Goal: Information Seeking & Learning: Learn about a topic

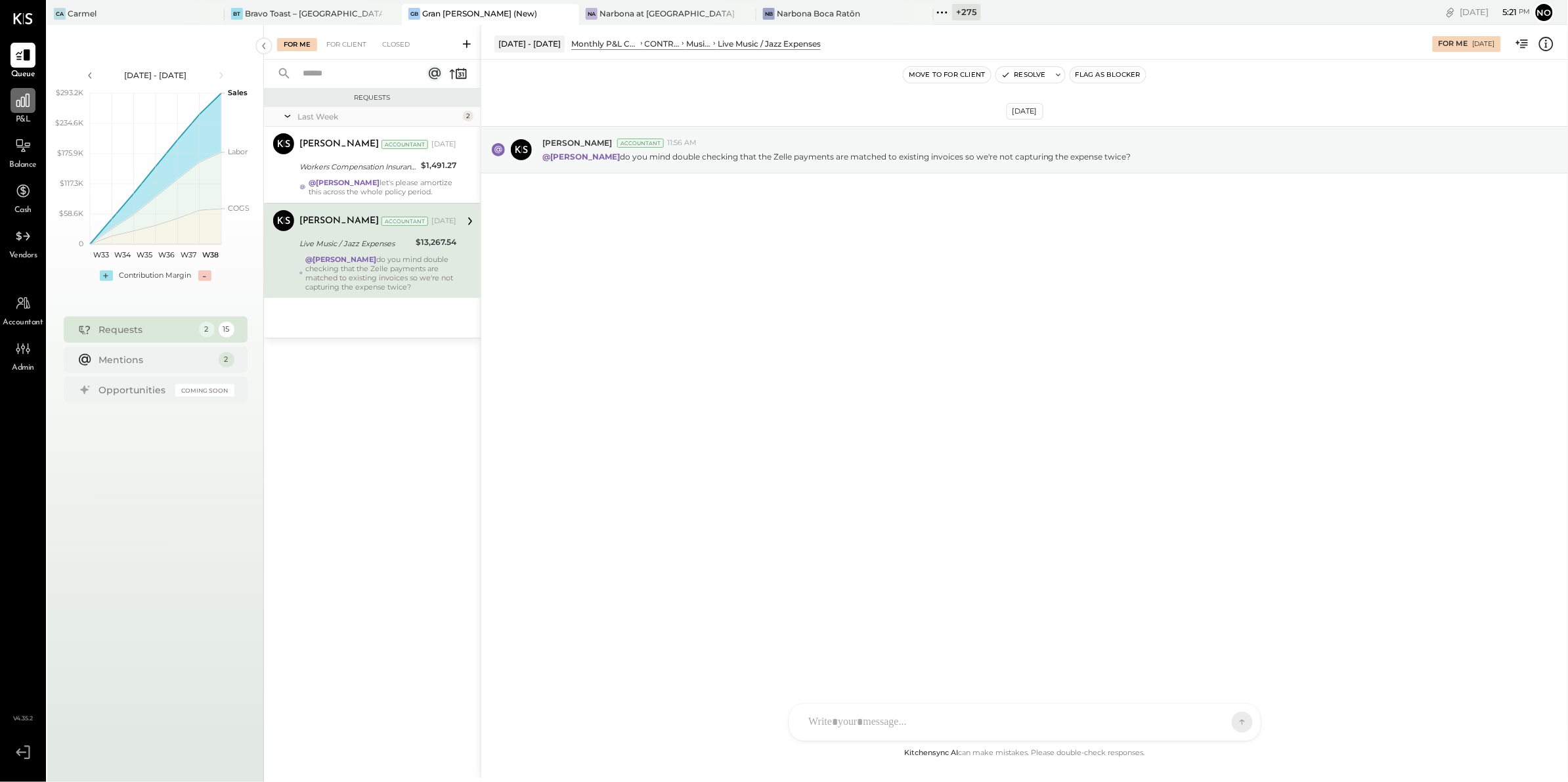
click at [22, 99] on icon at bounding box center [23, 101] width 17 height 17
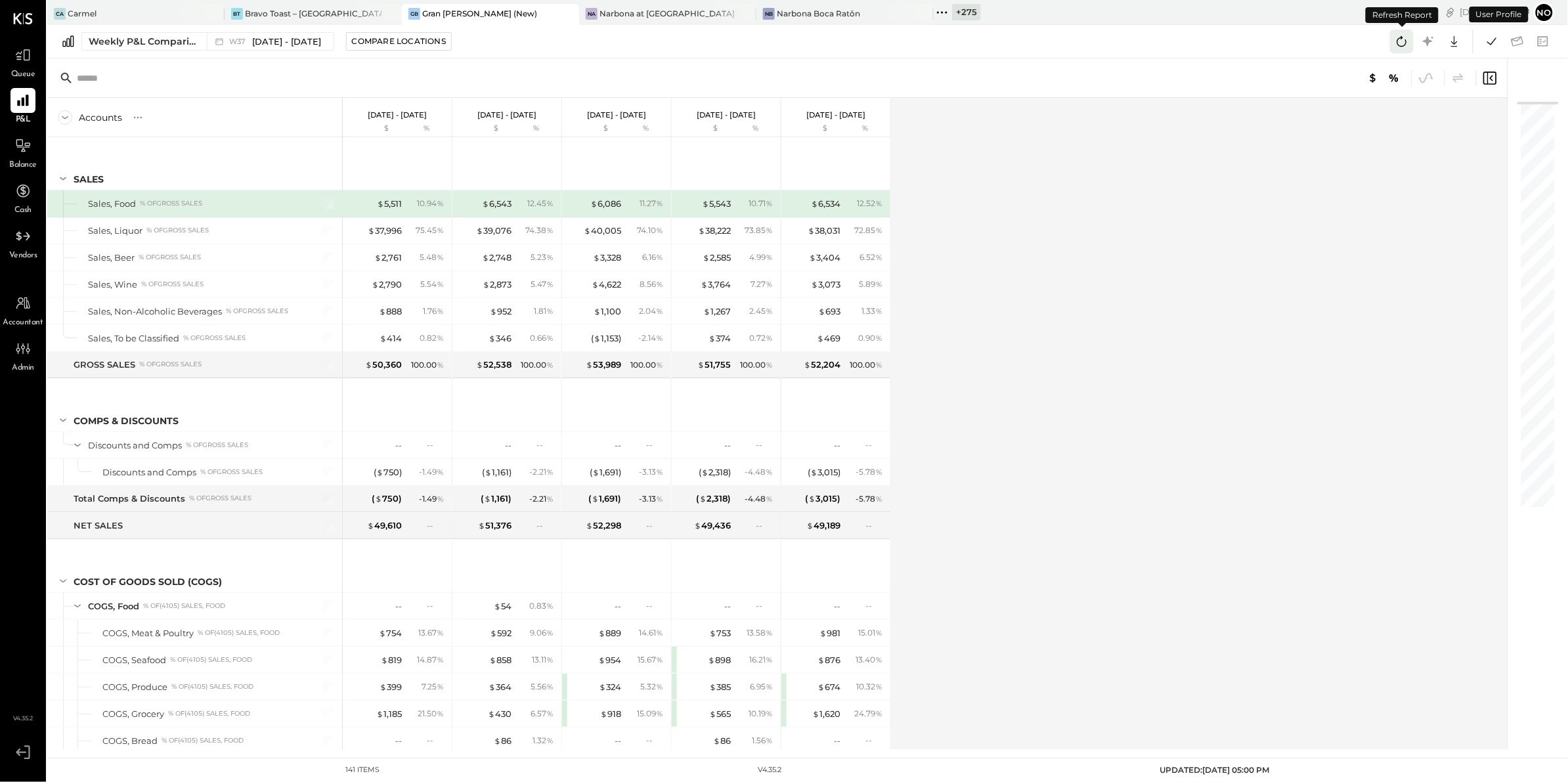
click at [1406, 45] on icon at bounding box center [1401, 41] width 17 height 17
click at [1397, 44] on icon at bounding box center [1401, 41] width 10 height 11
click at [243, 44] on span "W37" at bounding box center [239, 41] width 21 height 7
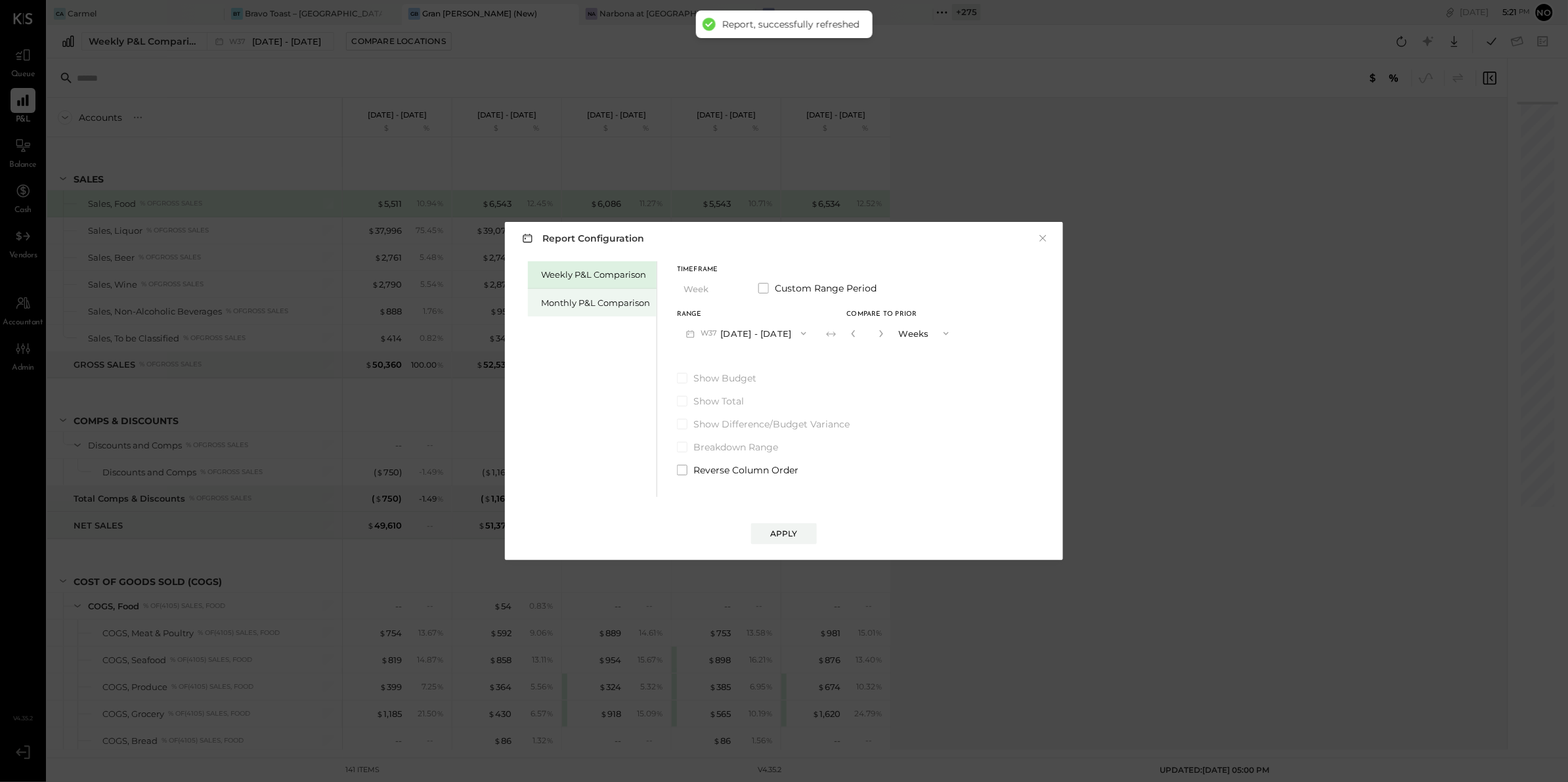
drag, startPoint x: 600, startPoint y: 296, endPoint x: 599, endPoint y: 302, distance: 6.1
click at [600, 295] on div "Monthly P&L Comparison" at bounding box center [591, 302] width 129 height 27
click at [763, 329] on button "M09 [DATE] - [DATE]" at bounding box center [746, 333] width 139 height 24
click at [851, 335] on div "Compare" at bounding box center [857, 336] width 43 height 11
click at [877, 337] on icon "button" at bounding box center [881, 334] width 8 height 8
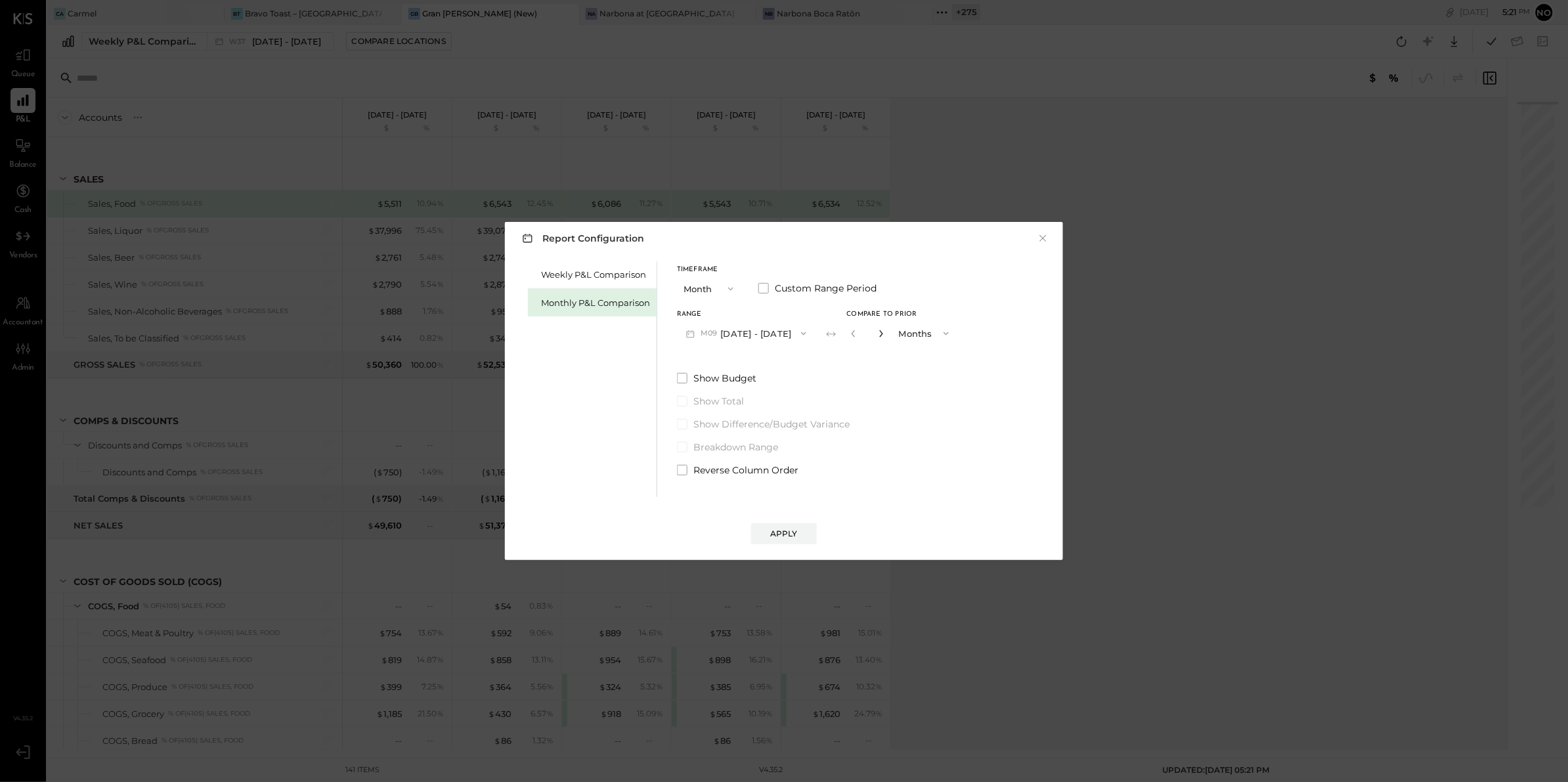
click at [877, 336] on icon "button" at bounding box center [881, 334] width 8 height 8
type input "*"
click at [796, 531] on div "Apply" at bounding box center [783, 533] width 27 height 11
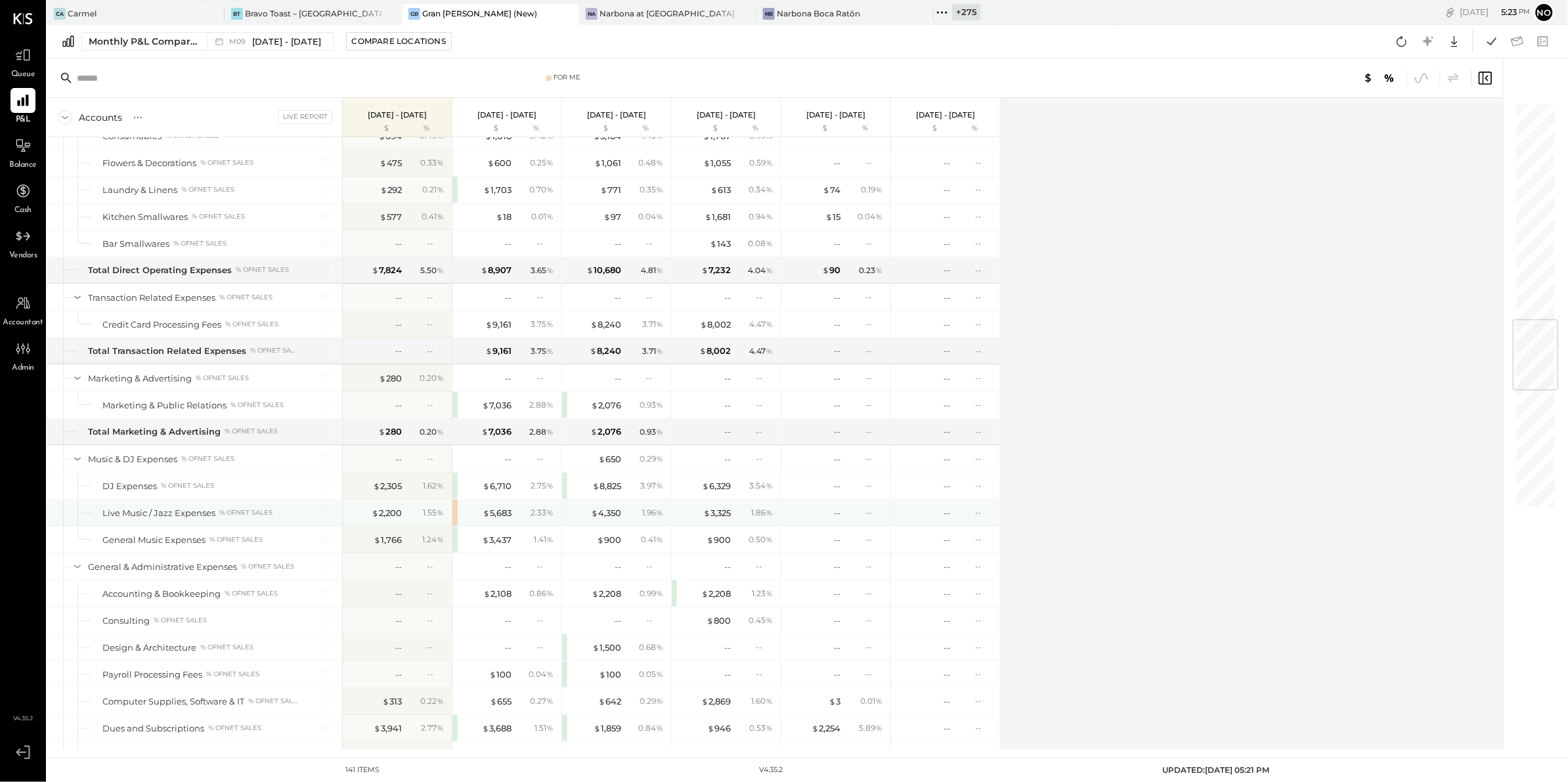
scroll to position [1872, 0]
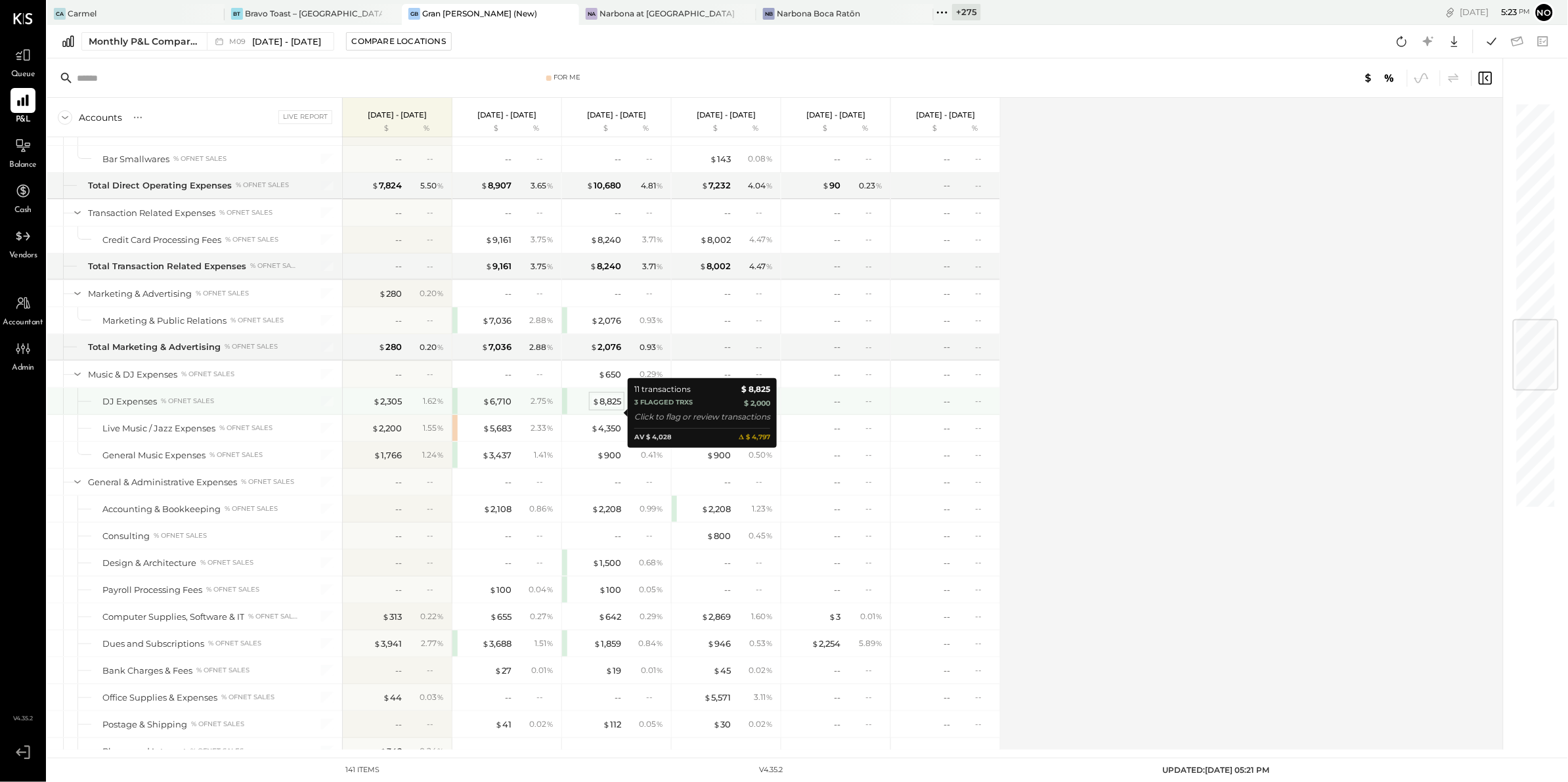
click at [608, 408] on div "$ 8,825" at bounding box center [606, 401] width 29 height 13
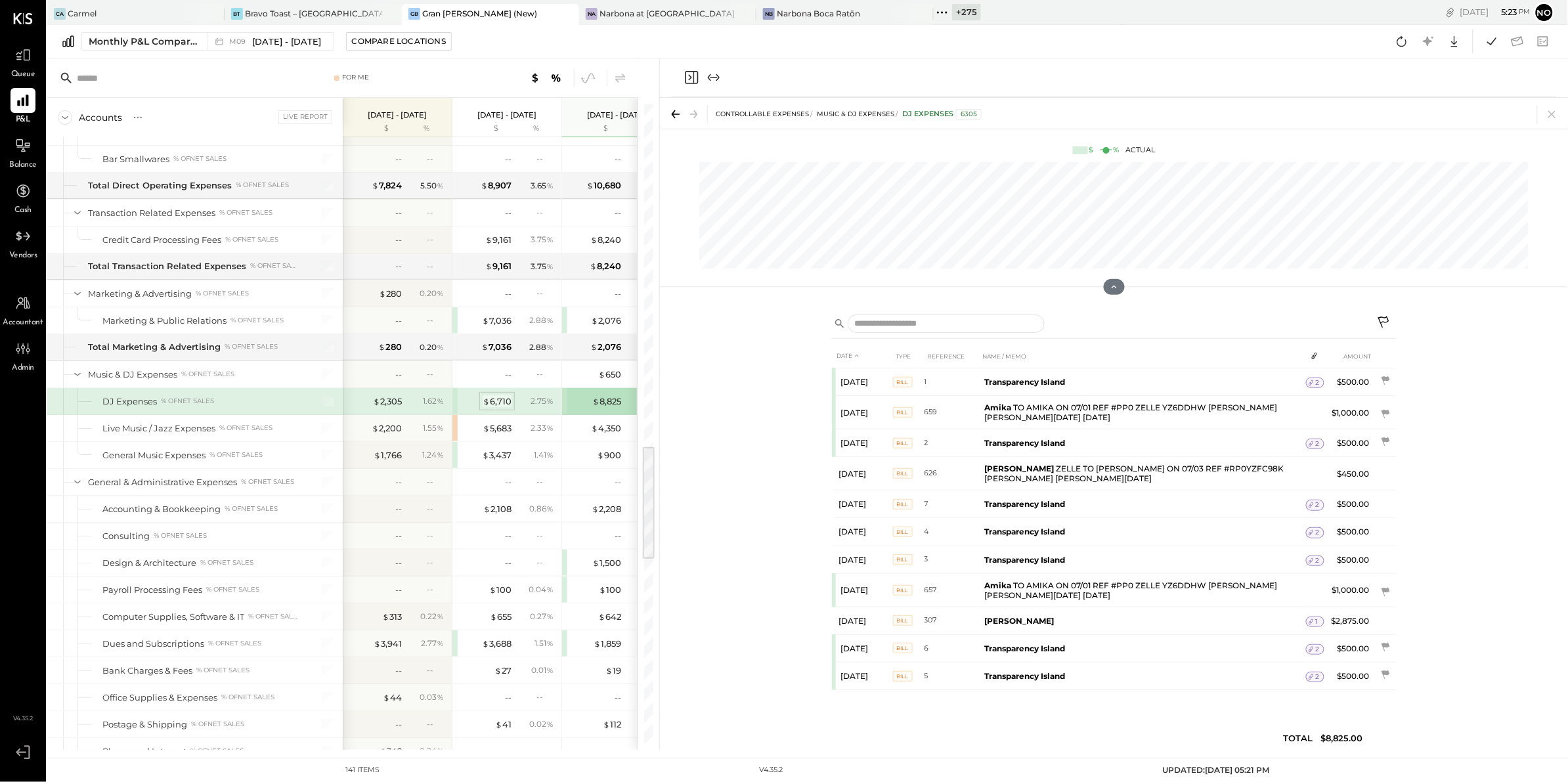
click at [496, 408] on div "$ 6,710" at bounding box center [496, 401] width 29 height 13
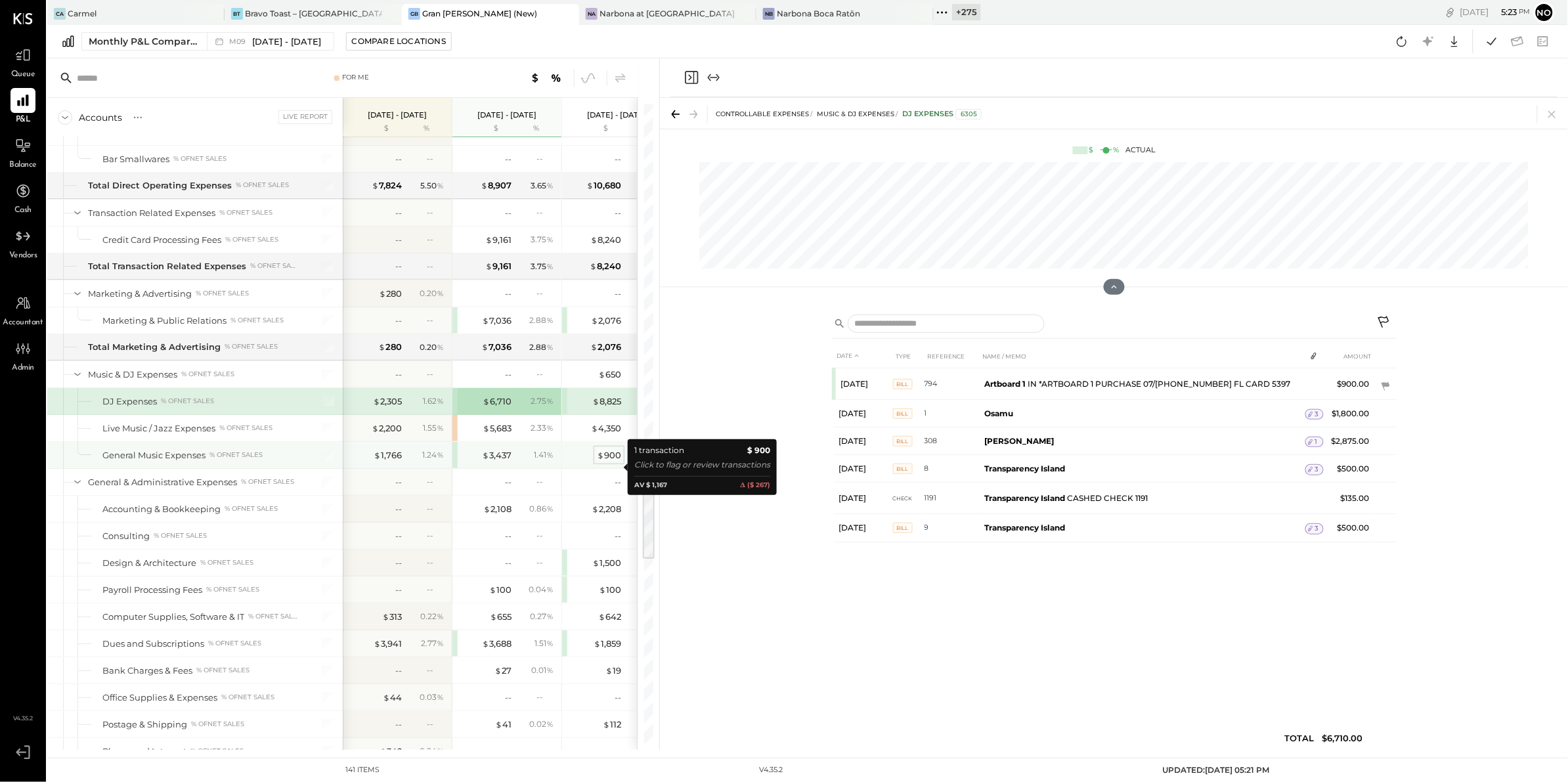
click at [609, 462] on div "$ 900" at bounding box center [609, 455] width 24 height 13
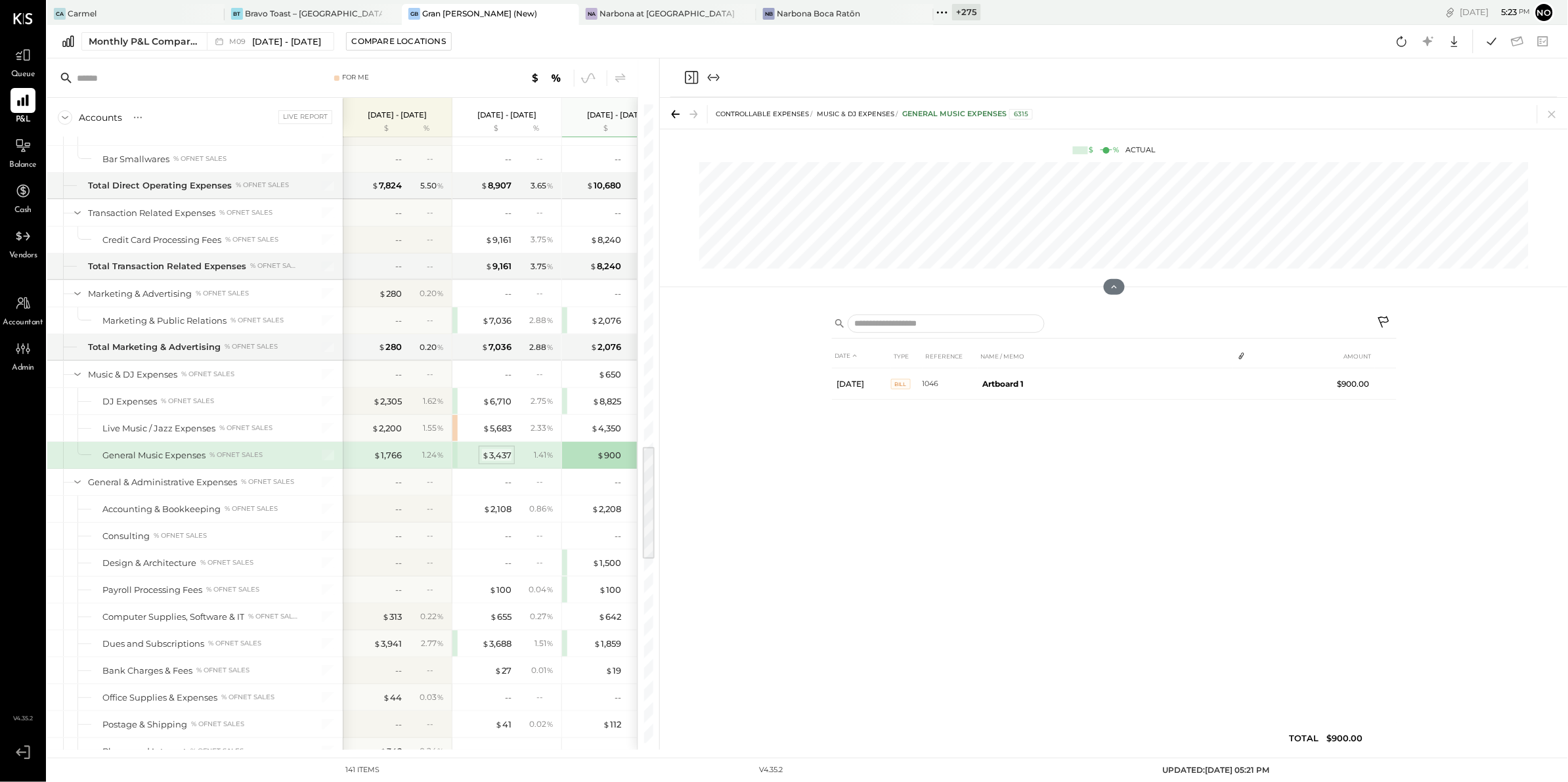
click at [500, 462] on div "$ 3,437" at bounding box center [496, 455] width 29 height 13
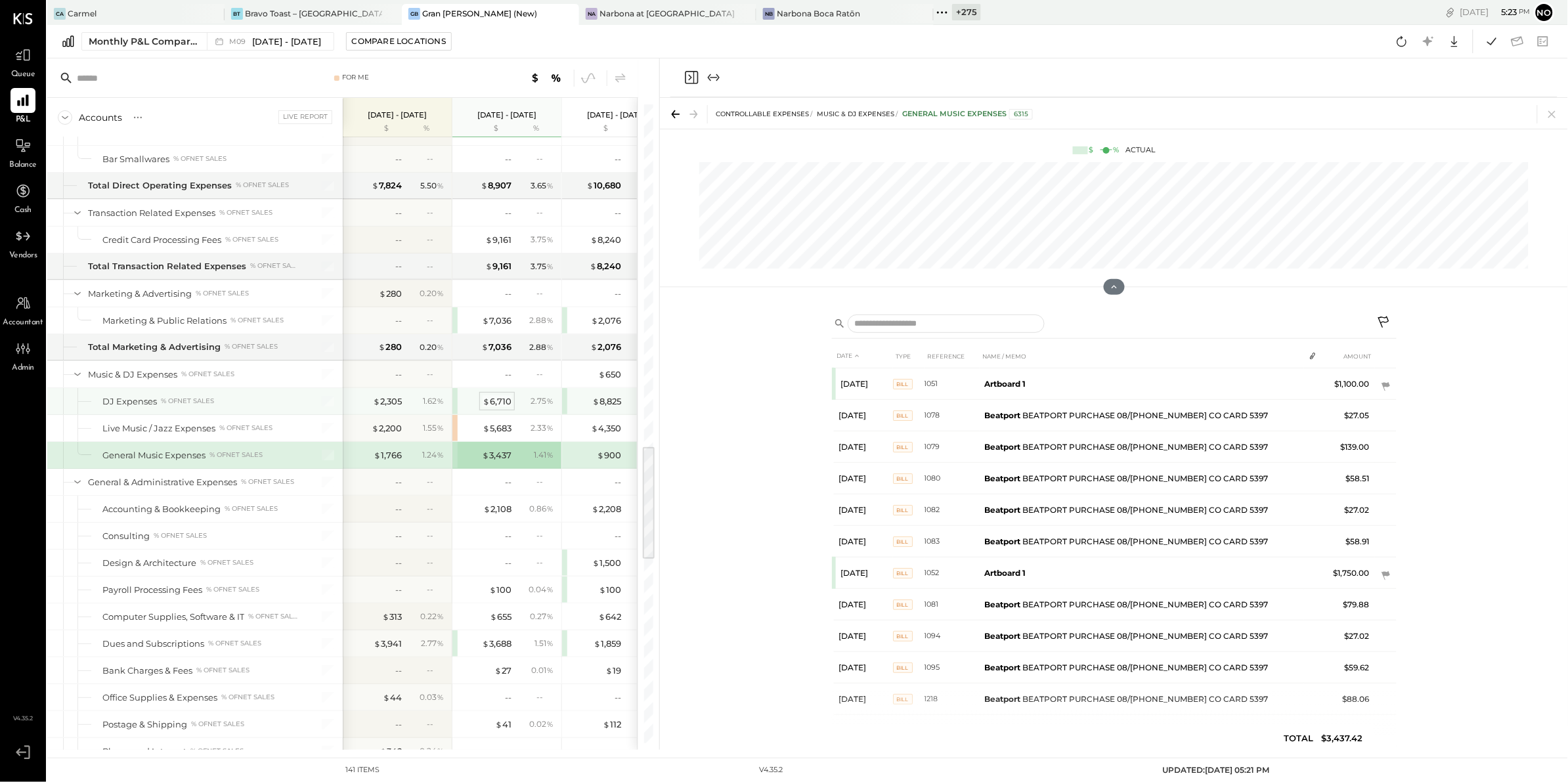
click at [492, 408] on div "$ 6,710" at bounding box center [496, 401] width 29 height 13
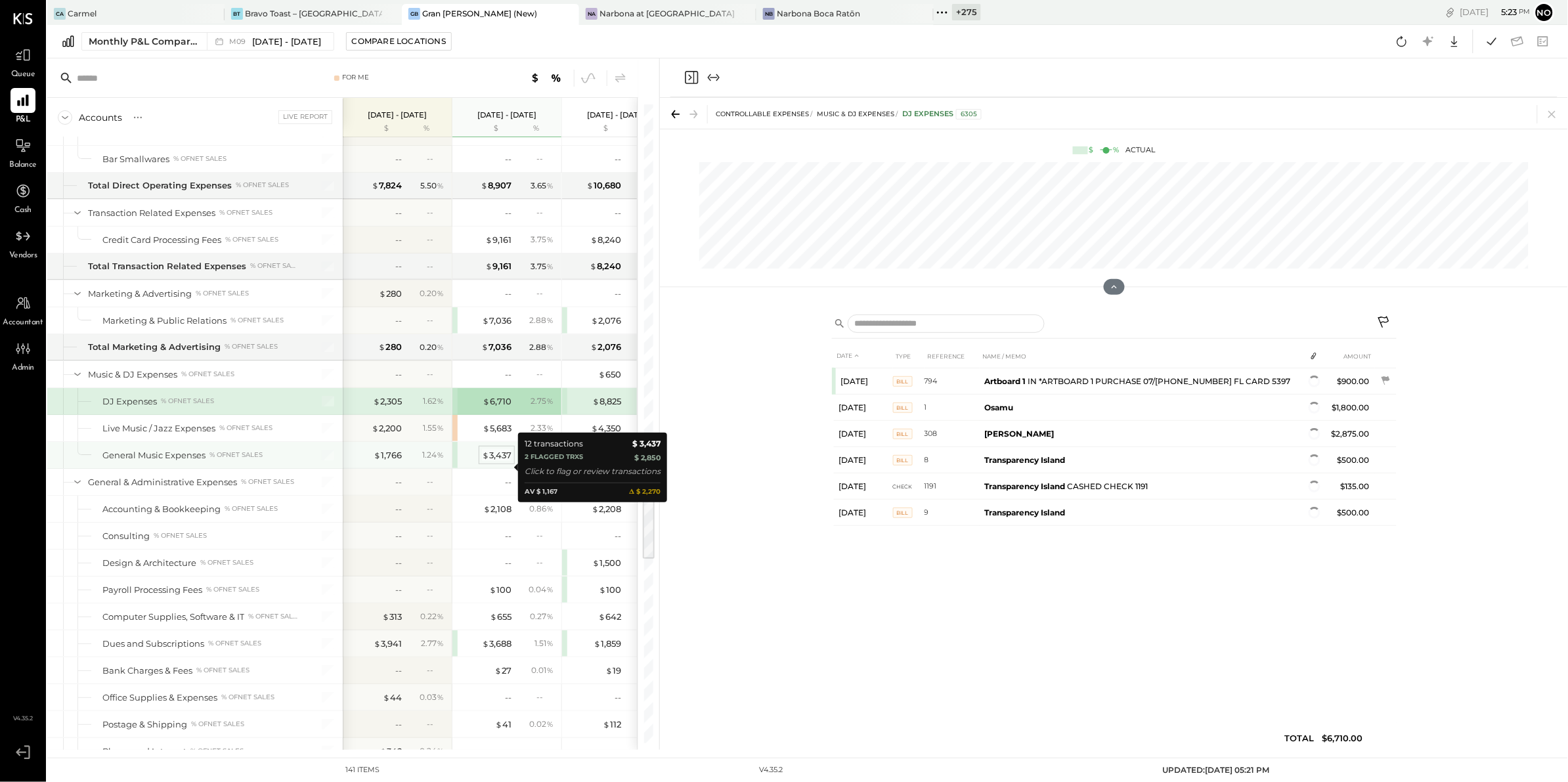
click at [498, 462] on div "$ 3,437" at bounding box center [496, 455] width 29 height 13
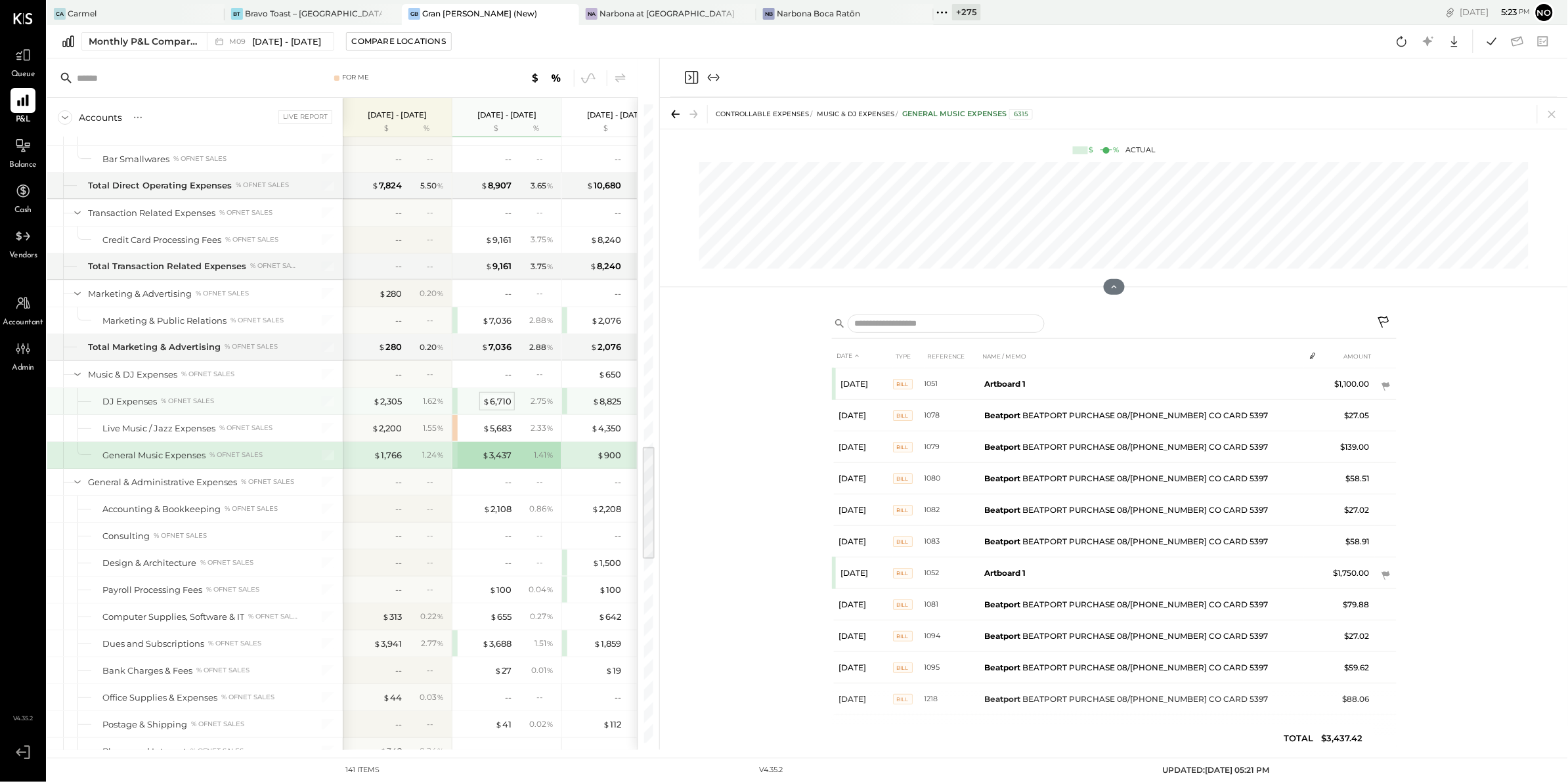
click at [496, 408] on div "$ 6,710" at bounding box center [496, 401] width 29 height 13
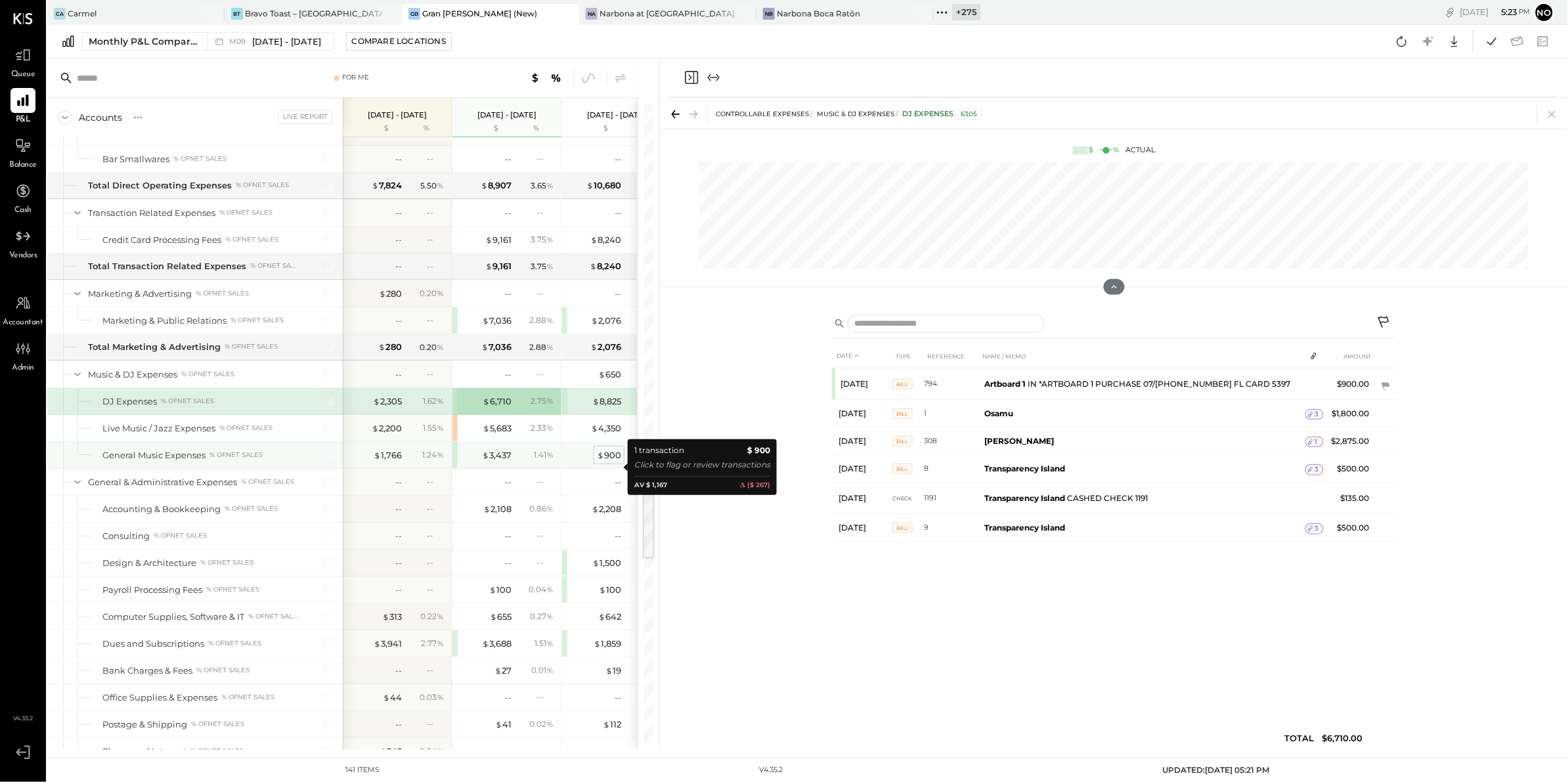
click at [607, 462] on div "$ 900" at bounding box center [609, 455] width 24 height 13
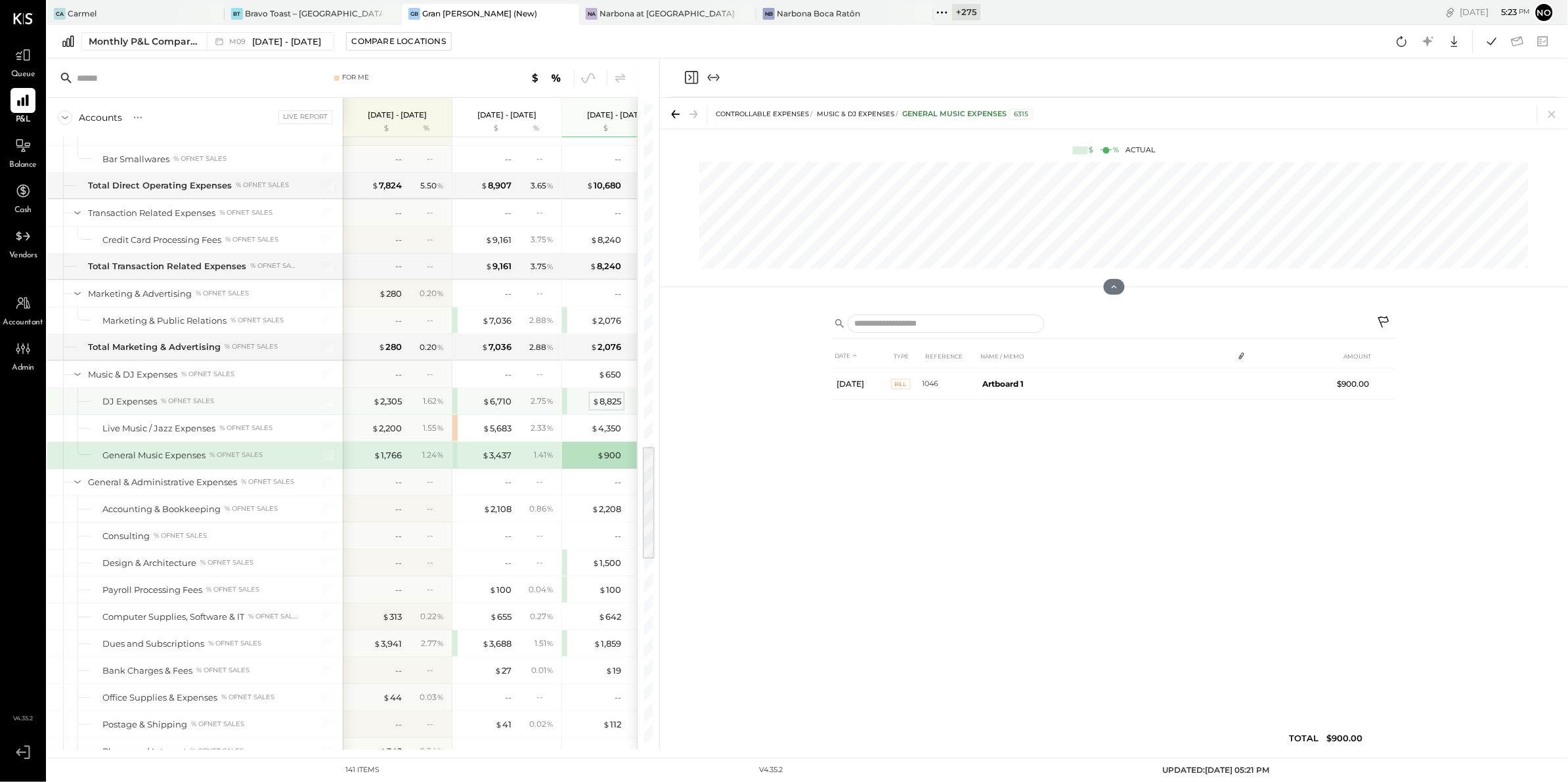
click at [599, 408] on div "$ 8,825" at bounding box center [606, 401] width 29 height 13
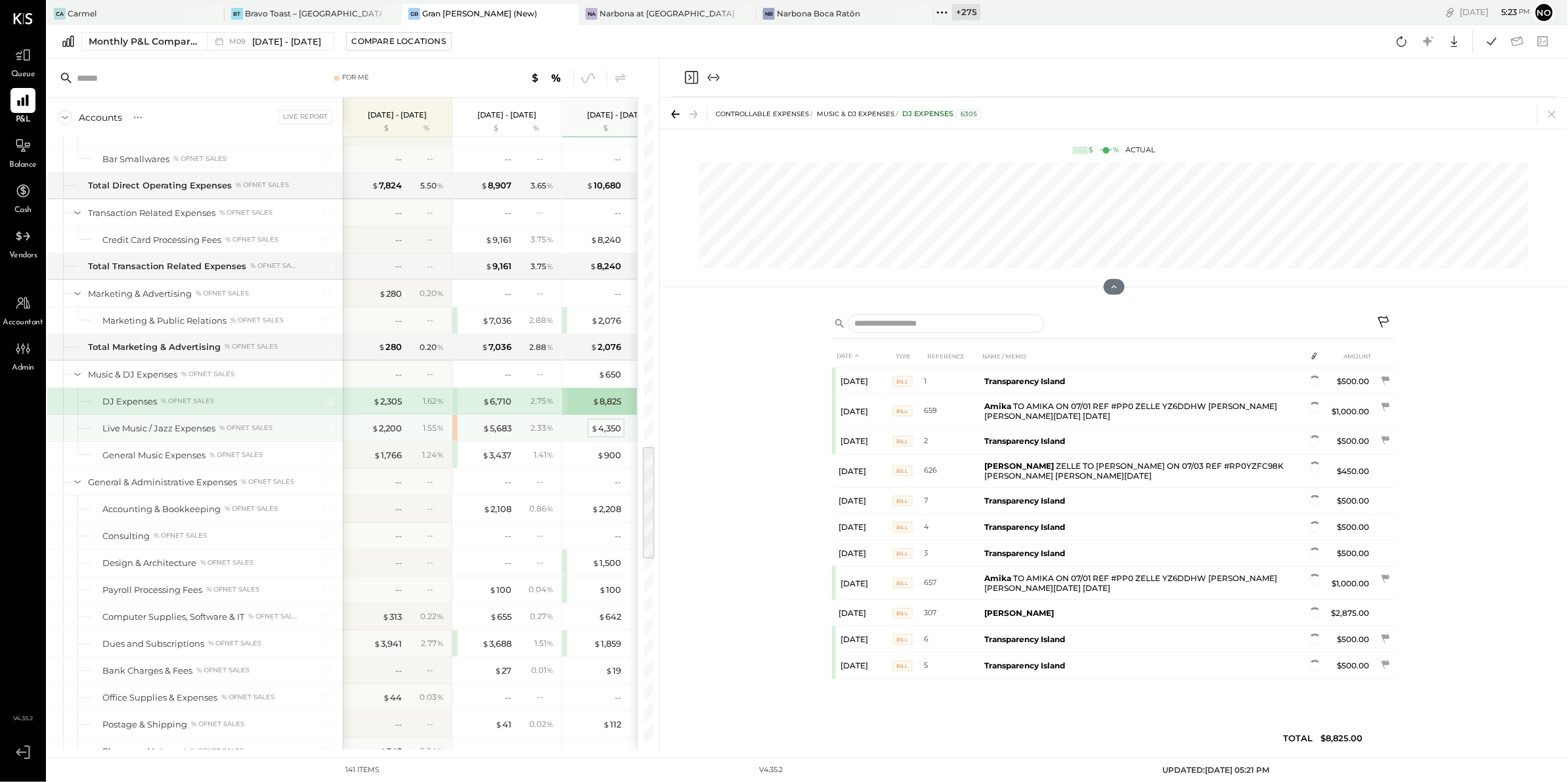
click at [599, 434] on div "$ 4,350" at bounding box center [605, 428] width 30 height 13
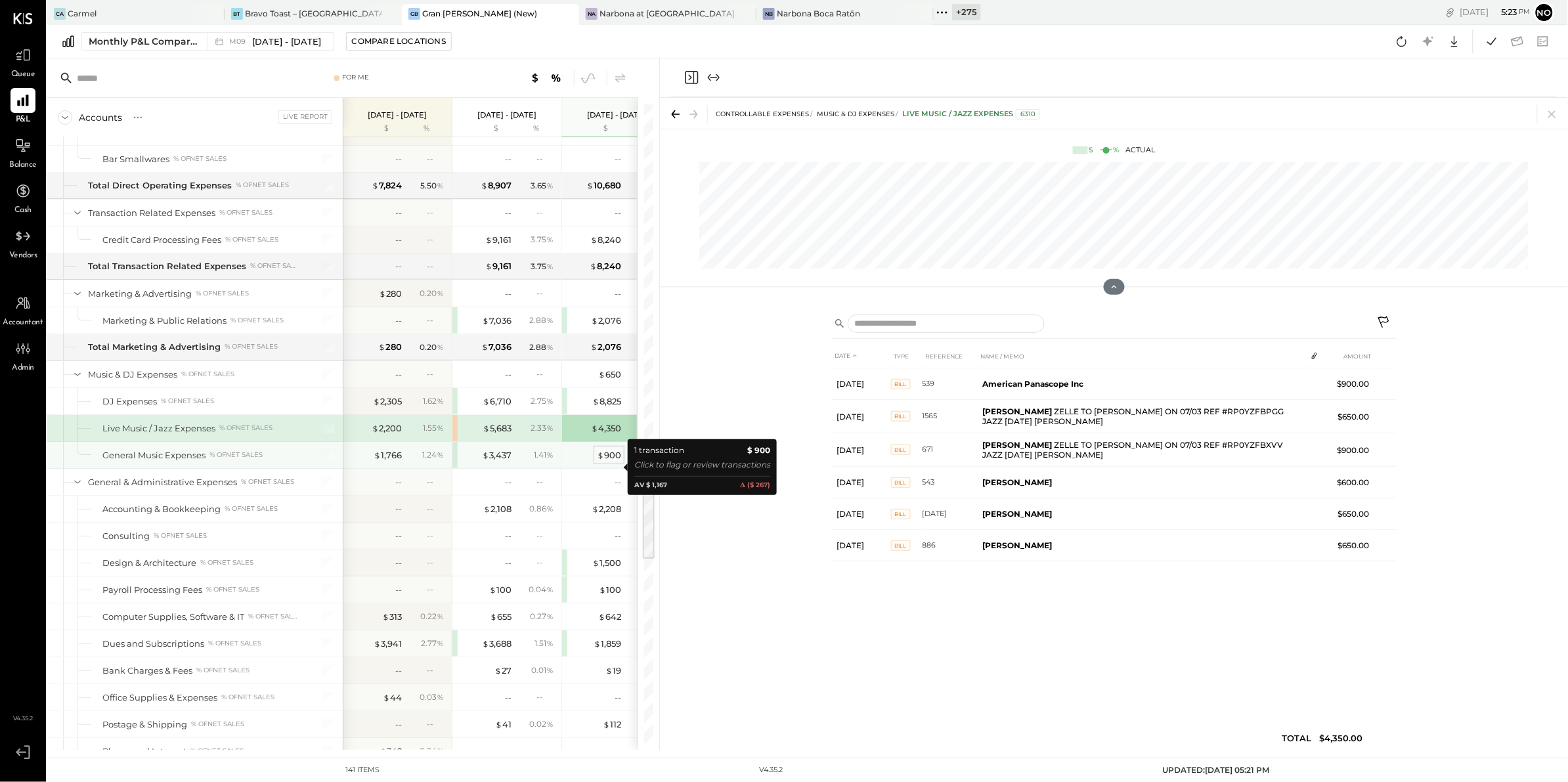
click at [607, 462] on div "$ 900" at bounding box center [609, 455] width 24 height 13
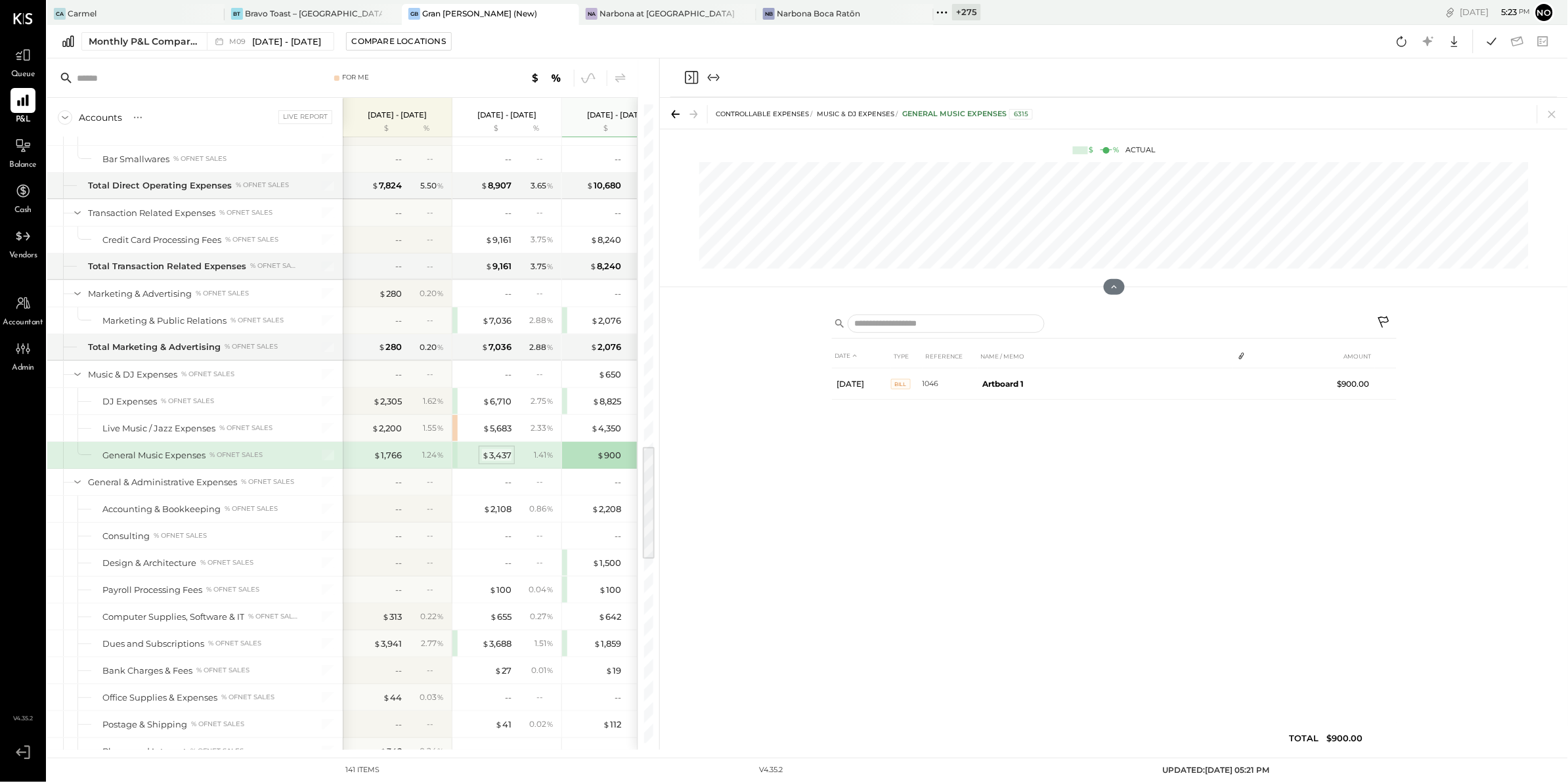
click at [500, 460] on div "$ 3,437" at bounding box center [496, 455] width 29 height 13
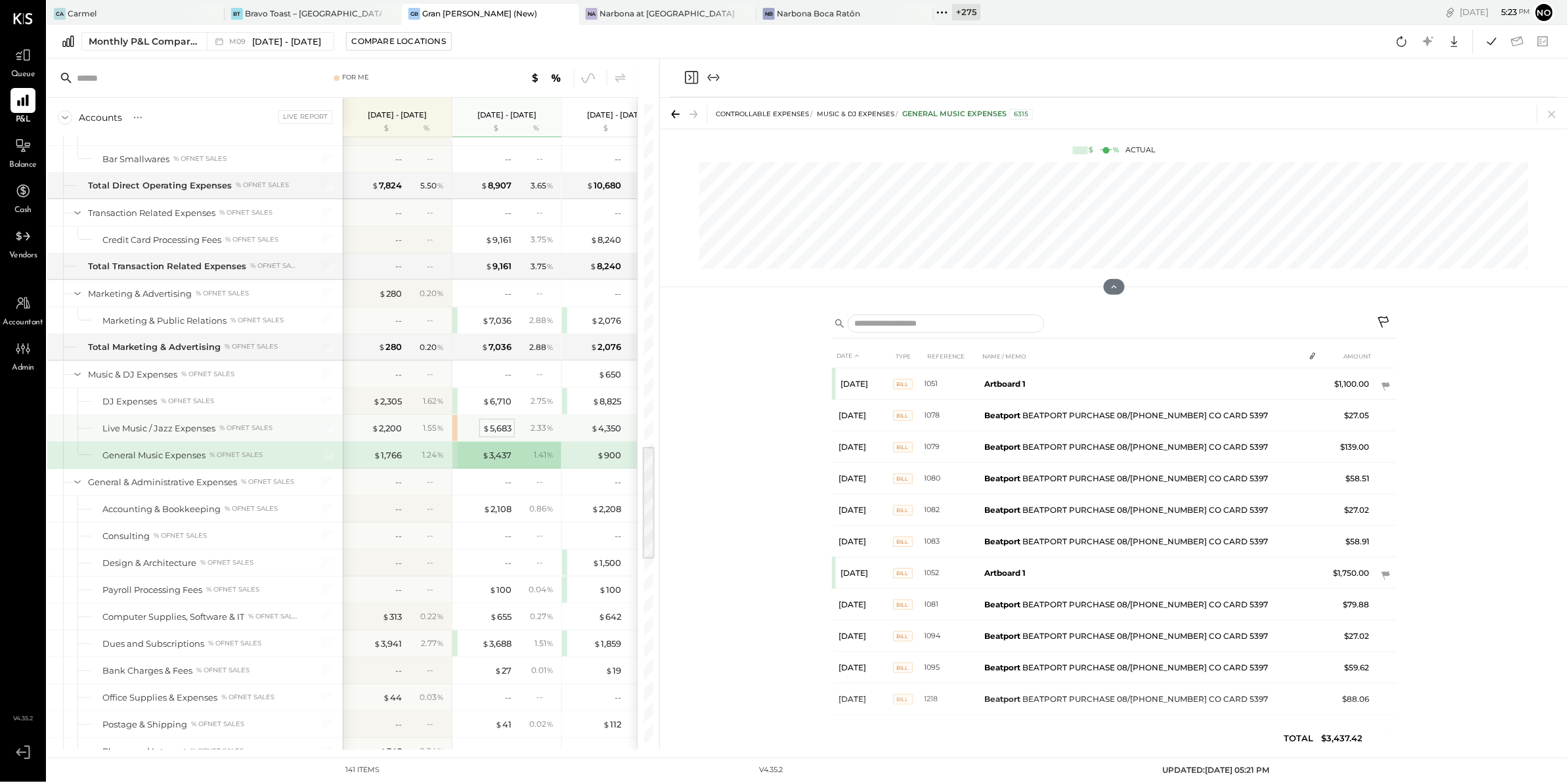
click at [500, 434] on div "$ 5,683" at bounding box center [496, 428] width 29 height 13
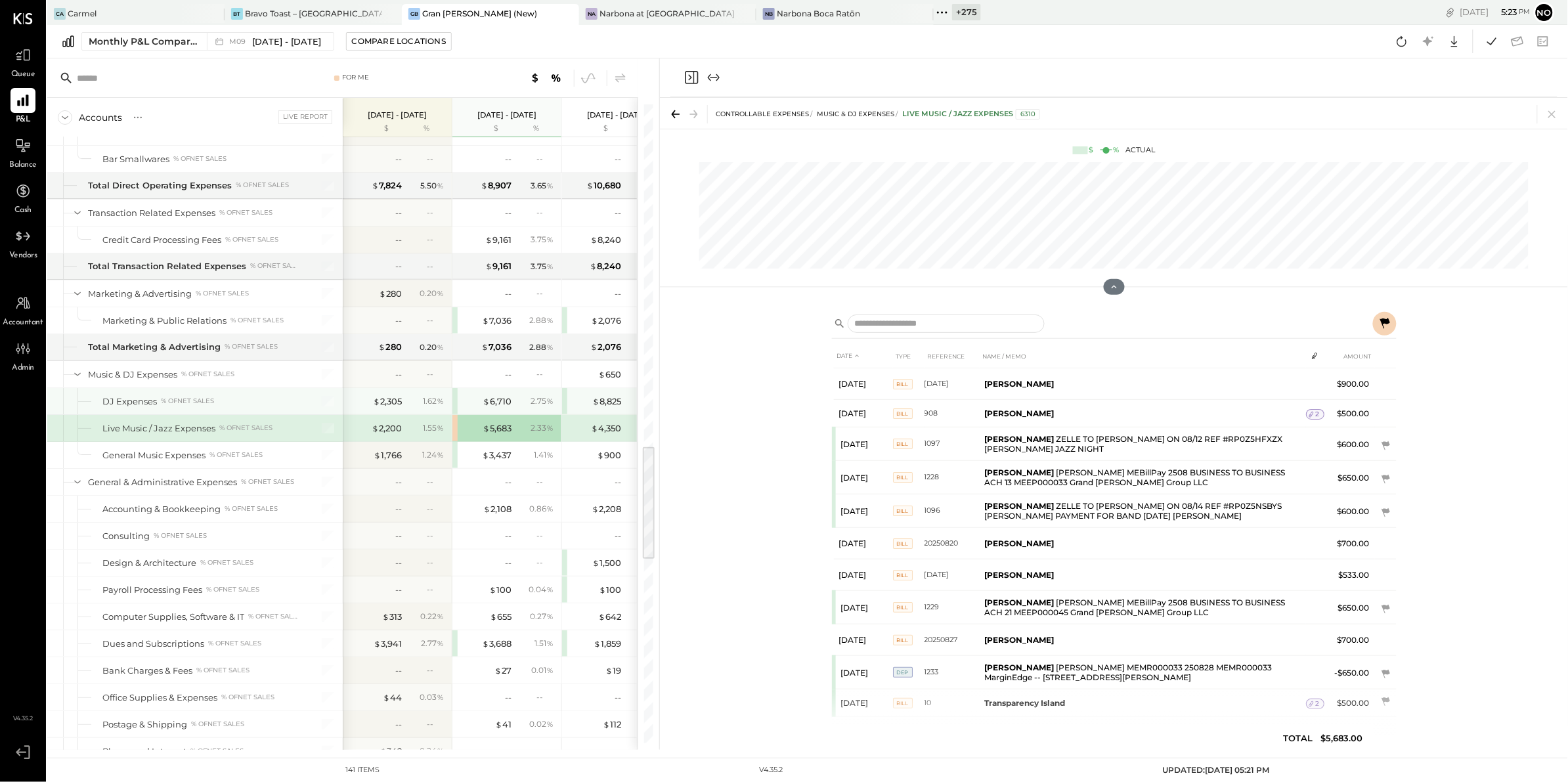
click at [496, 414] on div "$ 6,710 2.75 %" at bounding box center [508, 401] width 99 height 26
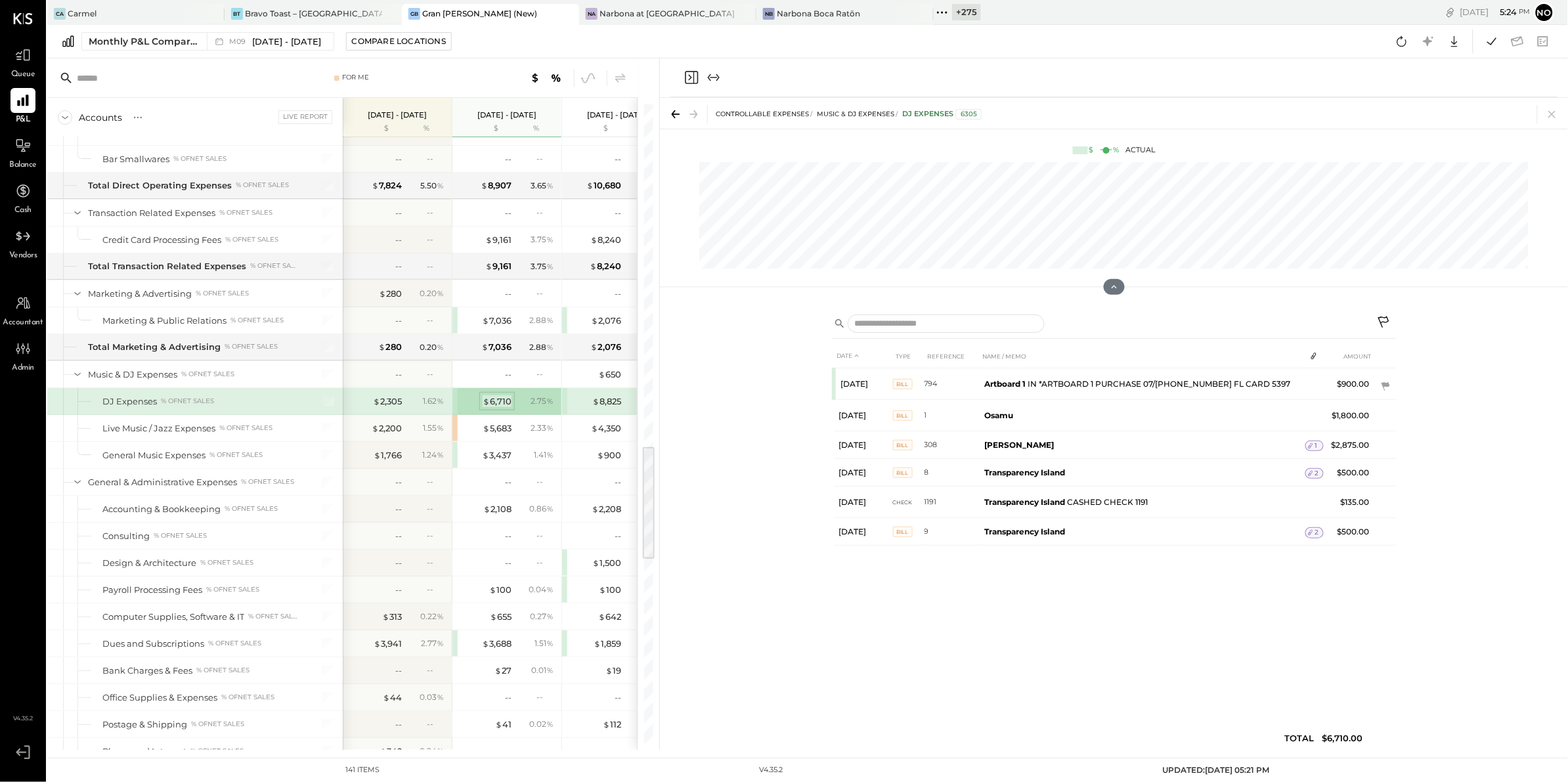
click at [499, 408] on div "$ 6,710" at bounding box center [496, 401] width 29 height 13
click at [1401, 41] on icon at bounding box center [1401, 41] width 17 height 17
click at [1223, 41] on div "Monthly P&L Comparison M09 [DATE] - [DATE] Compare Locations Google Sheets Excel" at bounding box center [807, 41] width 1521 height 33
click at [601, 408] on div "$ 8,825" at bounding box center [606, 401] width 29 height 13
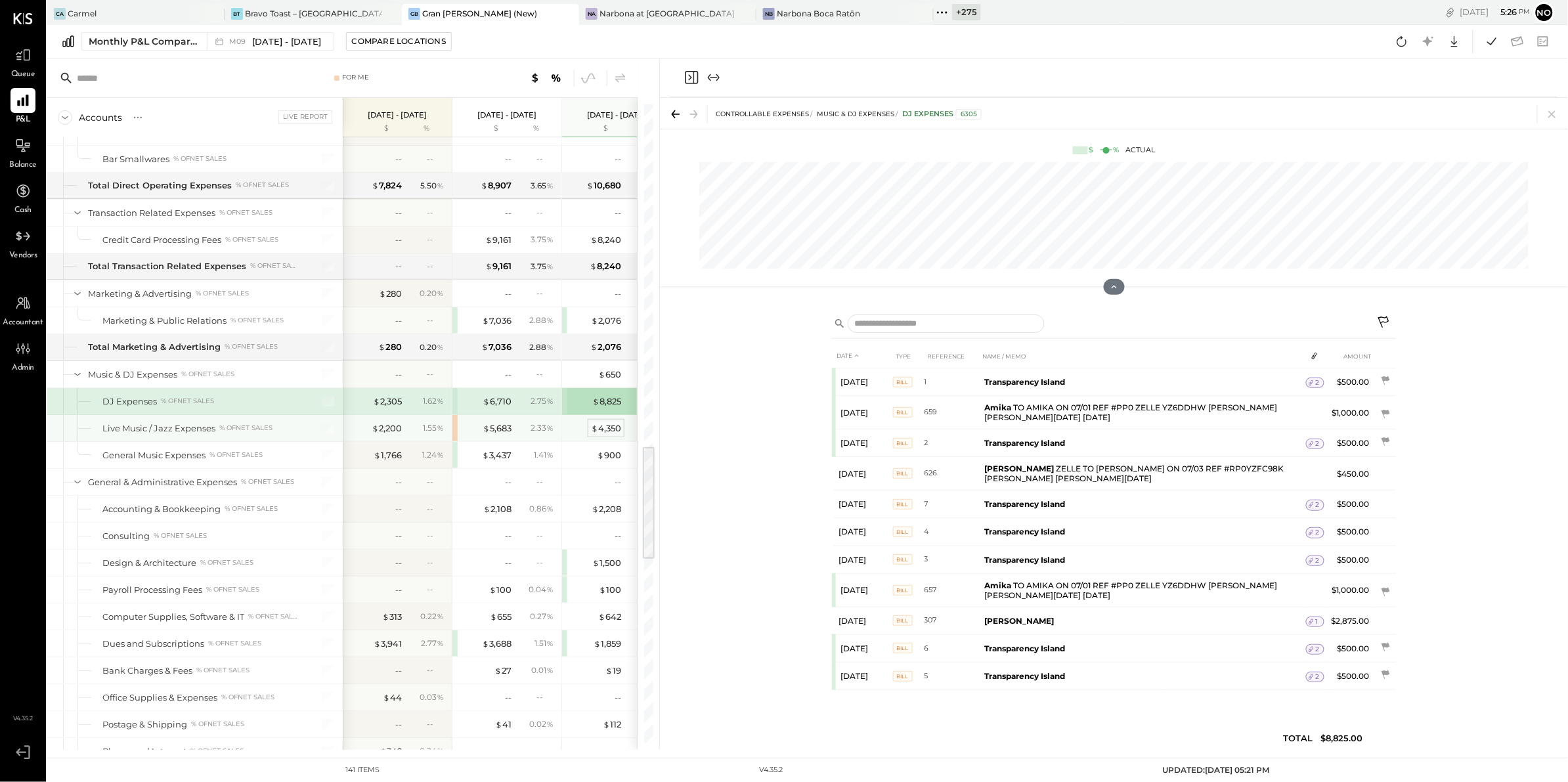
click at [599, 434] on div "$ 4,350" at bounding box center [605, 428] width 30 height 13
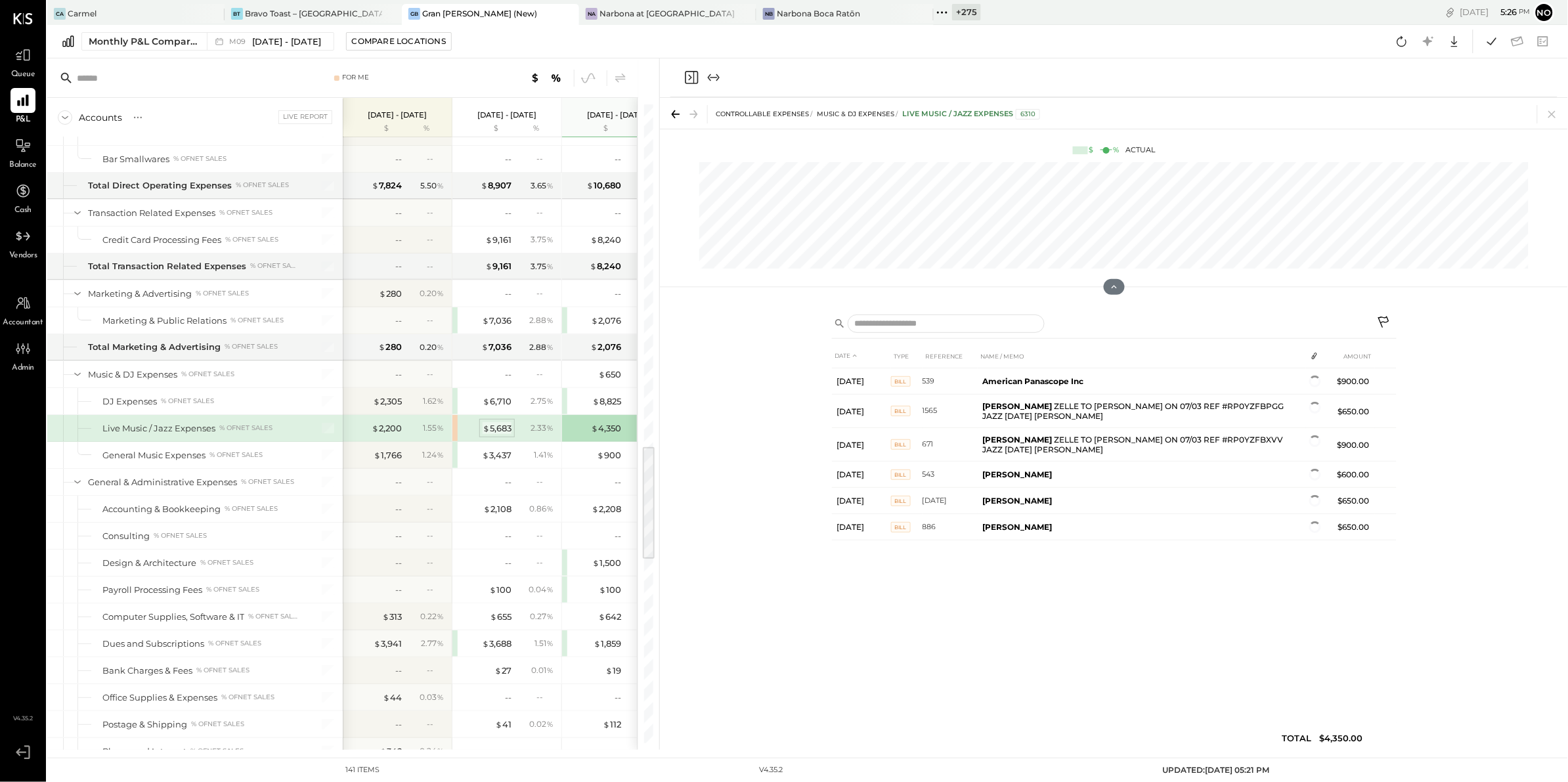
click at [494, 434] on div "$ 5,683" at bounding box center [496, 428] width 29 height 13
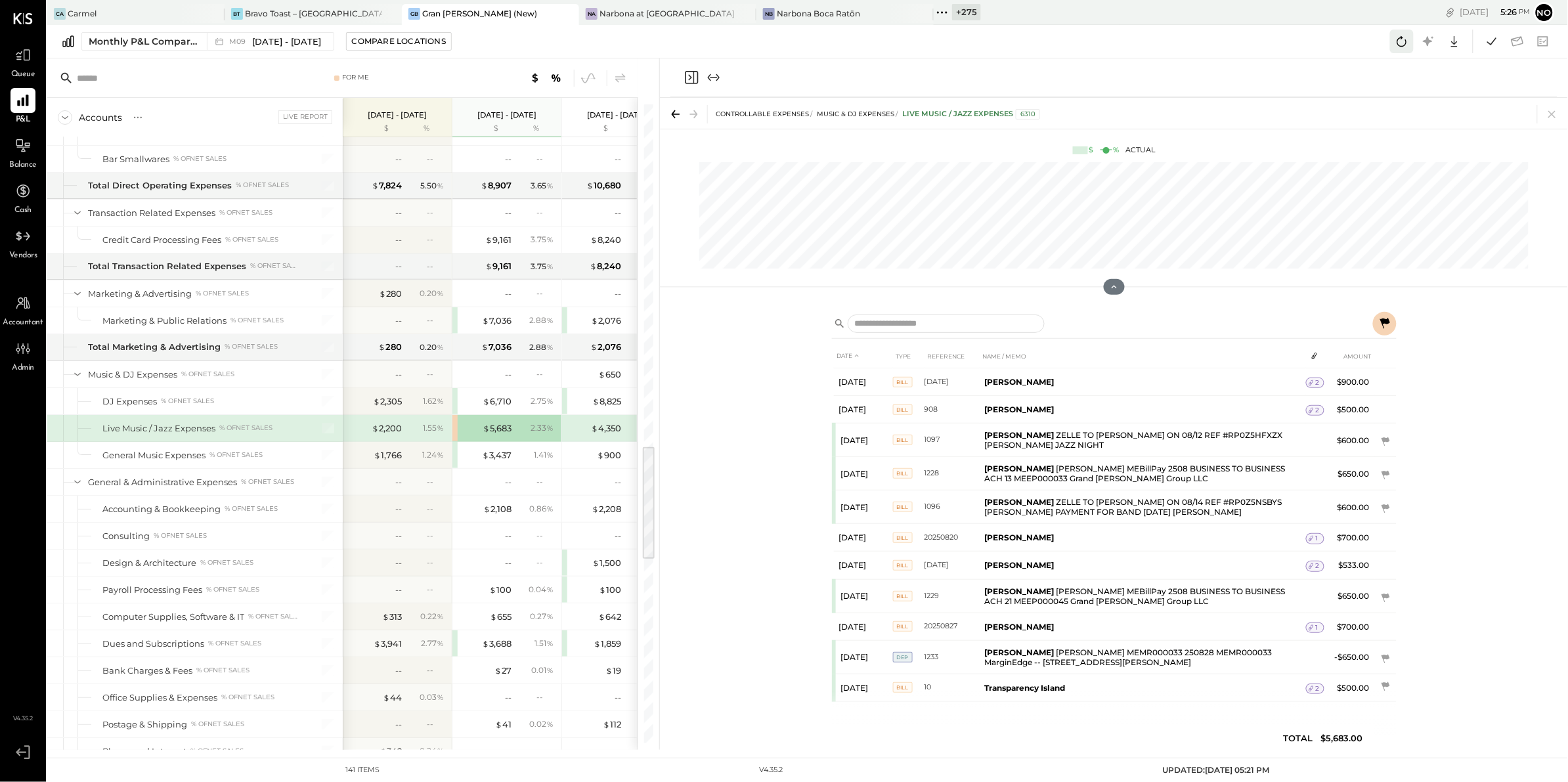
click at [1410, 41] on icon at bounding box center [1401, 41] width 17 height 17
click at [1403, 41] on icon at bounding box center [1401, 41] width 17 height 17
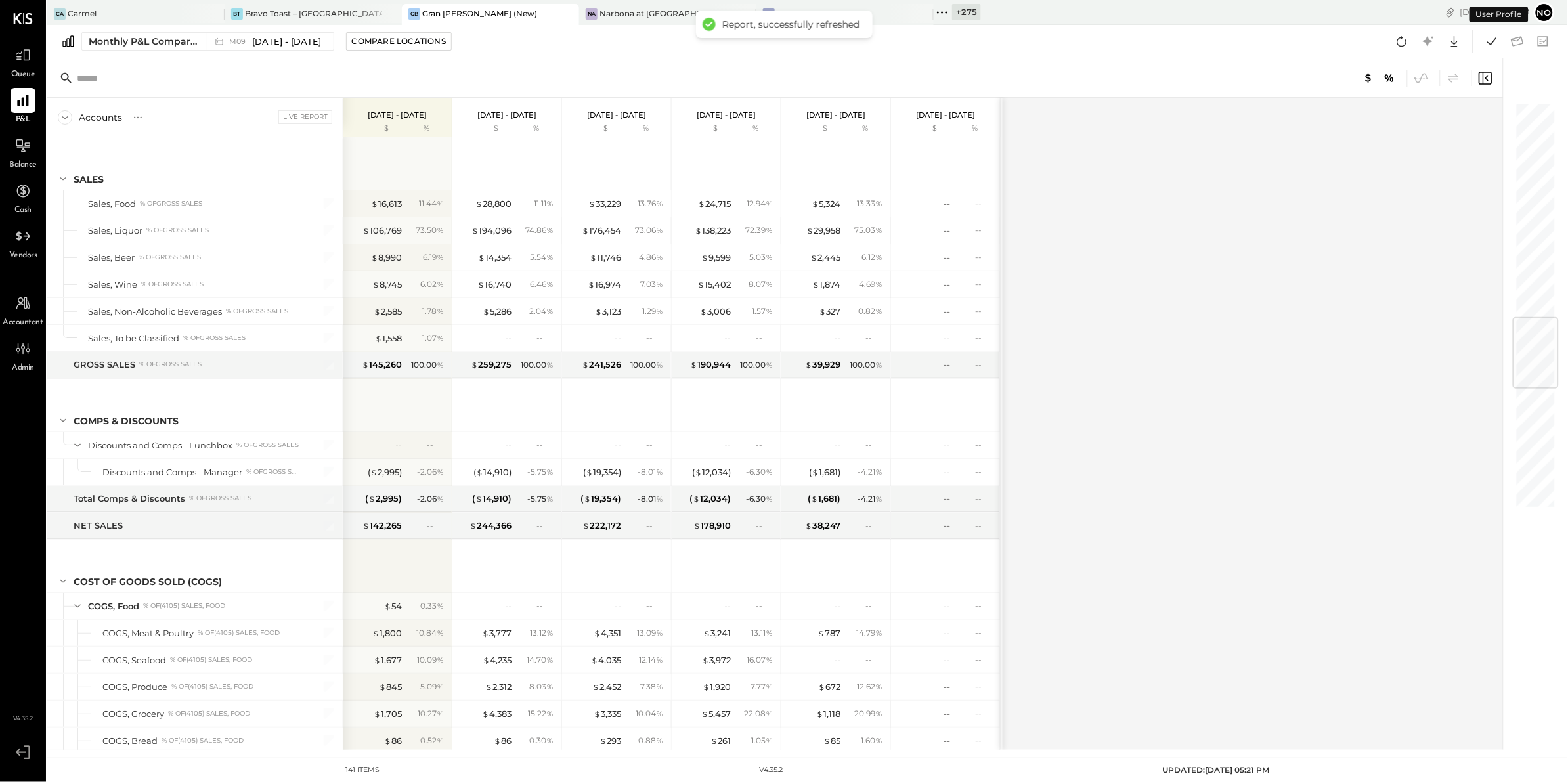
scroll to position [1855, 0]
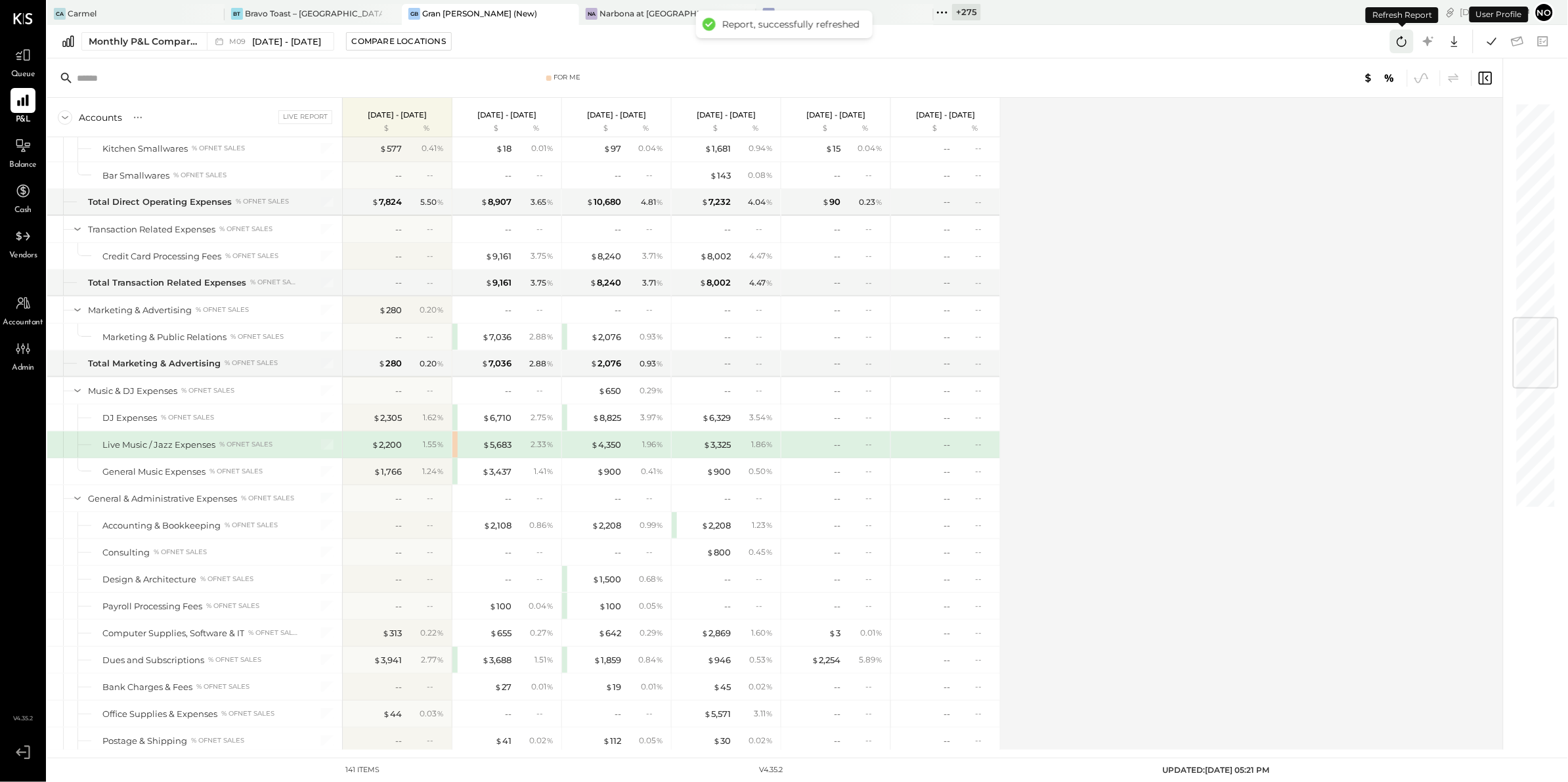
click at [1403, 39] on icon at bounding box center [1401, 41] width 17 height 17
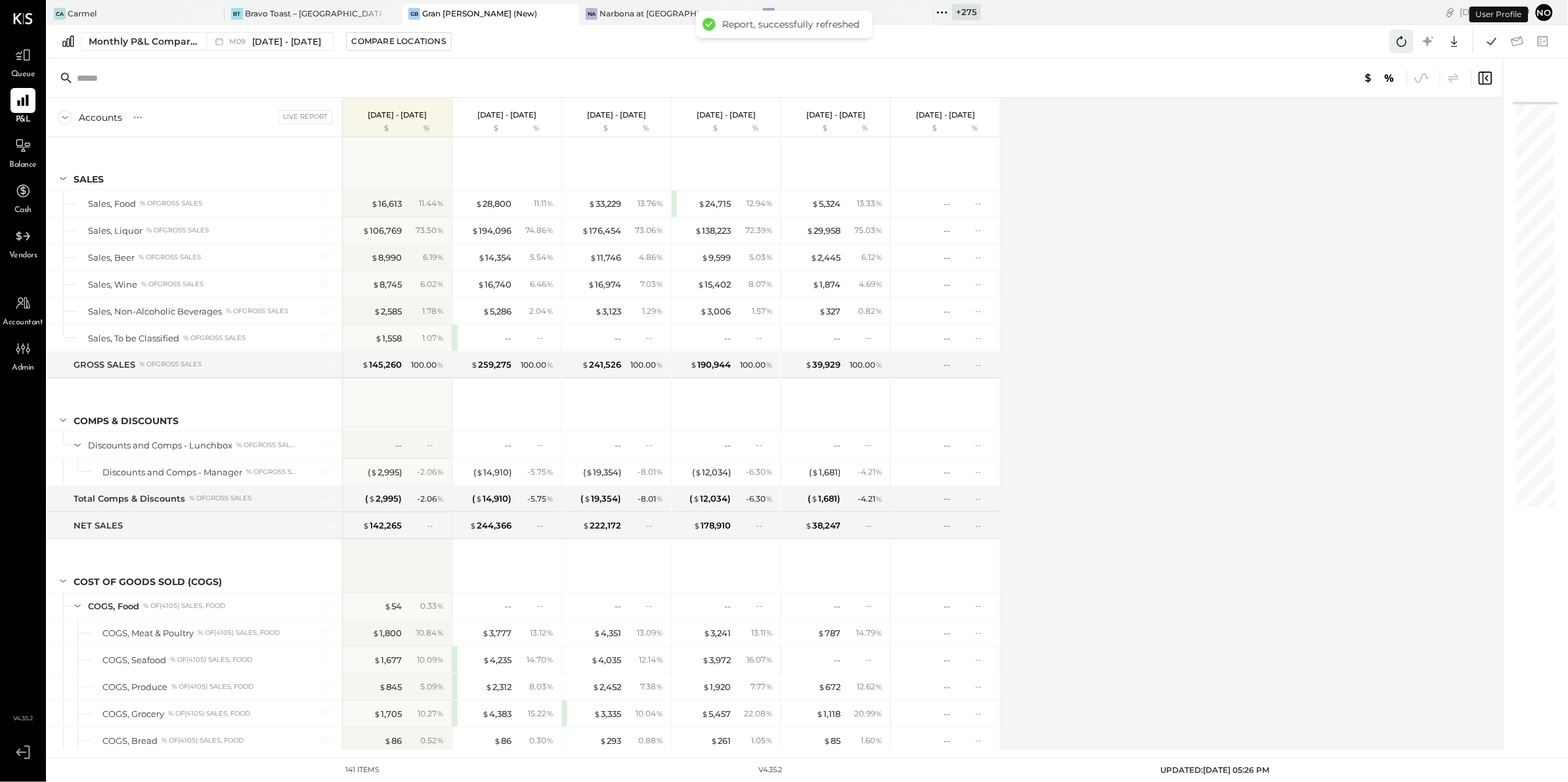
scroll to position [1855, 0]
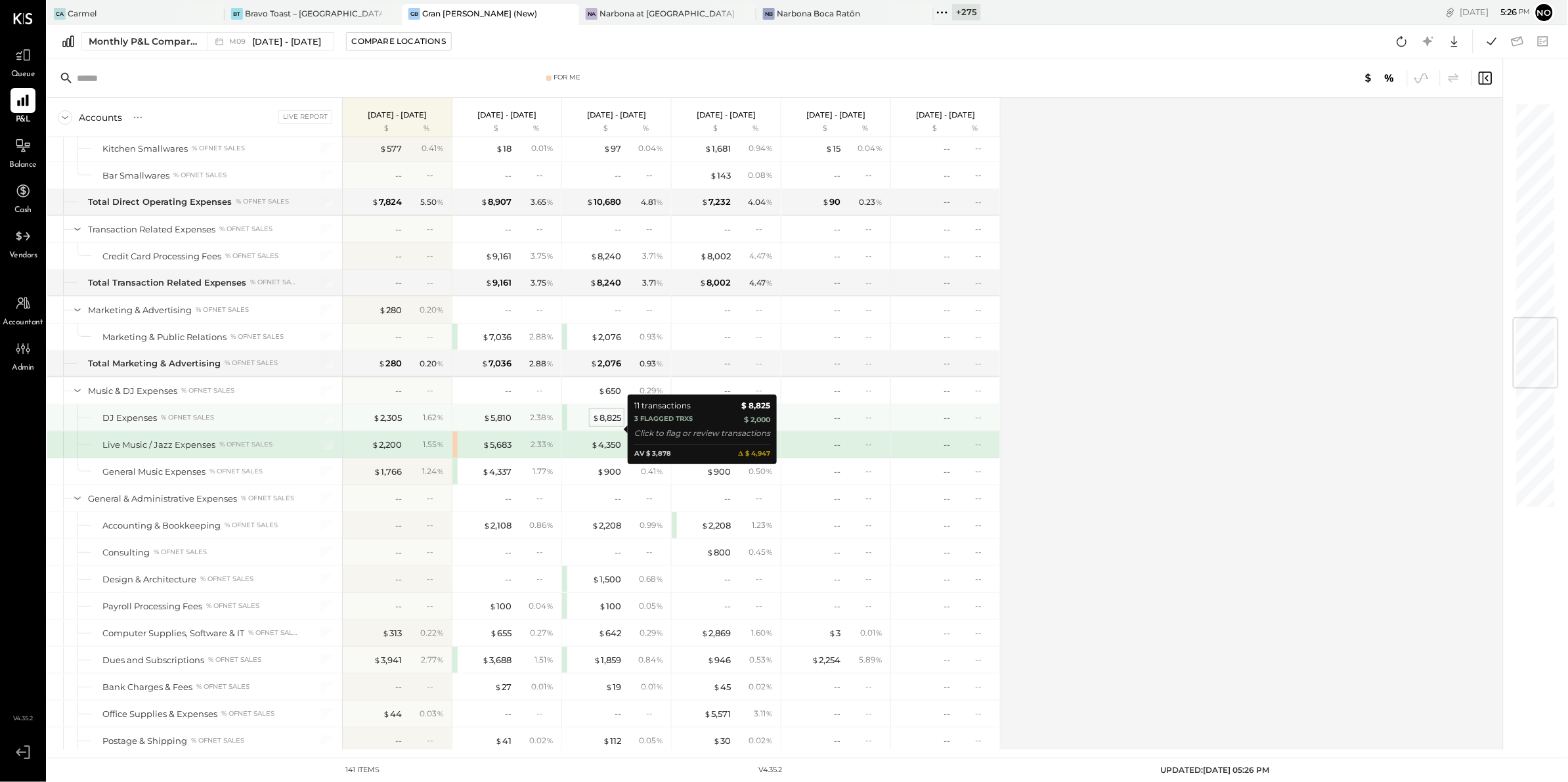
click at [605, 424] on div "$ 8,825" at bounding box center [606, 418] width 29 height 13
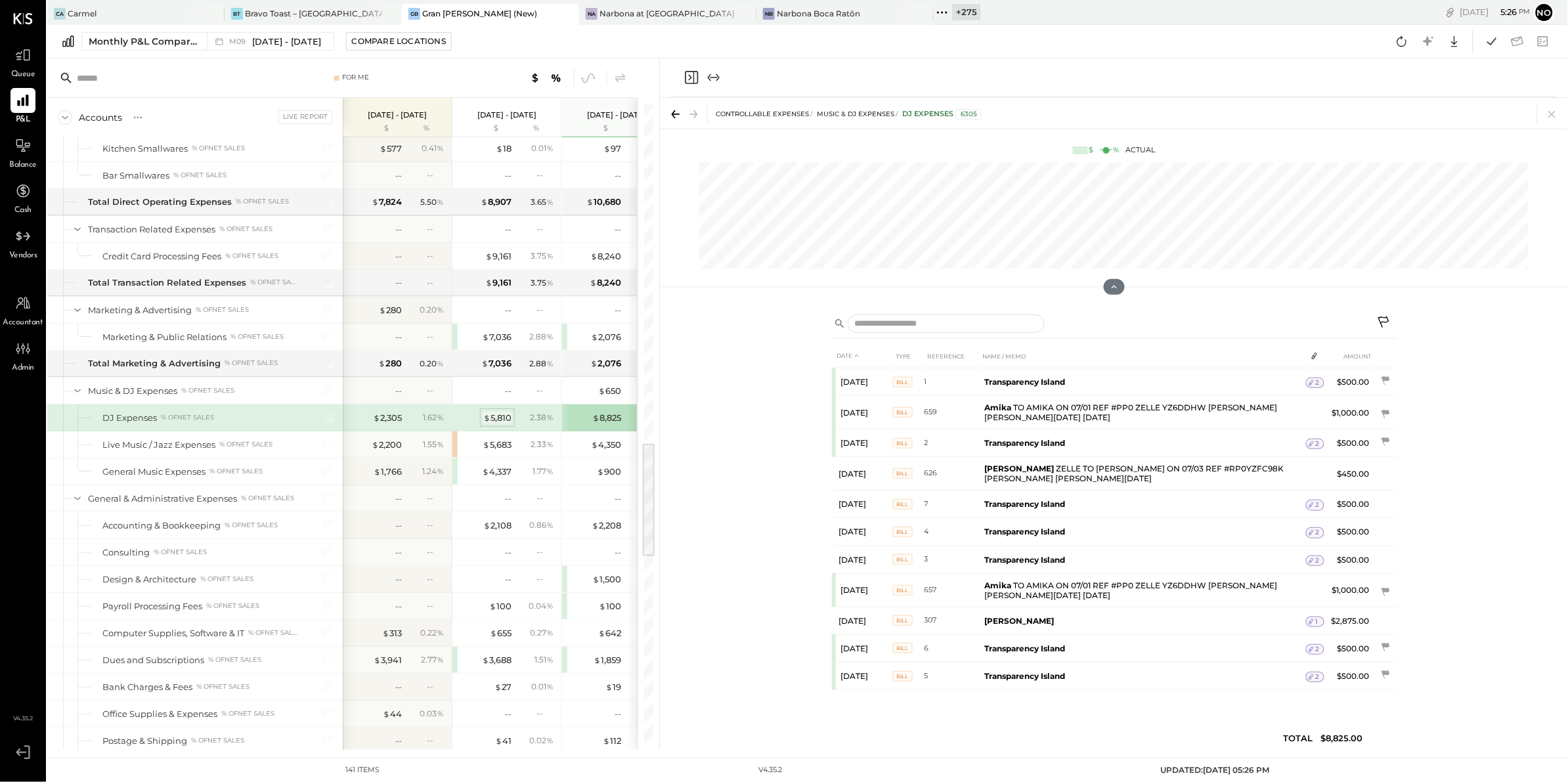
click at [507, 424] on div "$ 5,810" at bounding box center [497, 418] width 28 height 13
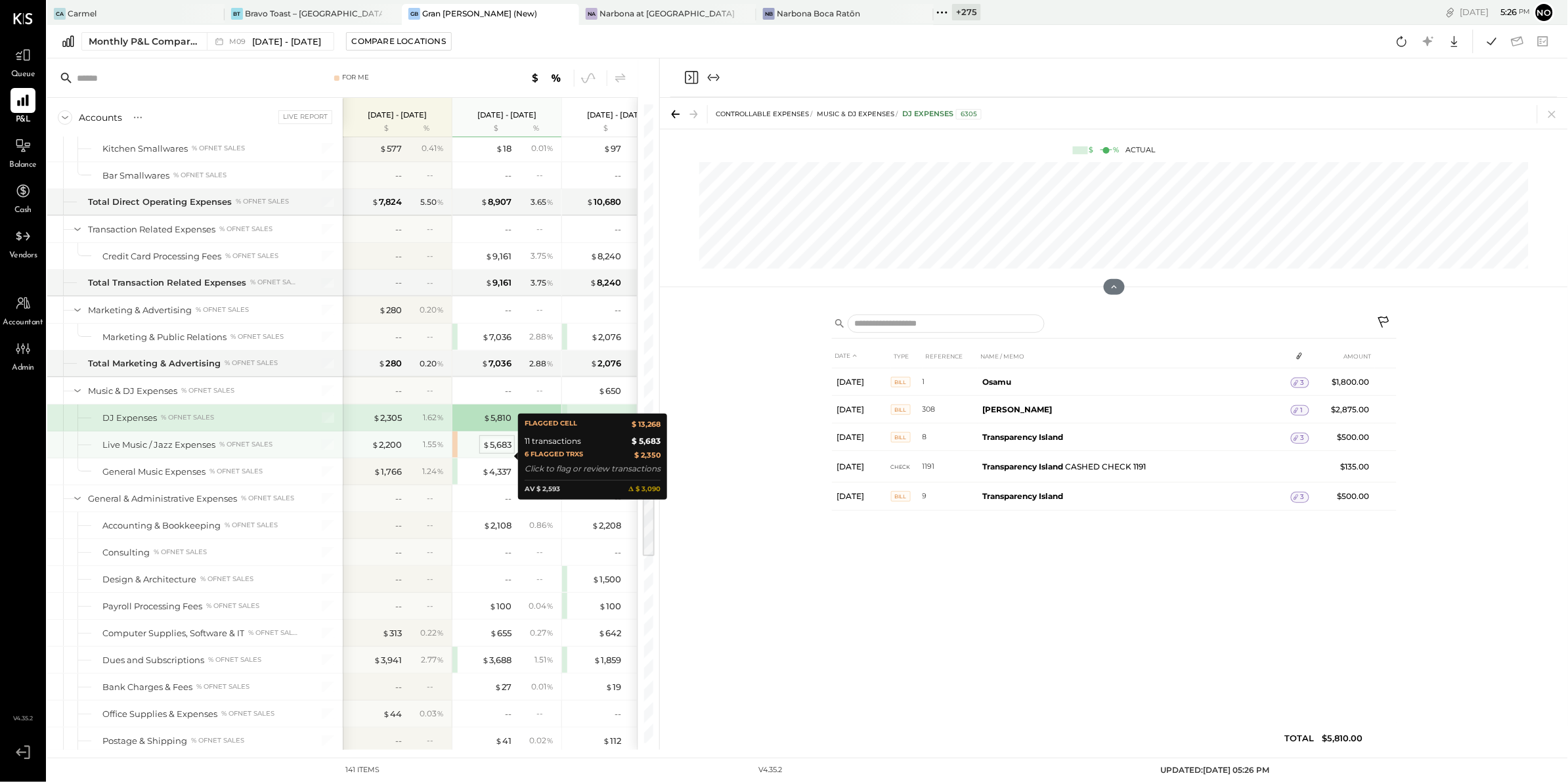
click at [496, 451] on div "$ 5,683" at bounding box center [496, 444] width 29 height 13
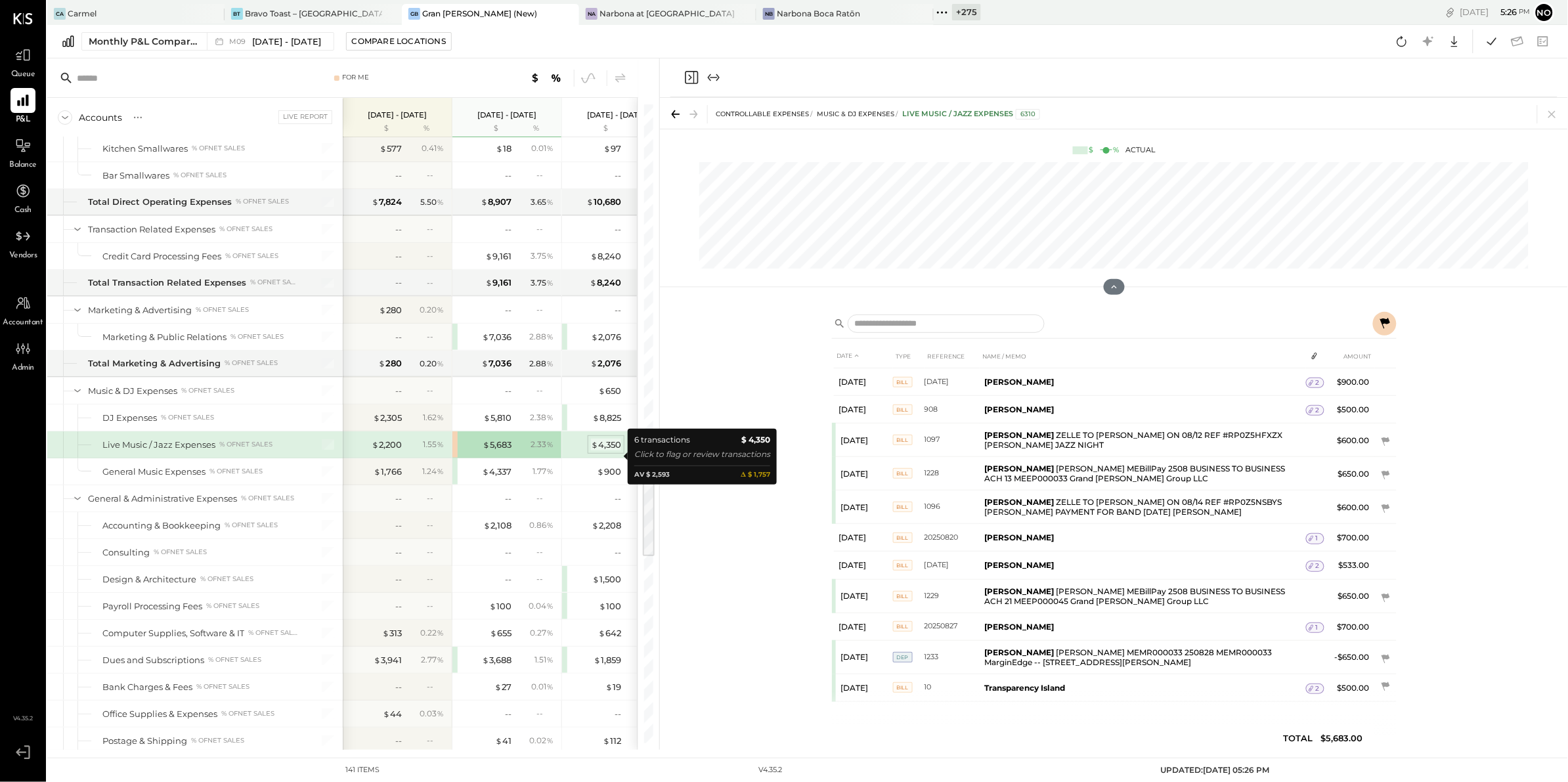
click at [605, 451] on div "$ 4,350" at bounding box center [605, 444] width 30 height 13
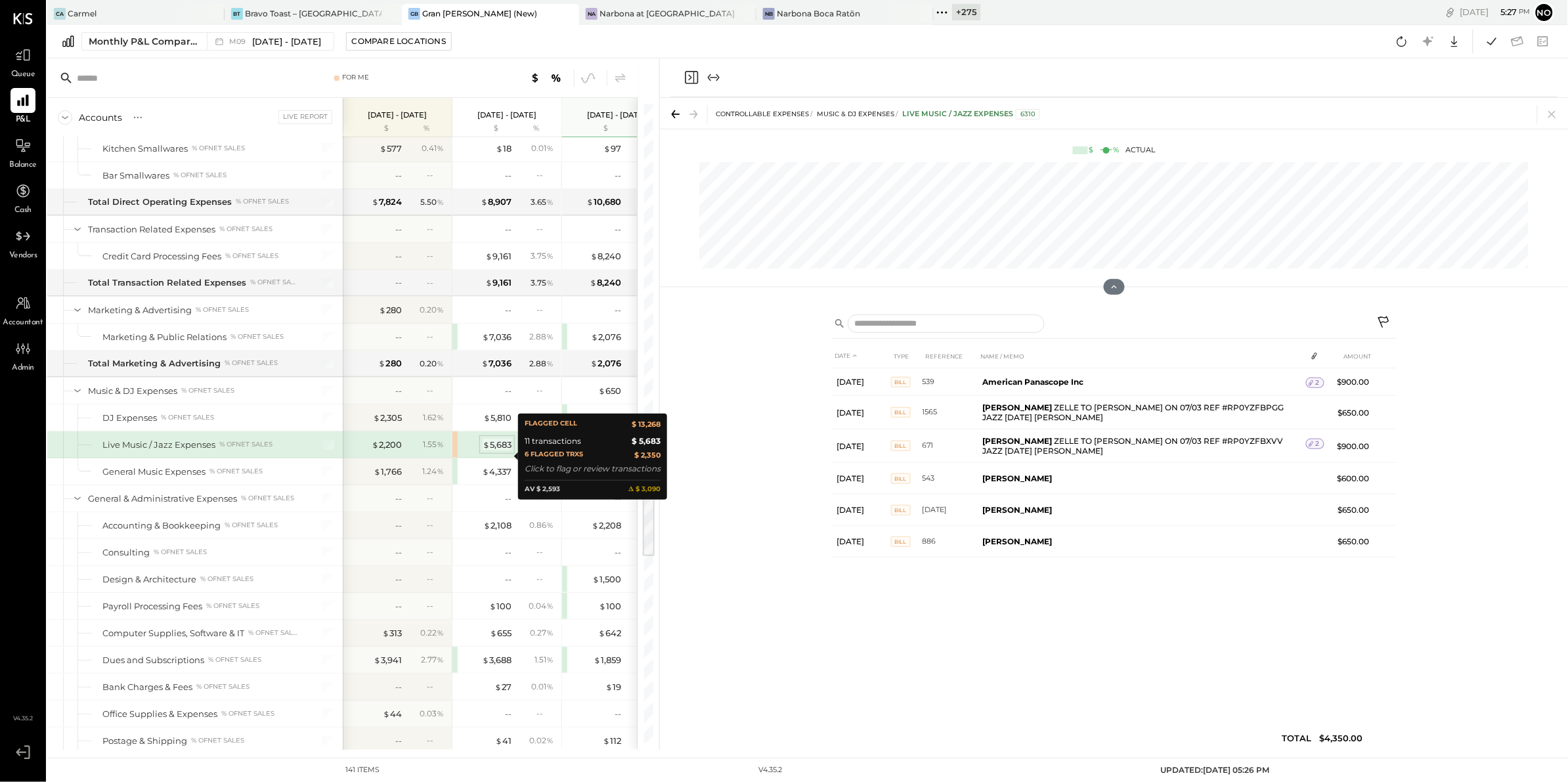
click at [496, 451] on div "$ 5,683" at bounding box center [496, 444] width 29 height 13
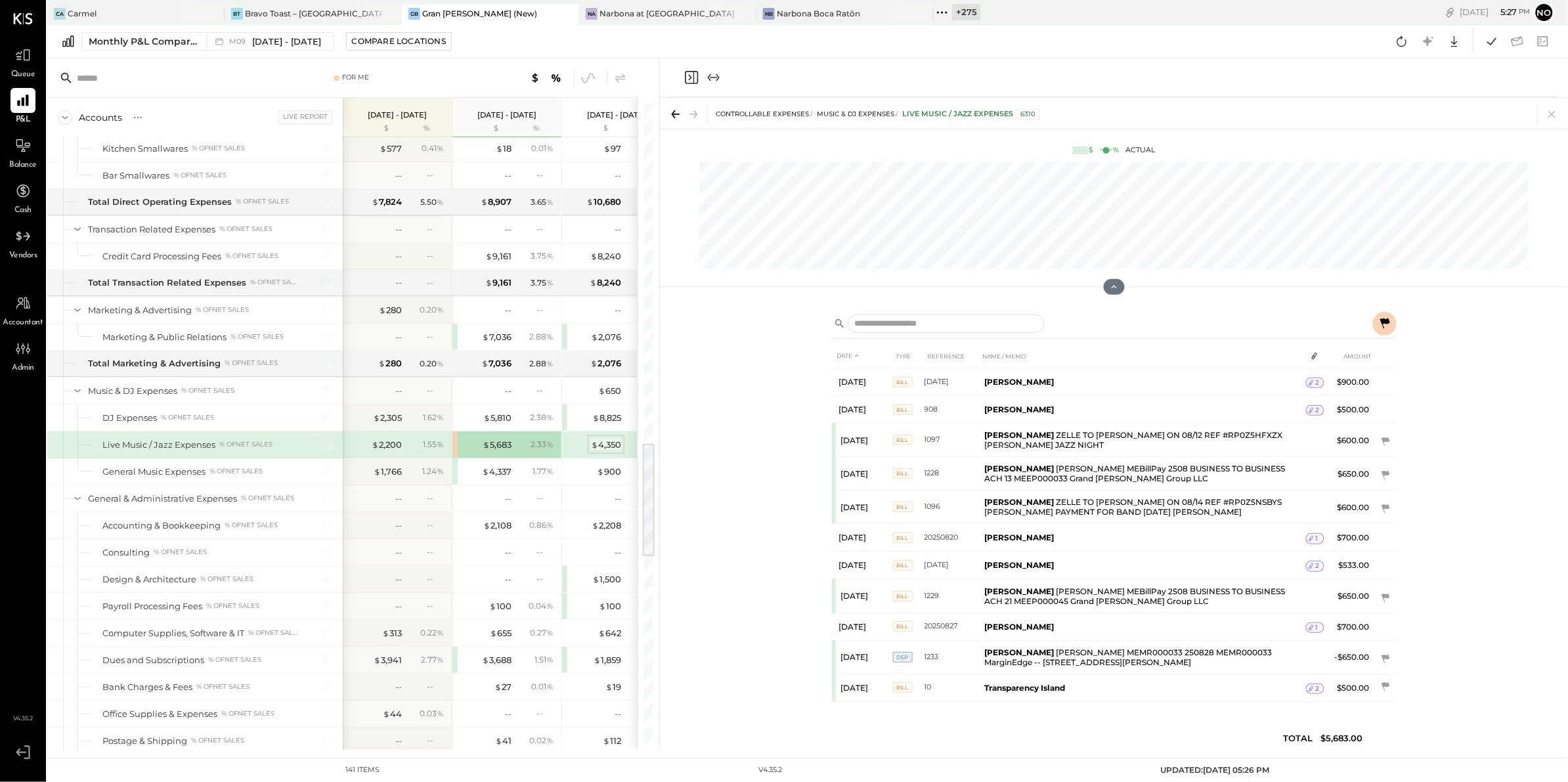
click at [607, 451] on div "$ 4,350" at bounding box center [605, 444] width 30 height 13
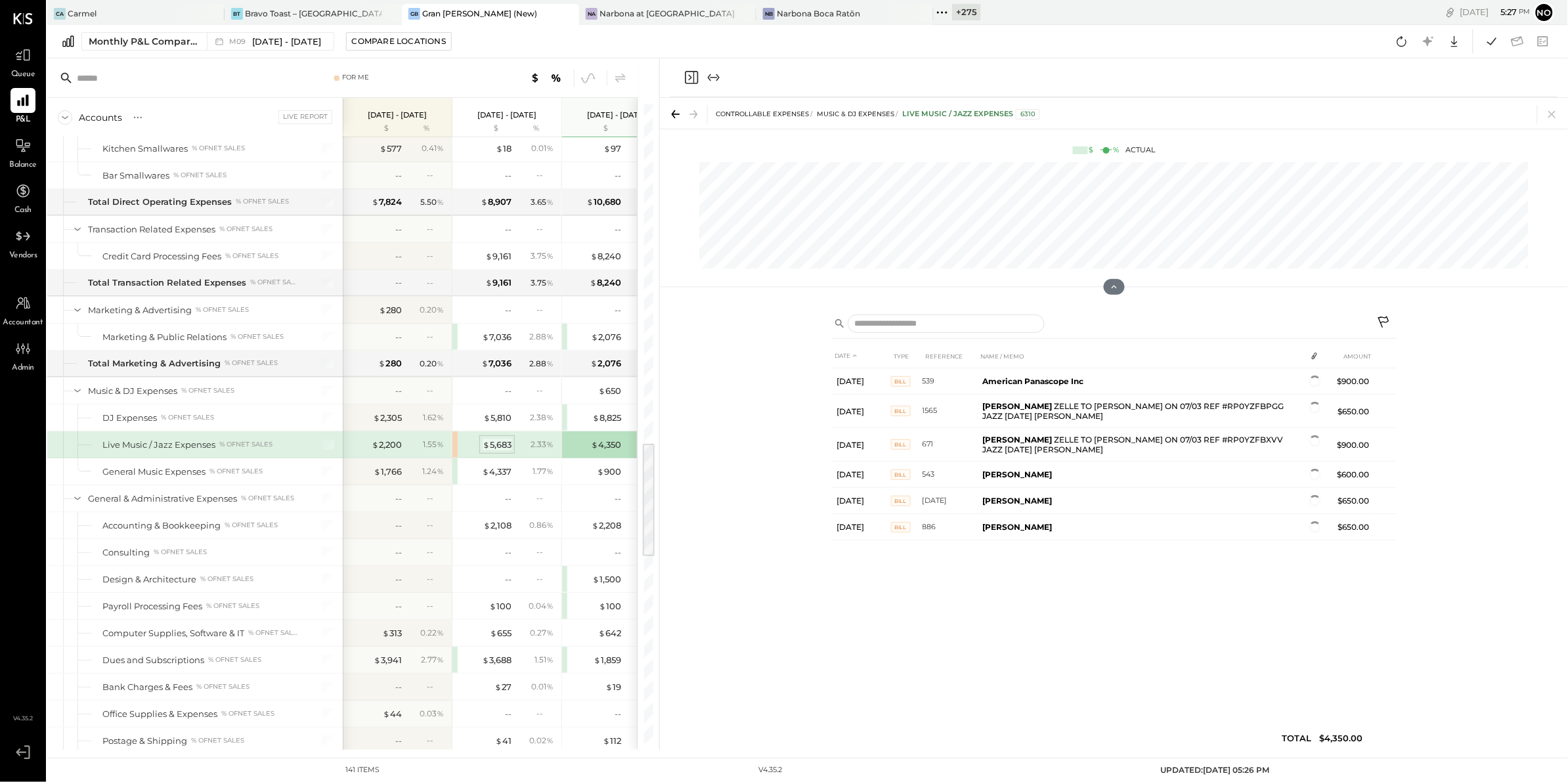
click at [498, 451] on div "$ 5,683" at bounding box center [496, 444] width 29 height 13
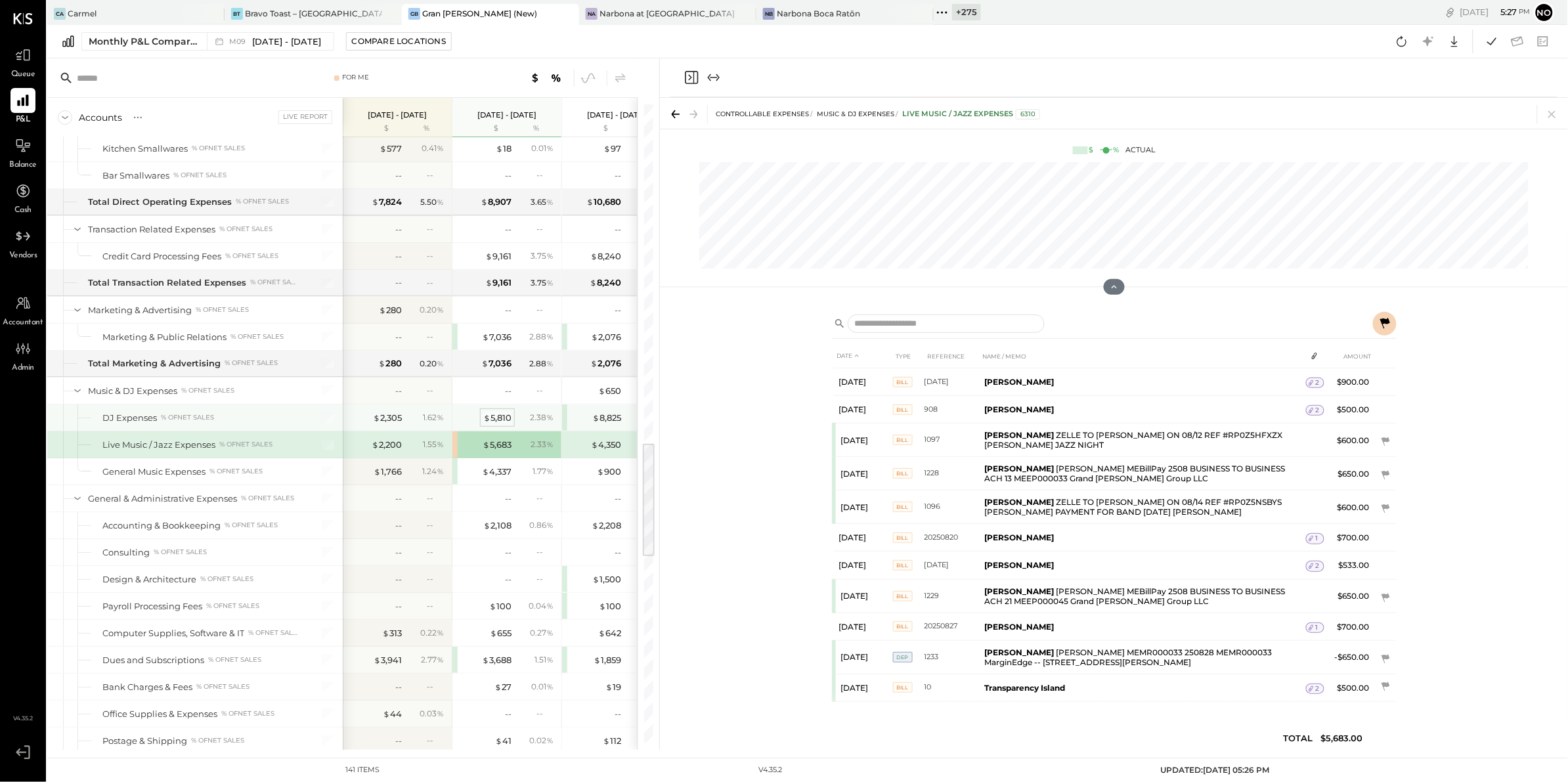
click at [498, 424] on div "$ 5,810" at bounding box center [497, 418] width 28 height 13
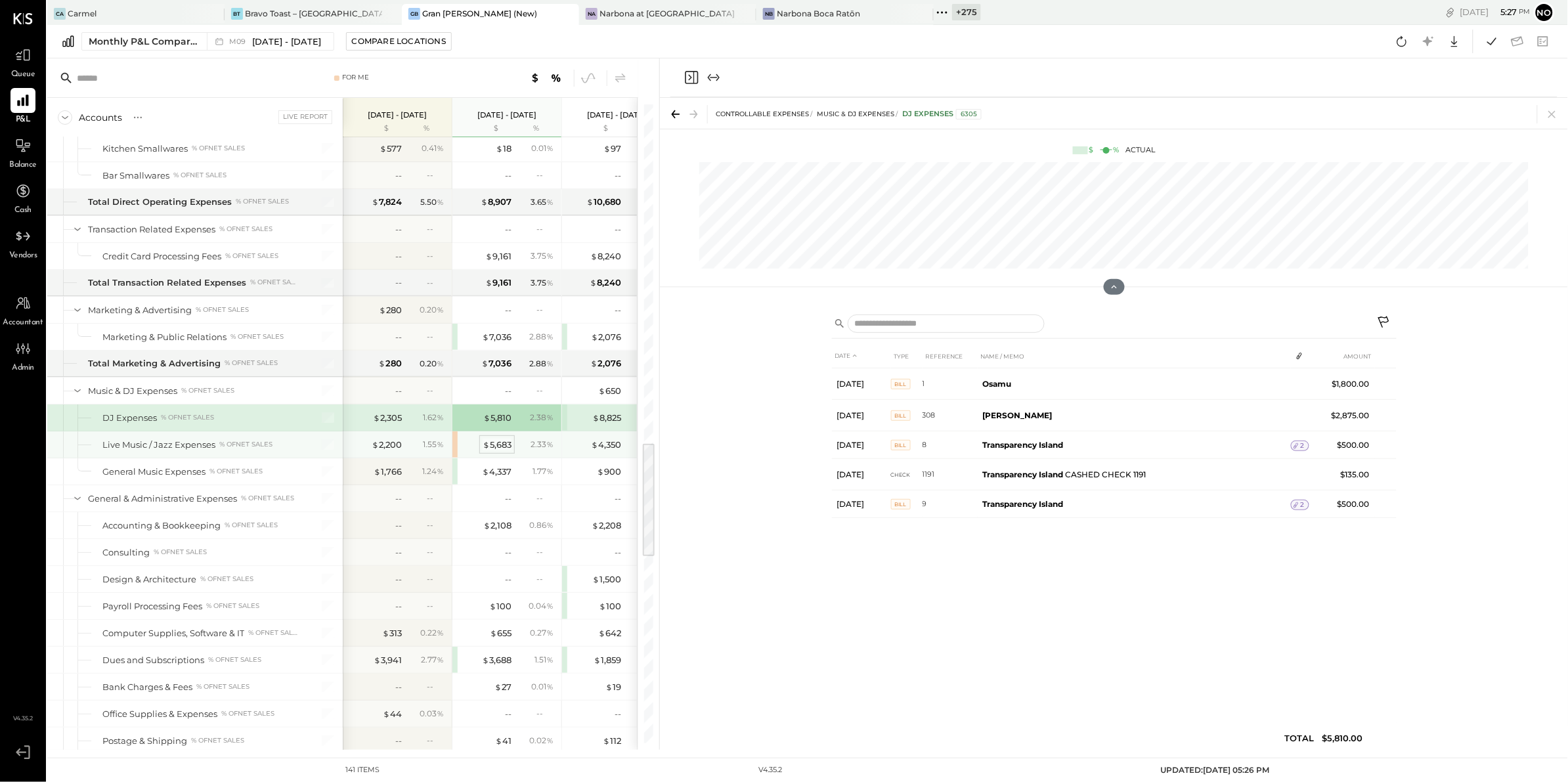
click at [499, 451] on div "$ 5,683" at bounding box center [496, 444] width 29 height 13
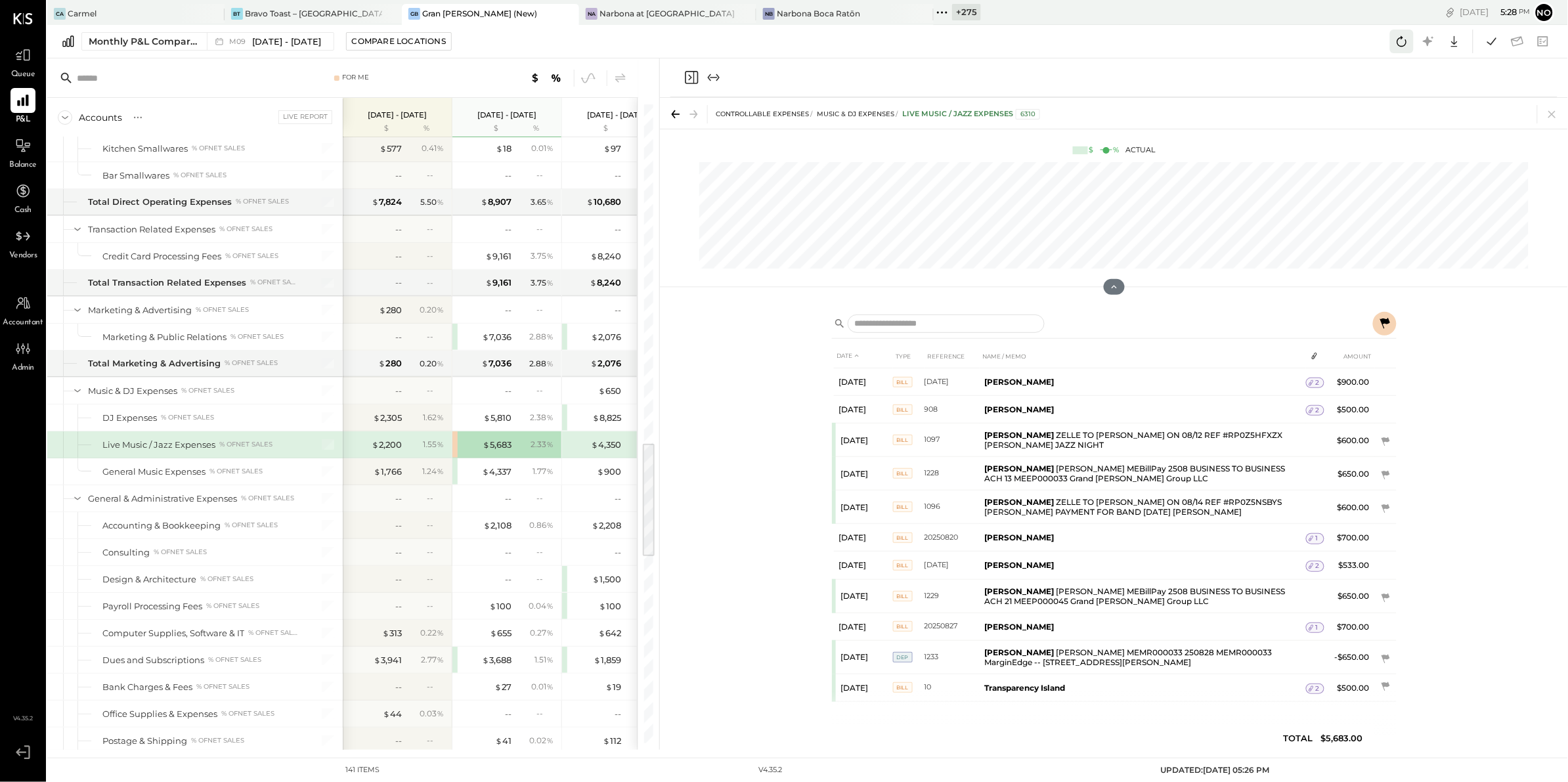
click at [1401, 41] on icon at bounding box center [1401, 41] width 17 height 17
click at [1181, 64] on div at bounding box center [1114, 78] width 887 height 39
click at [28, 59] on icon at bounding box center [23, 55] width 17 height 17
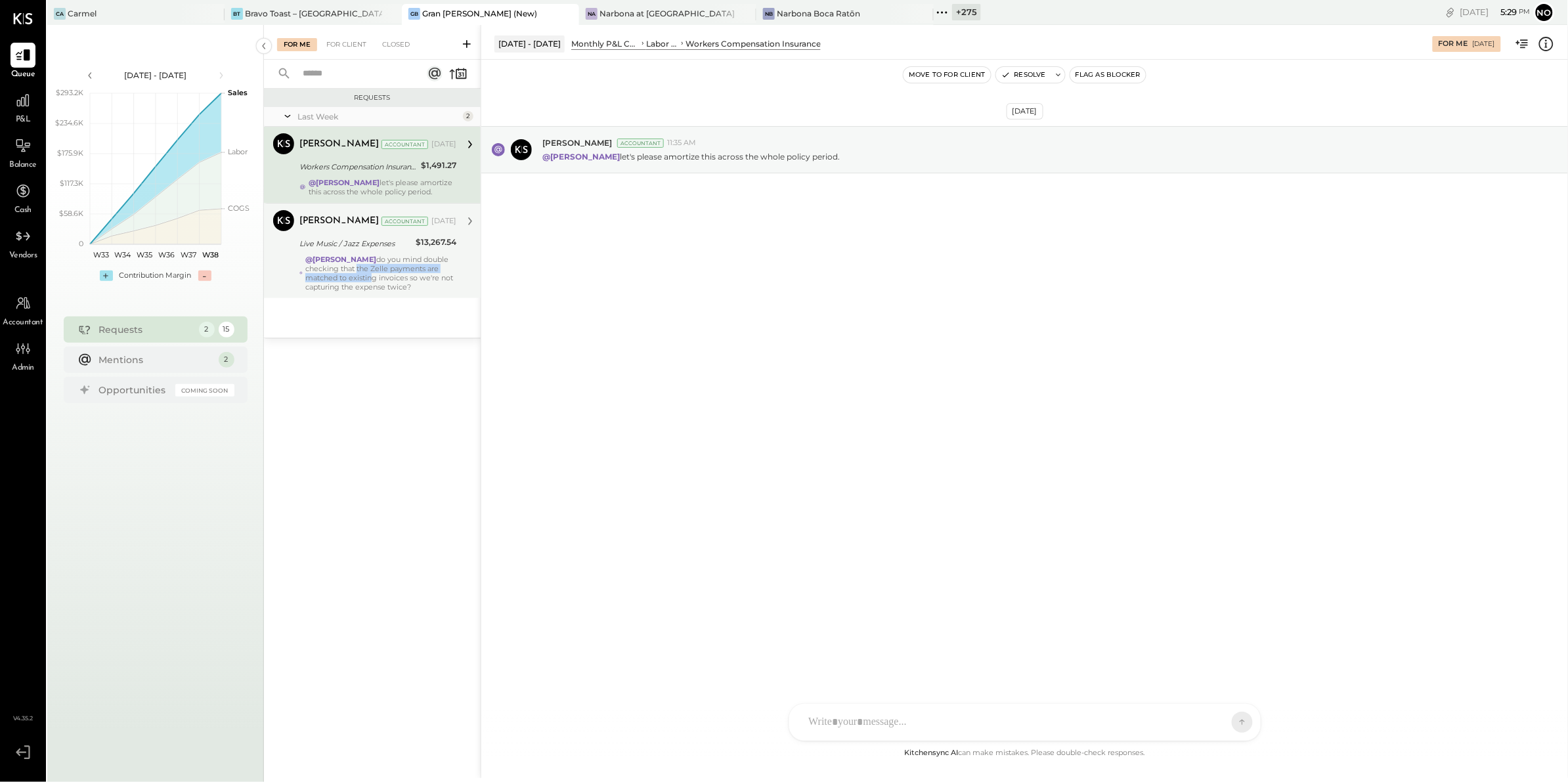
click at [382, 284] on div "@[PERSON_NAME] do you mind double checking that the Zelle payments are matched …" at bounding box center [380, 272] width 151 height 37
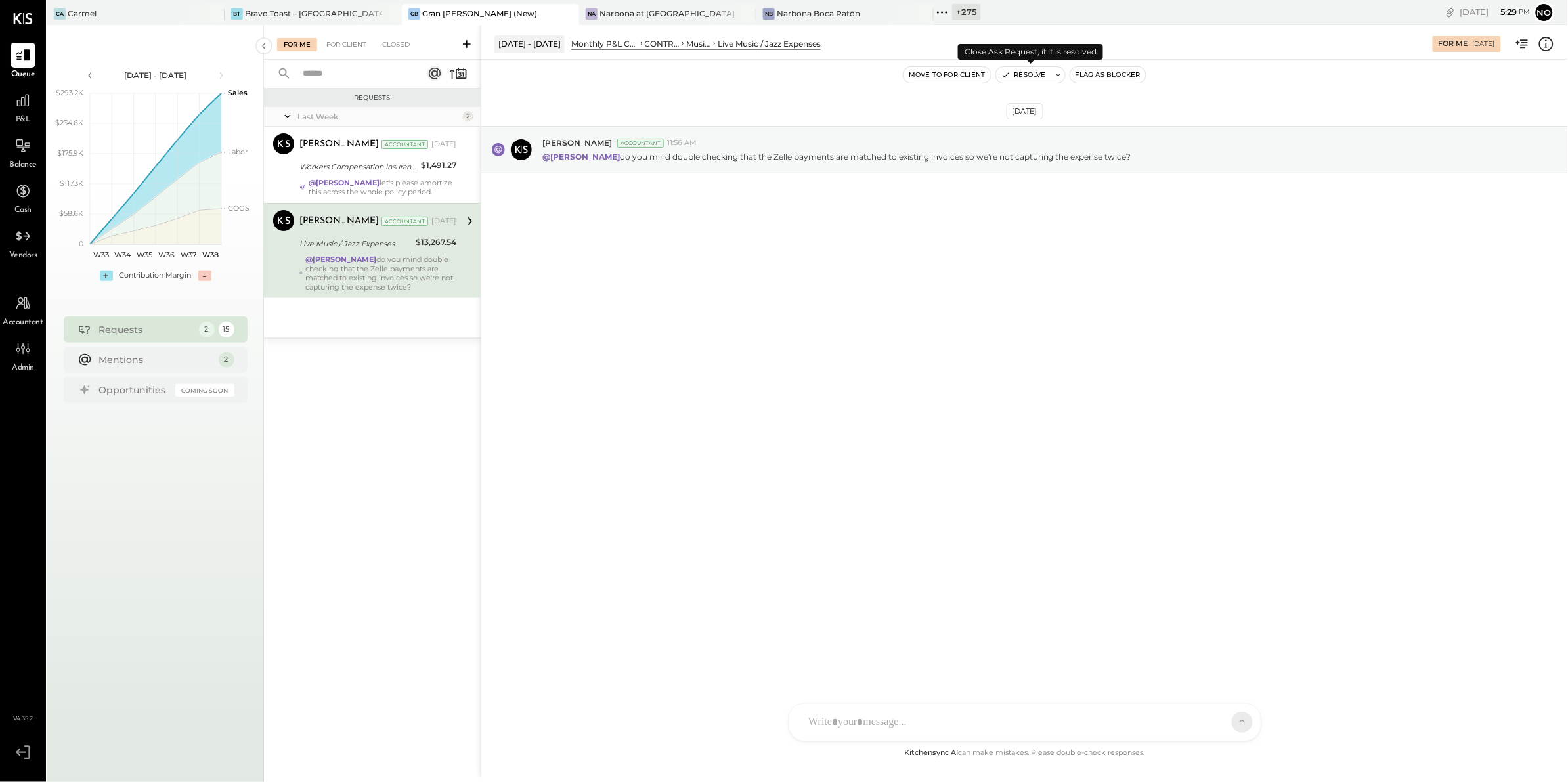
click at [1032, 79] on button "Resolve" at bounding box center [1023, 75] width 55 height 16
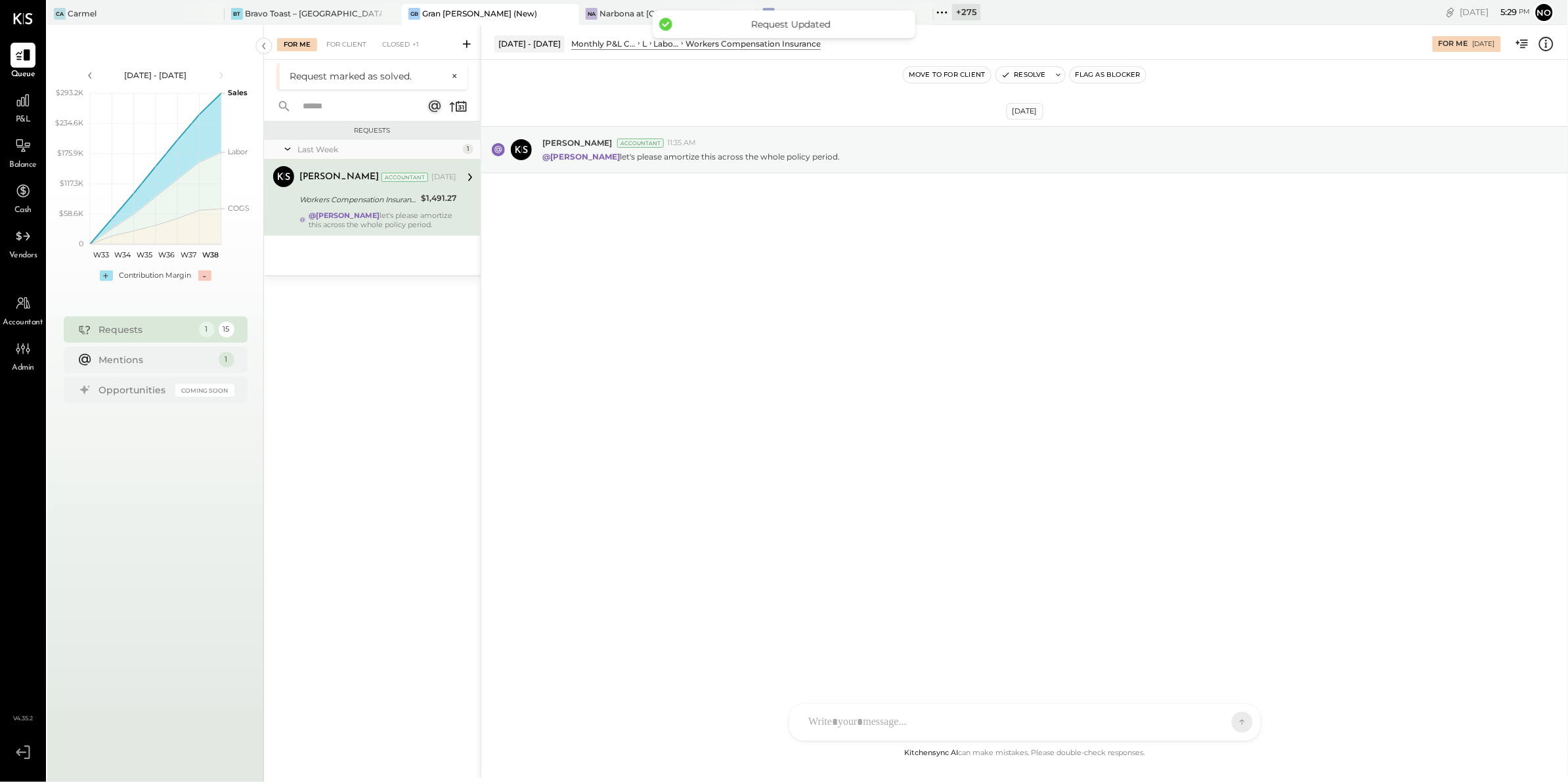
click at [388, 212] on div "@[PERSON_NAME] let's please amortize this across the whole policy period." at bounding box center [382, 220] width 148 height 19
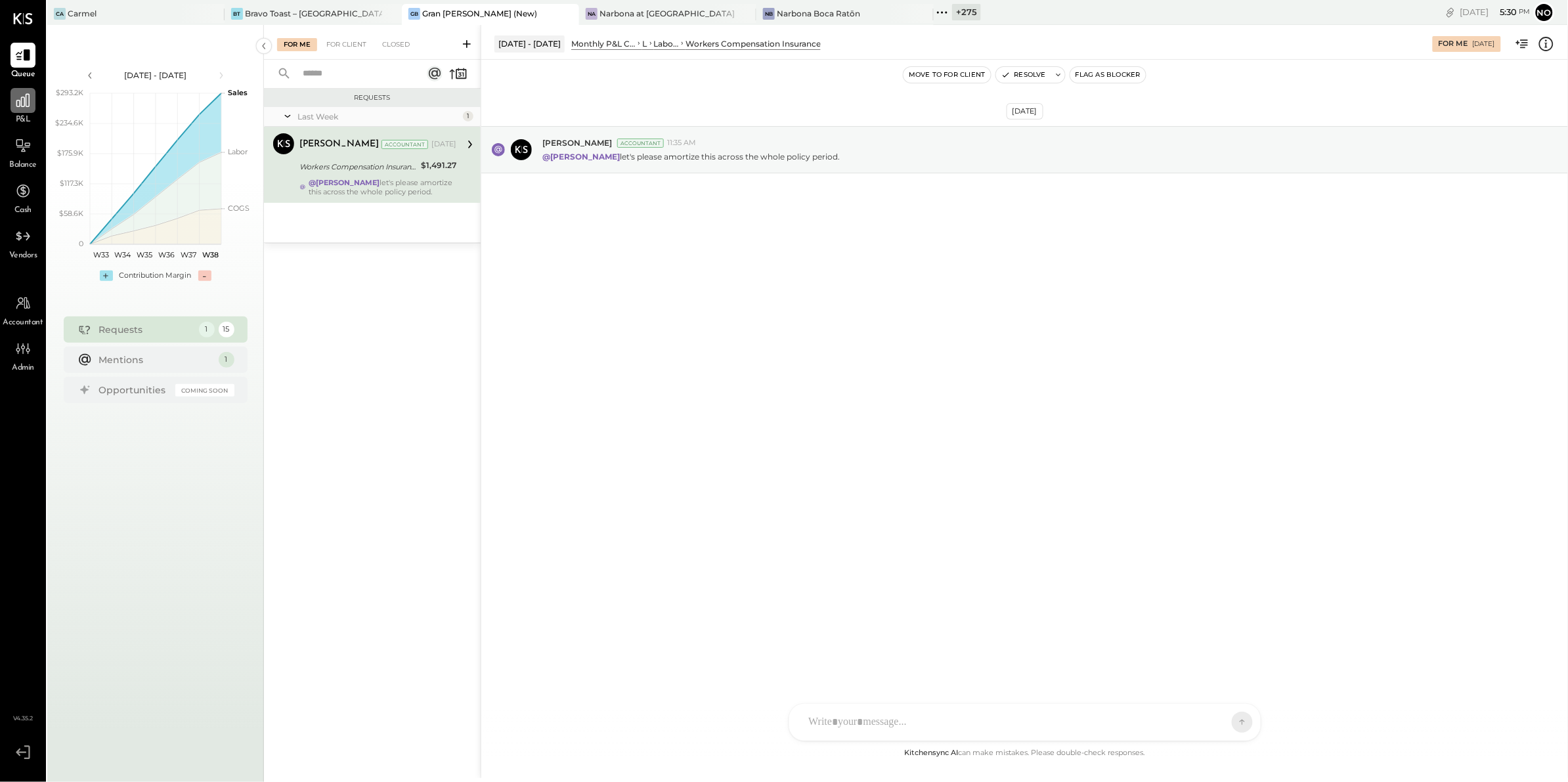
click at [19, 103] on icon at bounding box center [23, 101] width 13 height 13
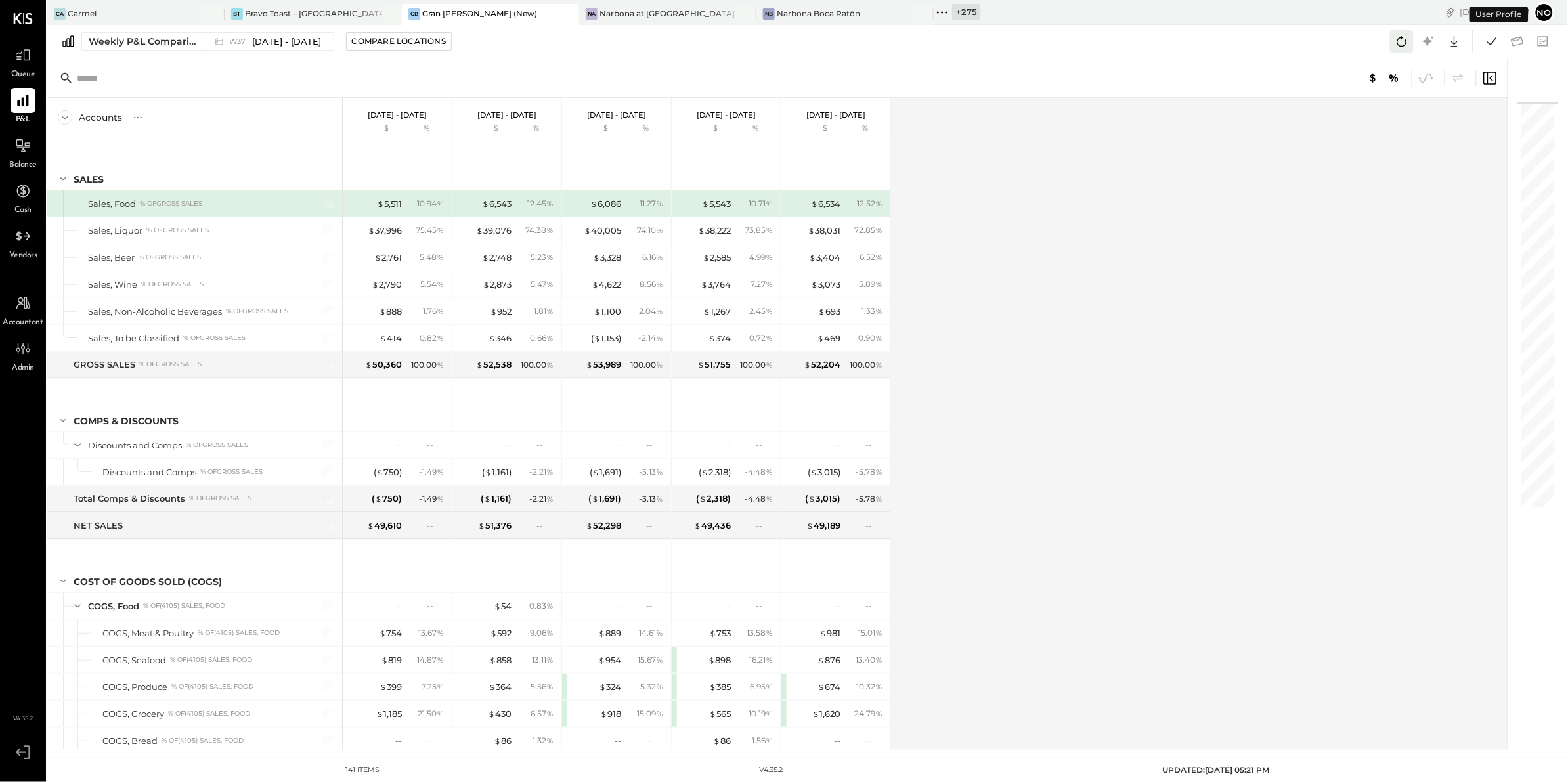
click at [1401, 41] on icon at bounding box center [1401, 41] width 17 height 17
click at [1401, 42] on icon at bounding box center [1401, 41] width 17 height 17
click at [1488, 42] on icon at bounding box center [1491, 41] width 9 height 7
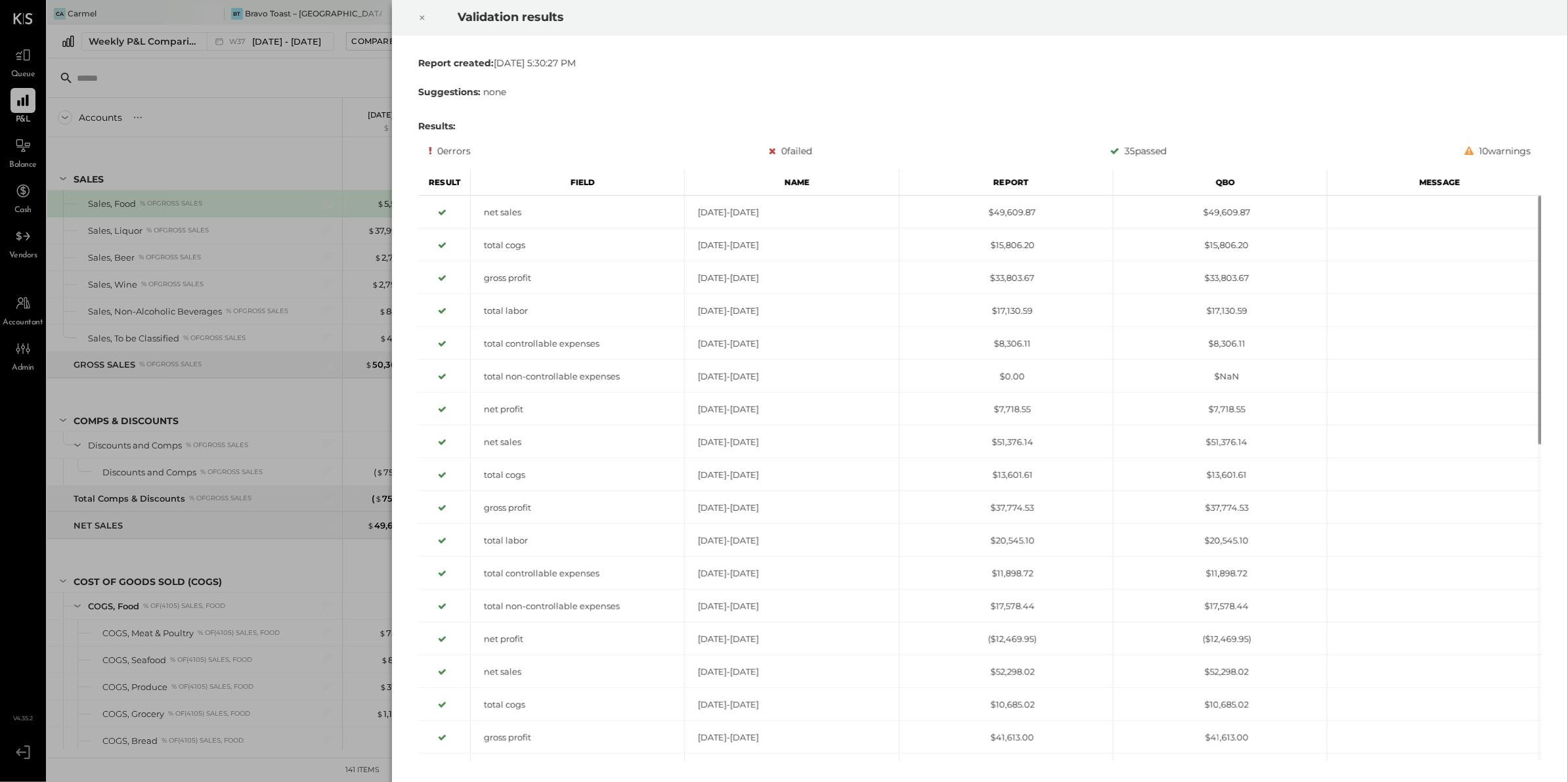
click at [417, 16] on div at bounding box center [422, 17] width 29 height 37
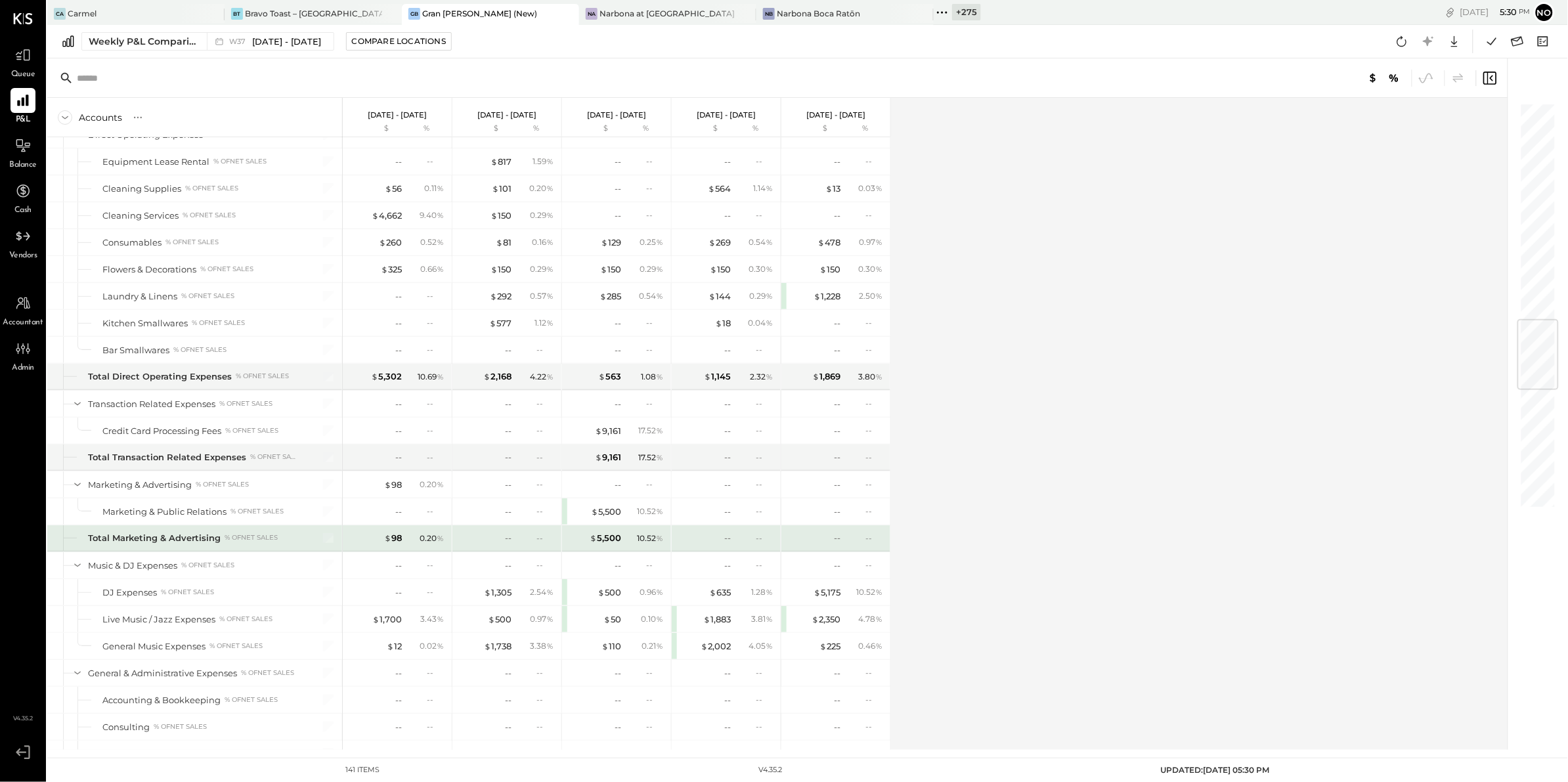
scroll to position [1954, 0]
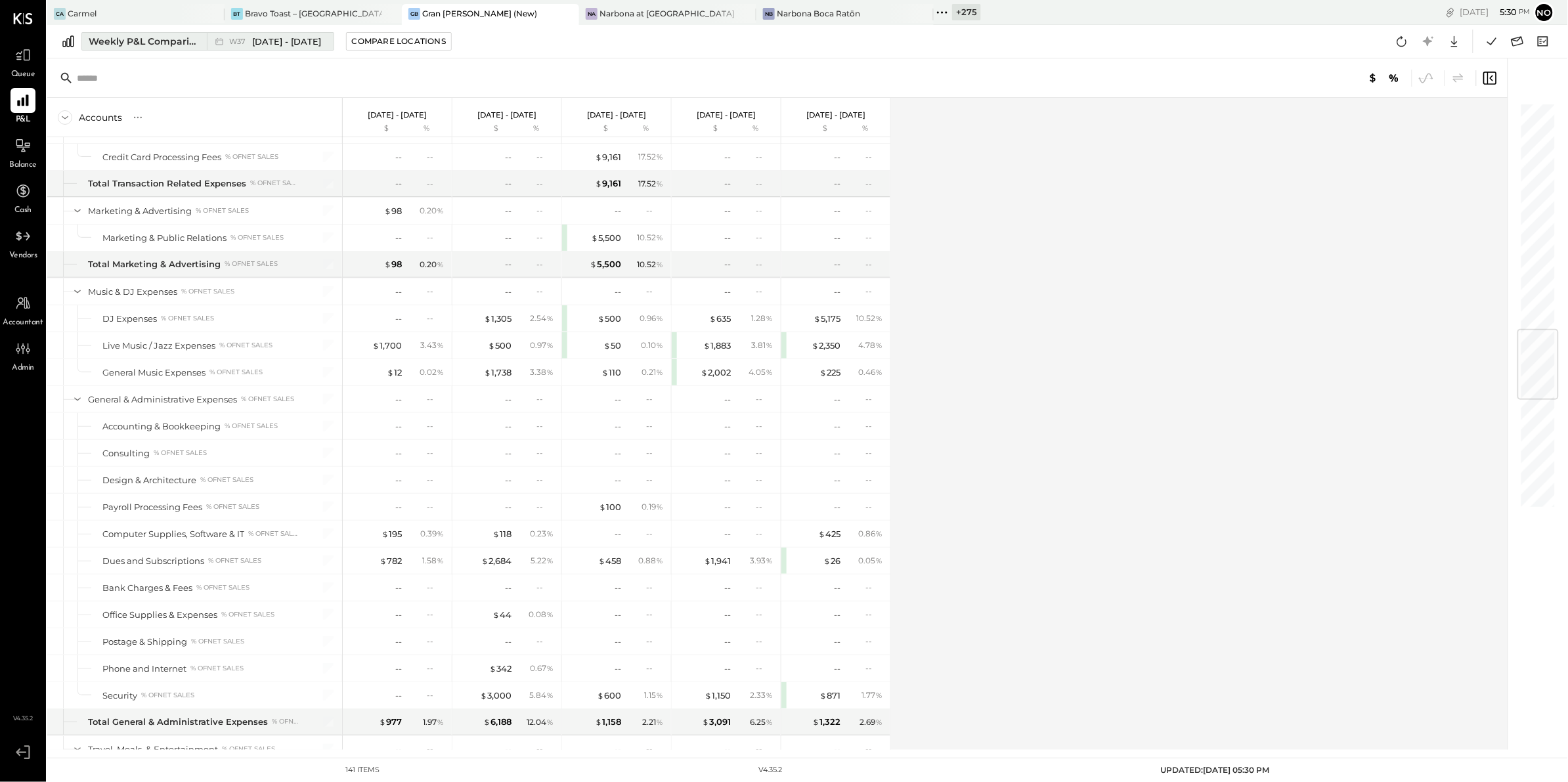
click at [244, 41] on span "W37" at bounding box center [239, 41] width 21 height 7
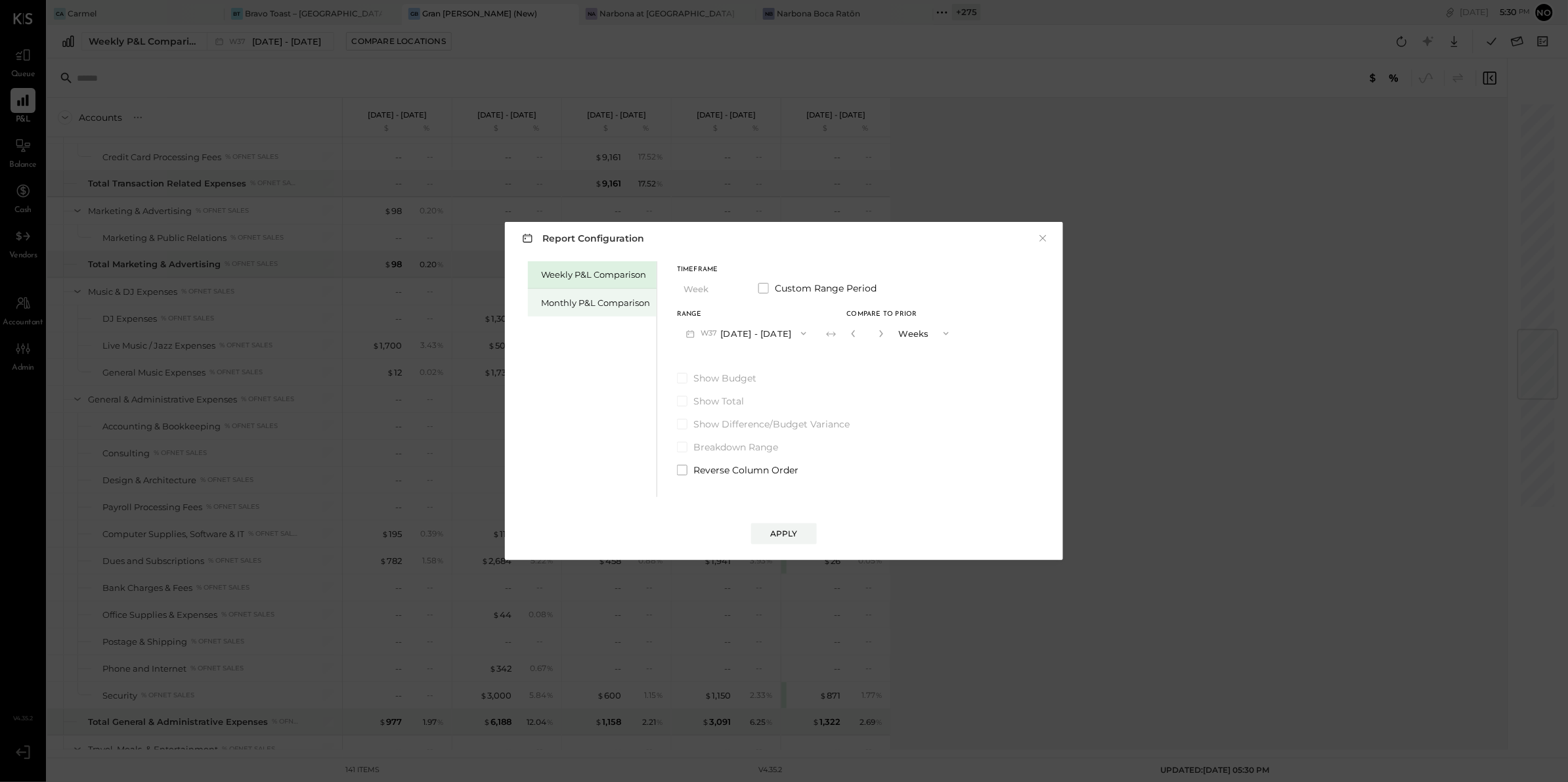
click at [601, 297] on div "Monthly P&L Comparison" at bounding box center [595, 303] width 109 height 13
click at [733, 332] on button "M09 [DATE] - [DATE]" at bounding box center [746, 333] width 139 height 24
drag, startPoint x: 741, startPoint y: 338, endPoint x: 859, endPoint y: 341, distance: 118.0
click at [741, 338] on span "[DATE] - [DATE]" at bounding box center [741, 335] width 63 height 11
click at [868, 336] on div "Compare" at bounding box center [857, 336] width 43 height 11
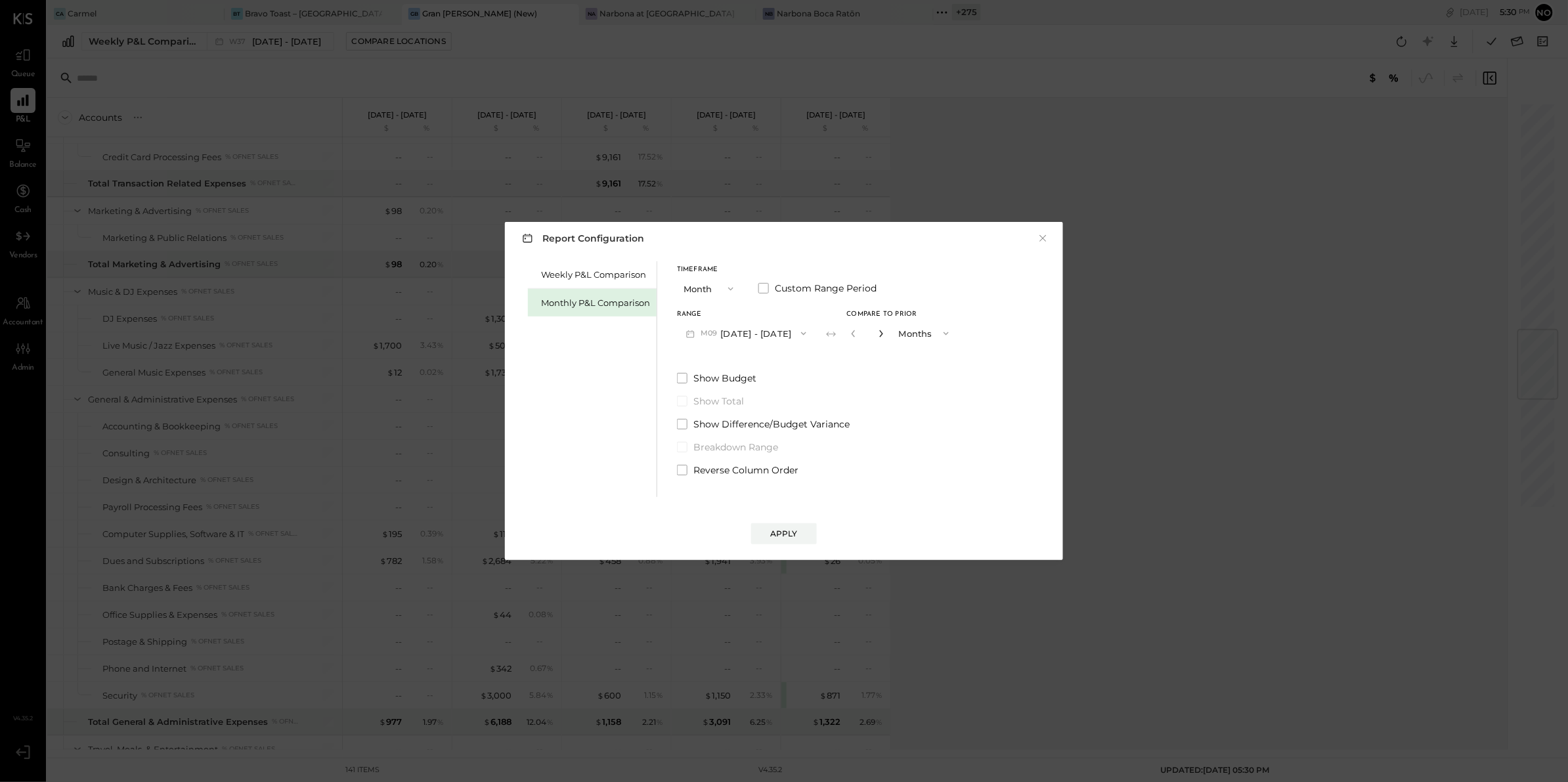
click at [877, 334] on icon "button" at bounding box center [881, 334] width 8 height 8
click at [877, 333] on icon "button" at bounding box center [881, 334] width 8 height 8
type input "*"
click at [776, 524] on button "Apply" at bounding box center [784, 534] width 66 height 21
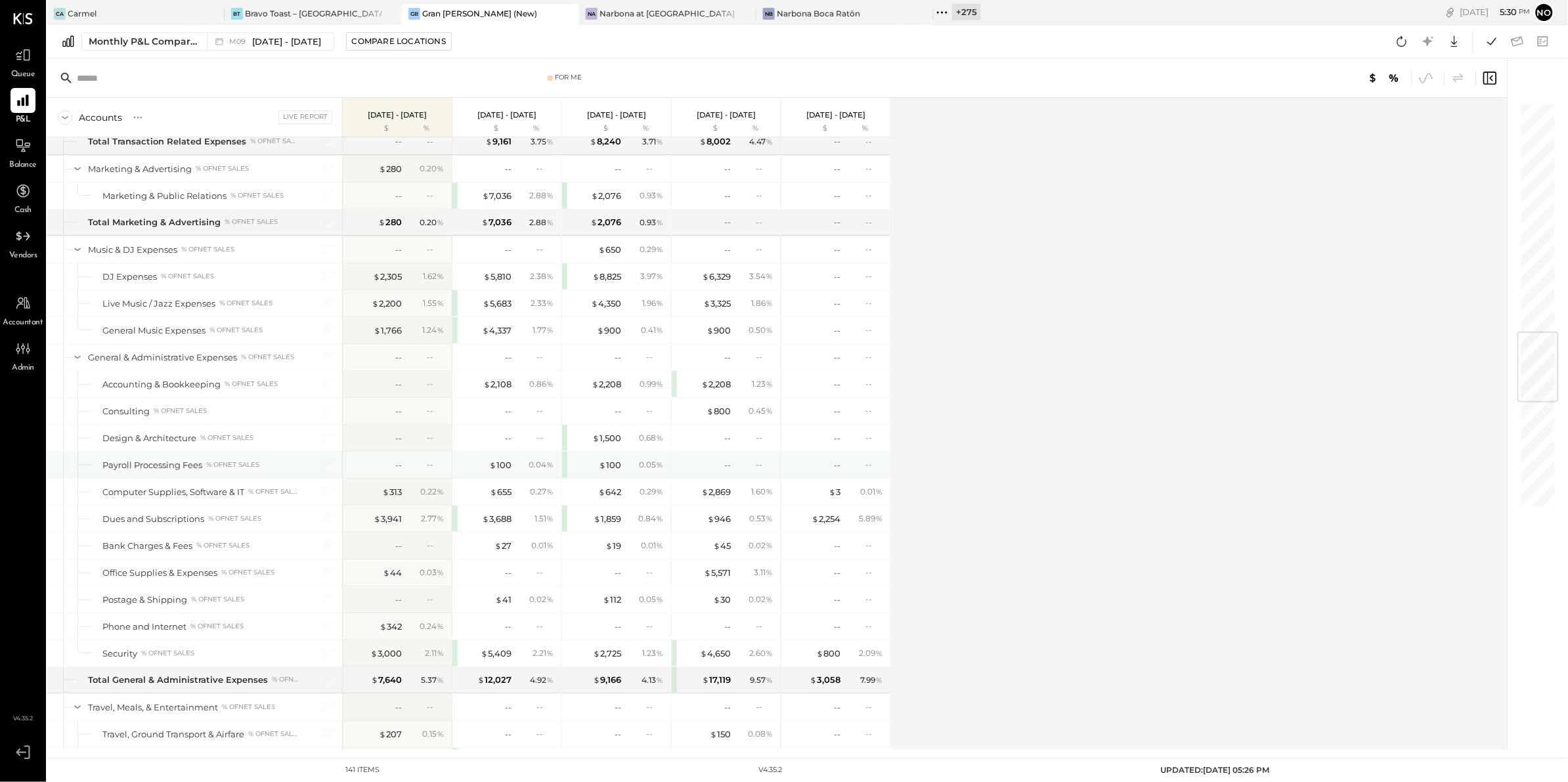
scroll to position [1906, 0]
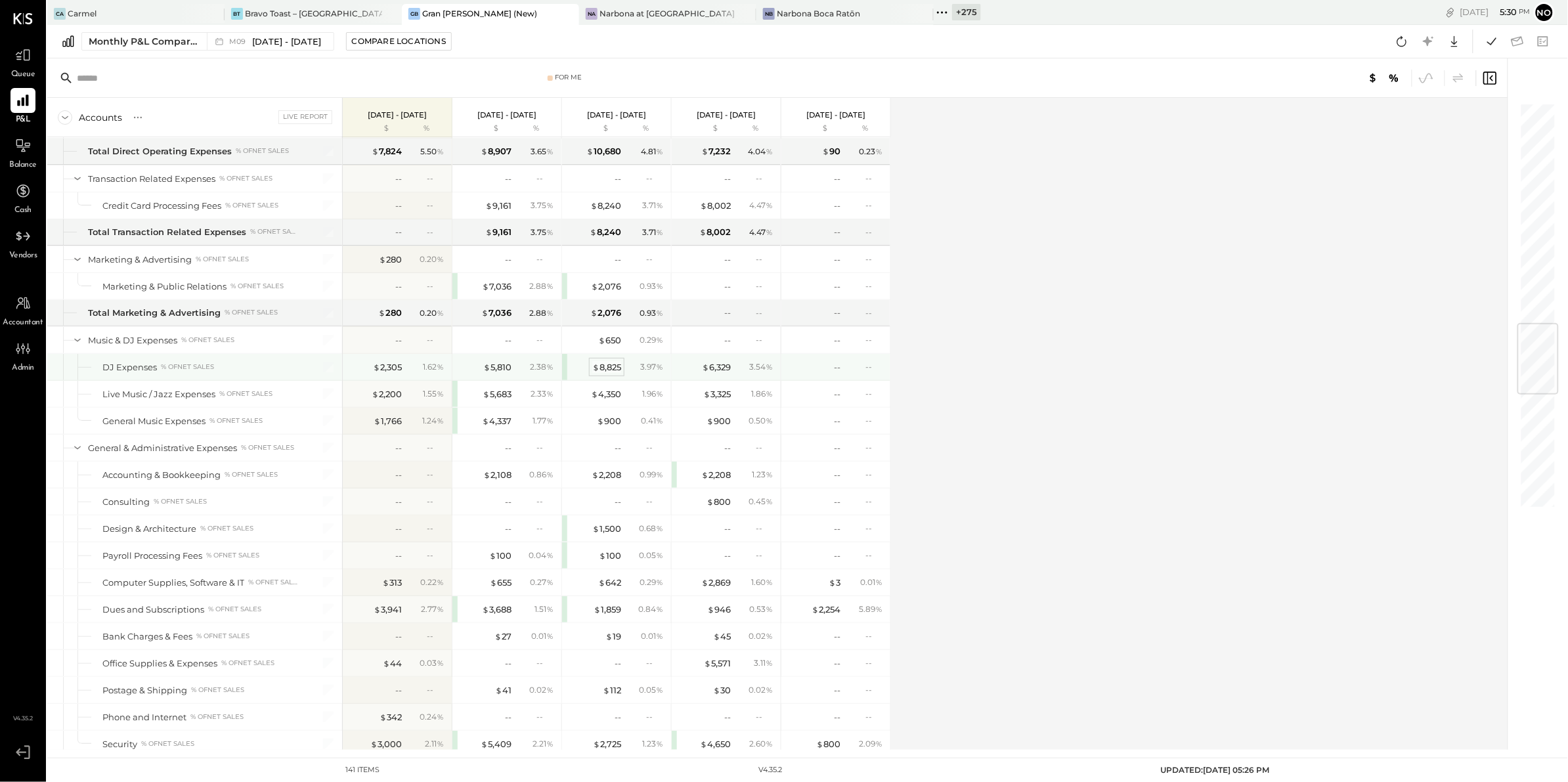
click at [615, 374] on div "$ 8,825" at bounding box center [606, 367] width 29 height 13
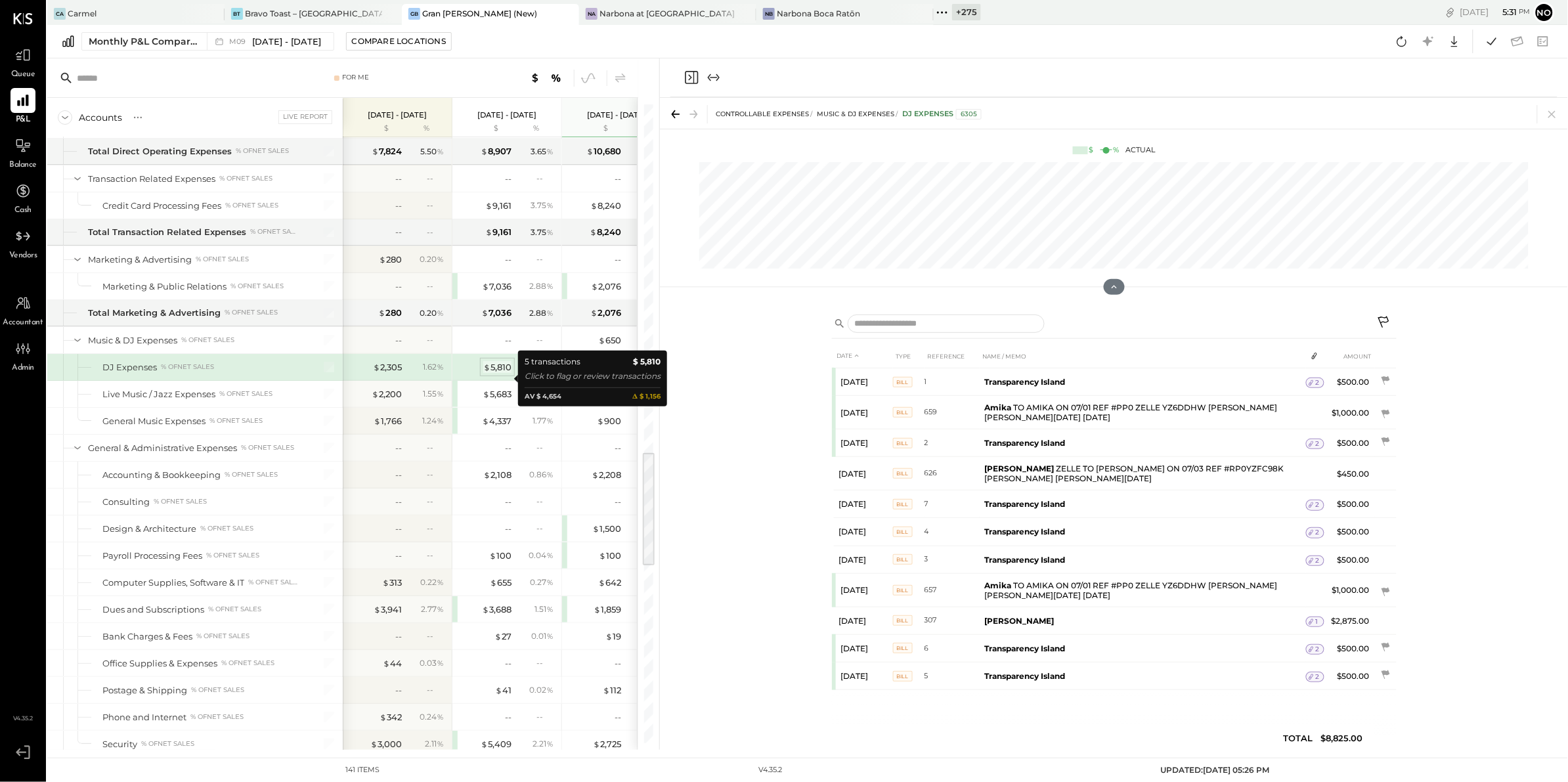
click at [499, 374] on div "$ 5,810" at bounding box center [497, 367] width 28 height 13
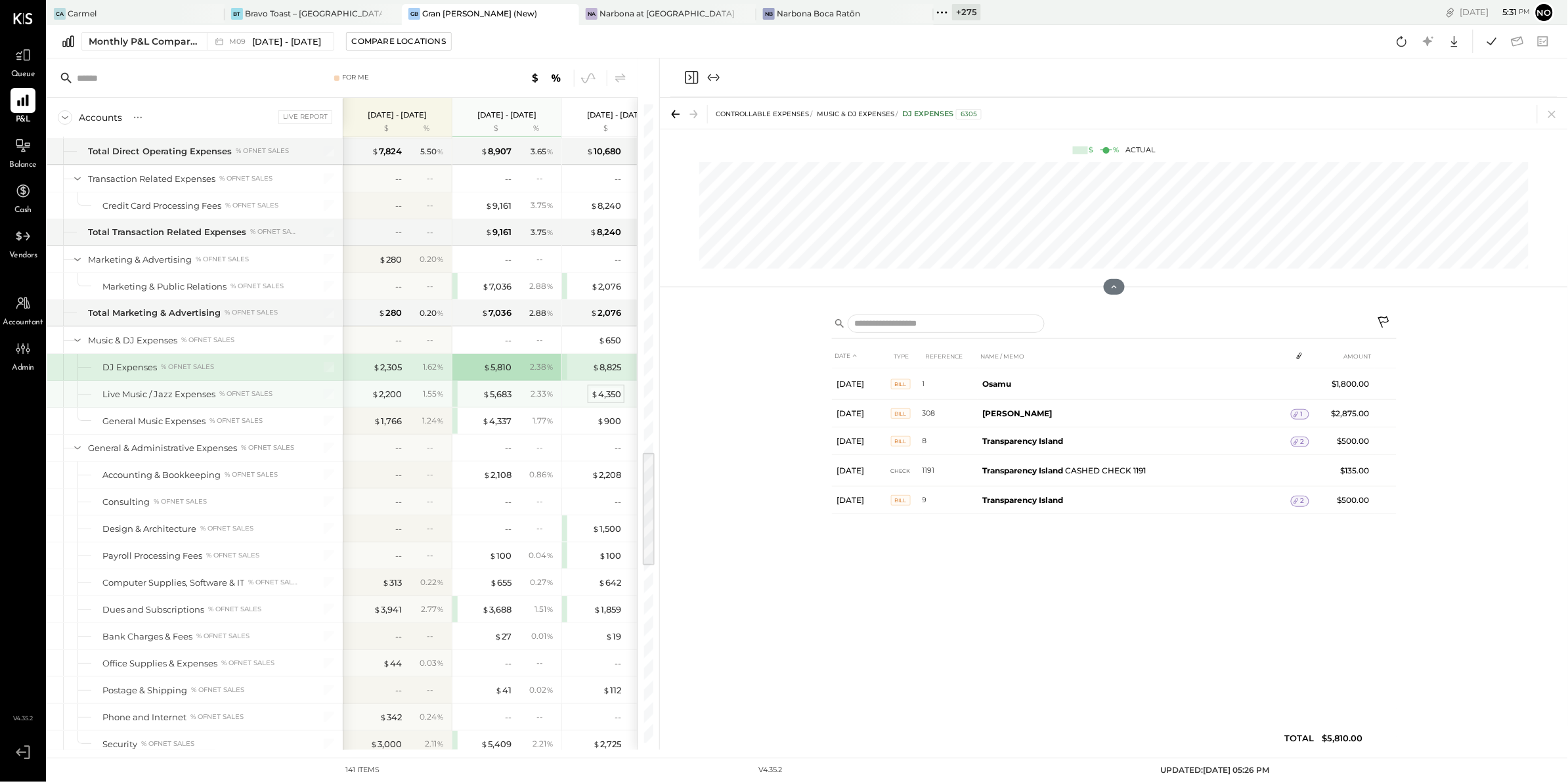
click at [610, 400] on div "$ 4,350" at bounding box center [605, 394] width 30 height 13
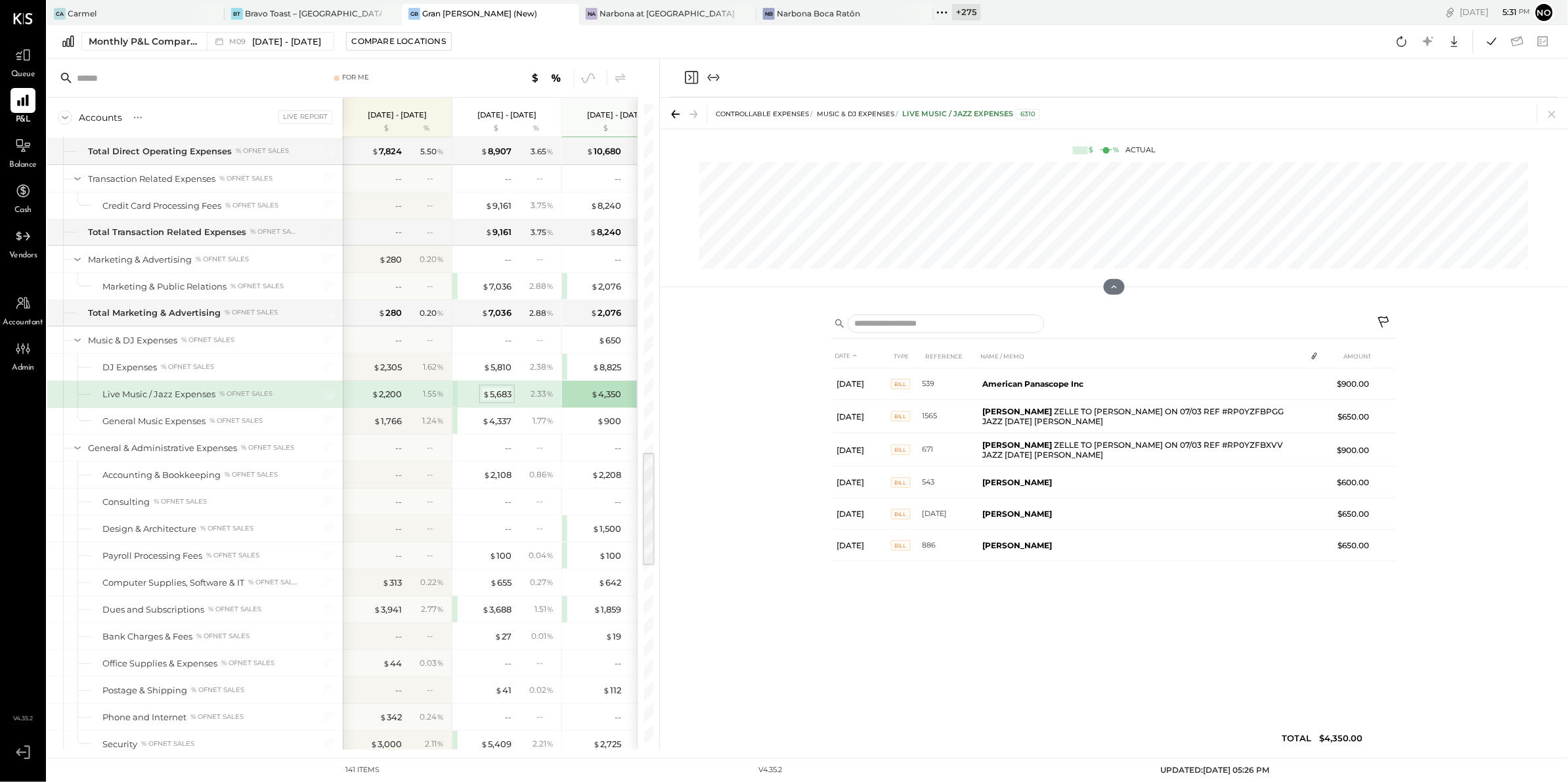
click at [491, 400] on div "$ 5,683" at bounding box center [496, 394] width 29 height 13
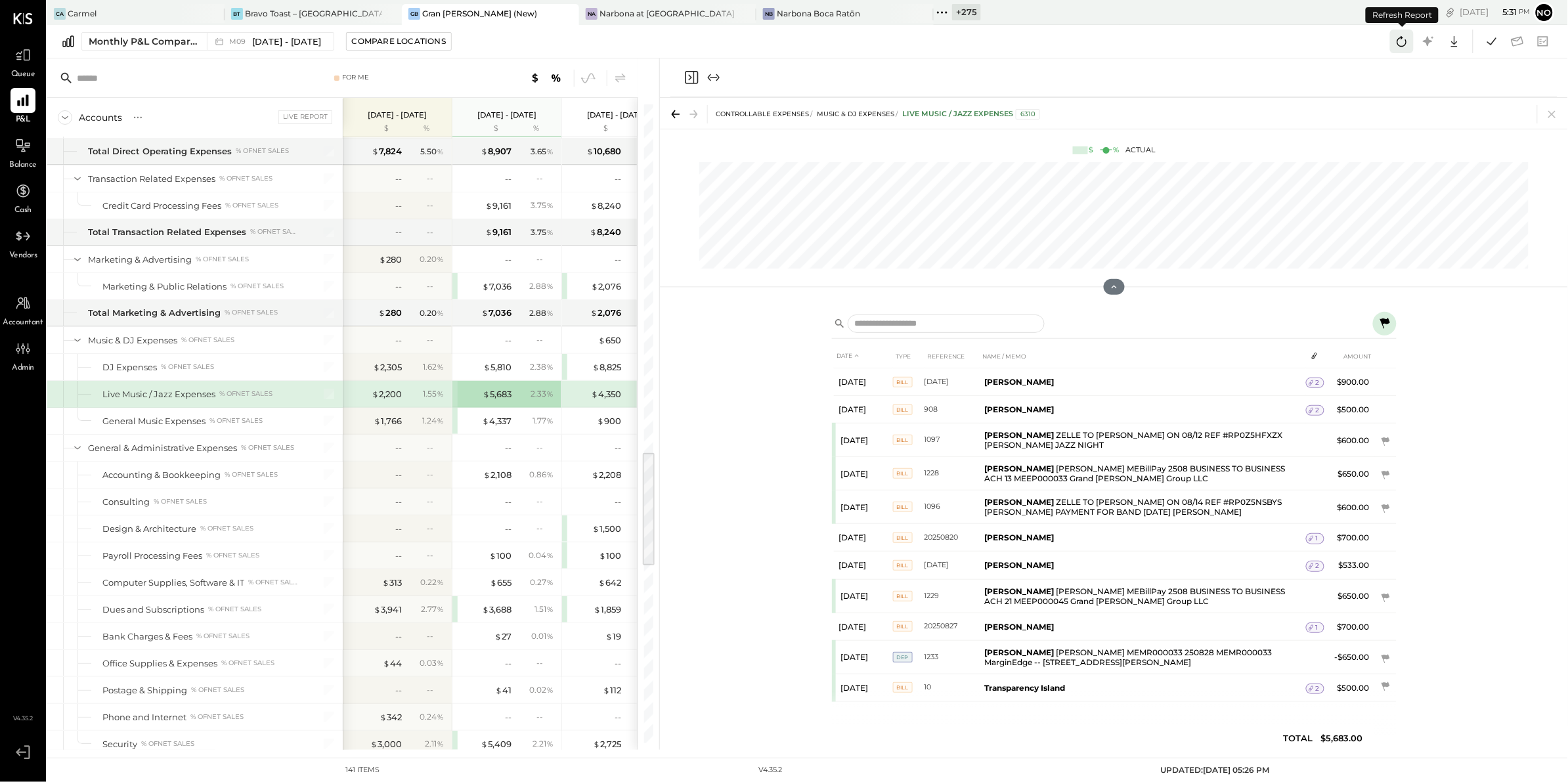
click at [1409, 42] on icon at bounding box center [1401, 41] width 17 height 17
click at [1409, 43] on icon at bounding box center [1401, 41] width 17 height 17
click at [1403, 40] on icon at bounding box center [1401, 41] width 17 height 17
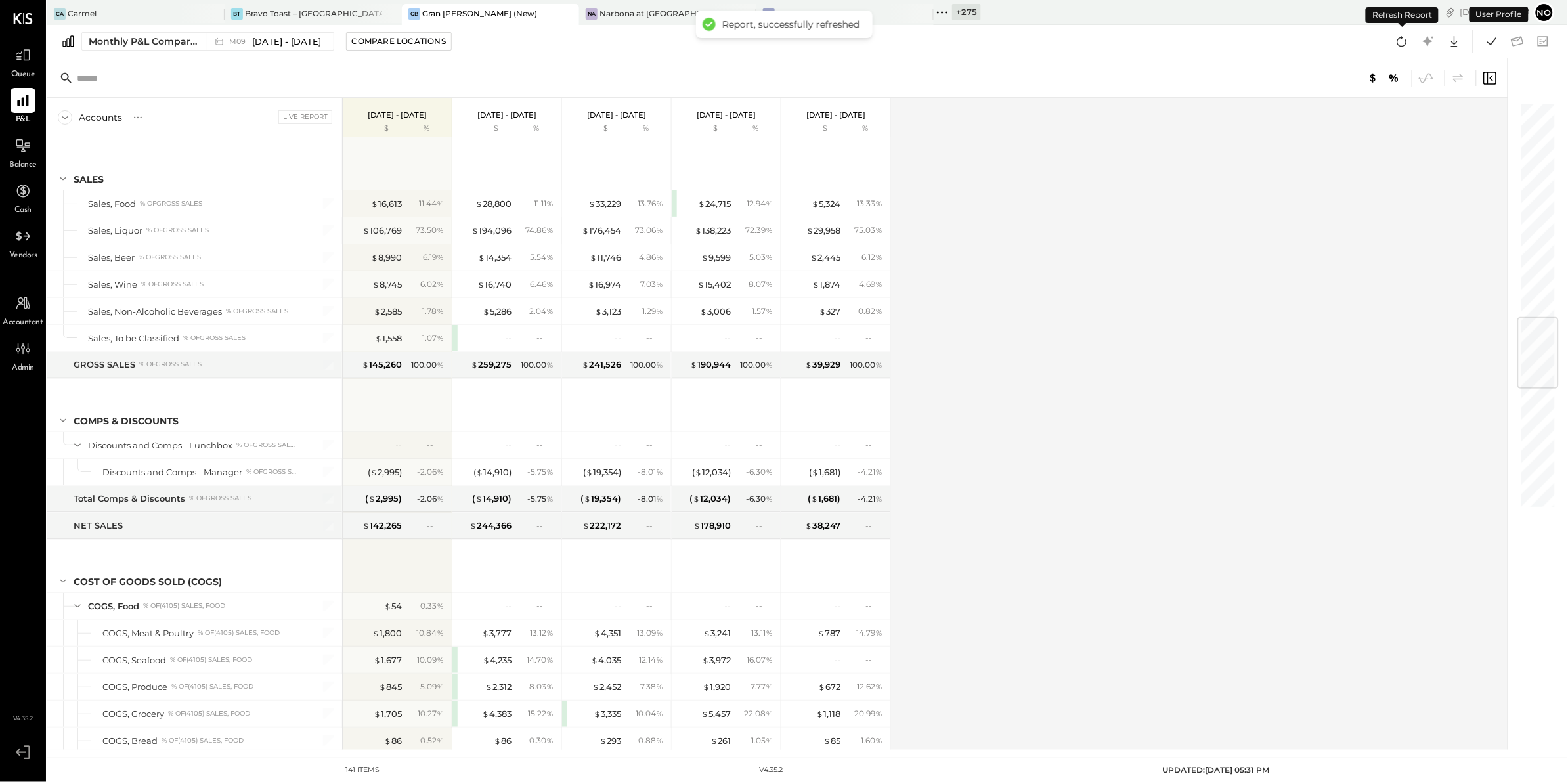
scroll to position [1855, 0]
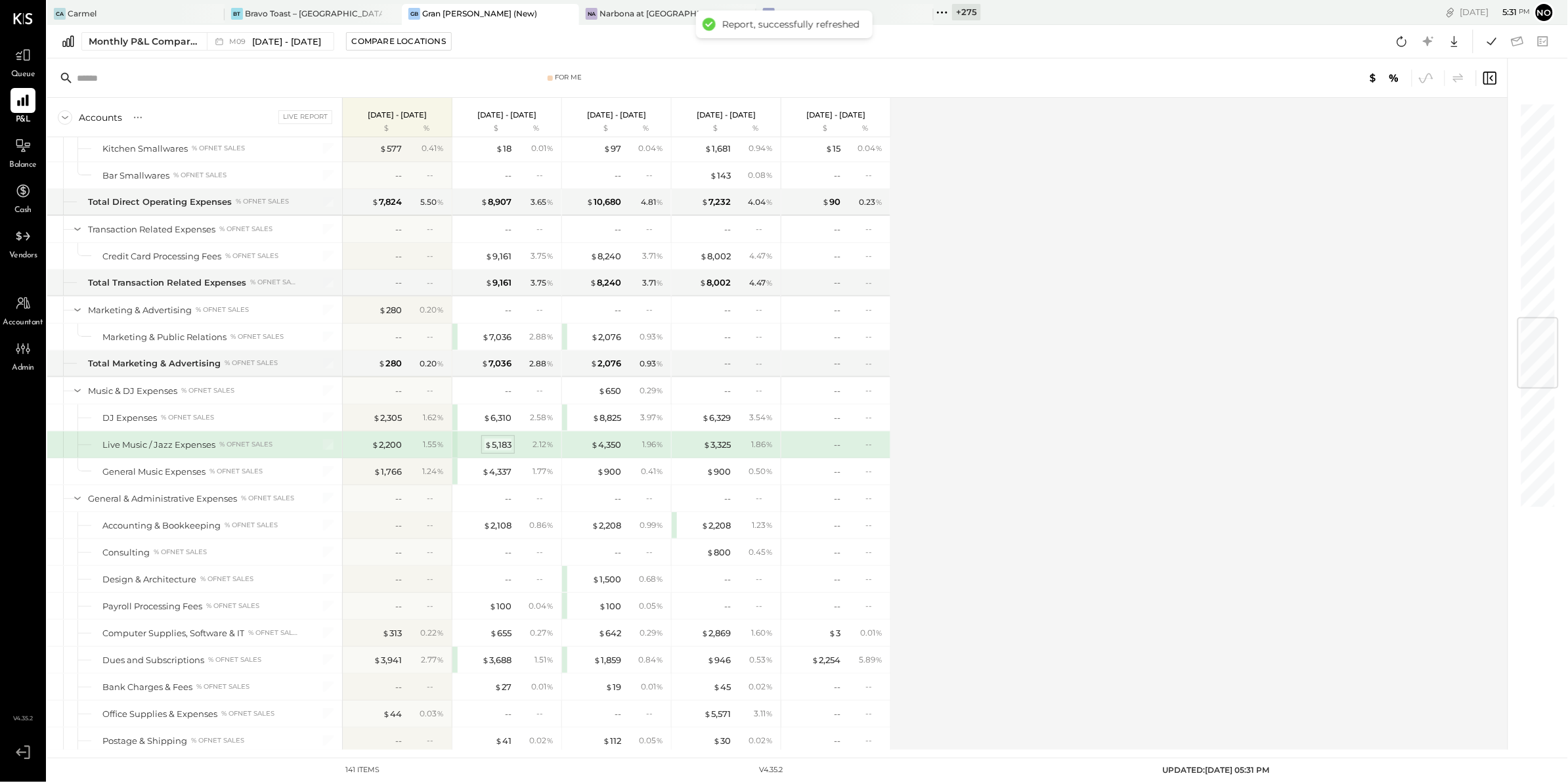
click at [502, 451] on div "$ 5,183" at bounding box center [498, 444] width 27 height 13
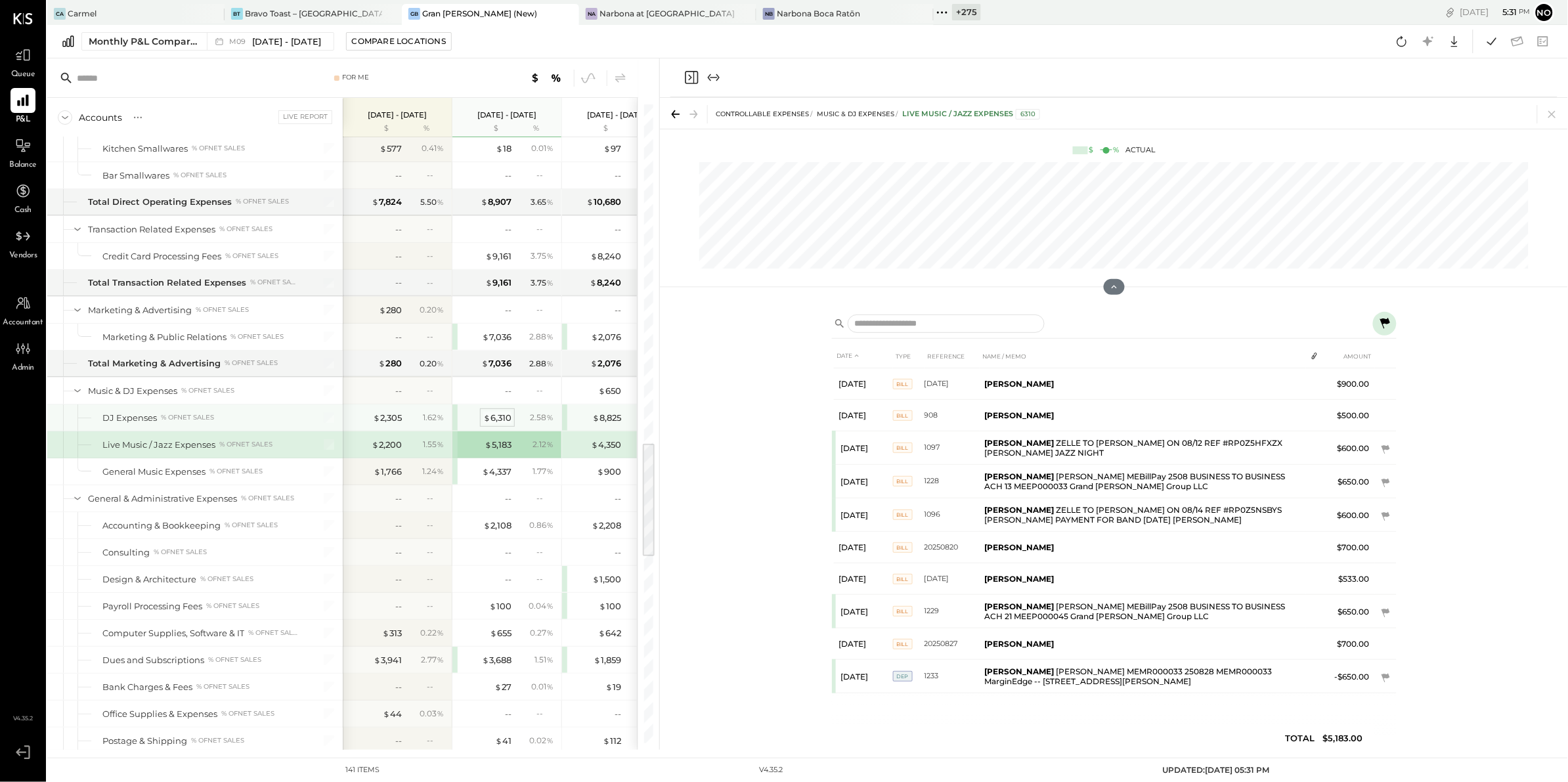
click at [495, 424] on div "$ 6,310" at bounding box center [497, 418] width 28 height 13
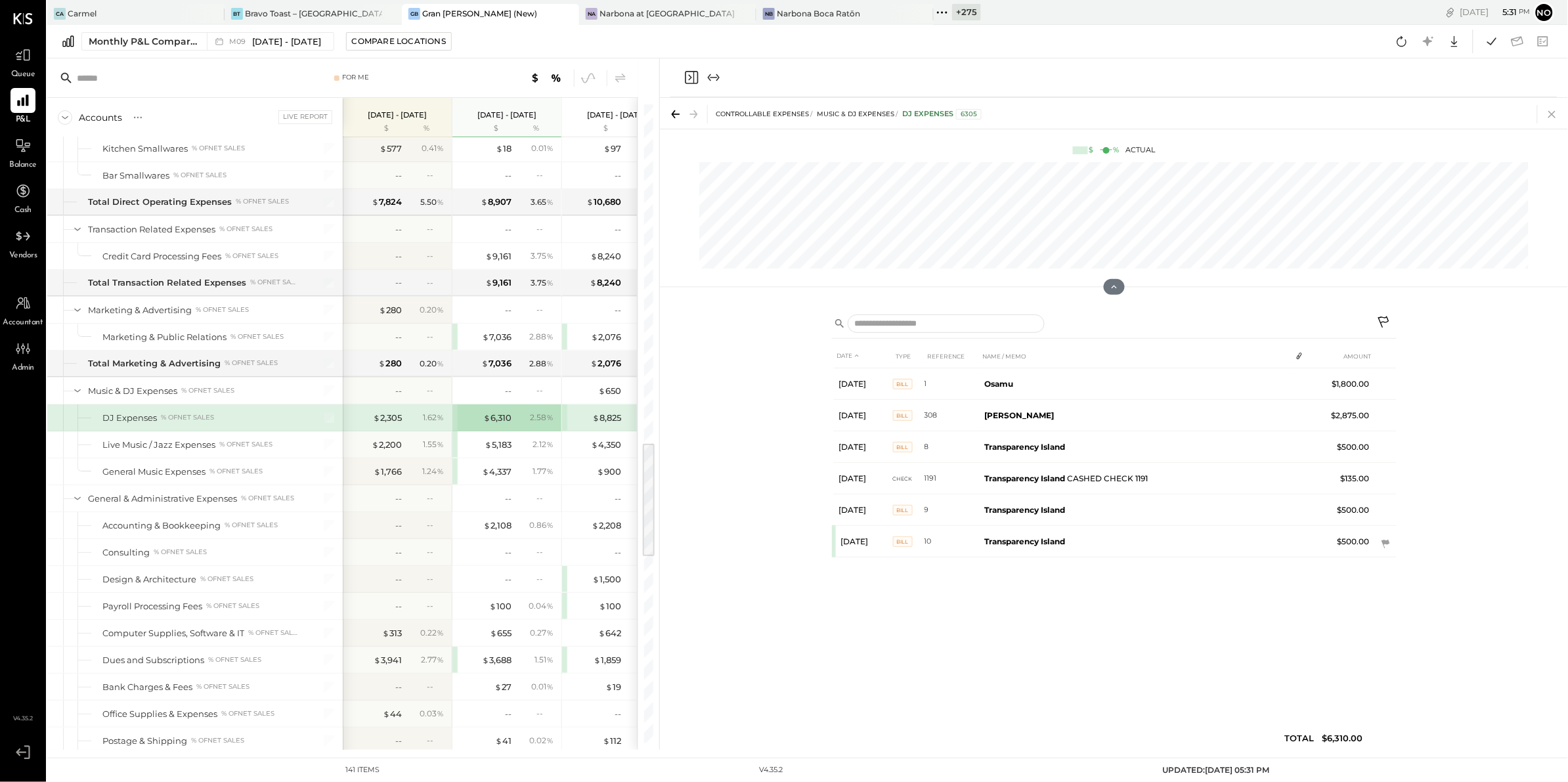
click at [1551, 115] on icon at bounding box center [1551, 115] width 7 height 7
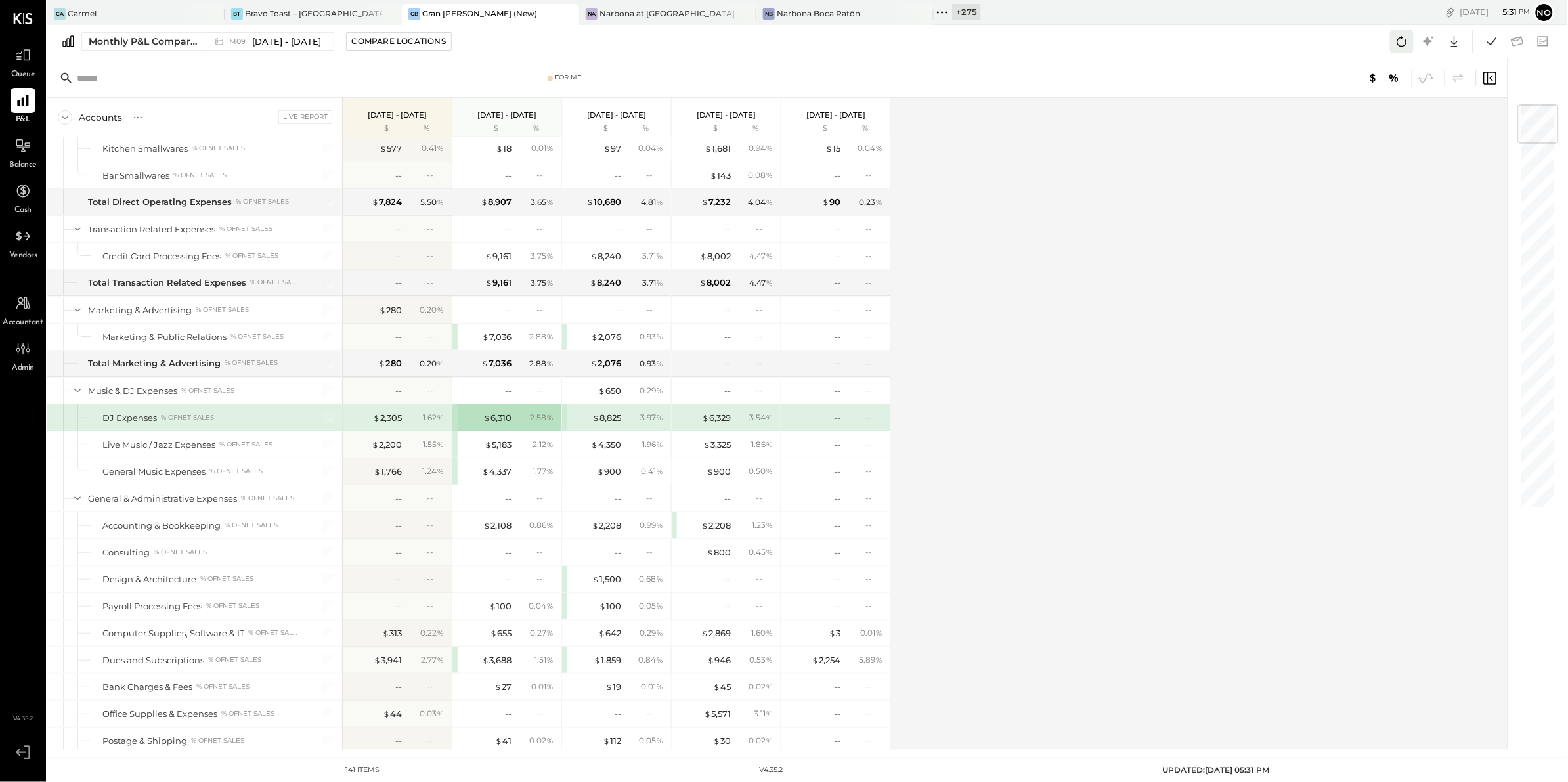
click at [1400, 44] on icon at bounding box center [1401, 41] width 17 height 17
click at [1494, 43] on icon at bounding box center [1492, 41] width 17 height 17
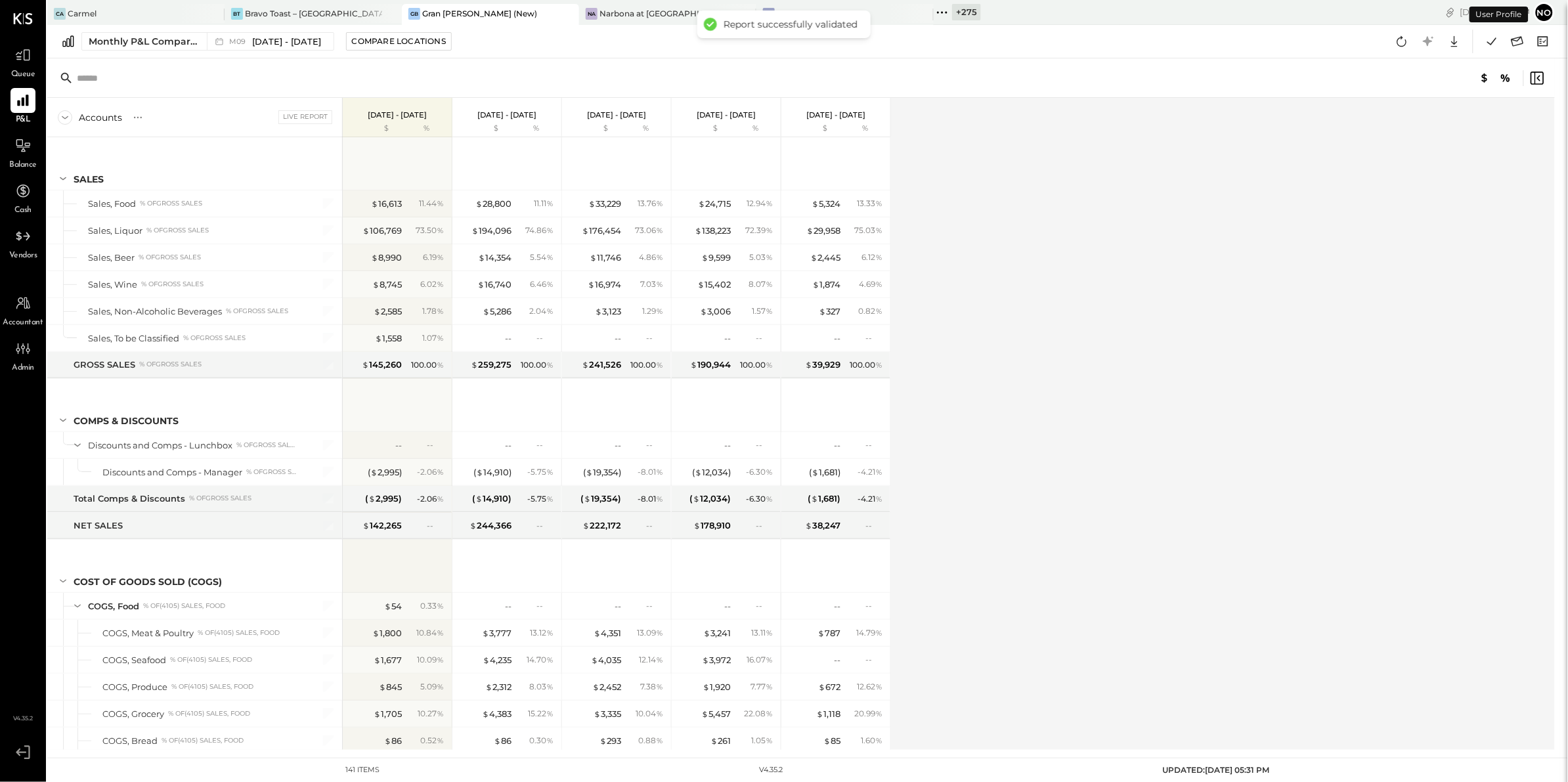
scroll to position [1828, 0]
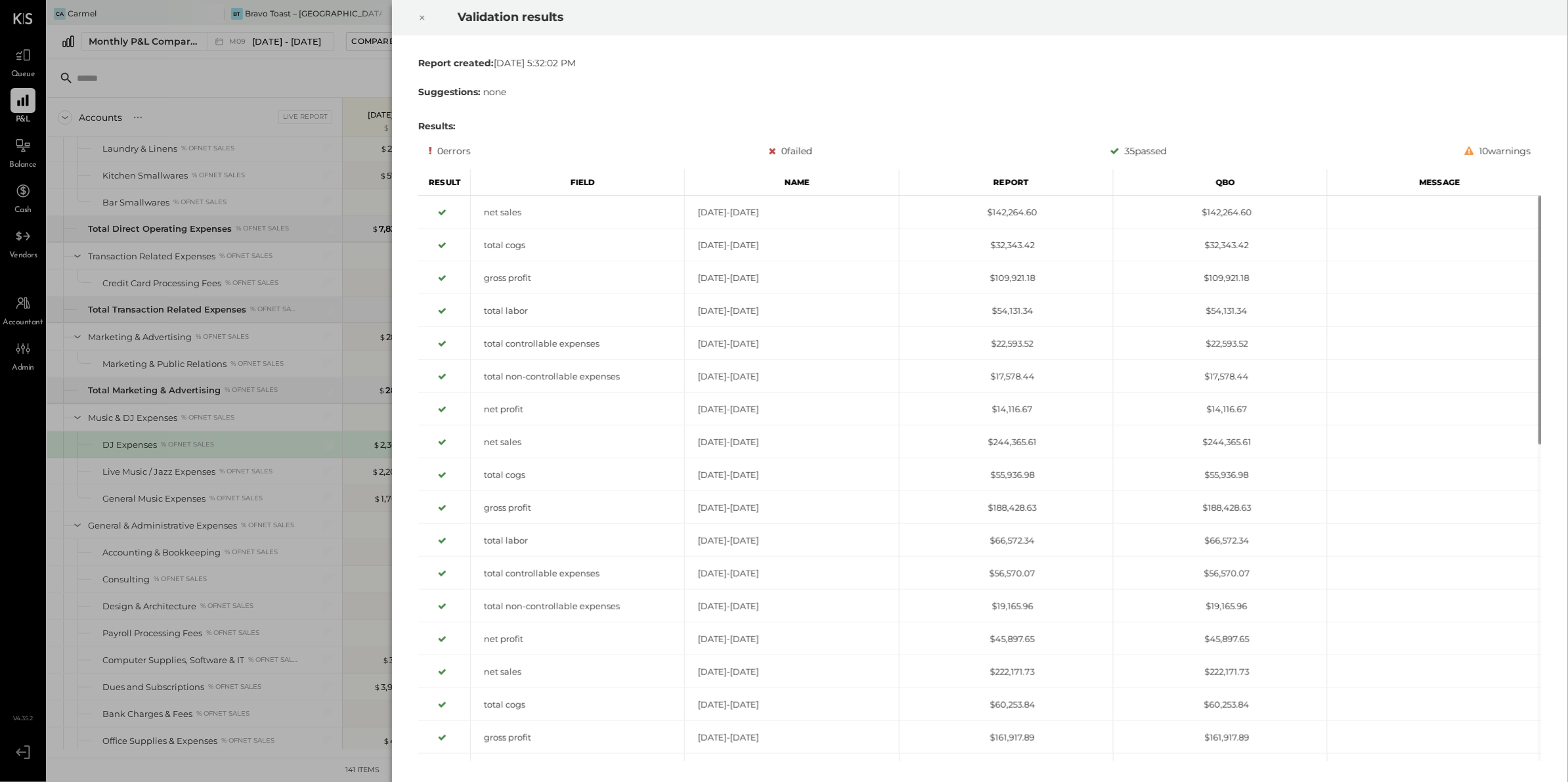
click at [426, 20] on icon at bounding box center [422, 18] width 8 height 16
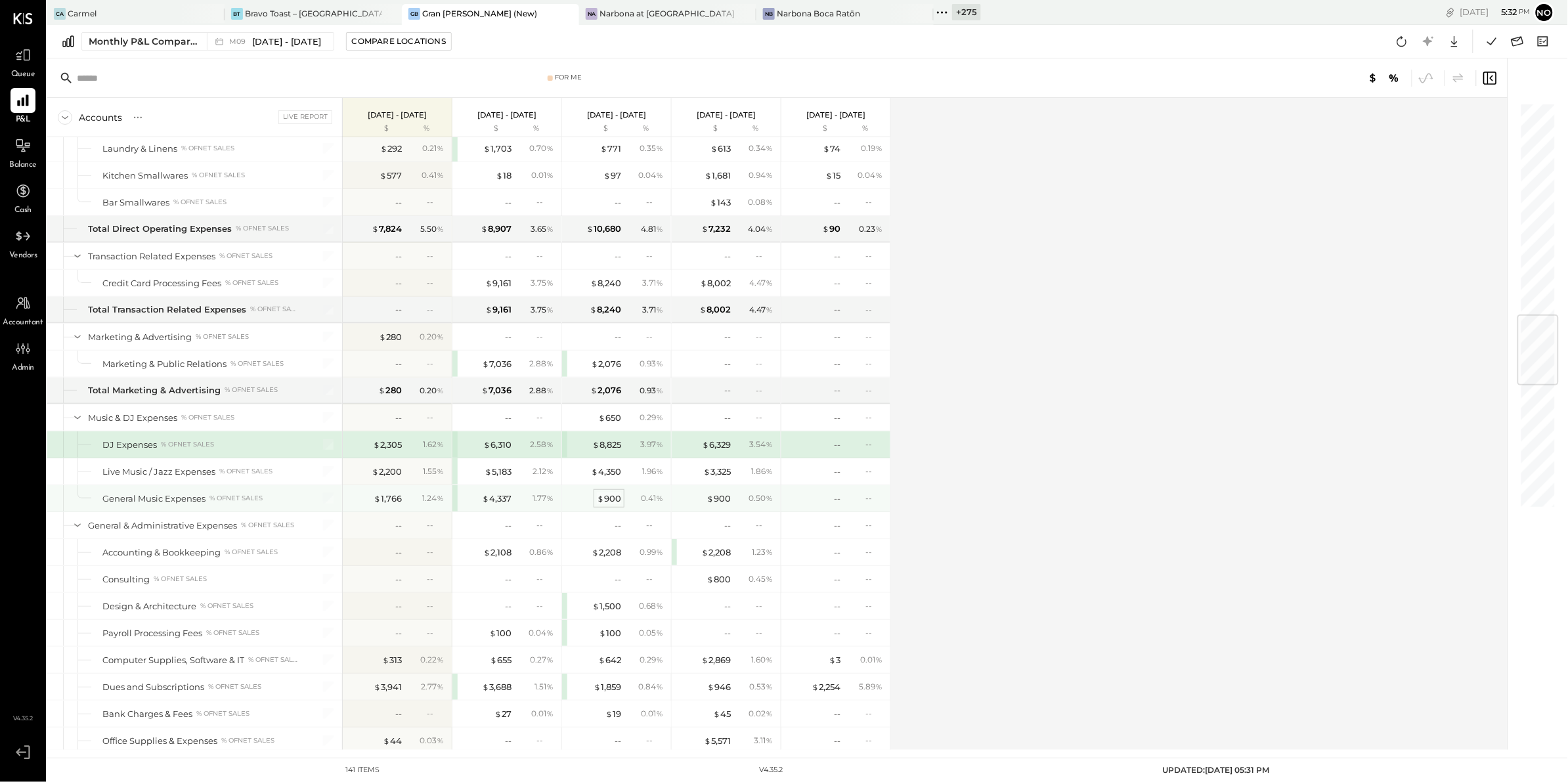
click at [611, 505] on div "$ 900" at bounding box center [609, 498] width 24 height 13
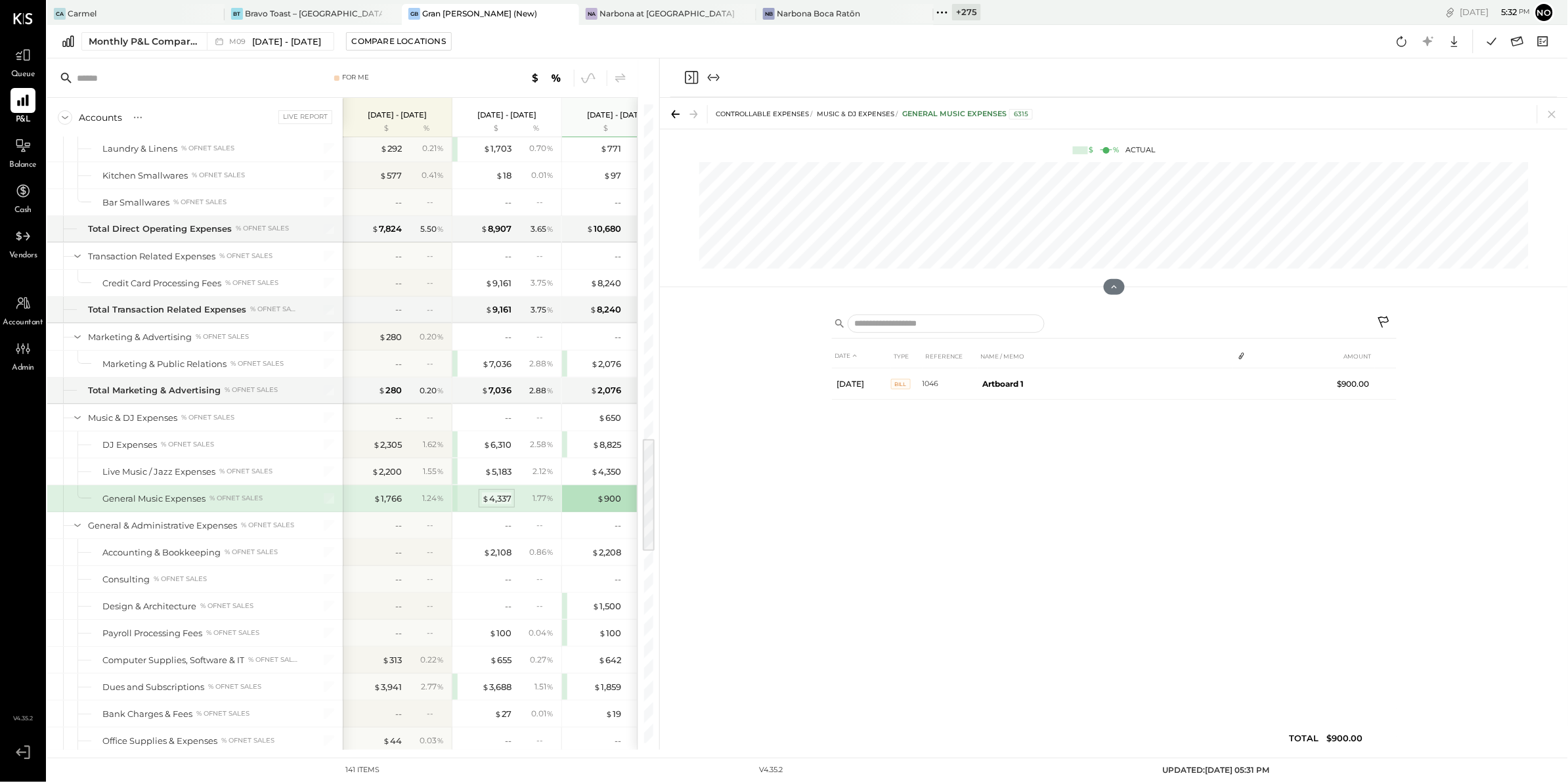
click at [500, 505] on div "$ 4,337" at bounding box center [496, 498] width 29 height 13
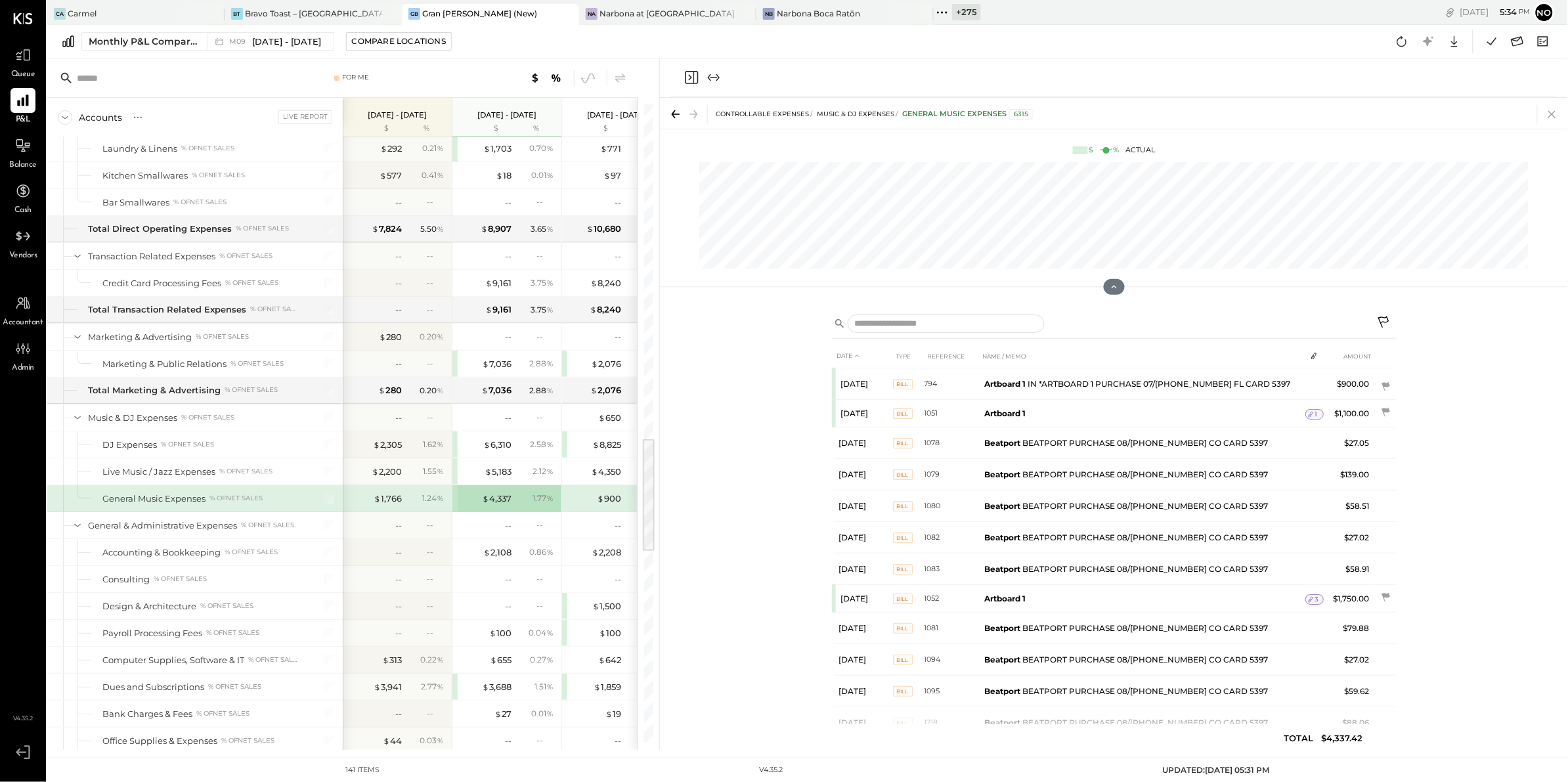
click at [1551, 114] on icon at bounding box center [1551, 115] width 7 height 7
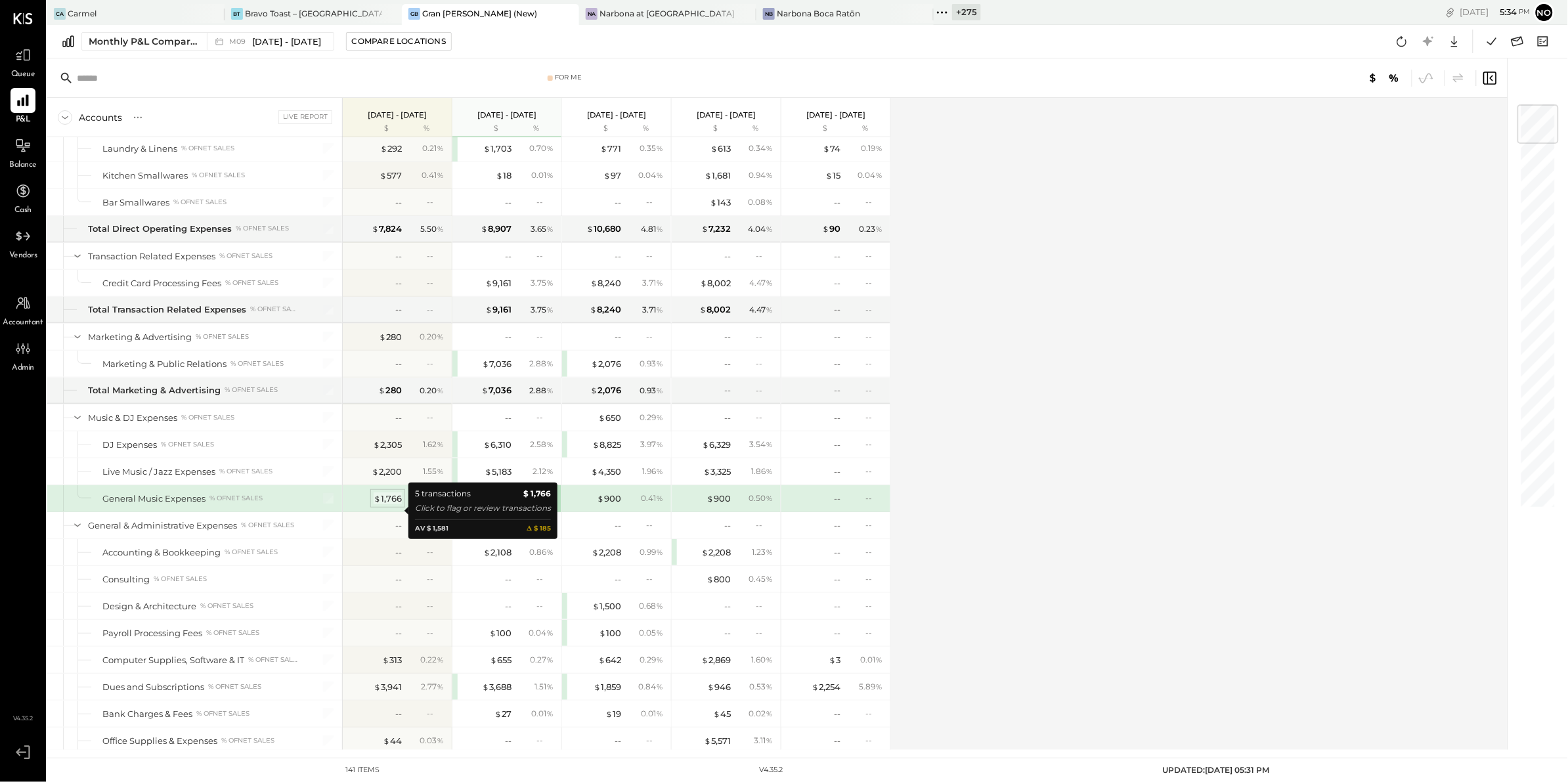
click at [392, 505] on div "$ 1,766" at bounding box center [388, 498] width 28 height 13
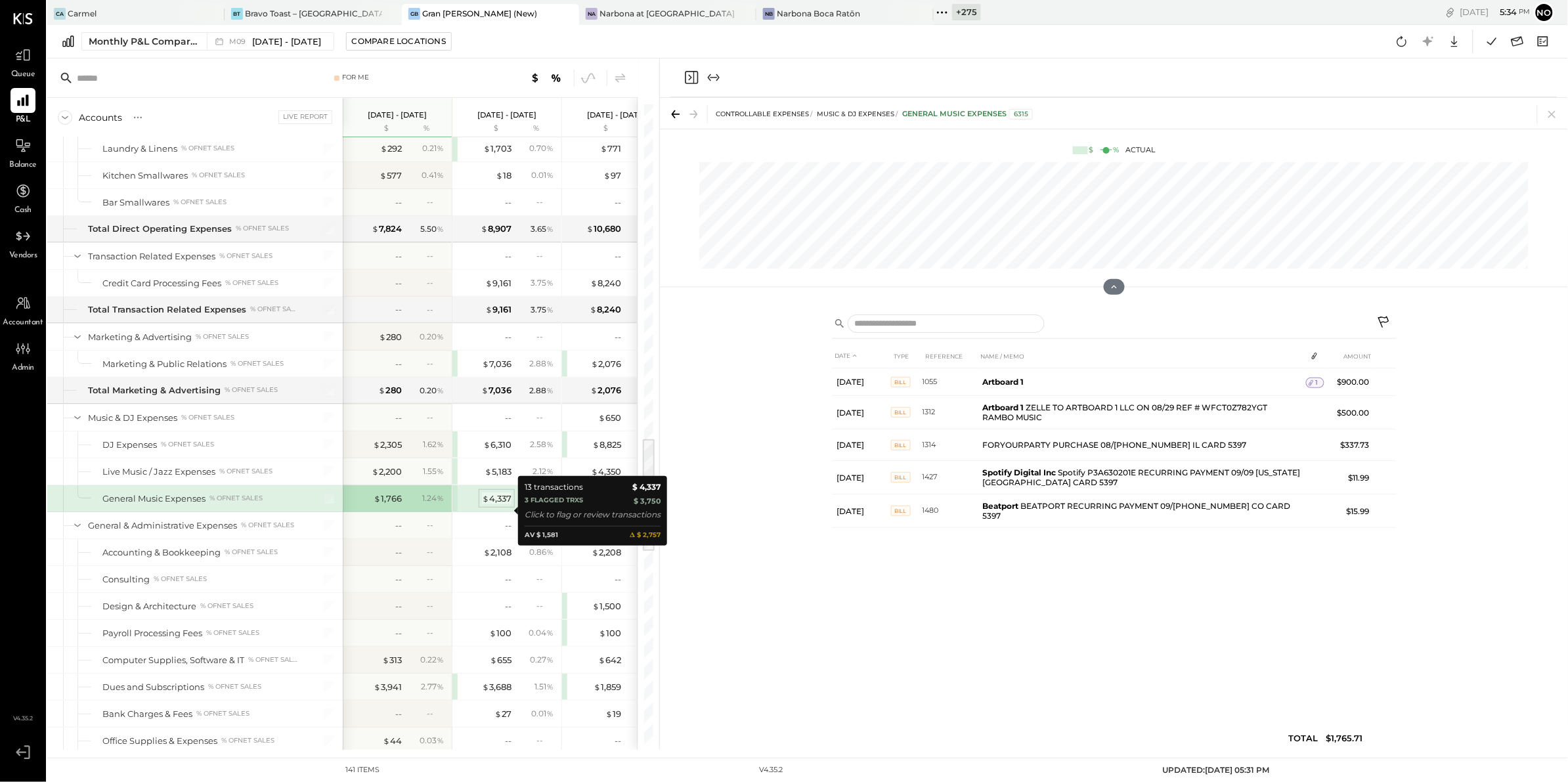
click at [491, 505] on div "$ 4,337" at bounding box center [496, 498] width 29 height 13
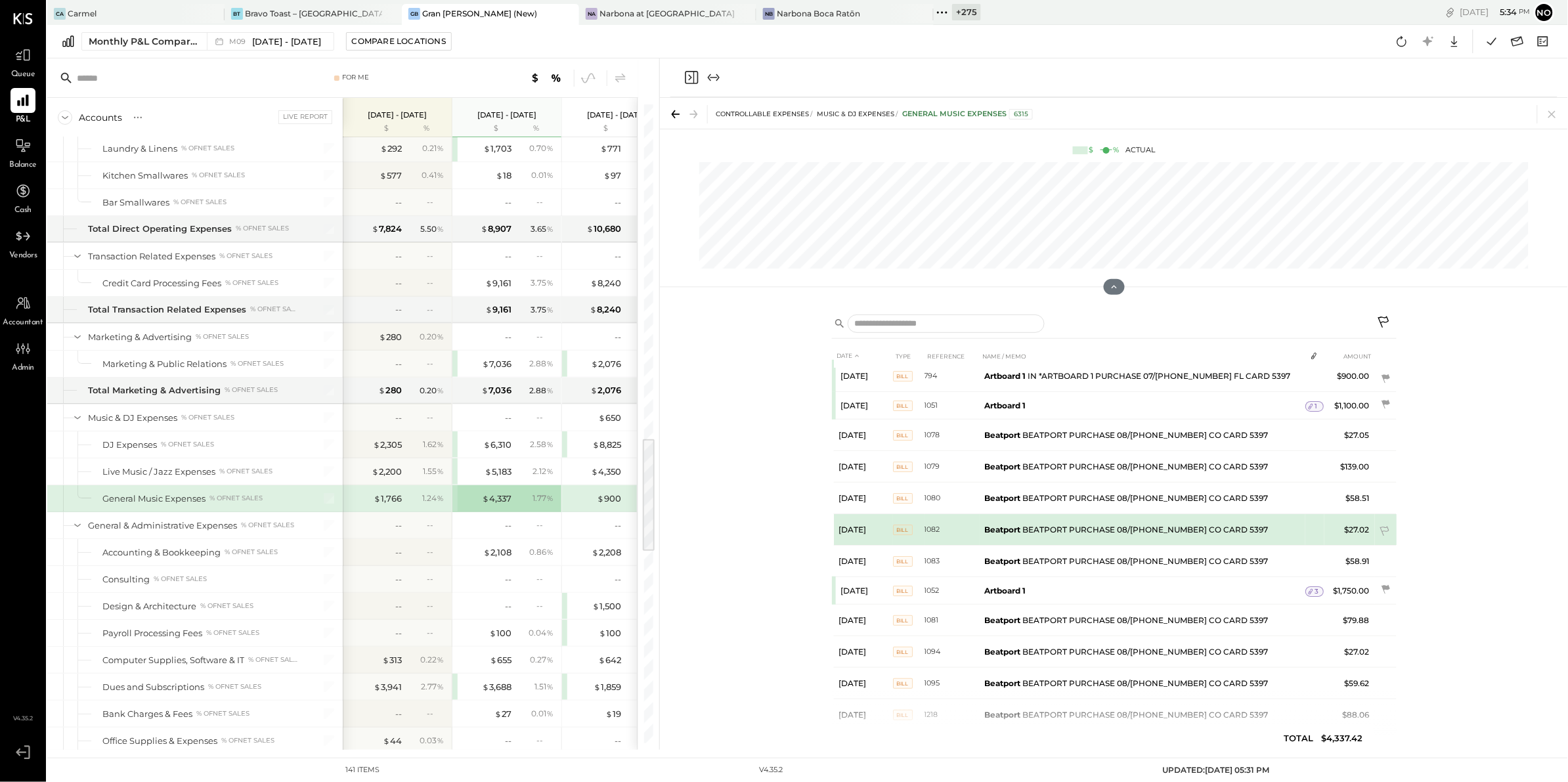
scroll to position [69, 0]
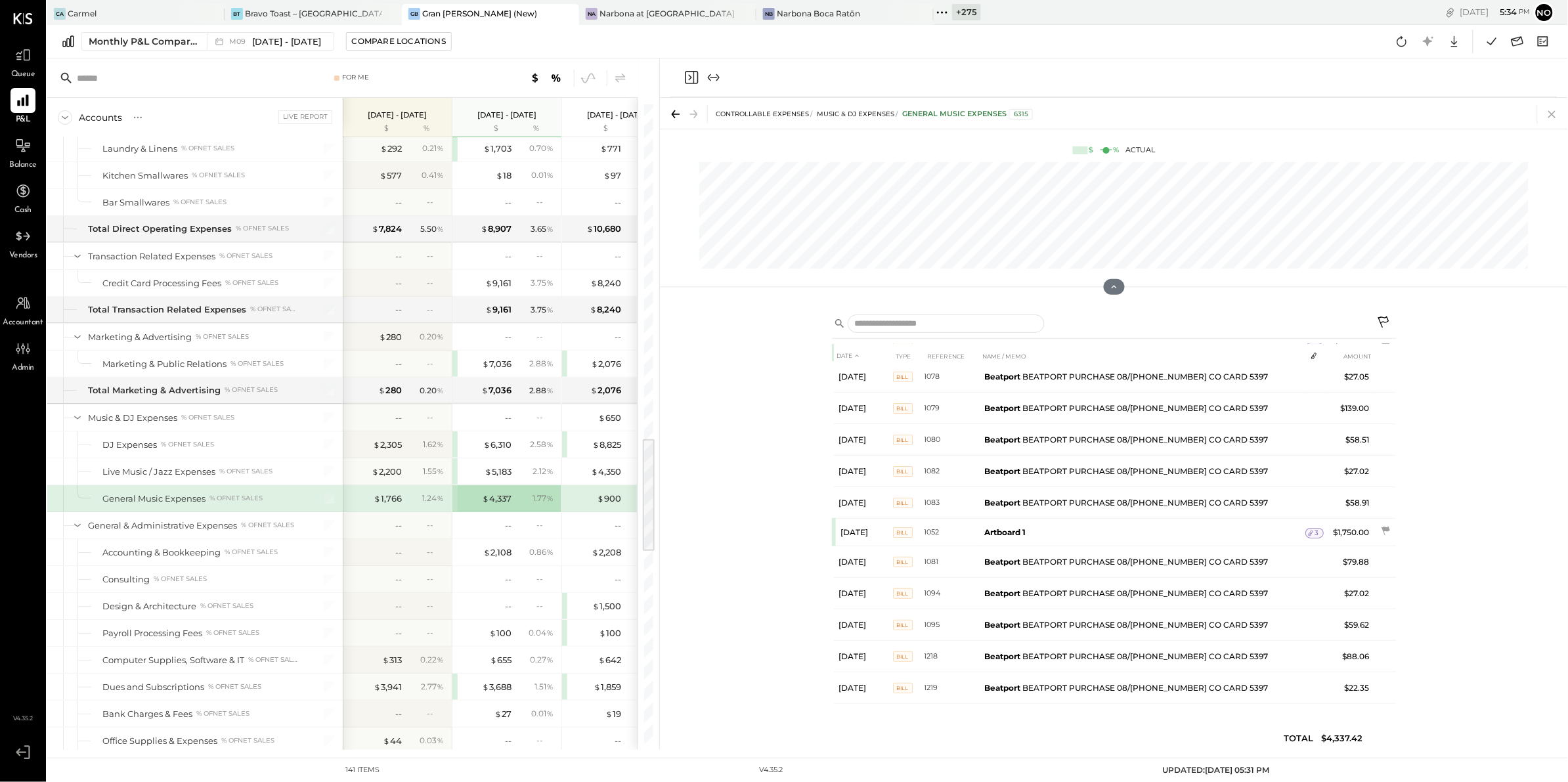
click at [1551, 115] on icon at bounding box center [1552, 115] width 19 height 19
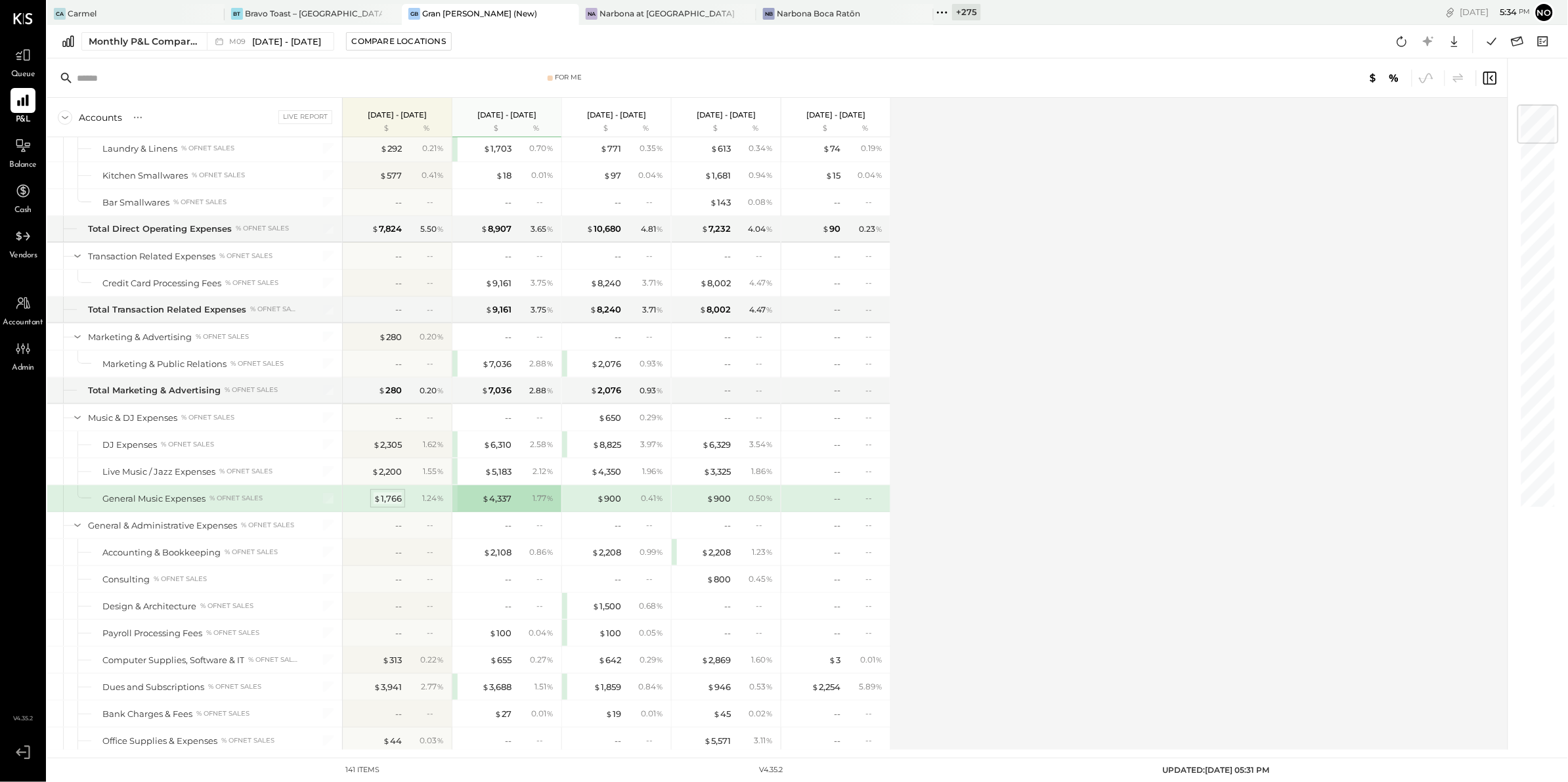
click at [387, 505] on div "$ 1,766" at bounding box center [388, 498] width 28 height 13
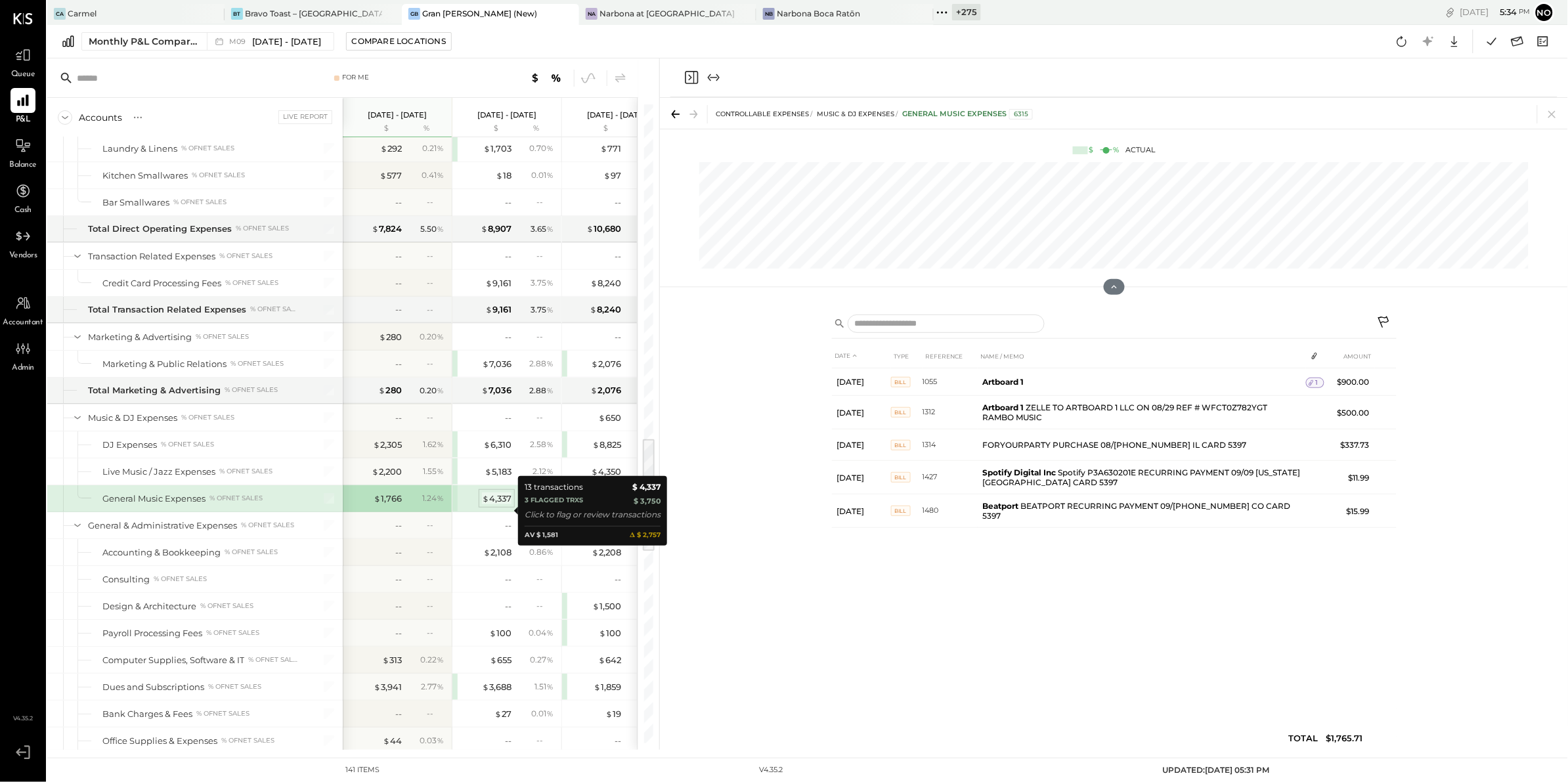
click at [497, 505] on div "$ 4,337" at bounding box center [496, 498] width 29 height 13
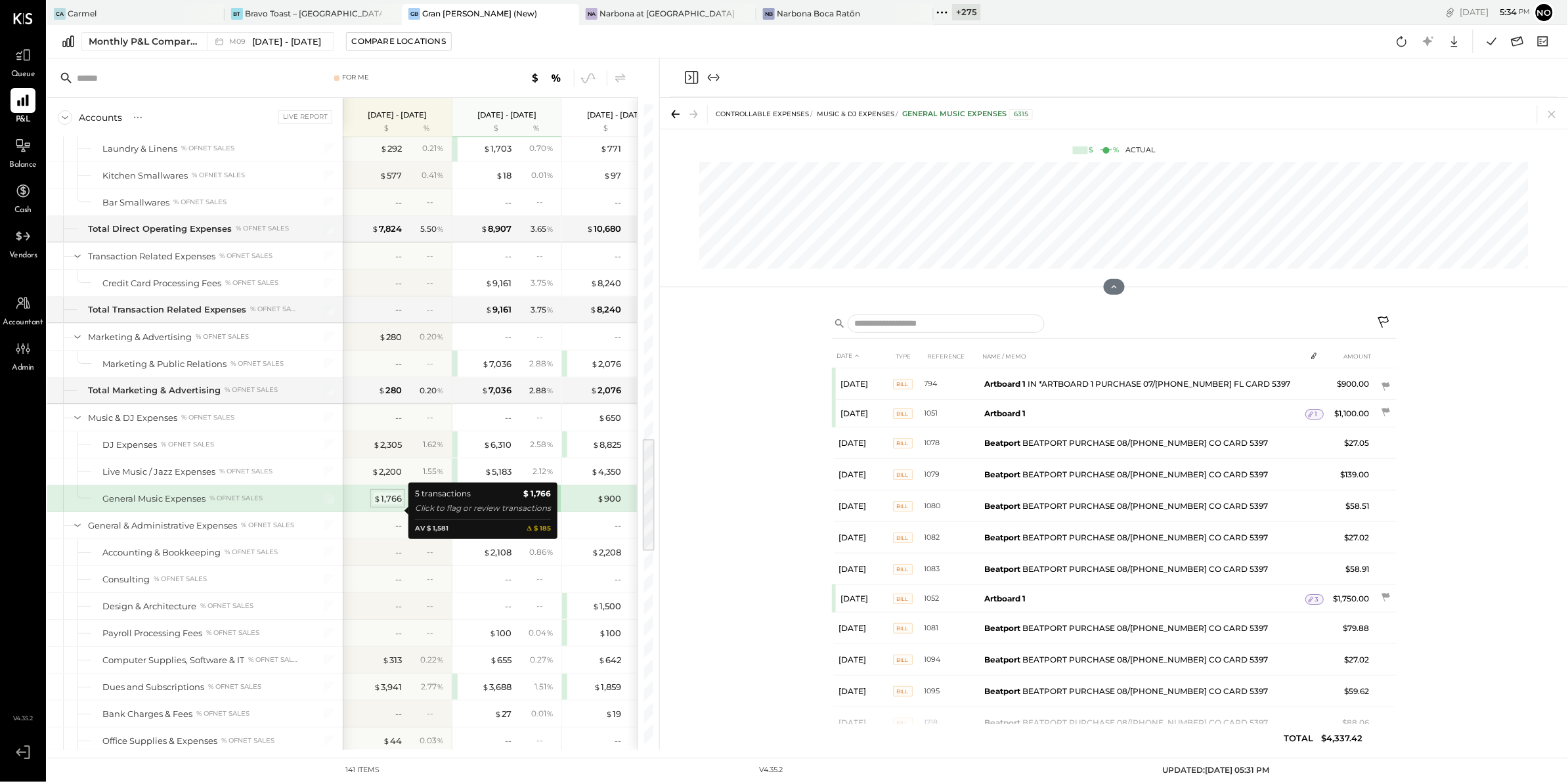
click at [380, 504] on span "$" at bounding box center [377, 498] width 7 height 11
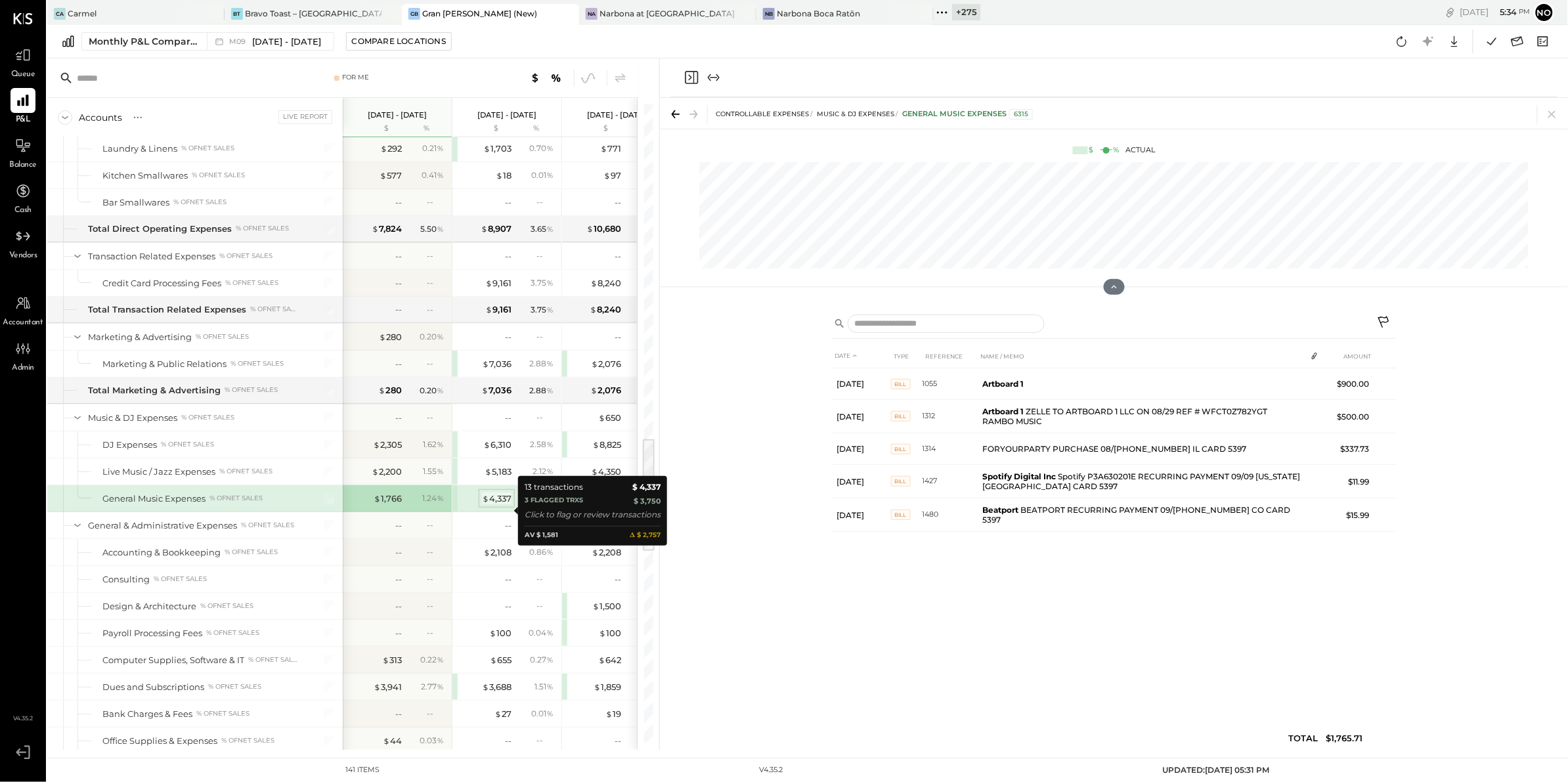
click at [491, 505] on div "$ 4,337" at bounding box center [496, 498] width 29 height 13
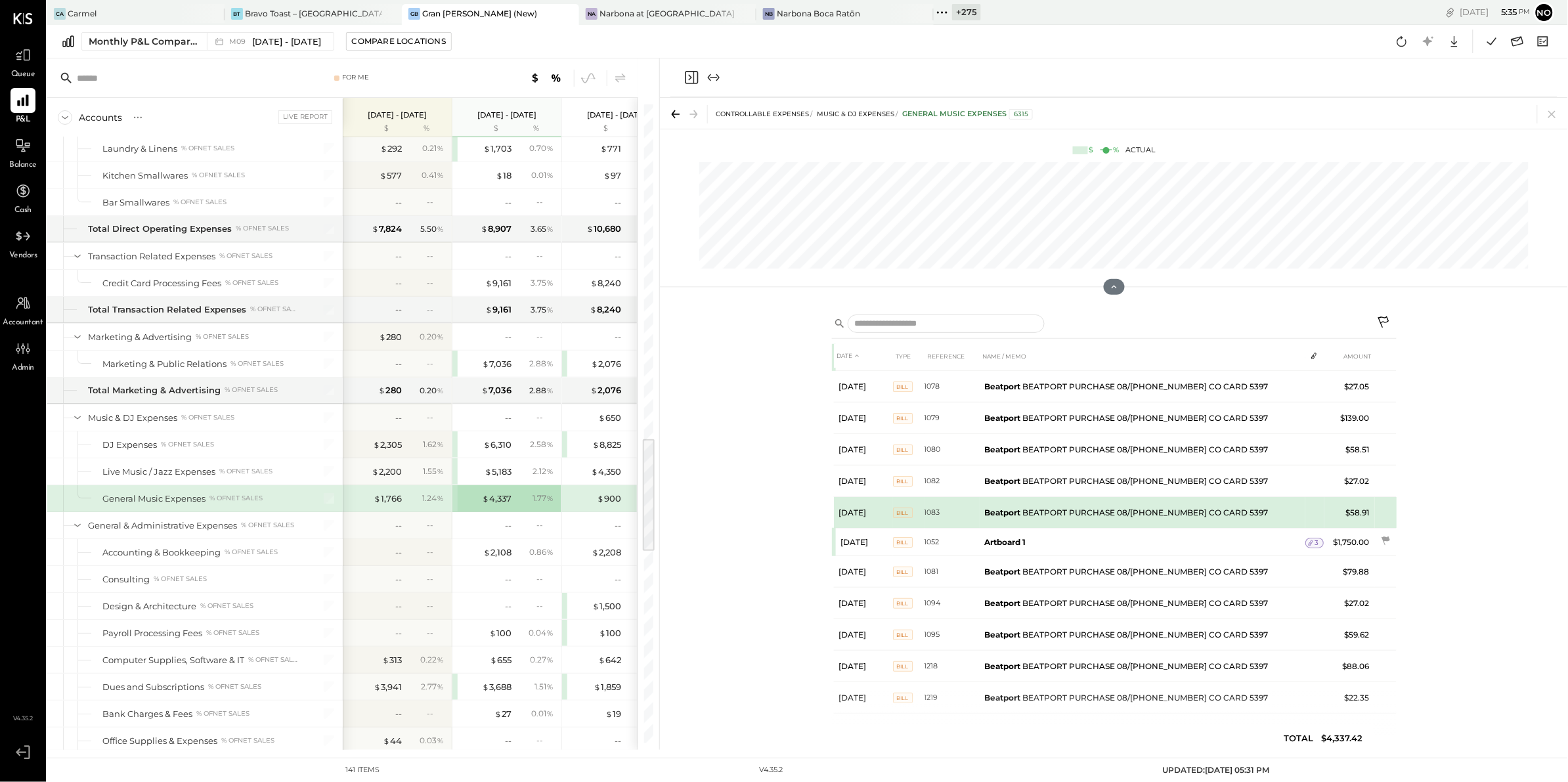
scroll to position [69, 0]
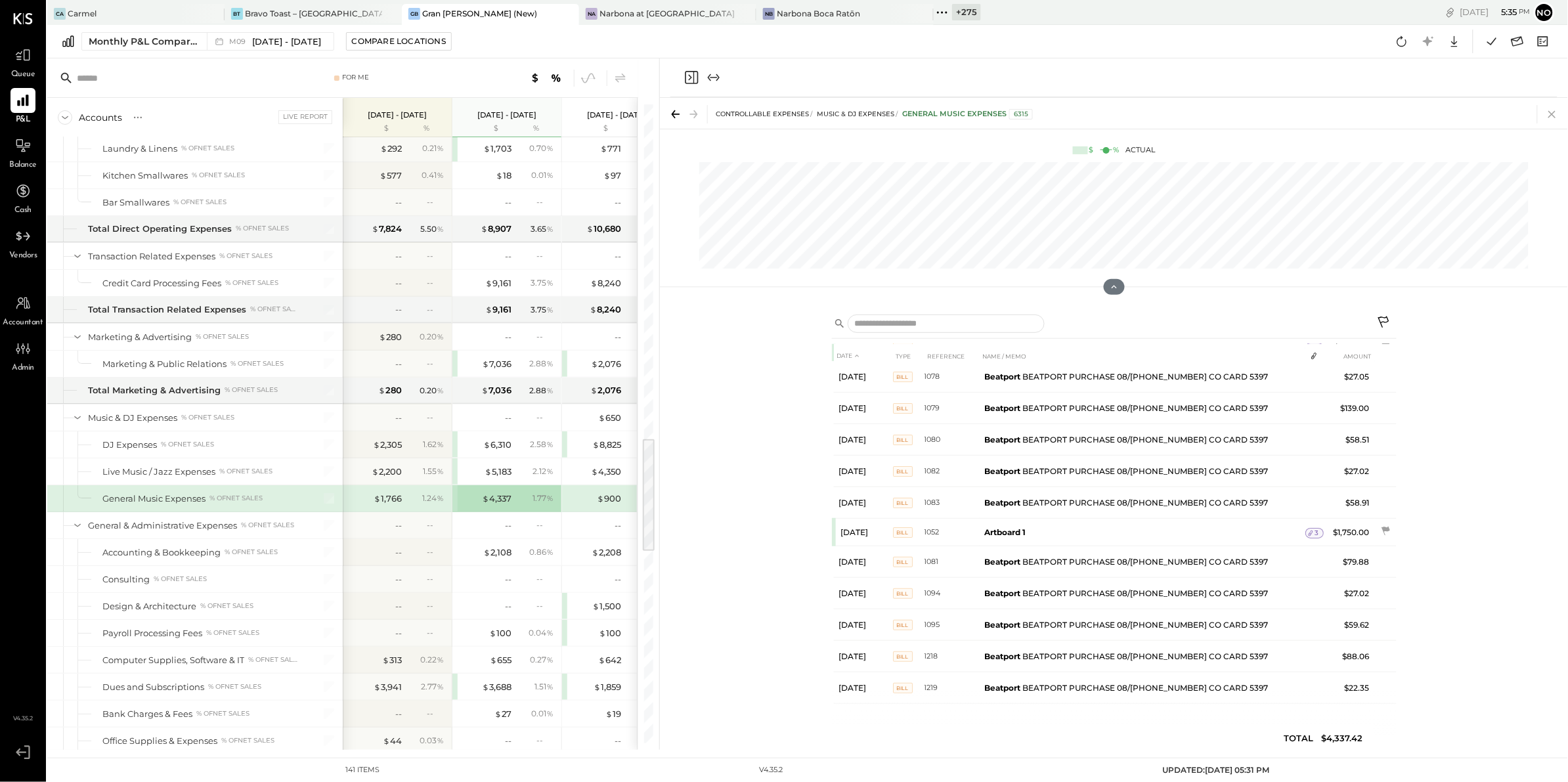
click at [1551, 112] on icon at bounding box center [1552, 115] width 19 height 19
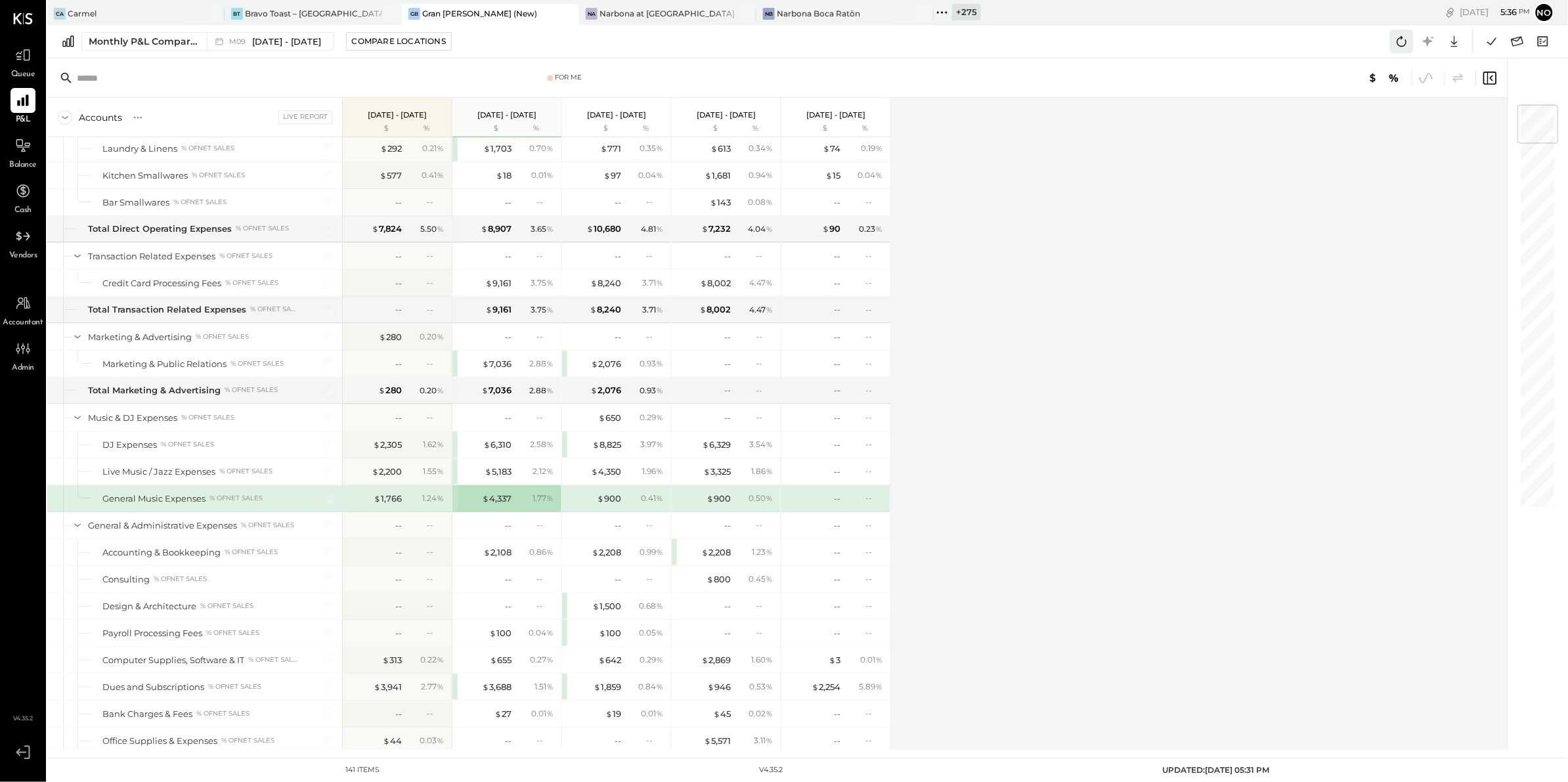
click at [1405, 44] on icon at bounding box center [1401, 41] width 10 height 11
click at [505, 559] on div "$ 2,108" at bounding box center [497, 552] width 28 height 13
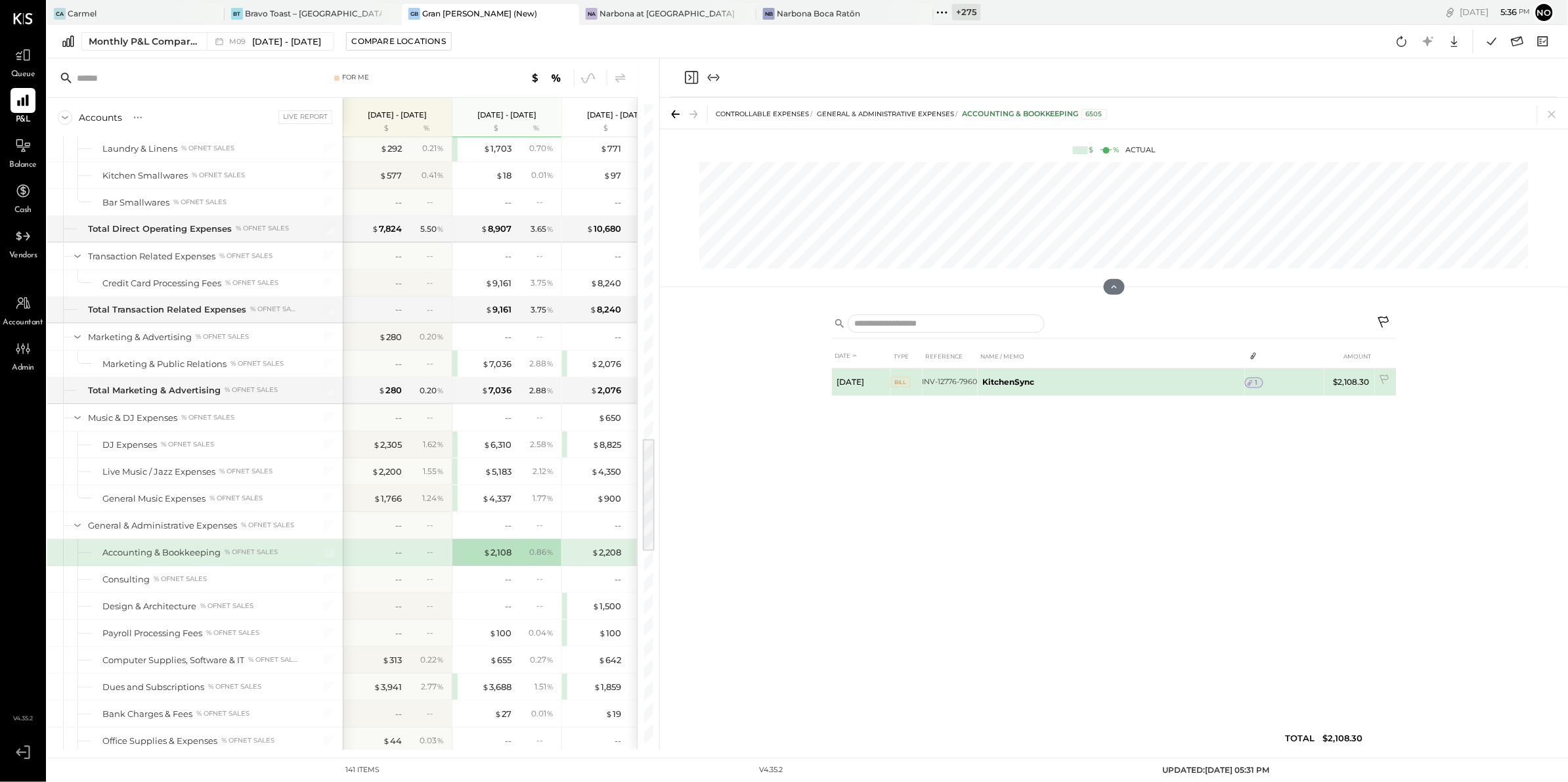
click at [1257, 382] on span "1" at bounding box center [1256, 383] width 3 height 9
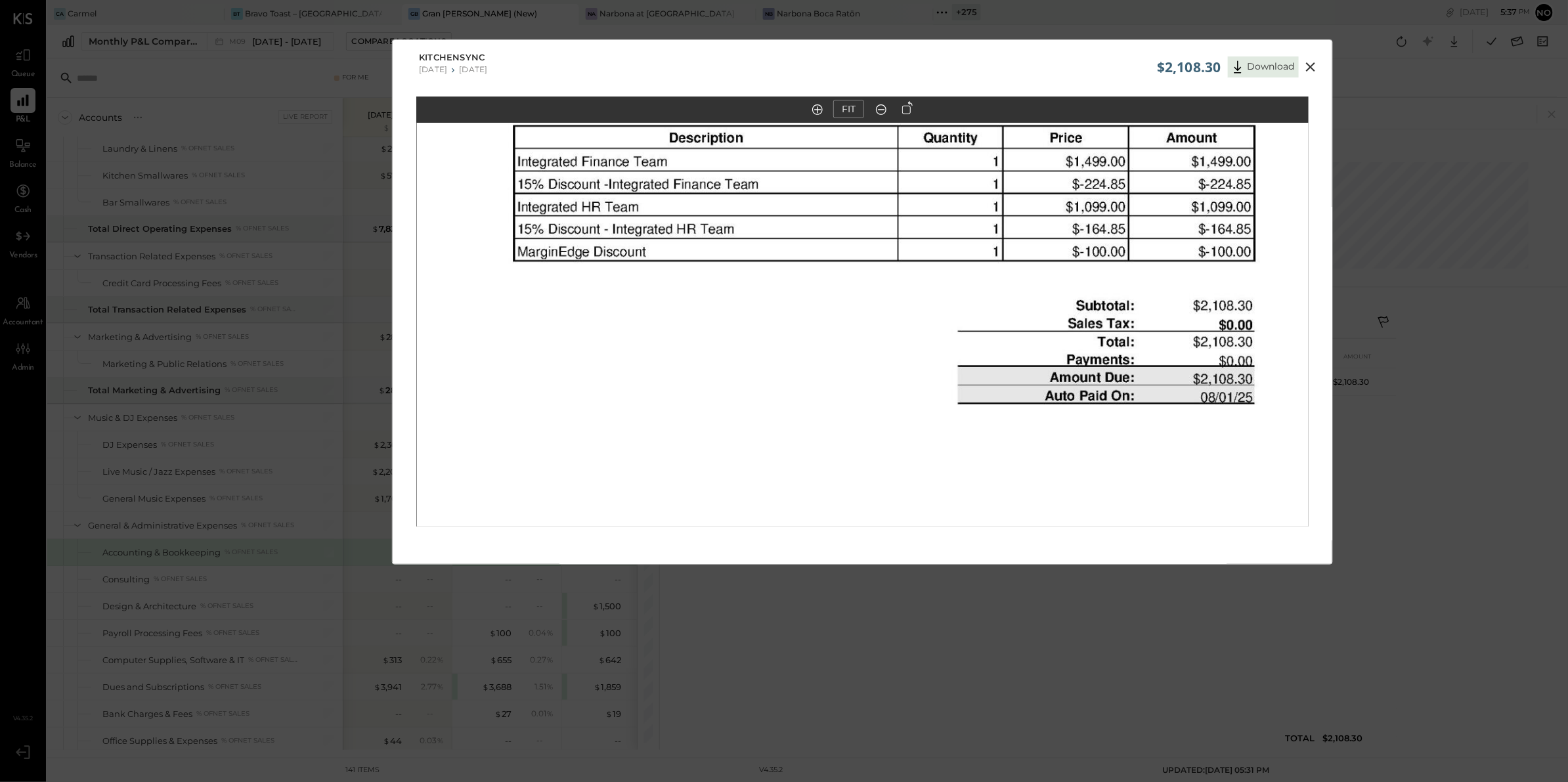
click at [1310, 66] on icon at bounding box center [1310, 67] width 9 height 9
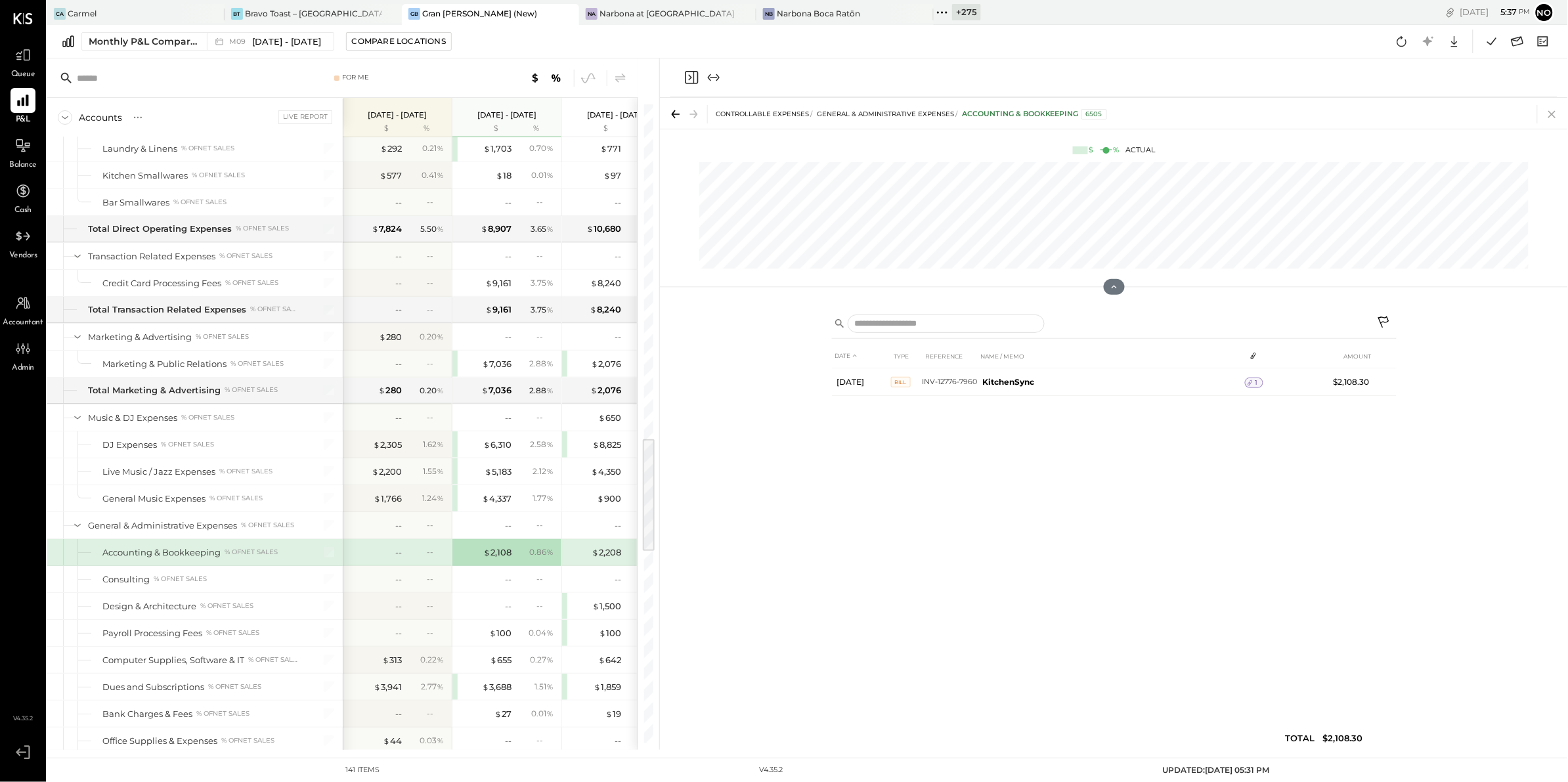
click at [1557, 116] on icon at bounding box center [1552, 115] width 19 height 19
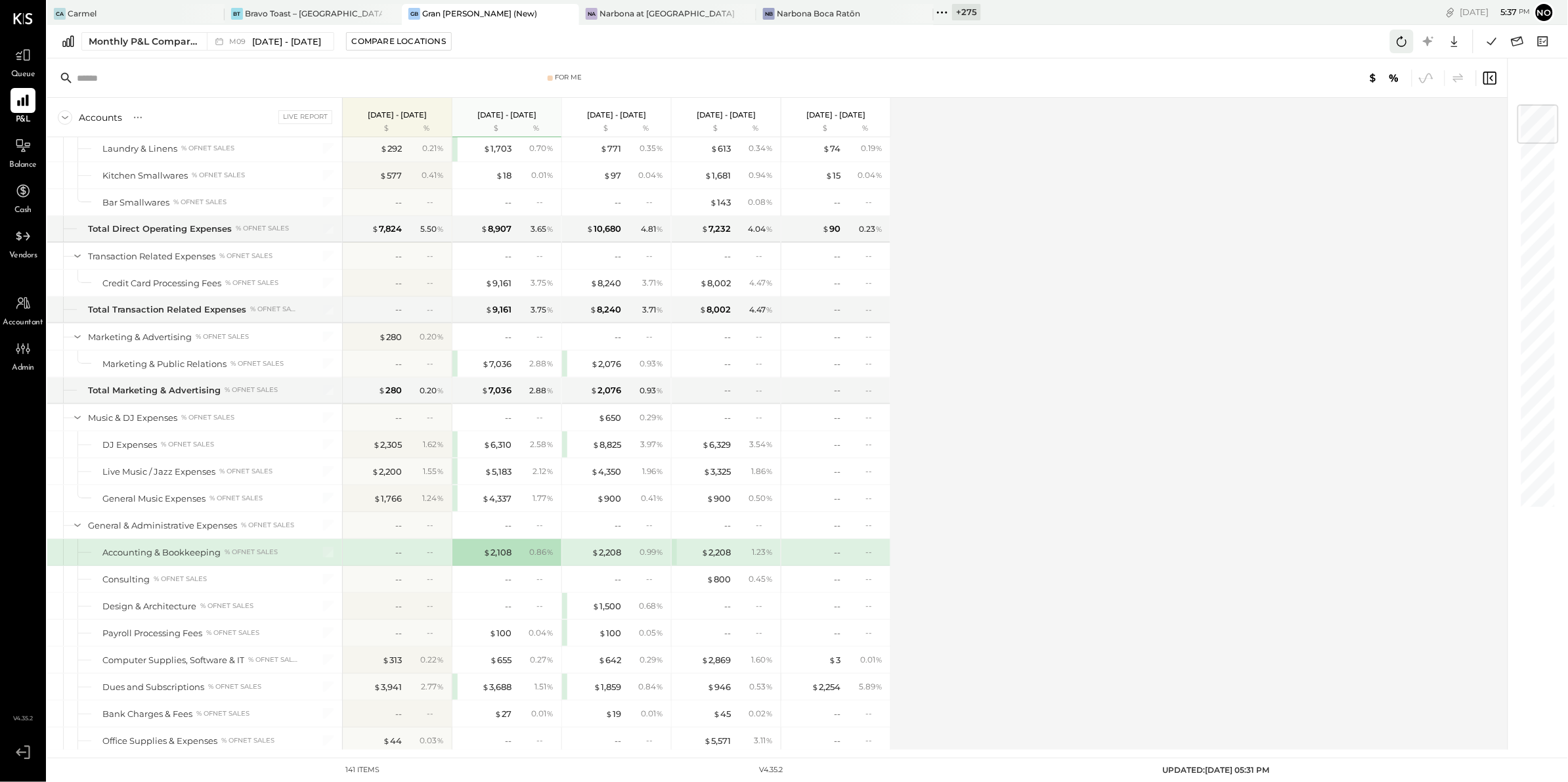
click at [1401, 36] on icon at bounding box center [1401, 41] width 17 height 17
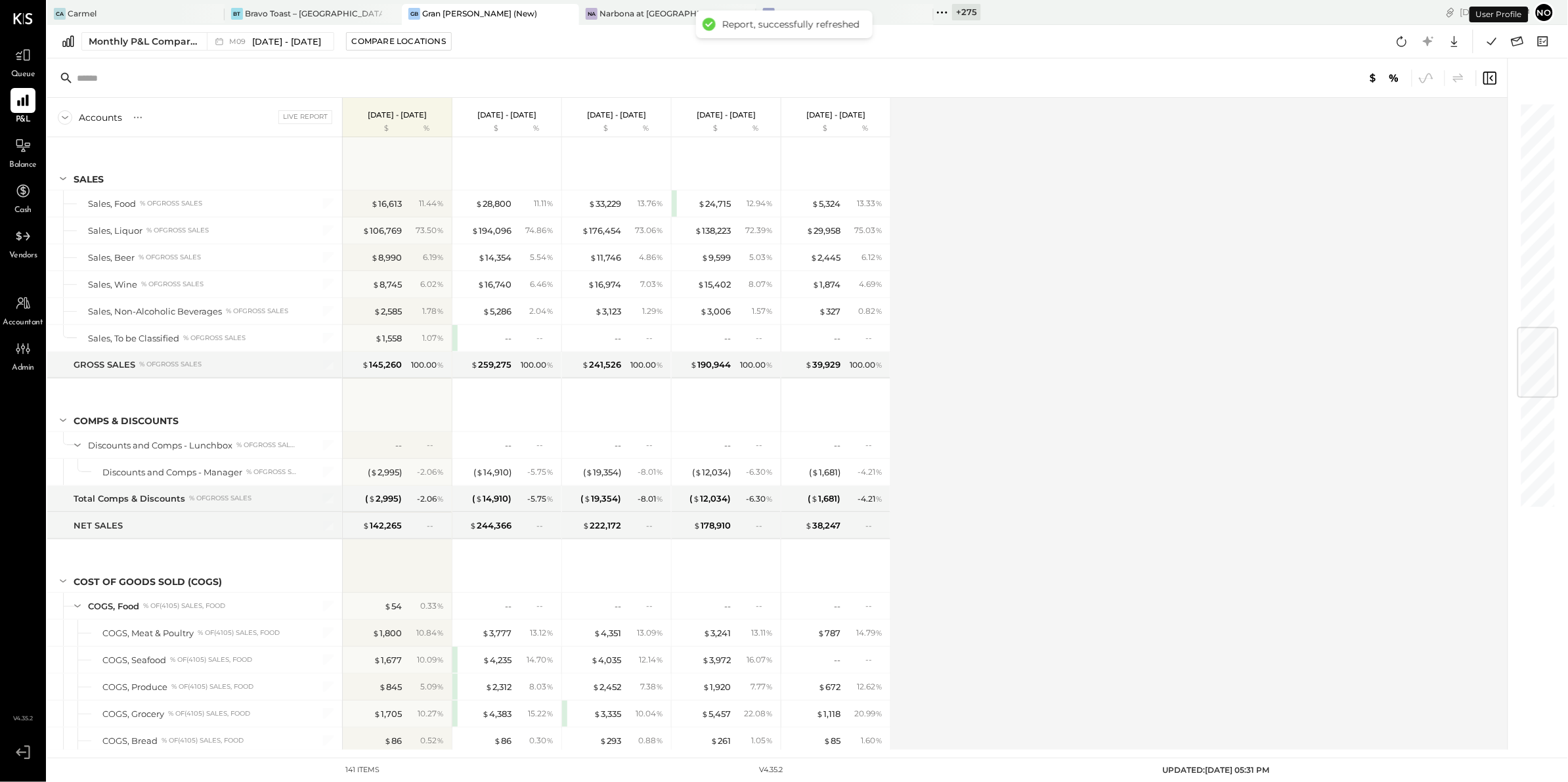
scroll to position [1937, 0]
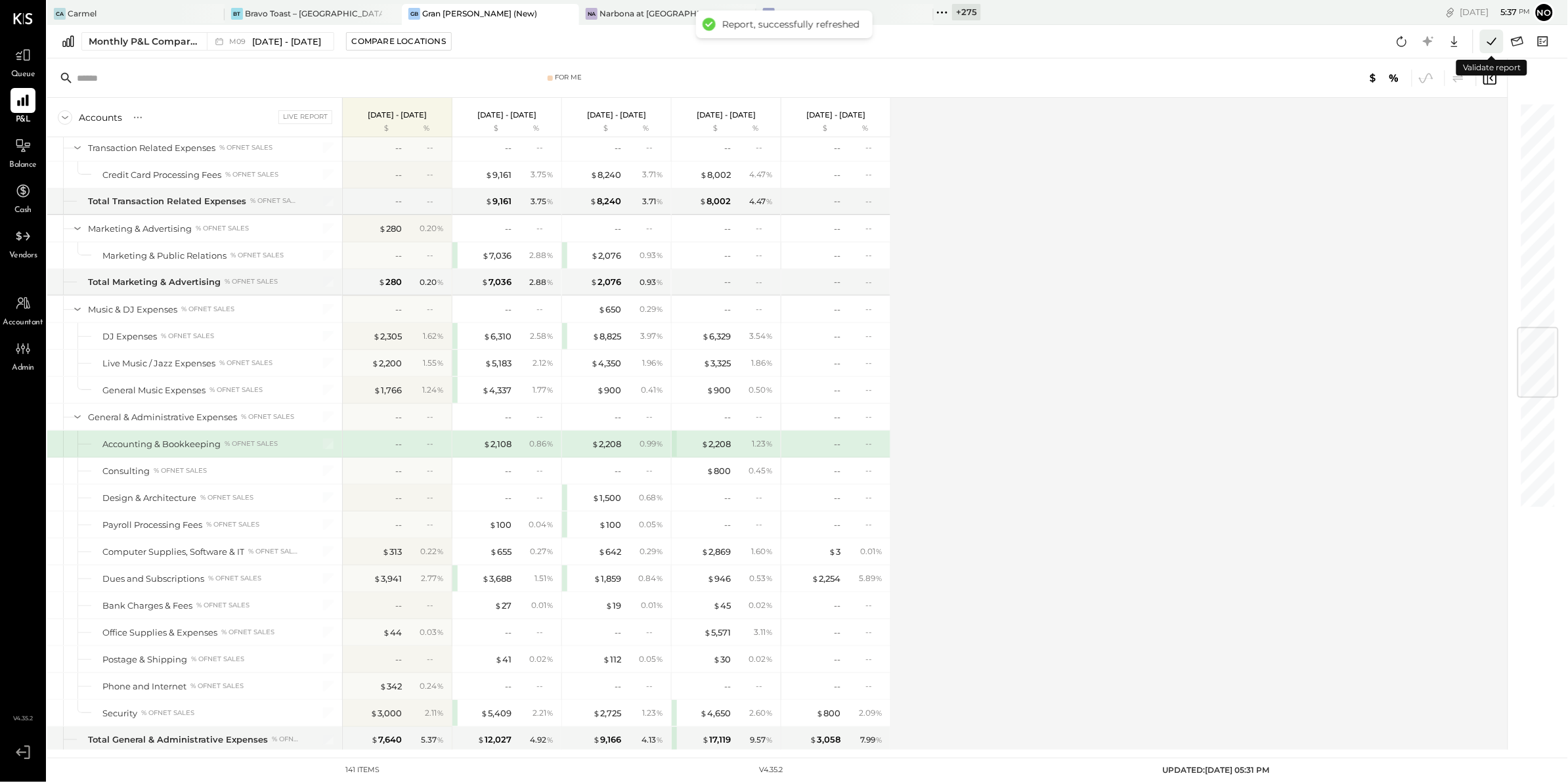
click at [1487, 45] on icon at bounding box center [1492, 41] width 17 height 17
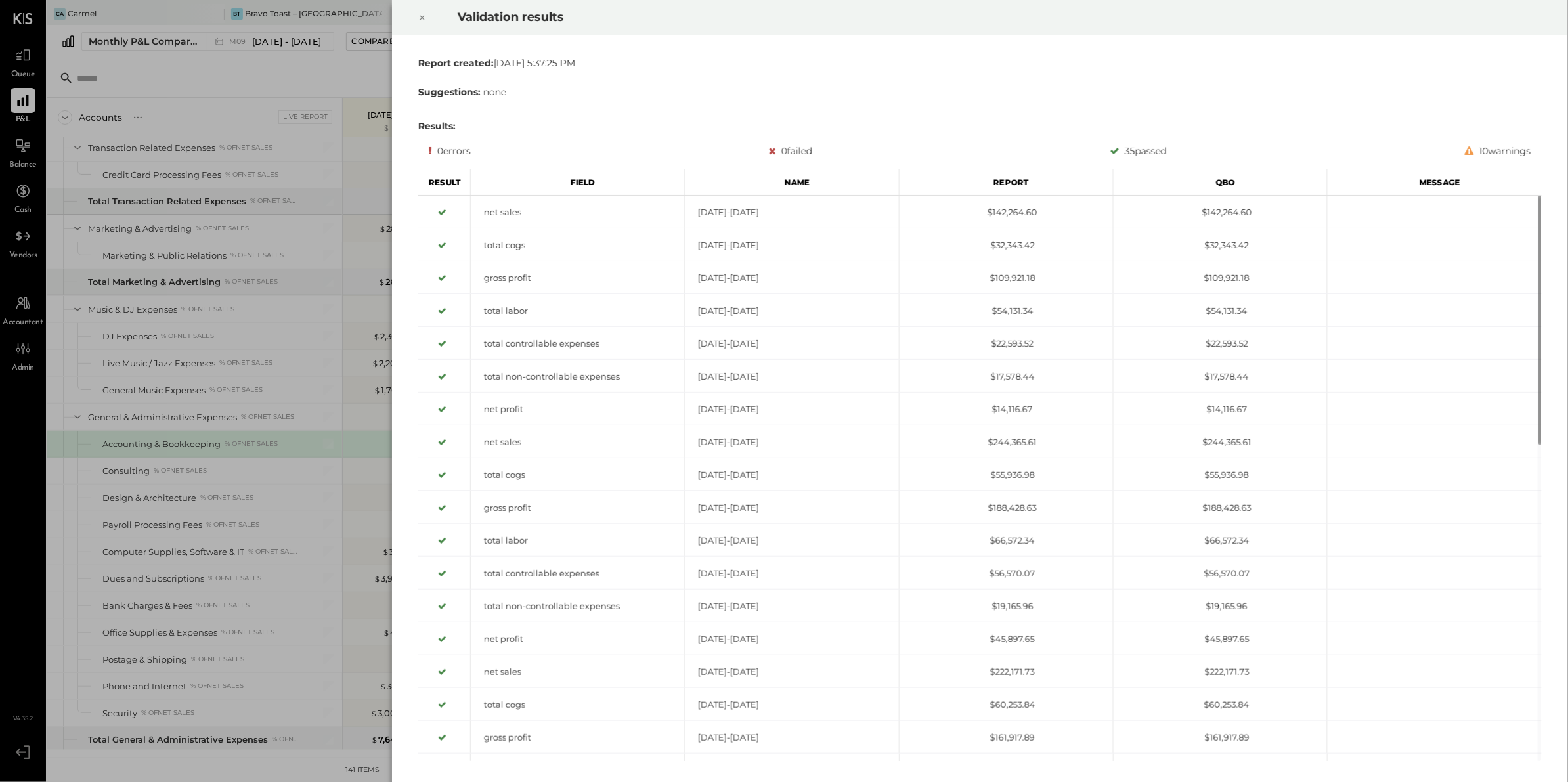
click at [420, 16] on icon at bounding box center [422, 18] width 8 height 16
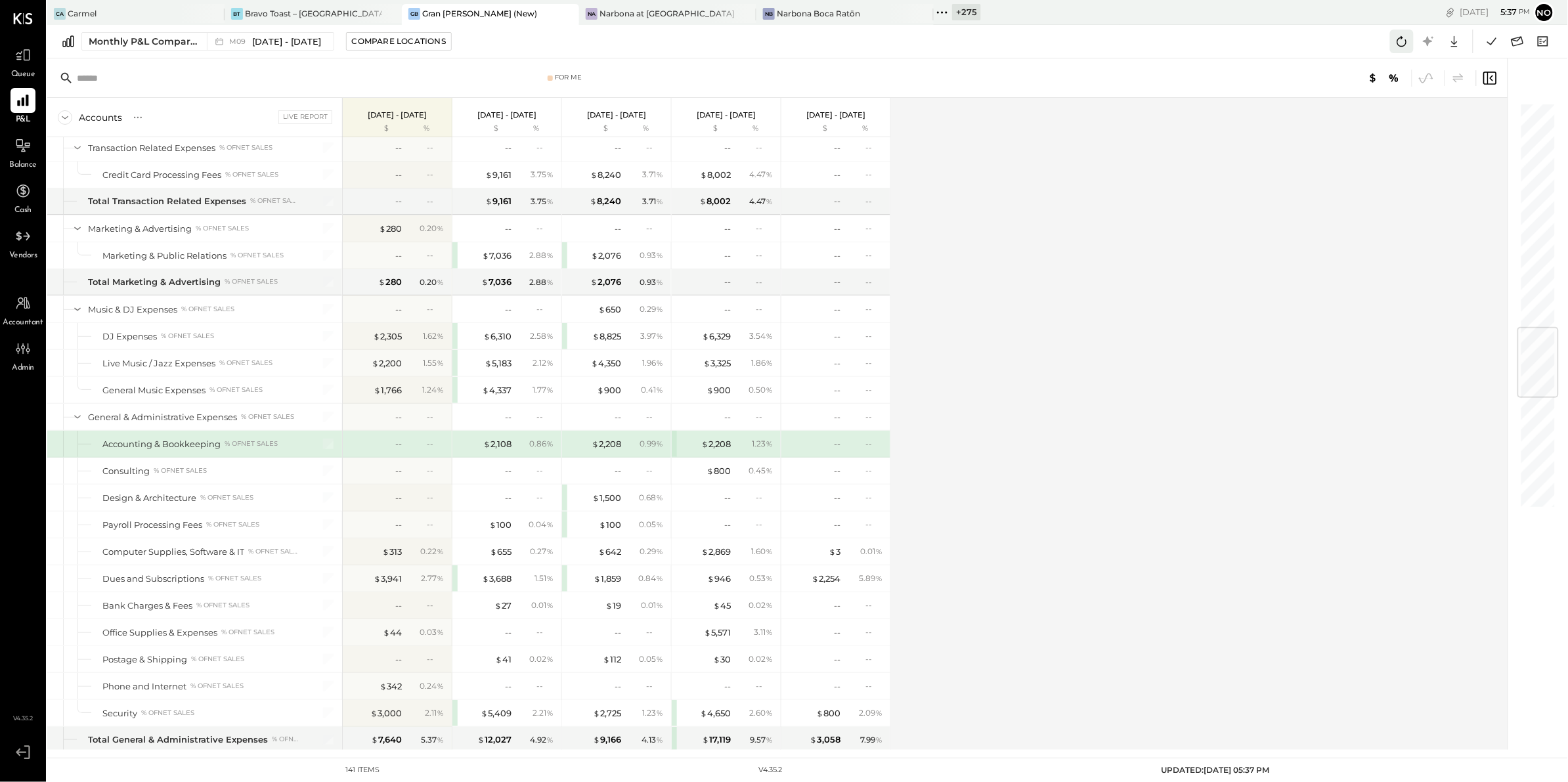
click at [1399, 39] on icon at bounding box center [1401, 41] width 17 height 17
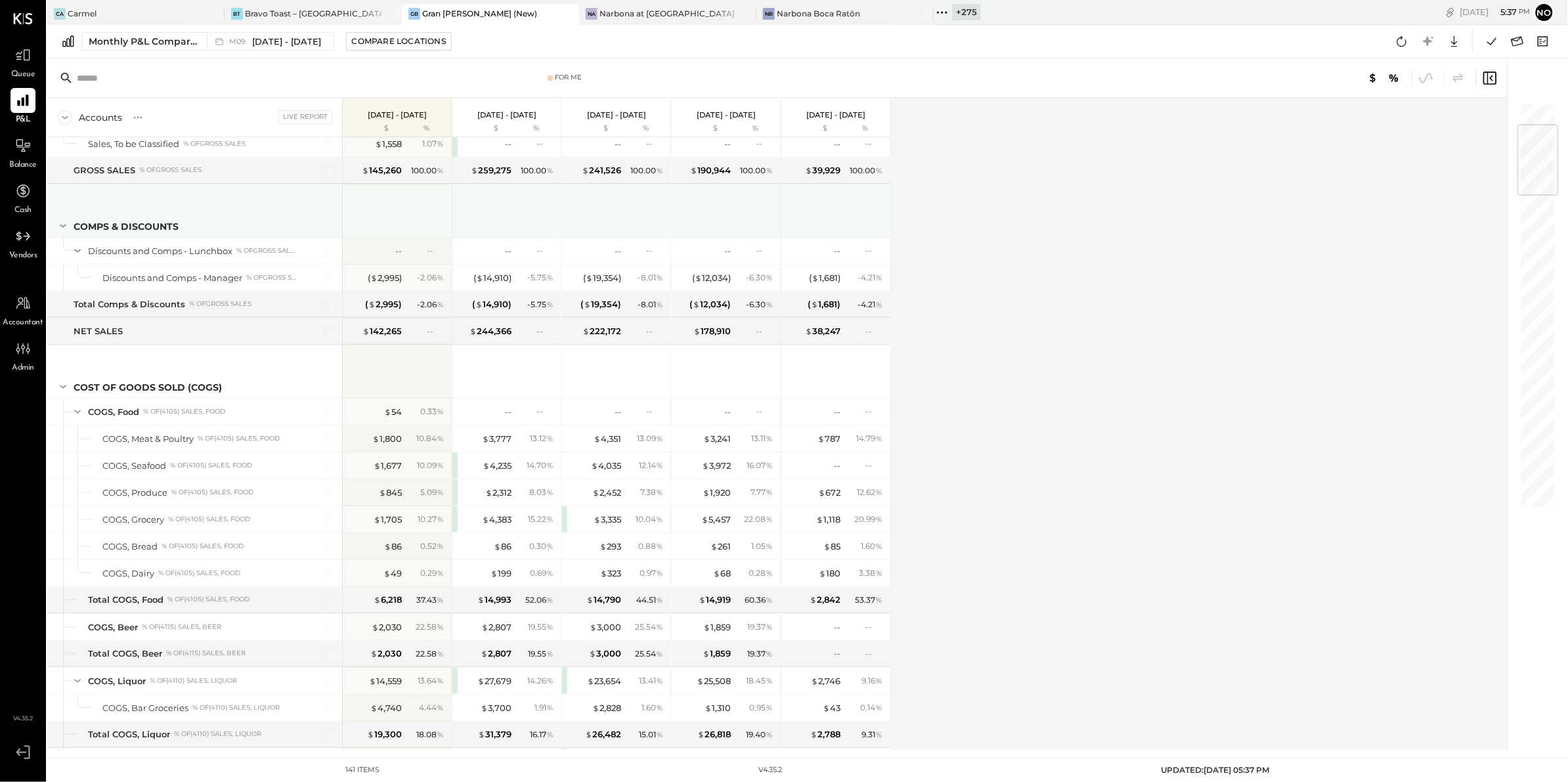
scroll to position [0, 0]
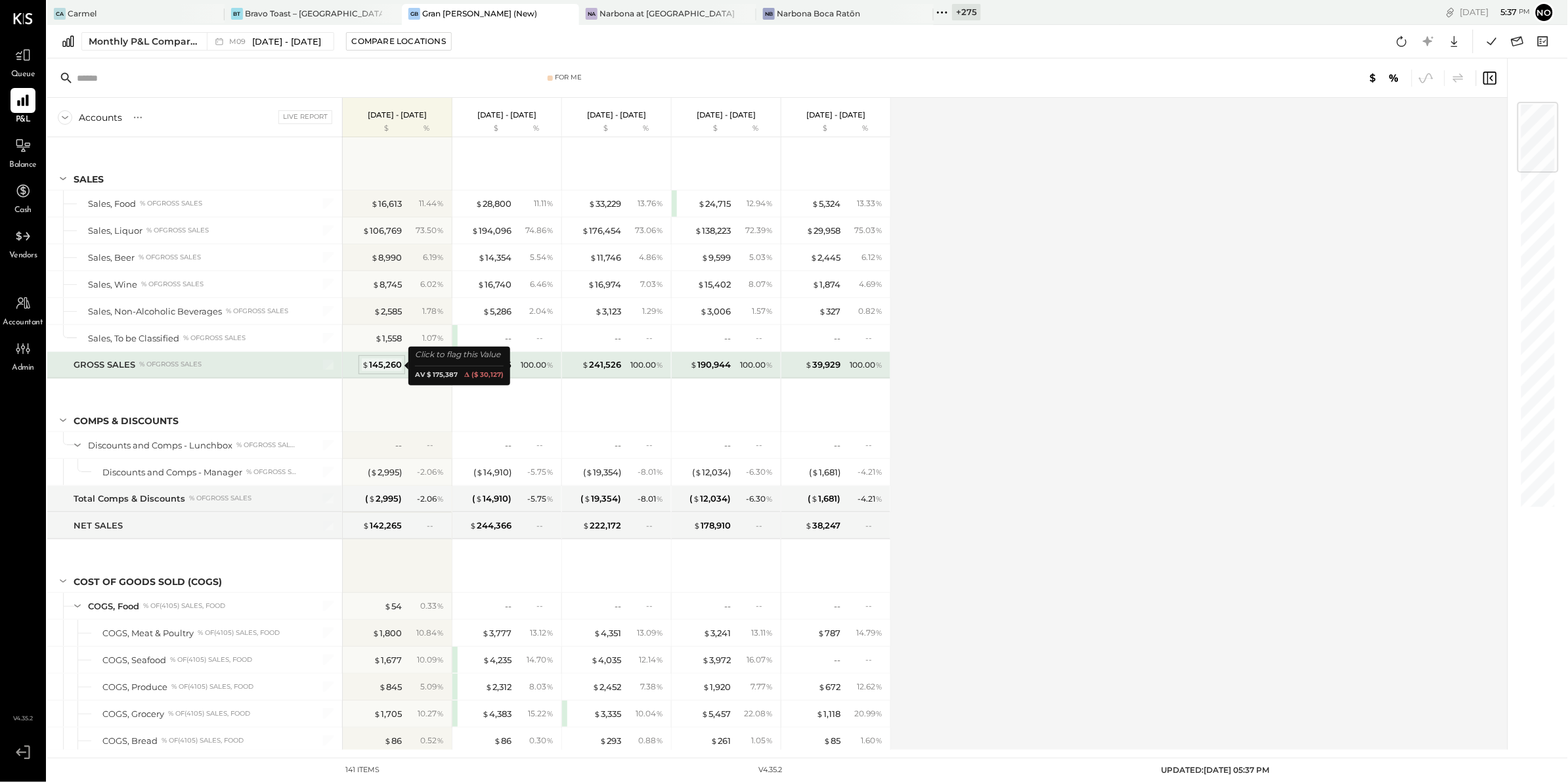
click at [387, 365] on div "$ 145,260" at bounding box center [382, 364] width 40 height 13
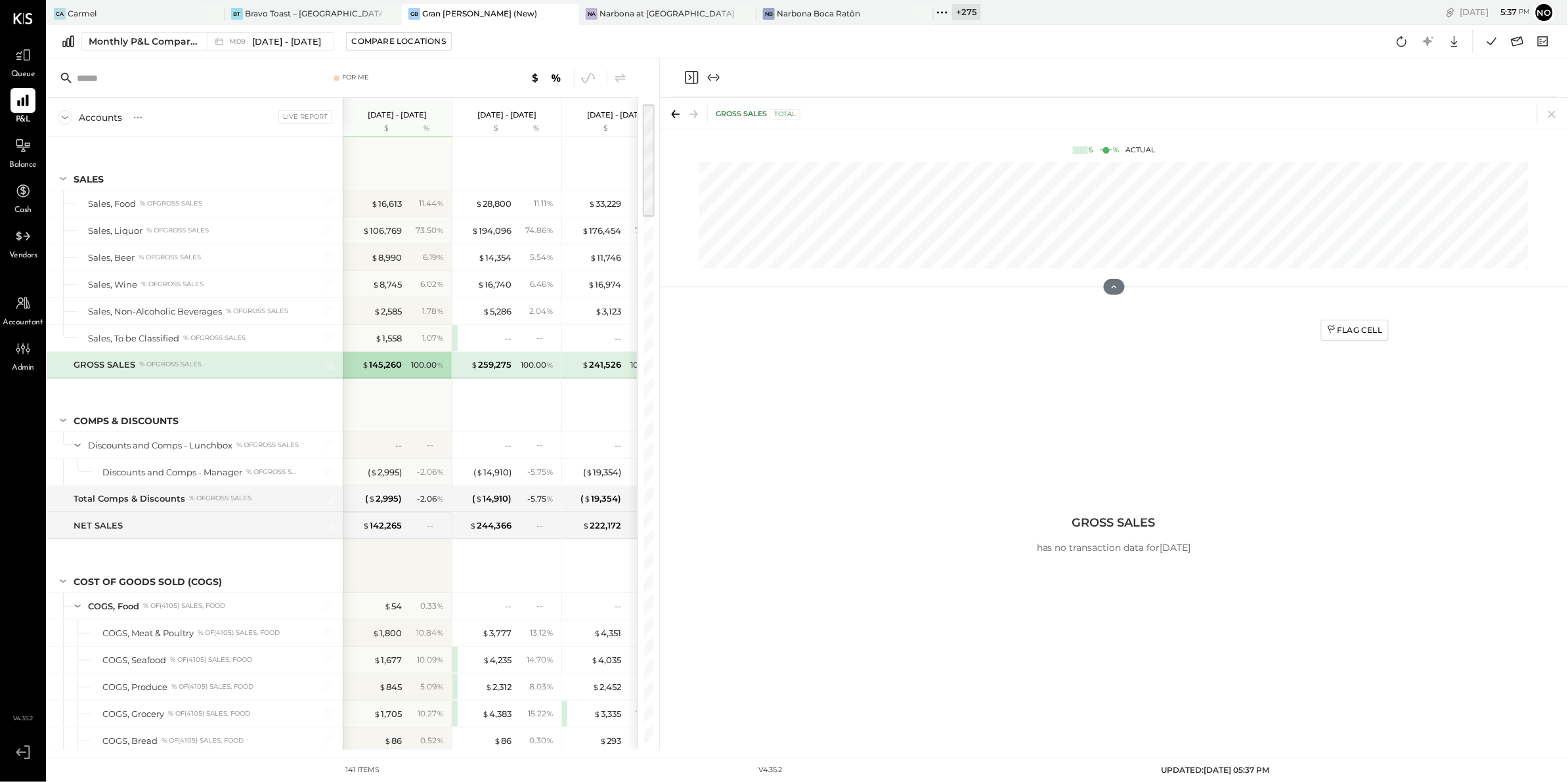
drag, startPoint x: 1558, startPoint y: 113, endPoint x: 1549, endPoint y: 116, distance: 9.5
click at [1557, 113] on icon at bounding box center [1552, 115] width 19 height 19
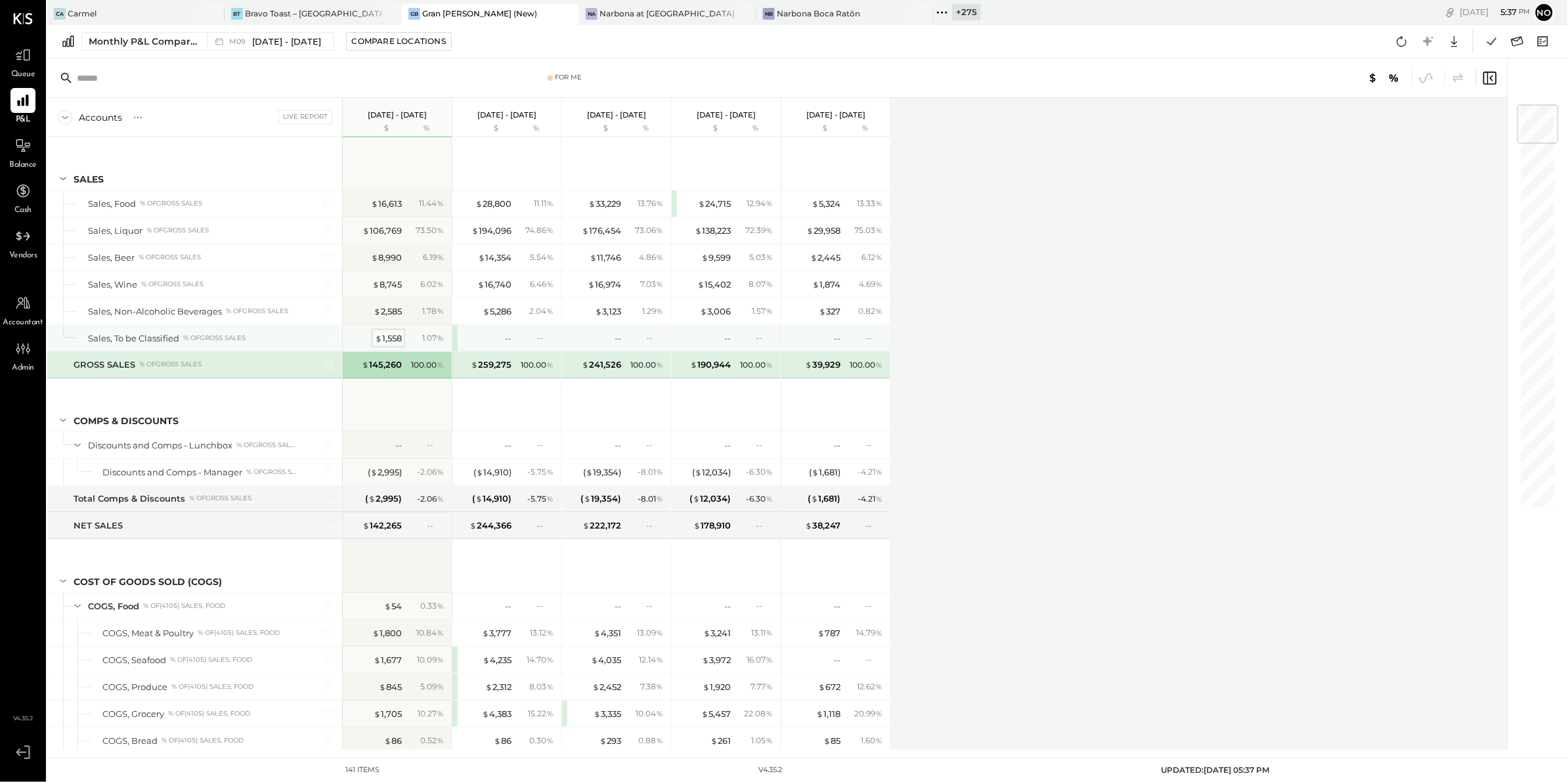
click at [388, 338] on div "$ 1,558" at bounding box center [388, 338] width 27 height 13
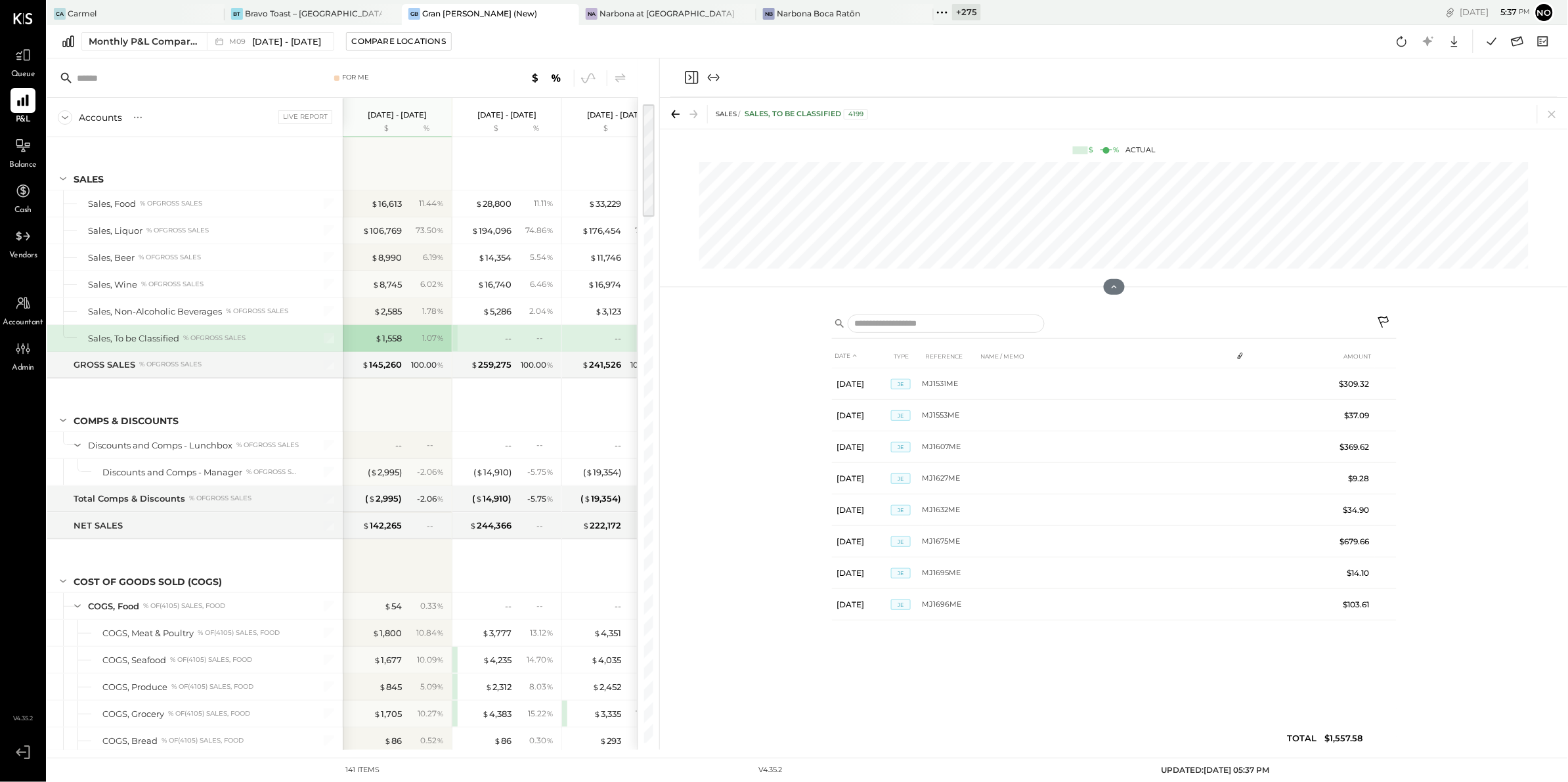
click at [1549, 113] on icon at bounding box center [1552, 115] width 19 height 19
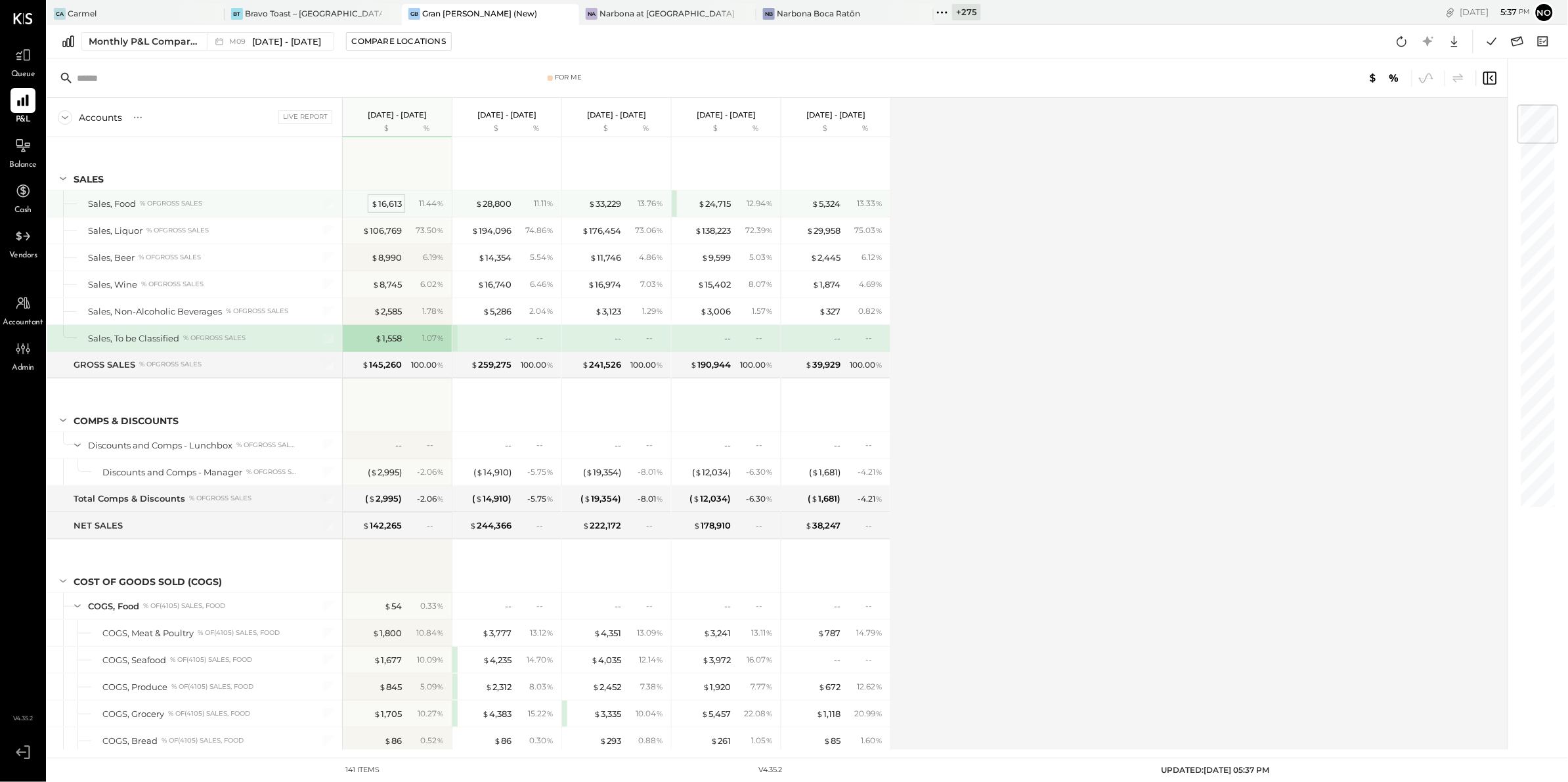
click at [388, 204] on div "$ 16,613" at bounding box center [386, 204] width 31 height 13
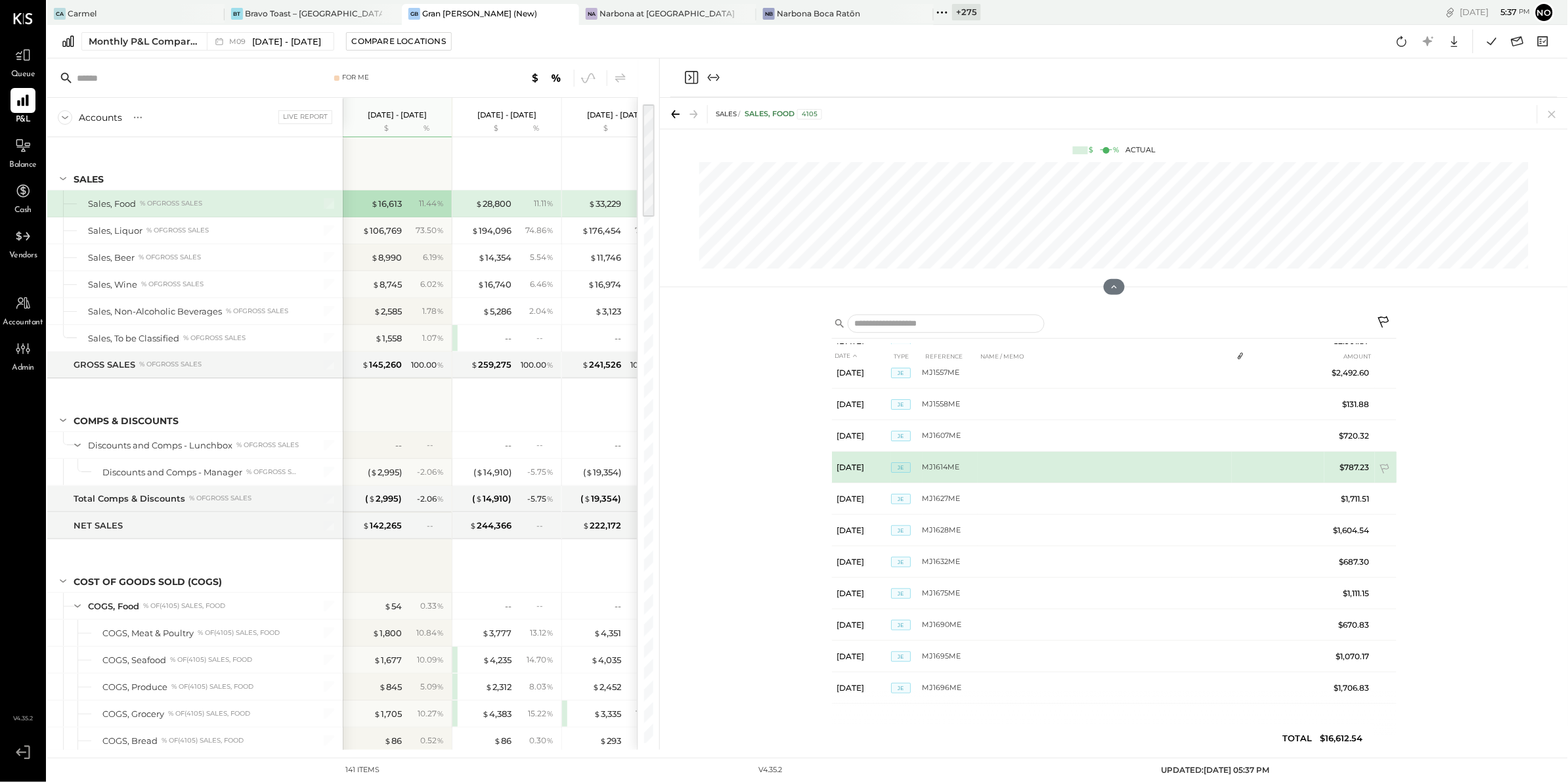
scroll to position [107, 0]
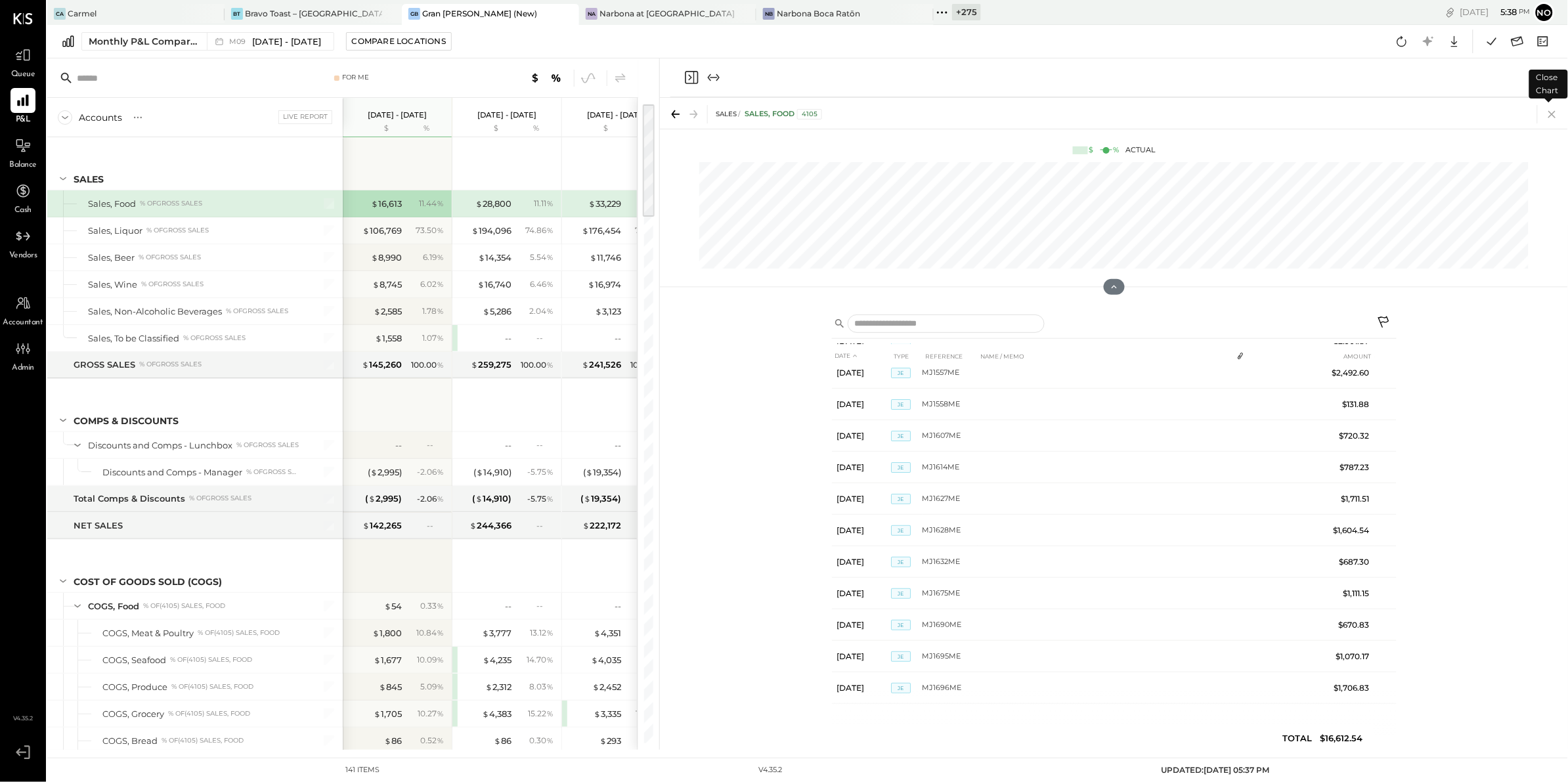
click at [1553, 113] on icon at bounding box center [1552, 115] width 19 height 19
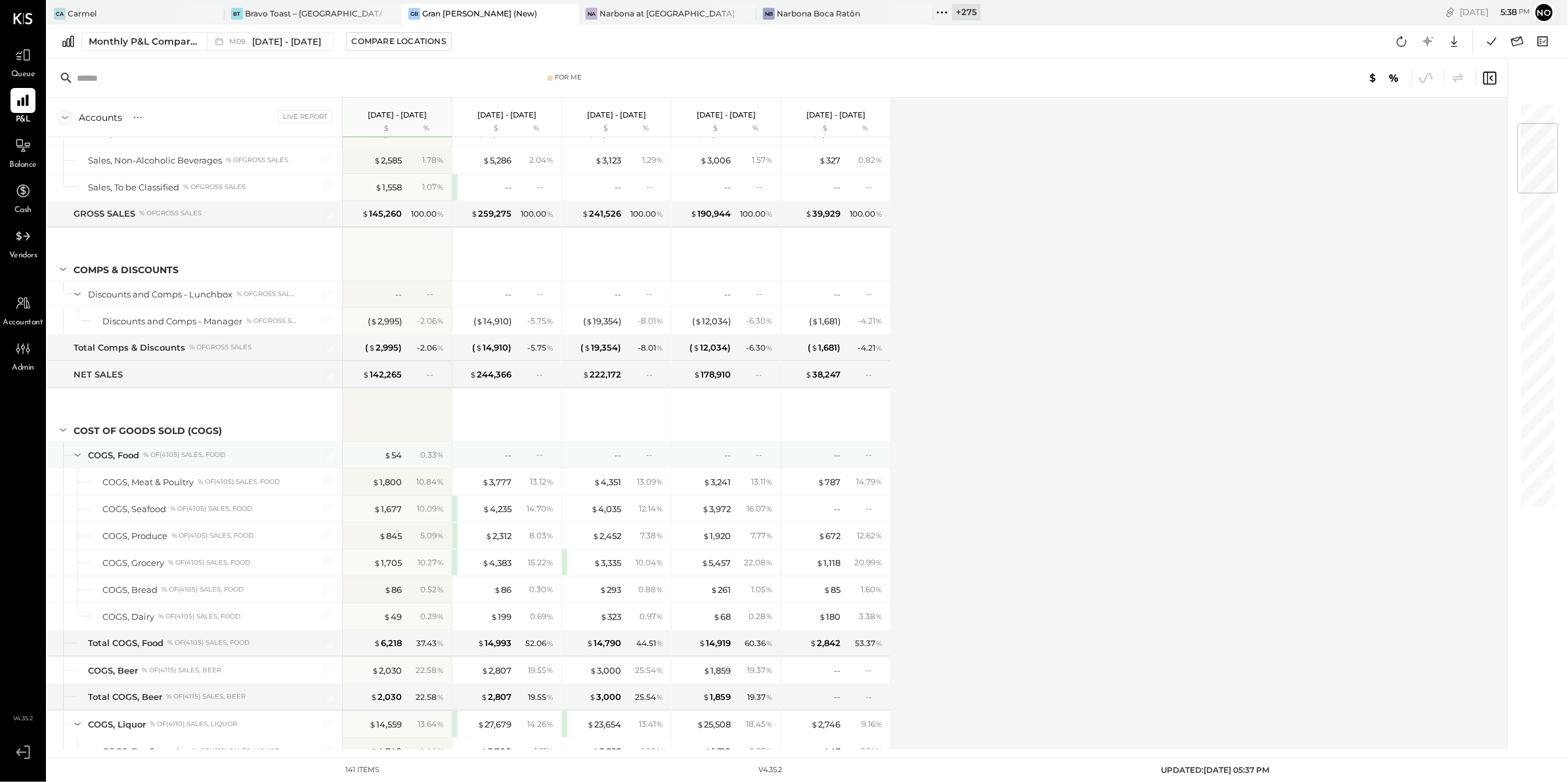
scroll to position [178, 0]
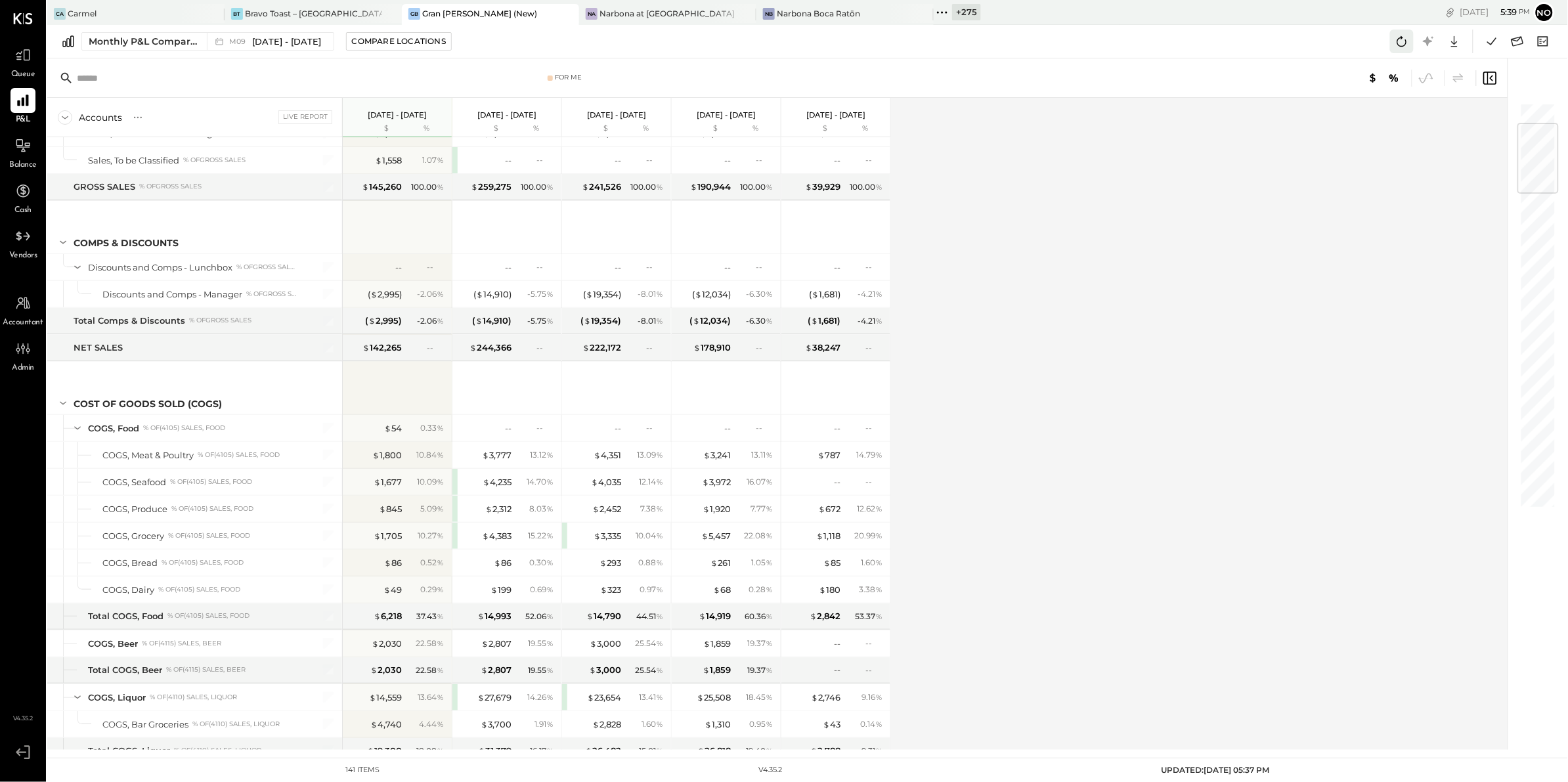
click at [1397, 39] on icon at bounding box center [1401, 41] width 10 height 11
click at [387, 159] on div "$ 1,558" at bounding box center [388, 161] width 27 height 13
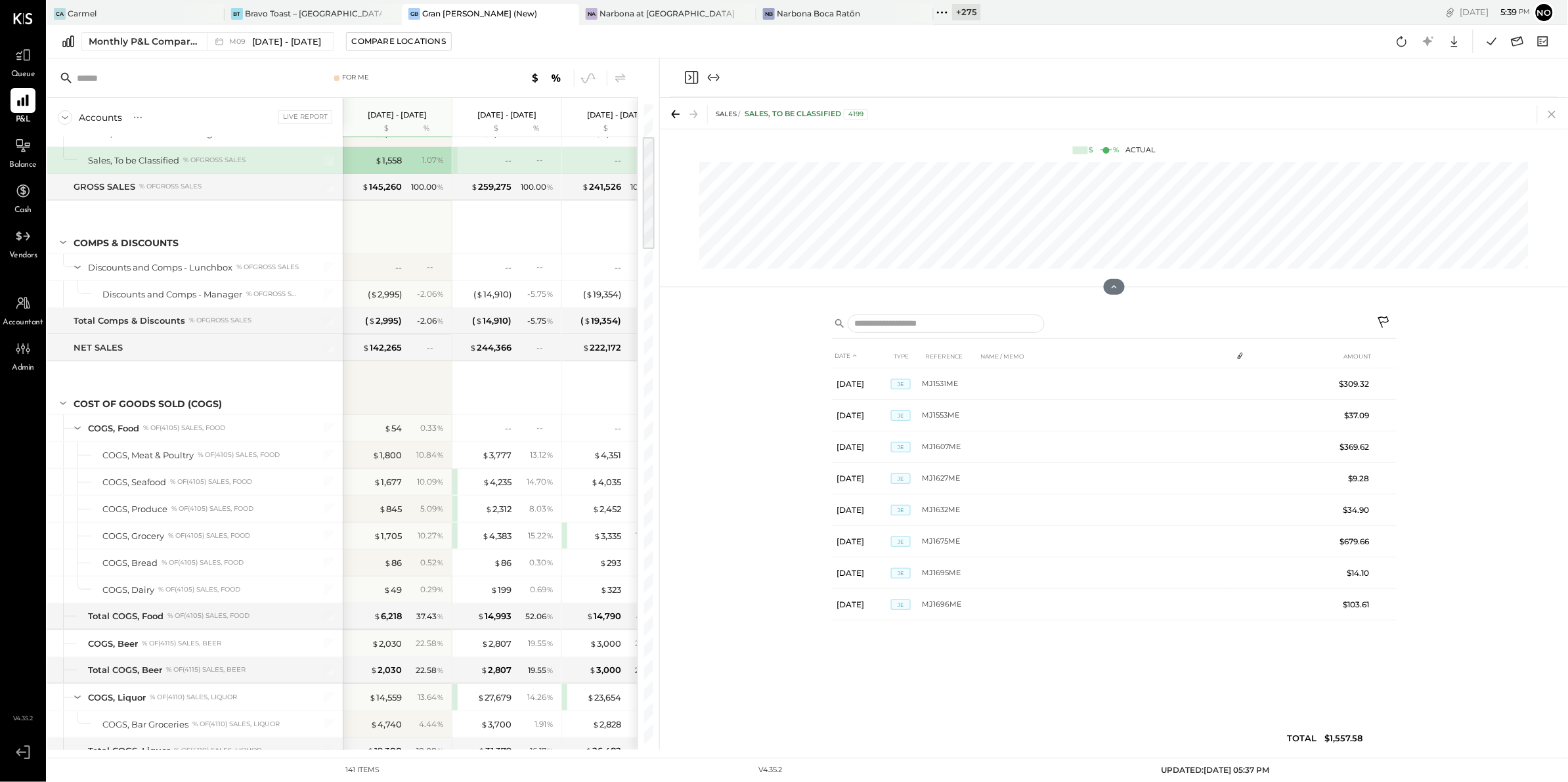
click at [1554, 113] on icon at bounding box center [1552, 115] width 19 height 19
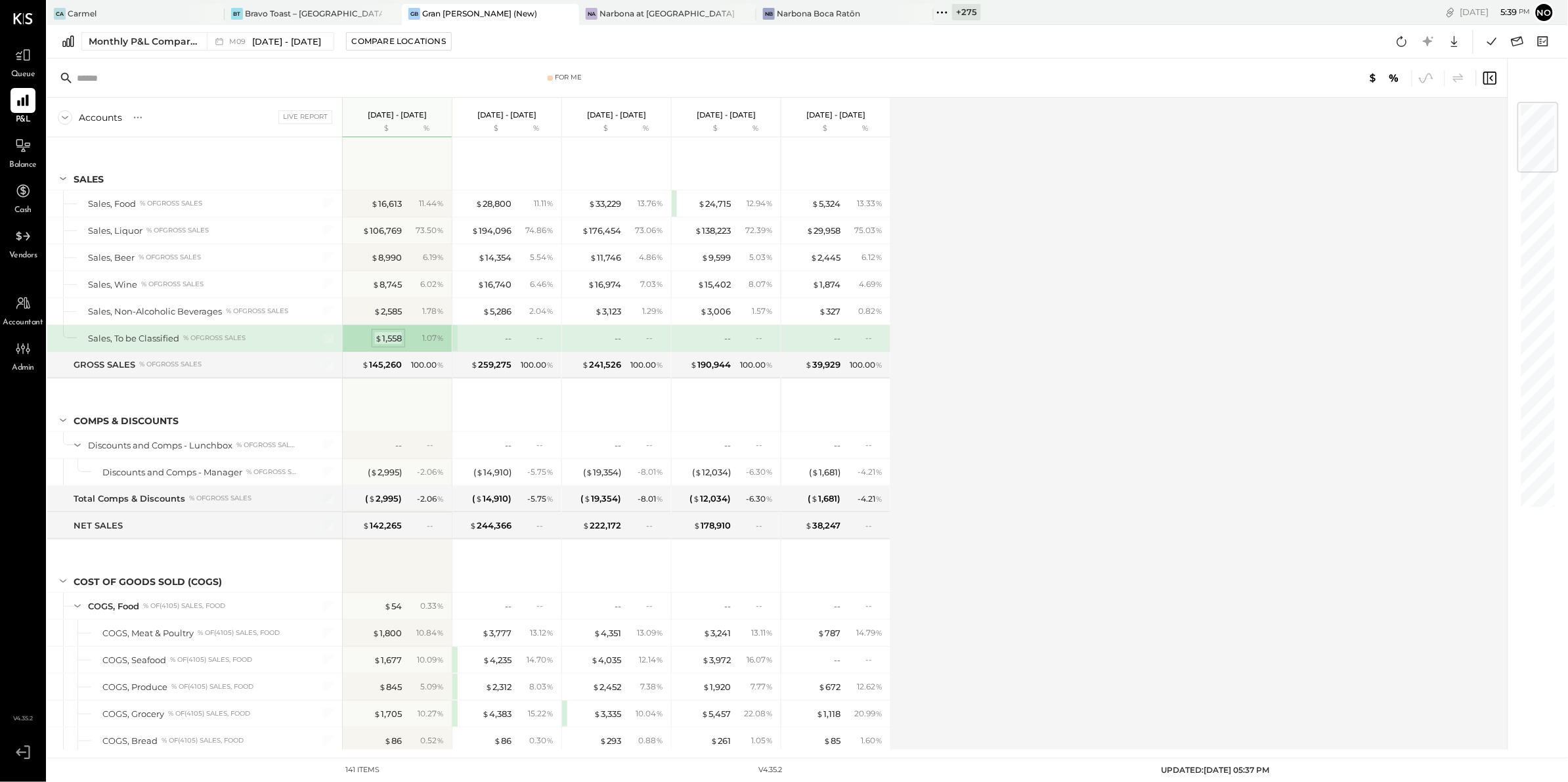
click at [390, 333] on div "$ 1,558" at bounding box center [388, 338] width 27 height 13
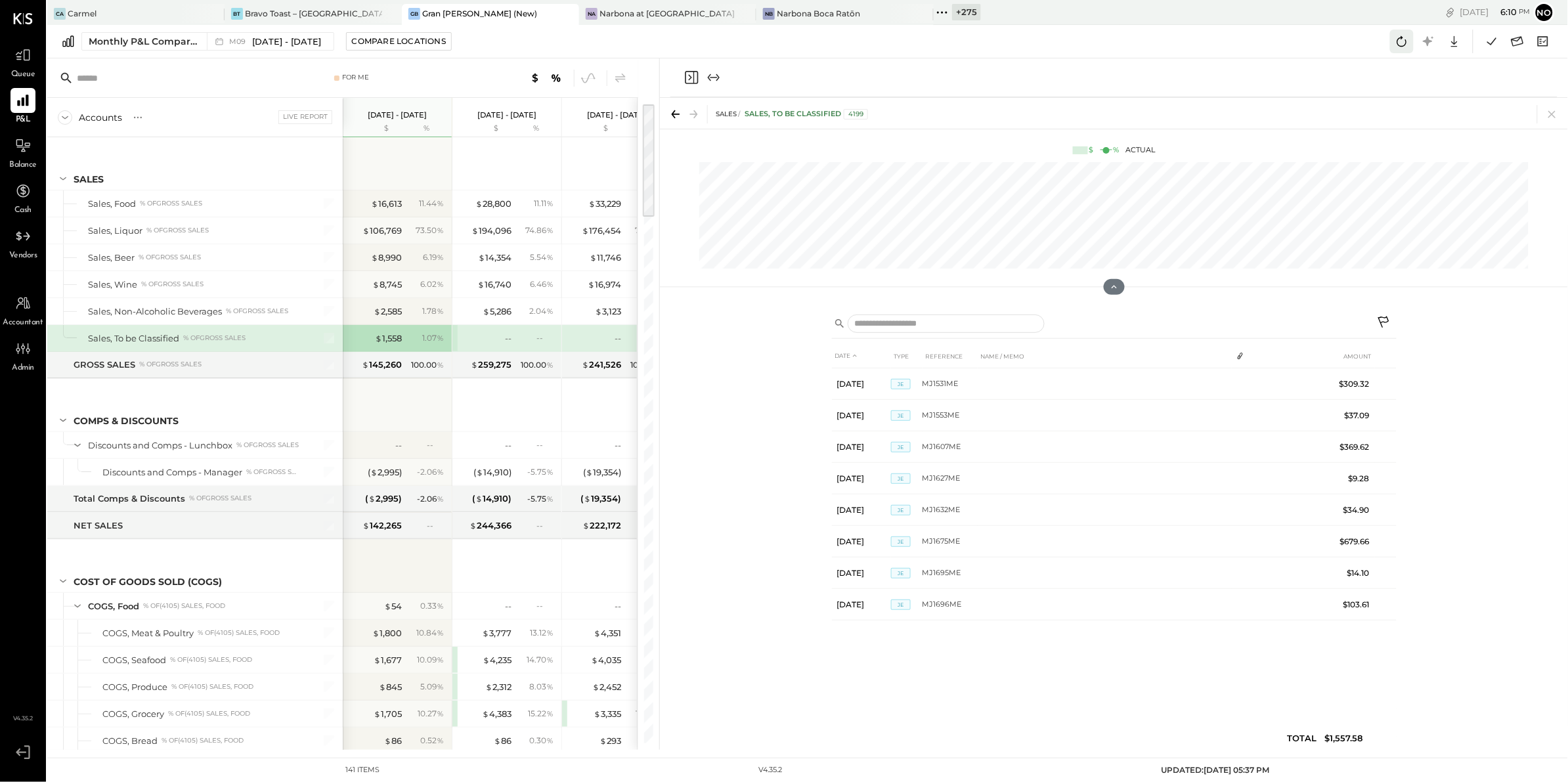
click at [1401, 39] on icon at bounding box center [1401, 41] width 17 height 17
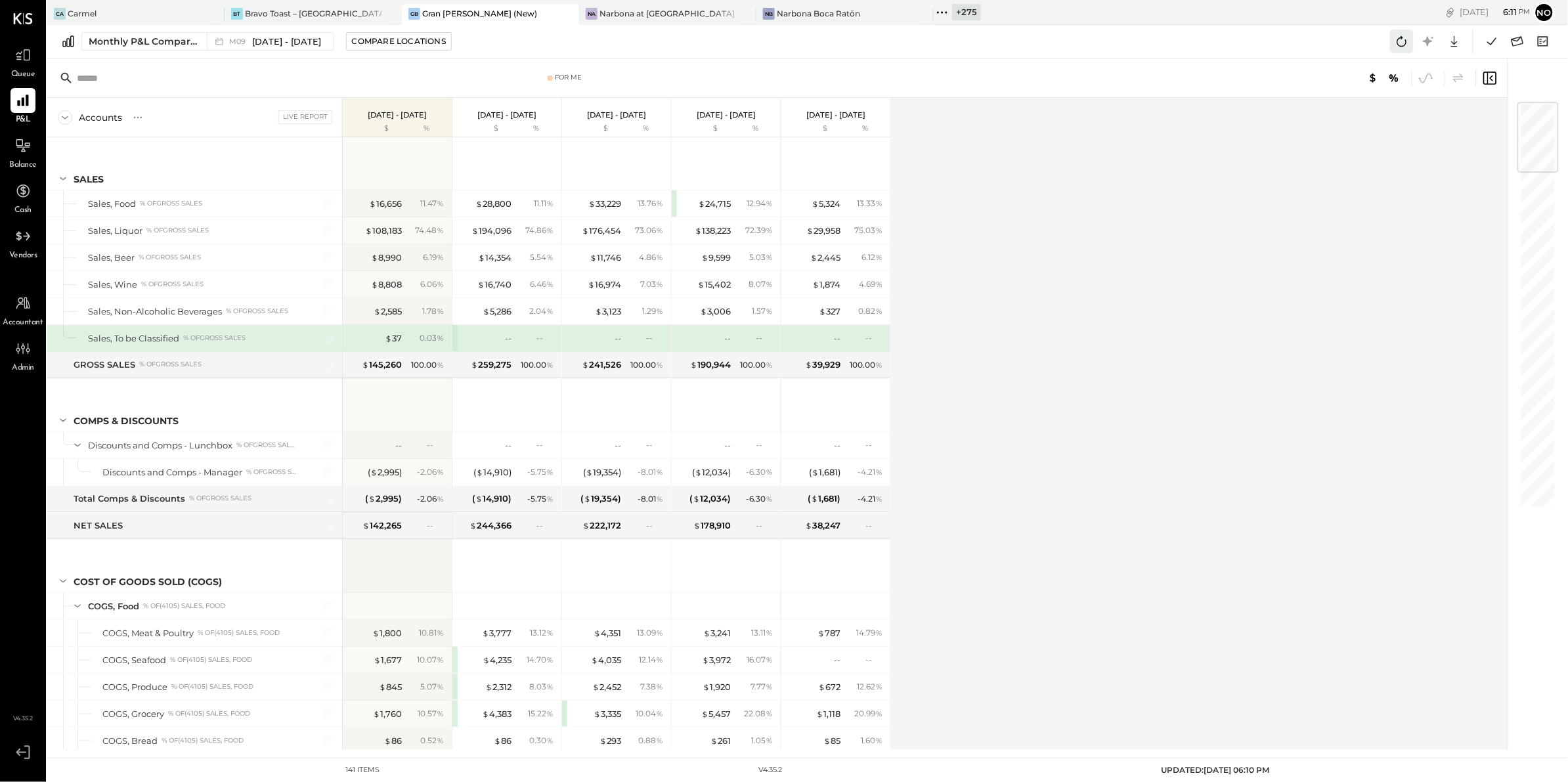
click at [1404, 45] on icon at bounding box center [1401, 41] width 17 height 17
click at [1122, 378] on div "Accounts S % GL Live Report [DATE] - [DATE] $ % [DATE] - [DATE] $ % [DATE] - [D…" at bounding box center [778, 424] width 1462 height 652
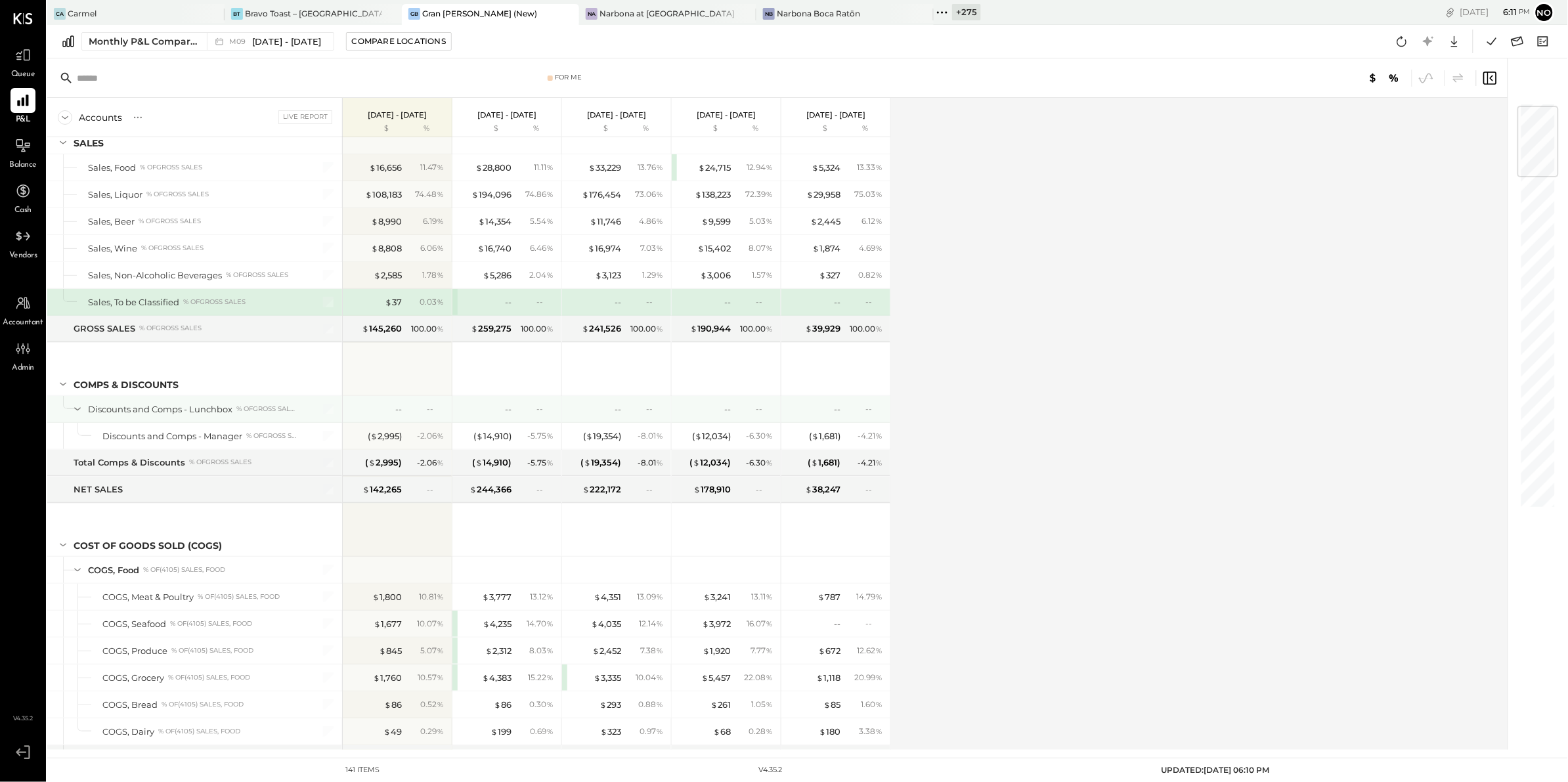
scroll to position [47, 0]
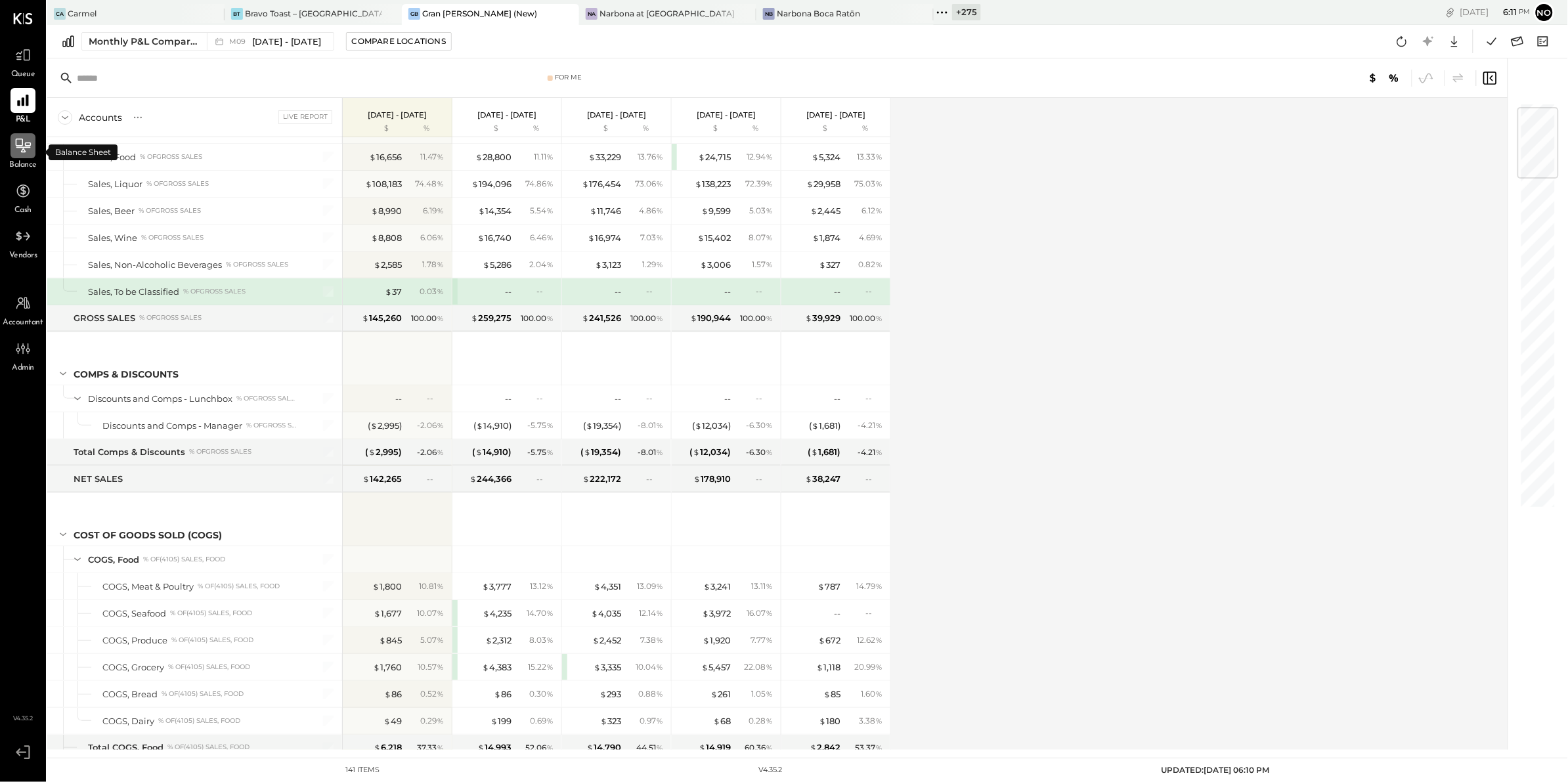
click at [25, 151] on icon at bounding box center [23, 145] width 15 height 14
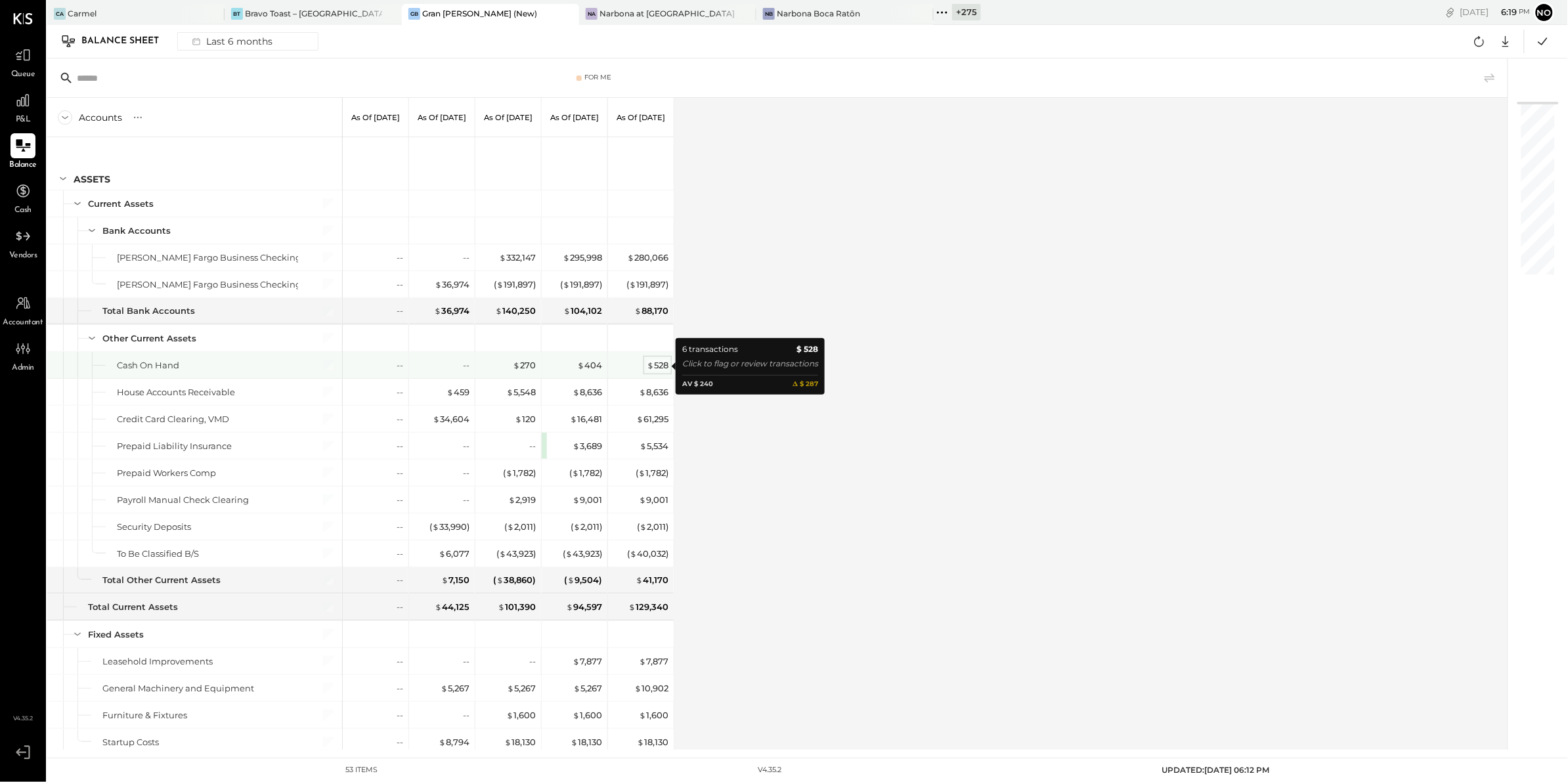
click at [659, 366] on div "$ 528" at bounding box center [657, 365] width 22 height 13
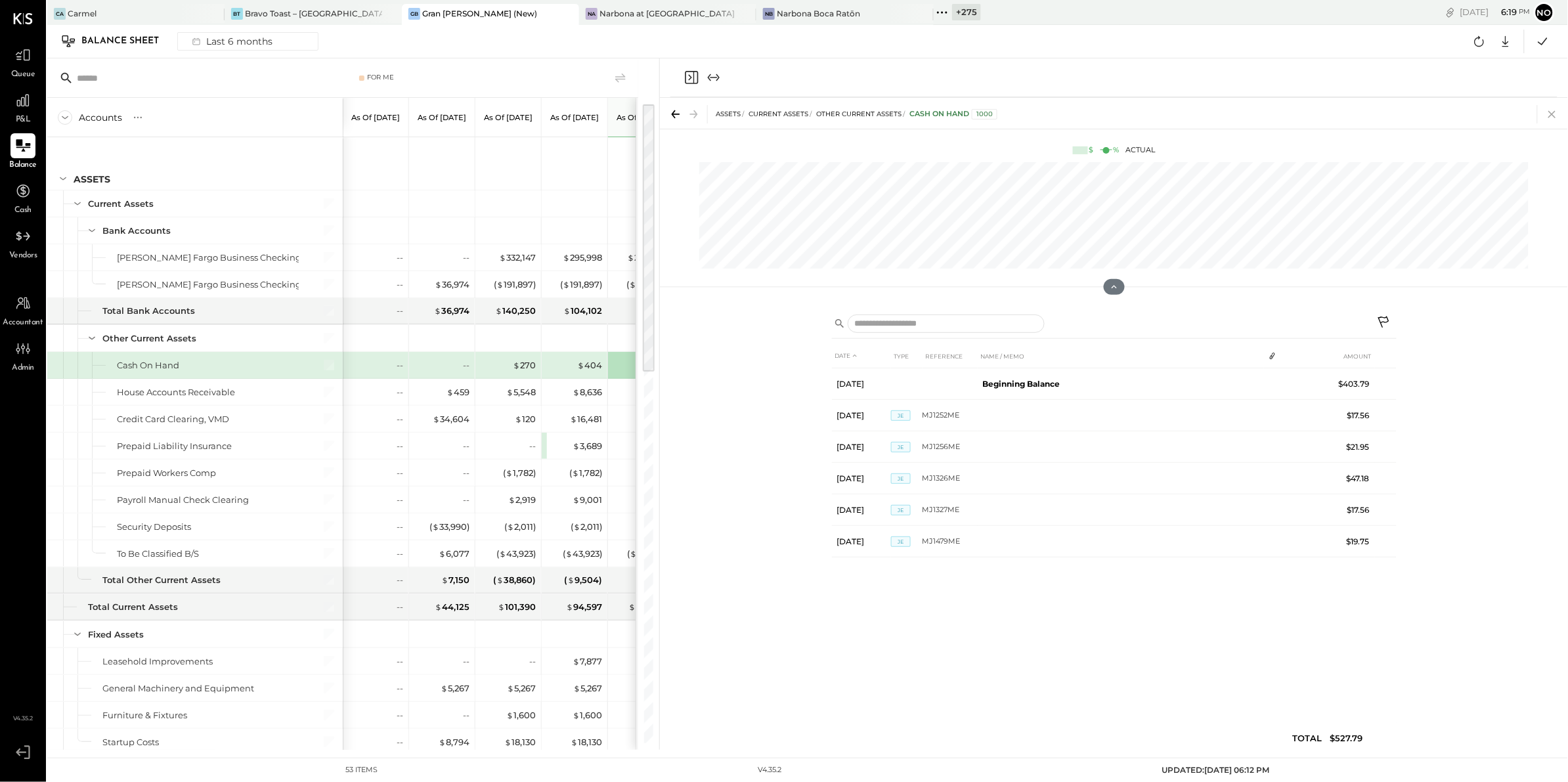
click at [1550, 109] on icon at bounding box center [1552, 115] width 19 height 19
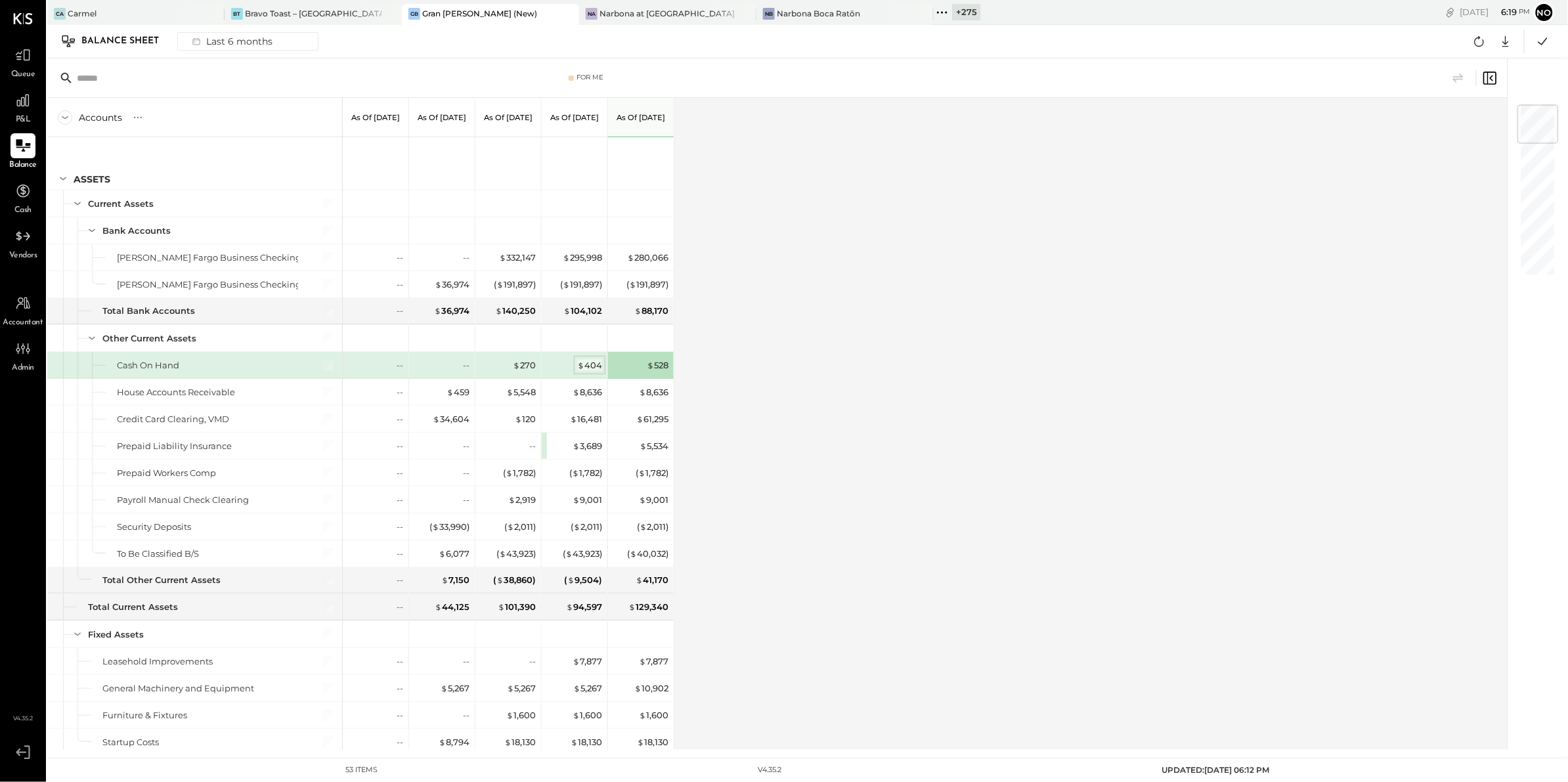
click at [587, 362] on div "$ 404" at bounding box center [589, 365] width 25 height 13
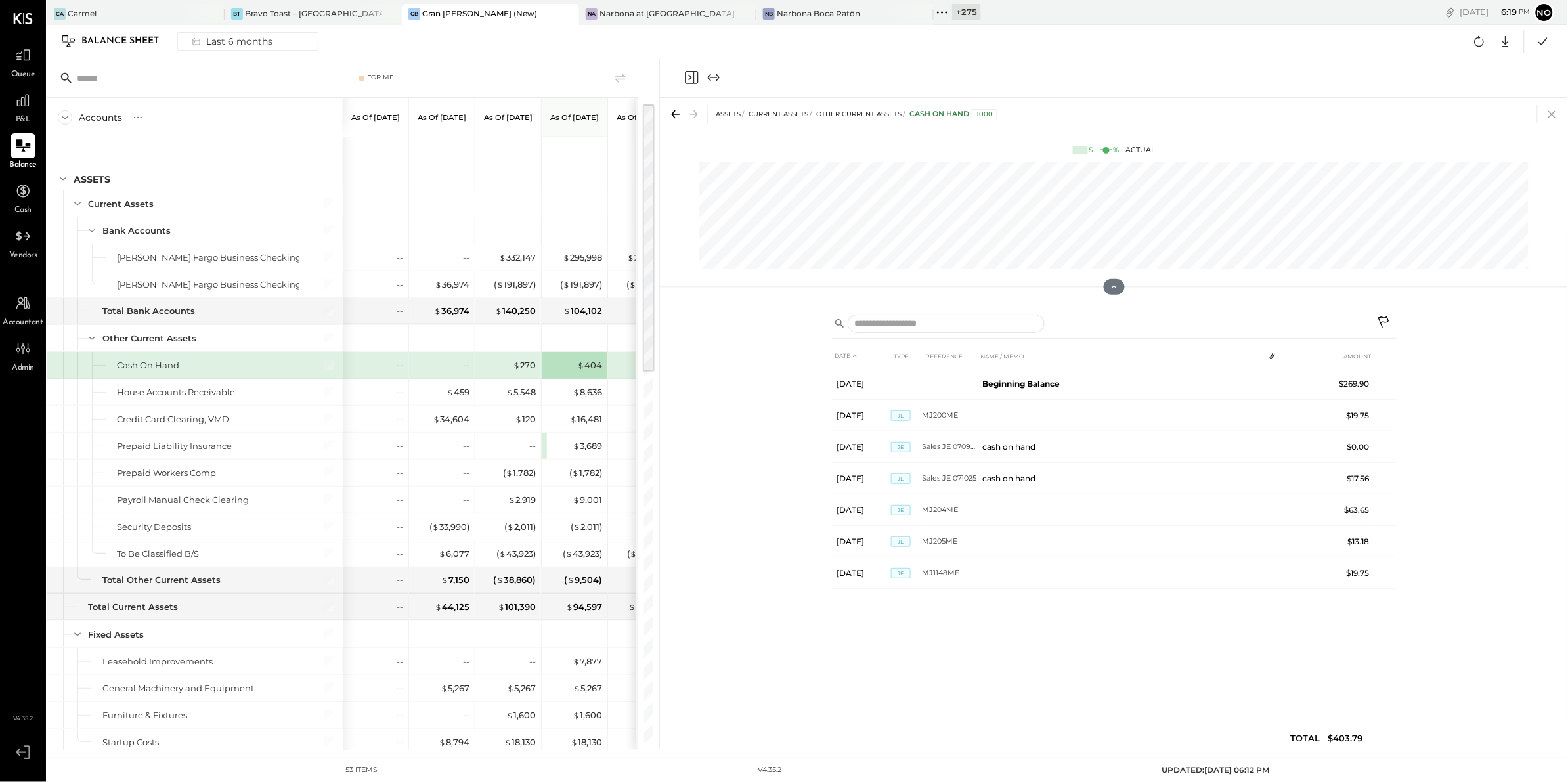
click at [1553, 113] on icon at bounding box center [1552, 115] width 19 height 19
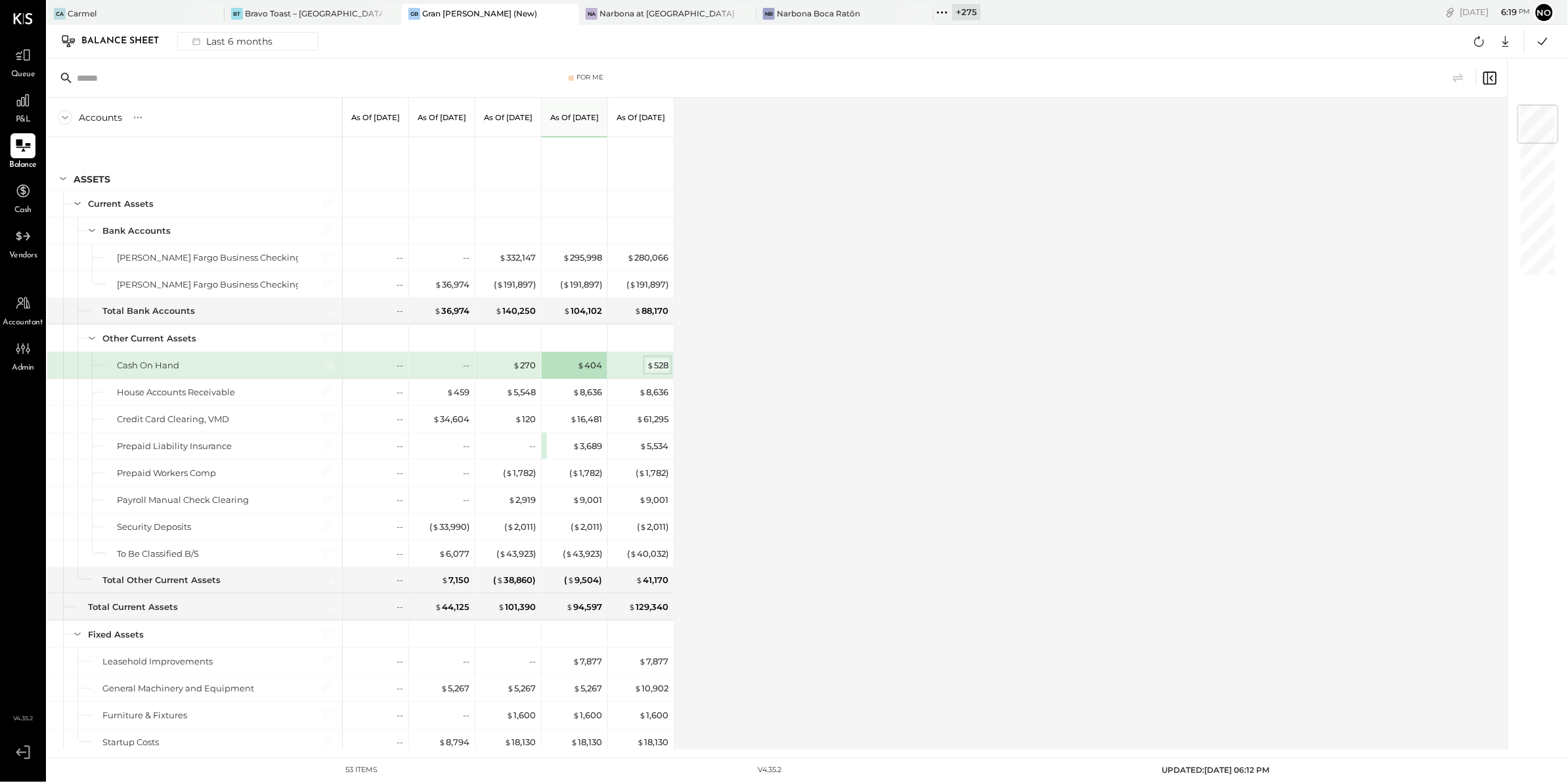
click at [651, 366] on span "$" at bounding box center [650, 365] width 7 height 11
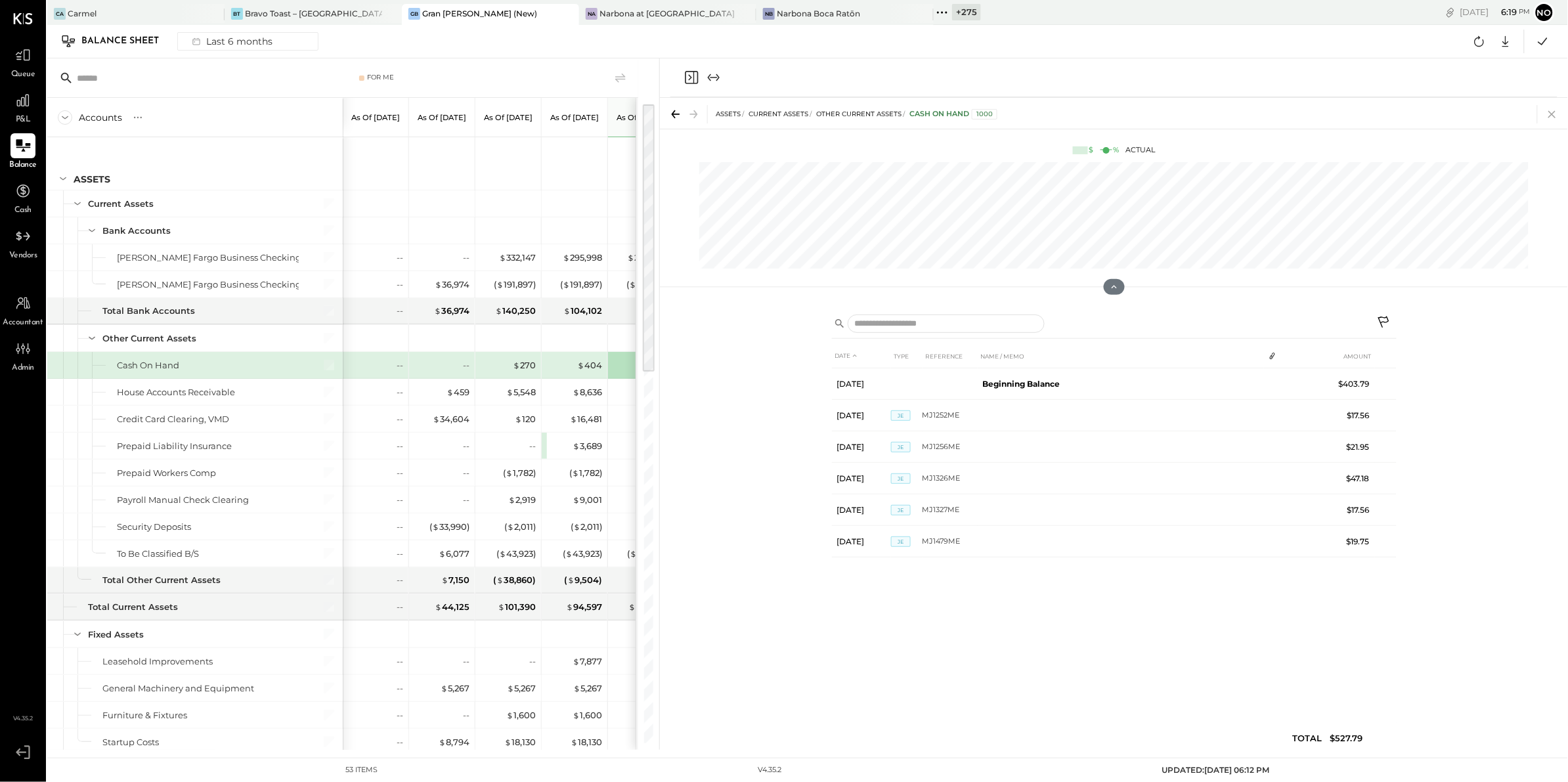
click at [1553, 119] on icon at bounding box center [1552, 115] width 19 height 19
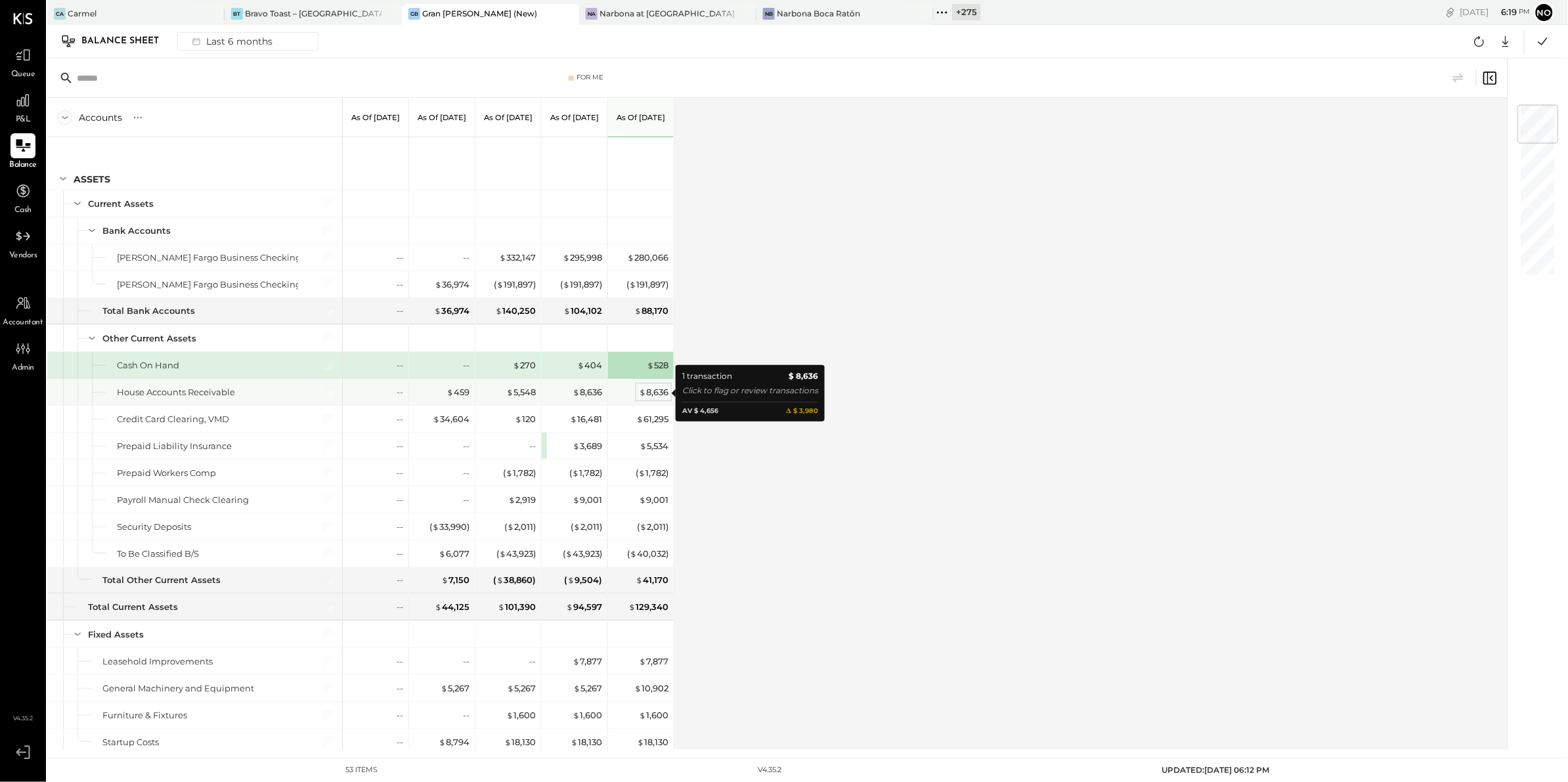
click at [643, 392] on span "$" at bounding box center [642, 392] width 7 height 11
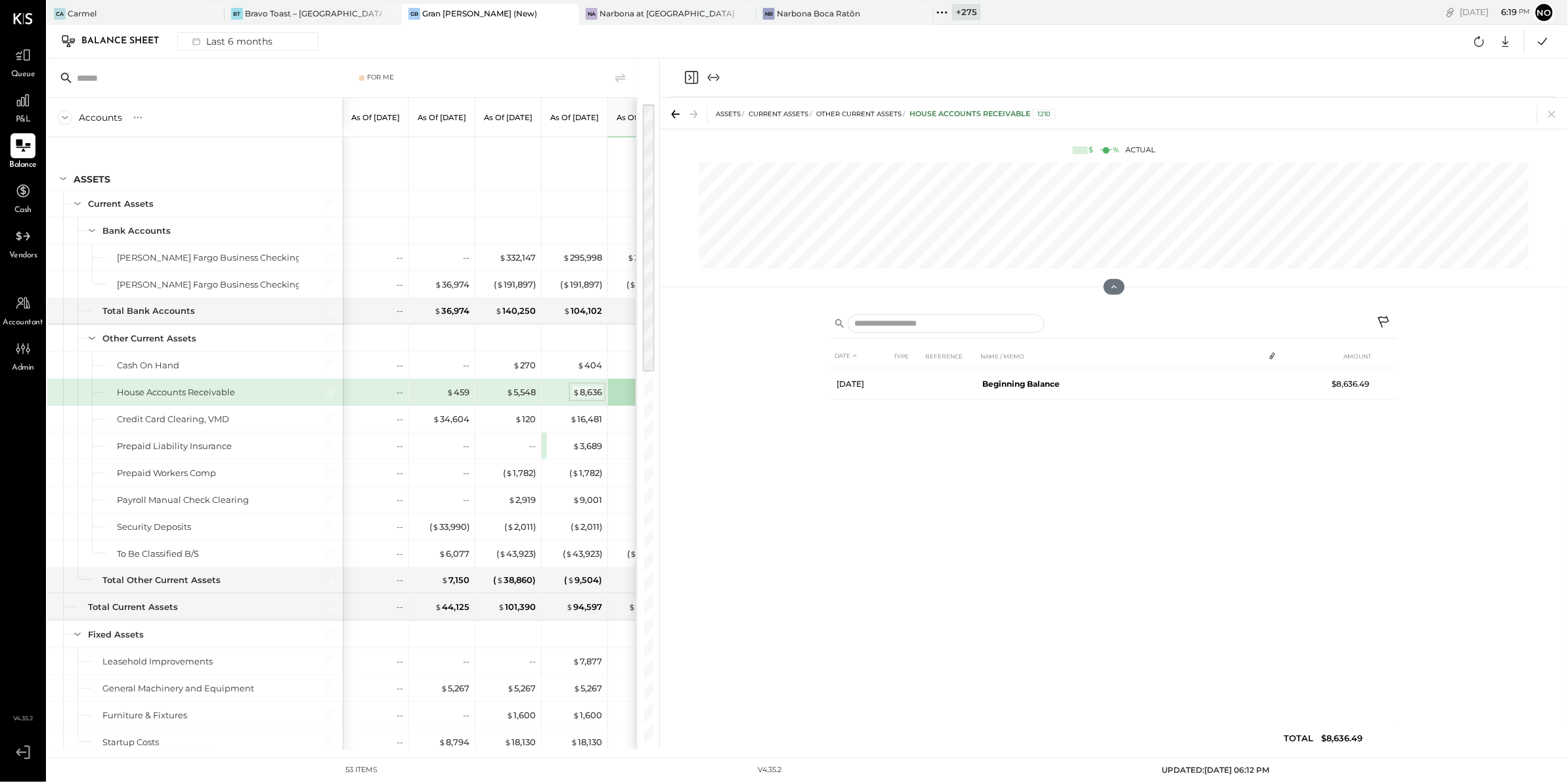
click at [580, 390] on div "$ 8,636" at bounding box center [587, 392] width 29 height 13
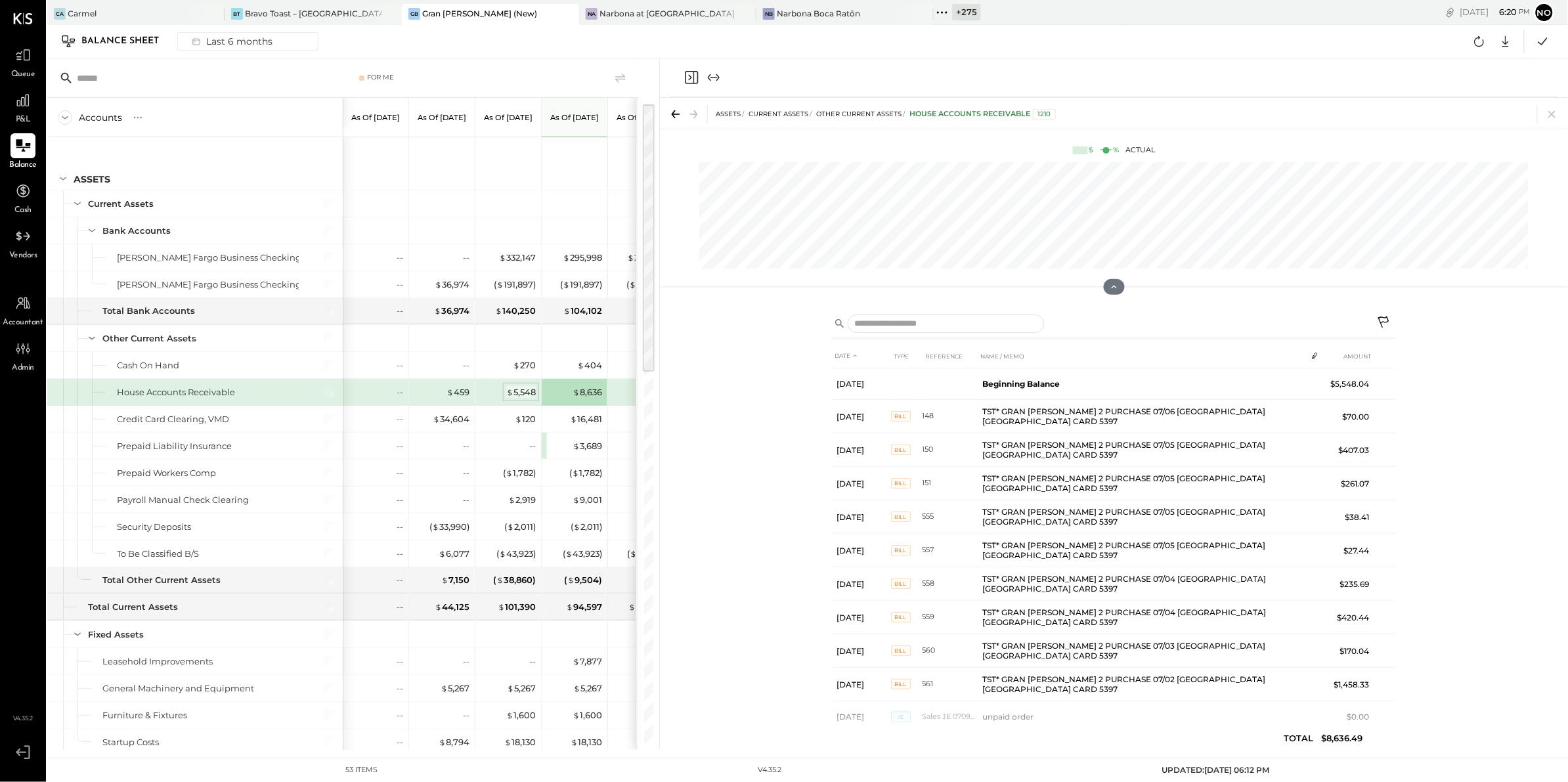
click at [516, 392] on div "$ 5,548" at bounding box center [521, 392] width 29 height 13
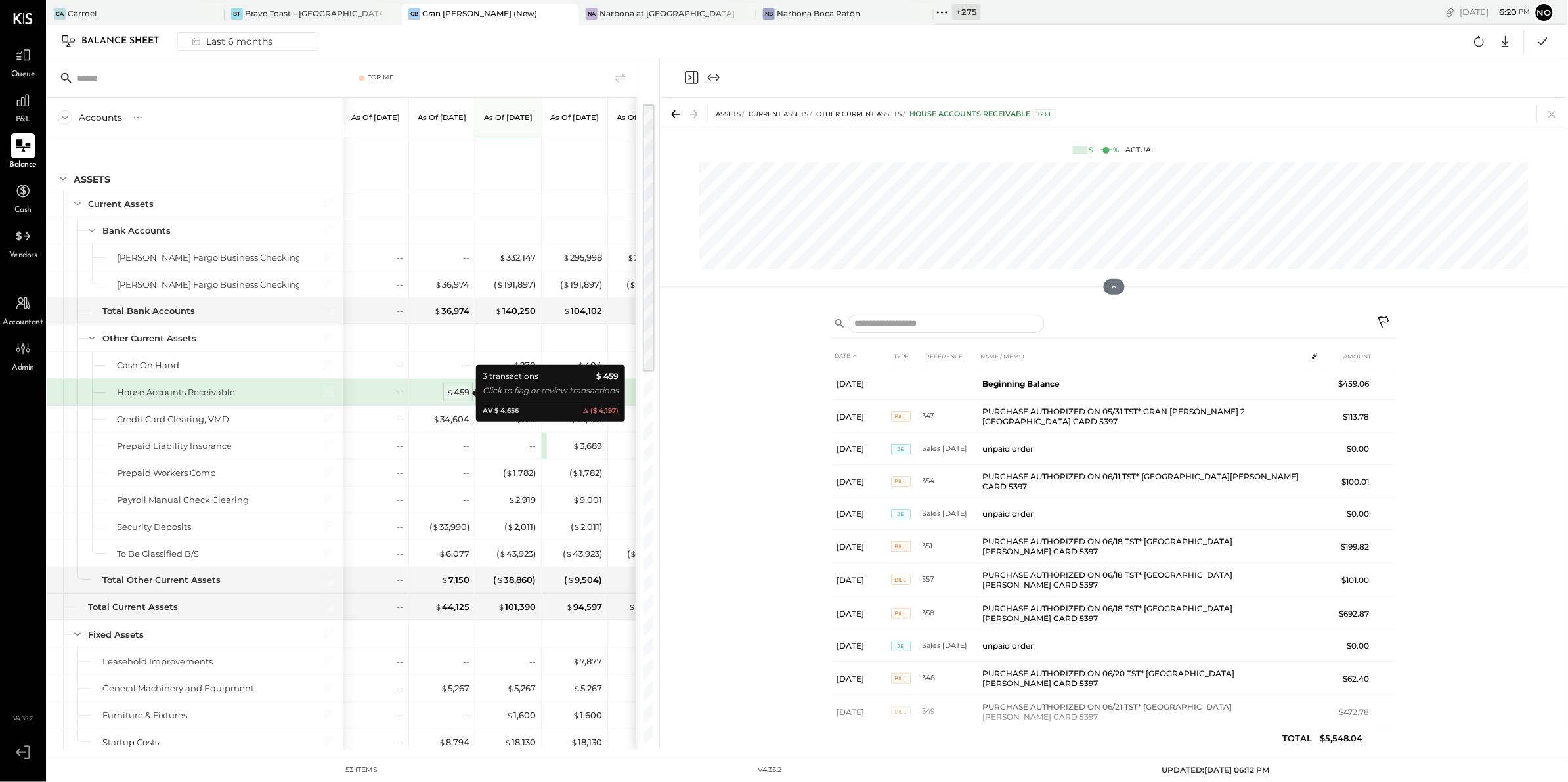
click at [464, 390] on div "$ 459" at bounding box center [458, 392] width 23 height 13
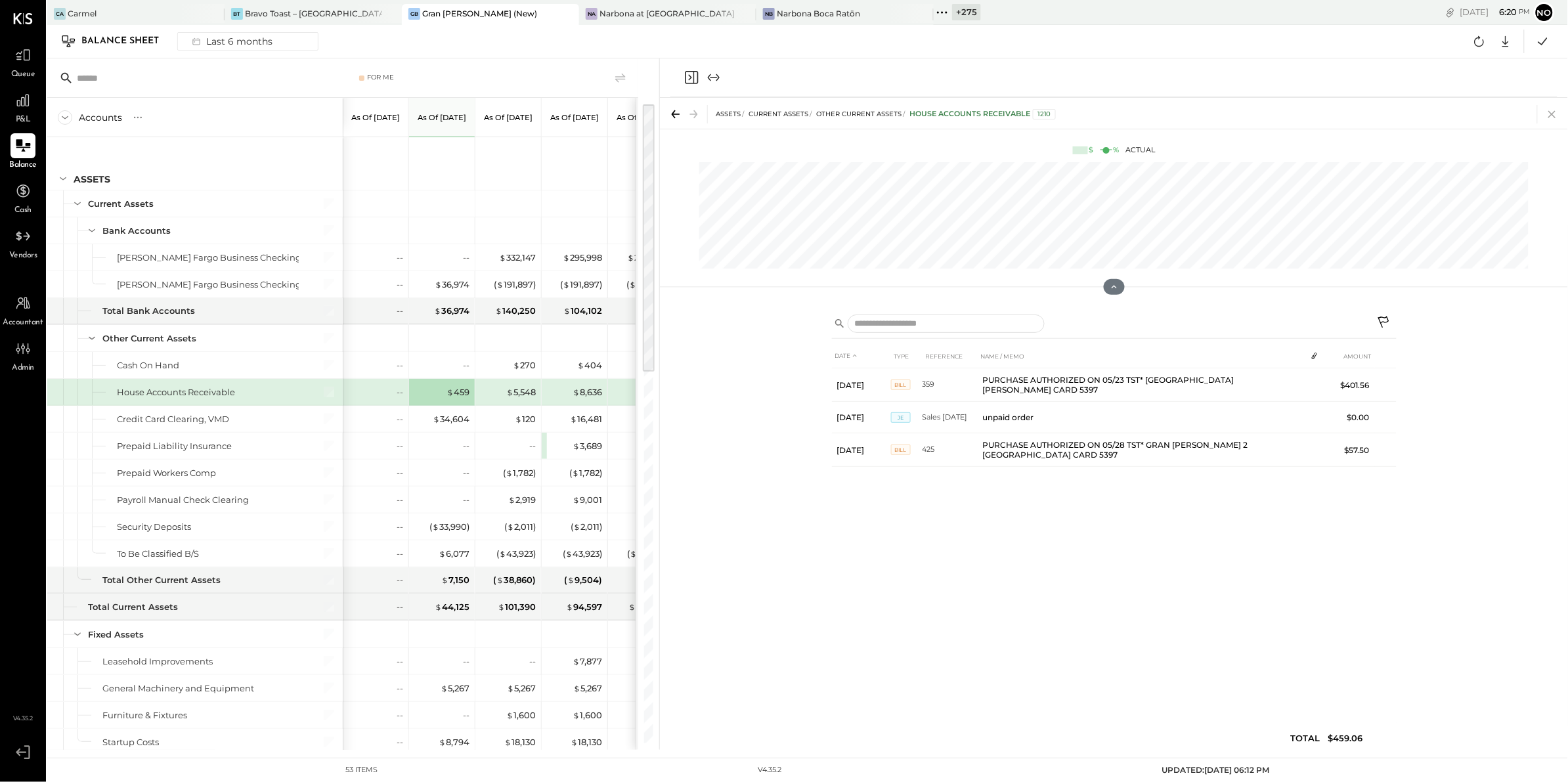
click at [1557, 113] on icon at bounding box center [1552, 115] width 19 height 19
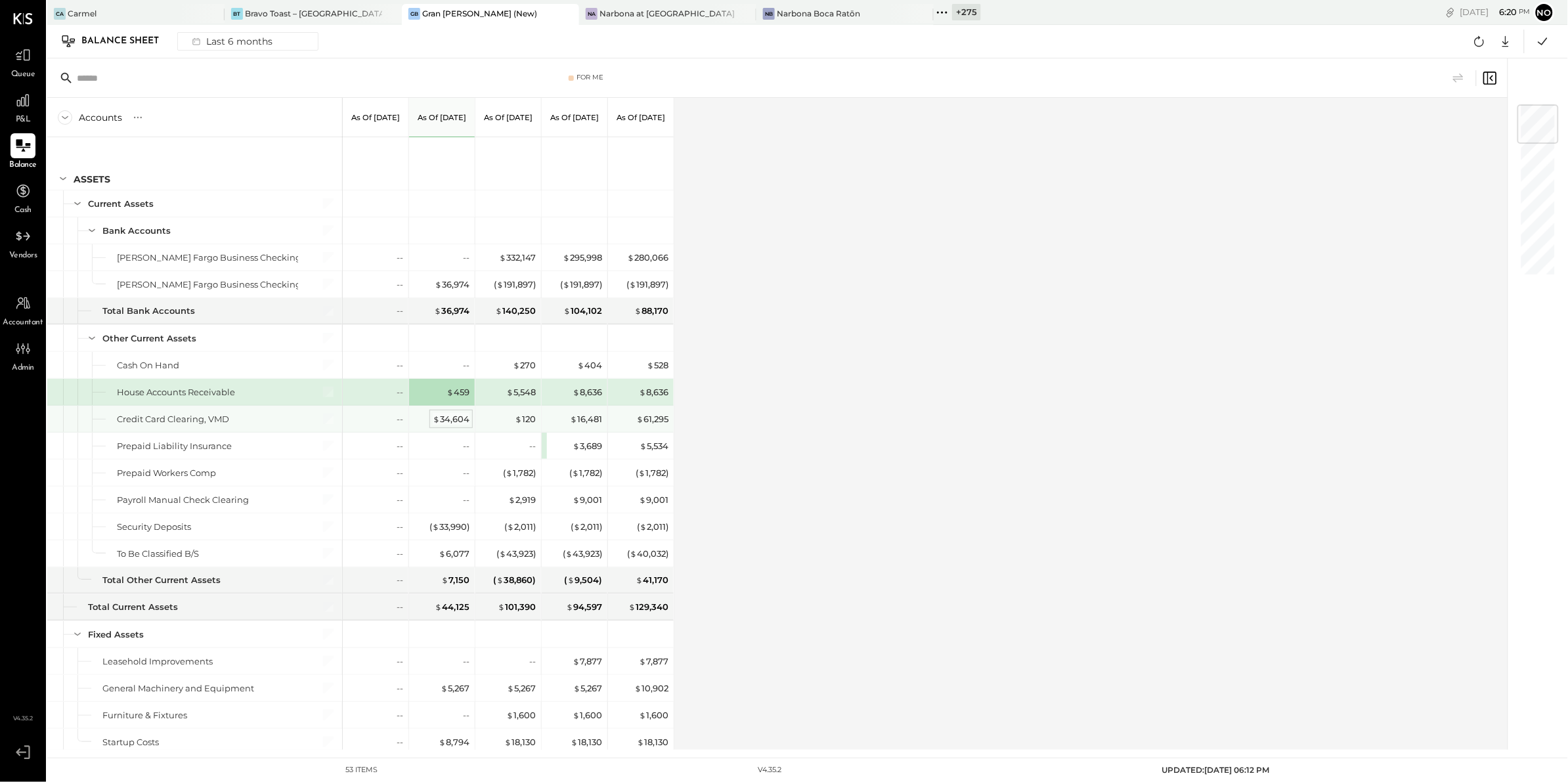
click at [460, 414] on div "$ 34,604" at bounding box center [443, 418] width 53 height 26
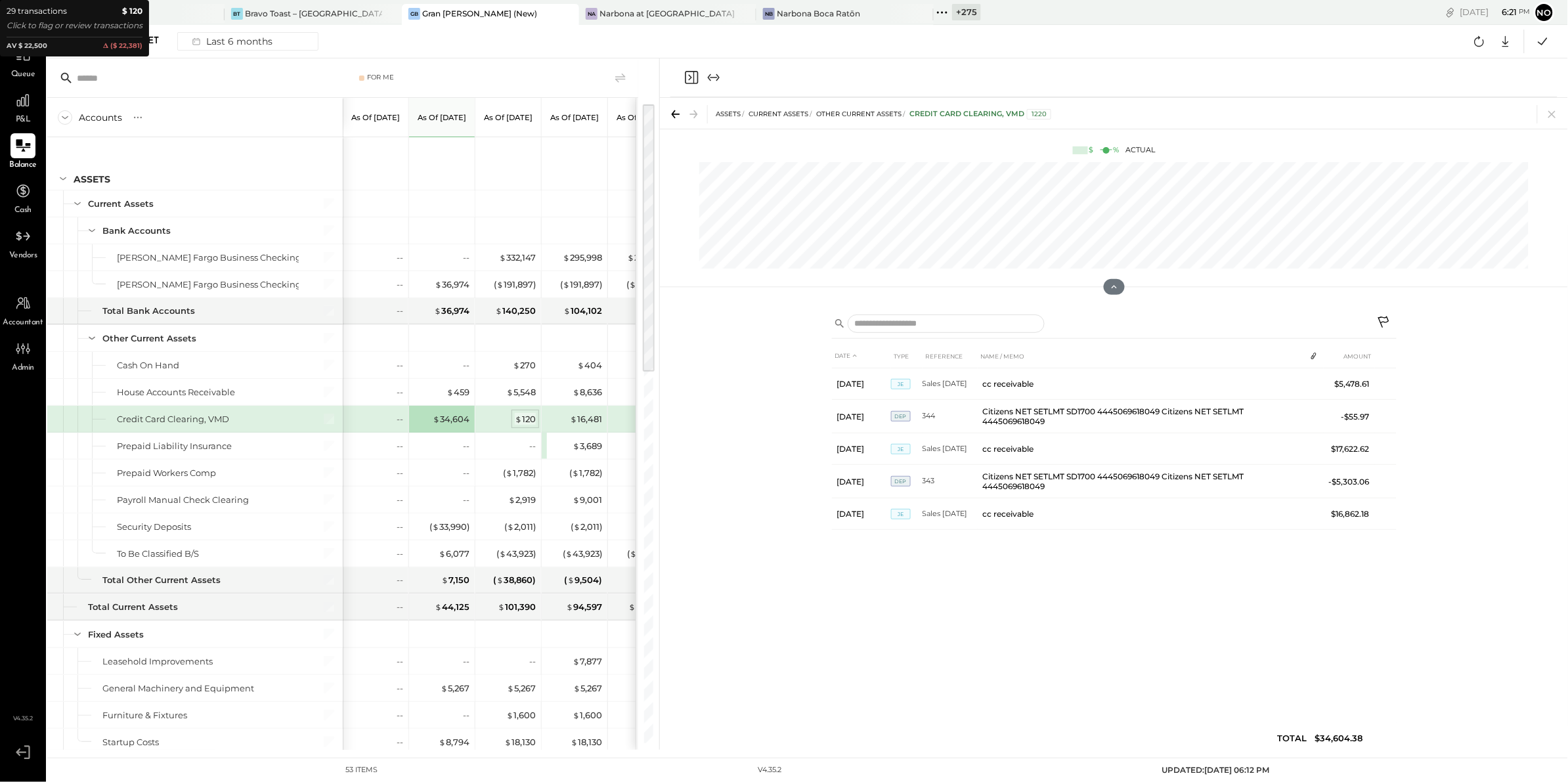
click at [528, 417] on div "$ 120" at bounding box center [526, 419] width 21 height 13
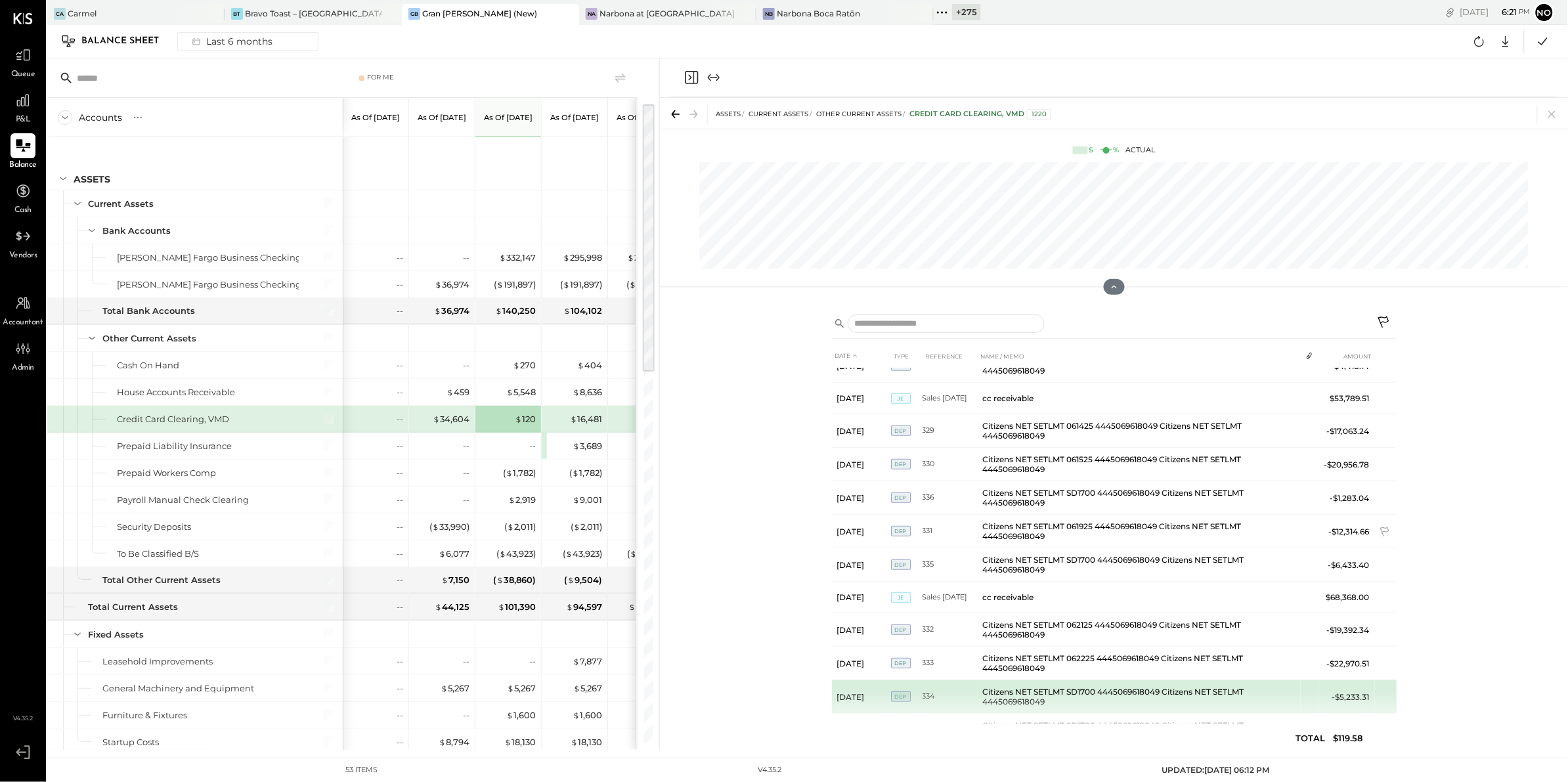
scroll to position [589, 0]
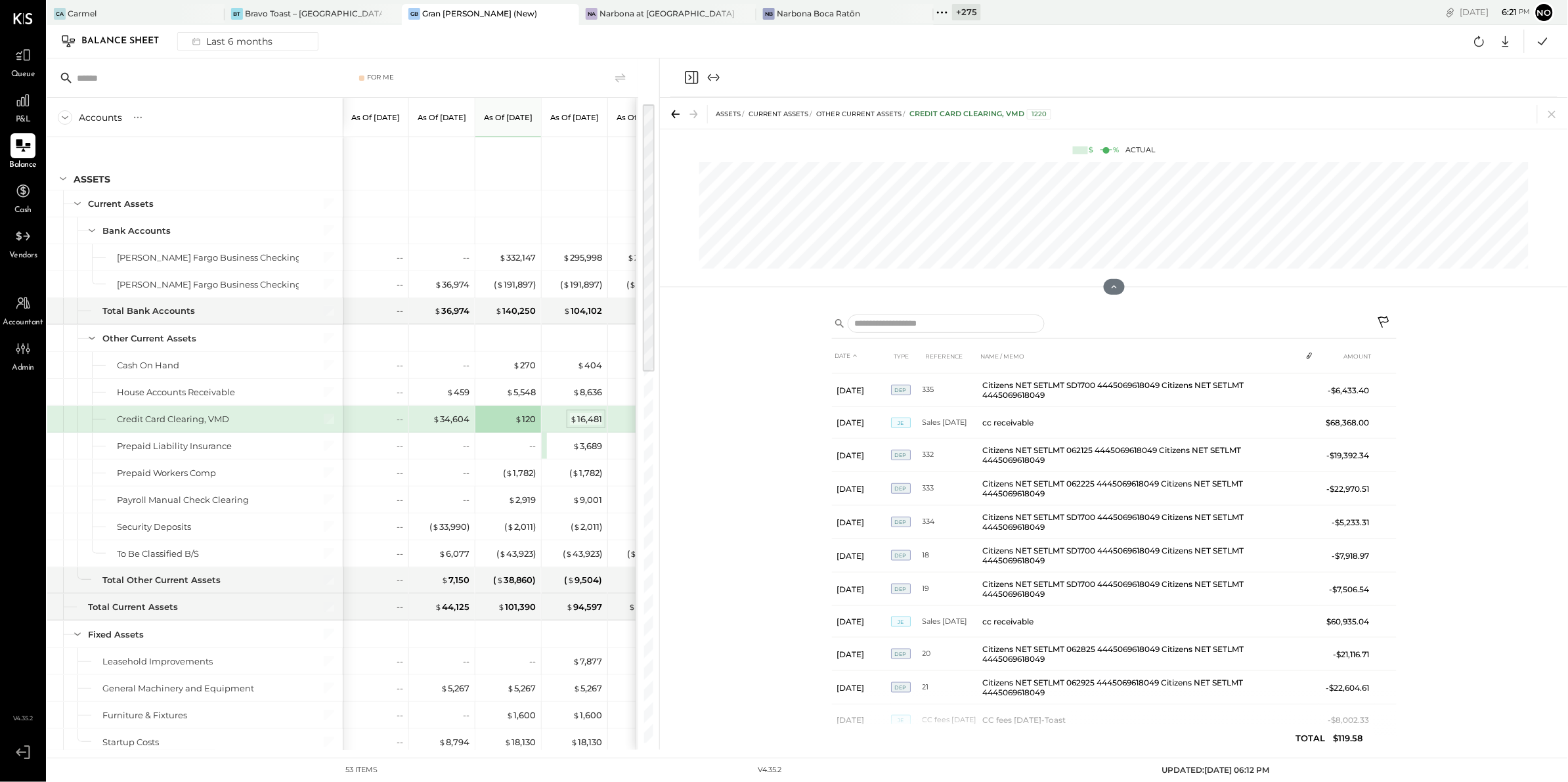
click at [584, 415] on div "$ 16,481" at bounding box center [586, 419] width 32 height 13
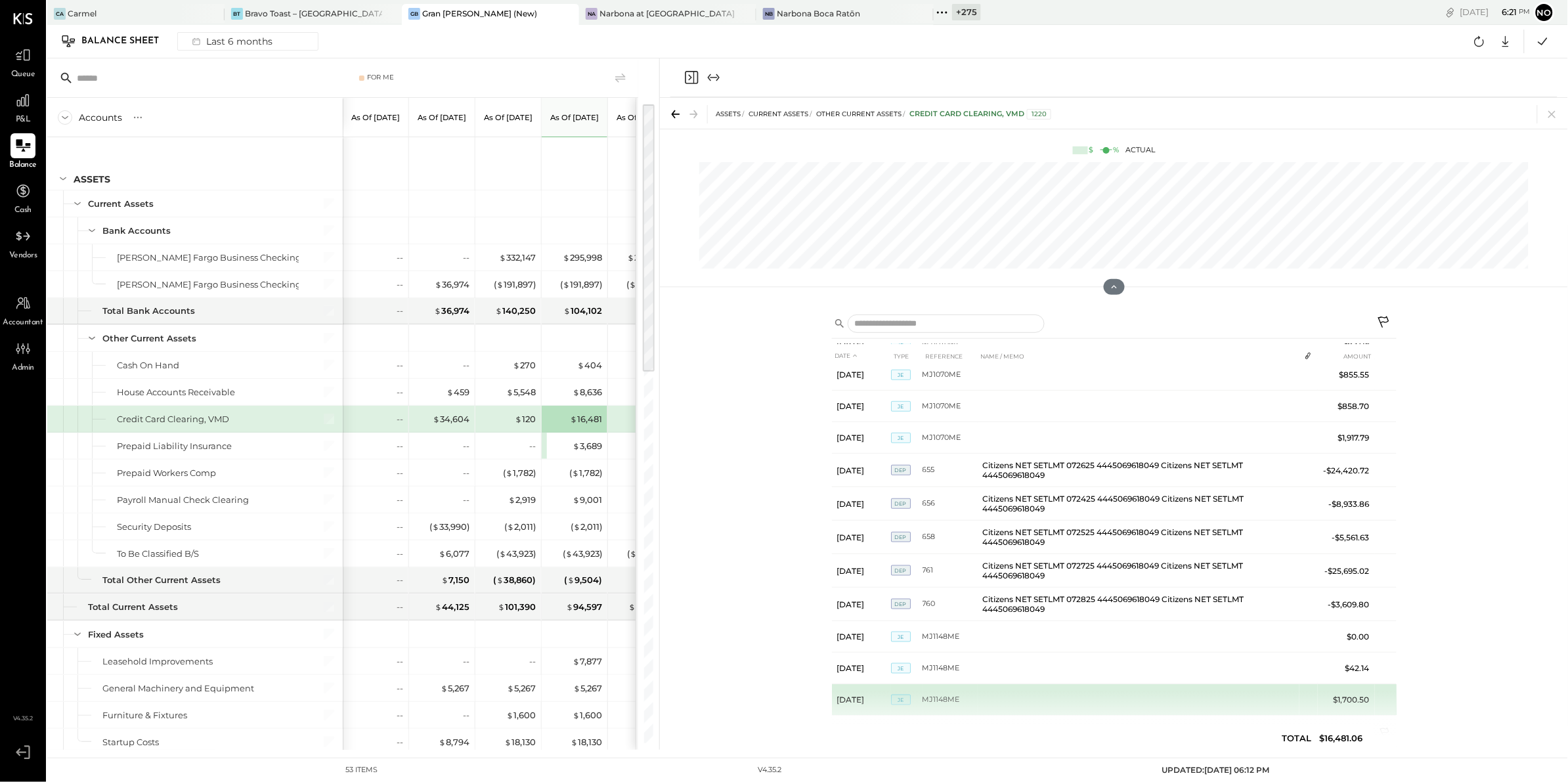
scroll to position [2900, 0]
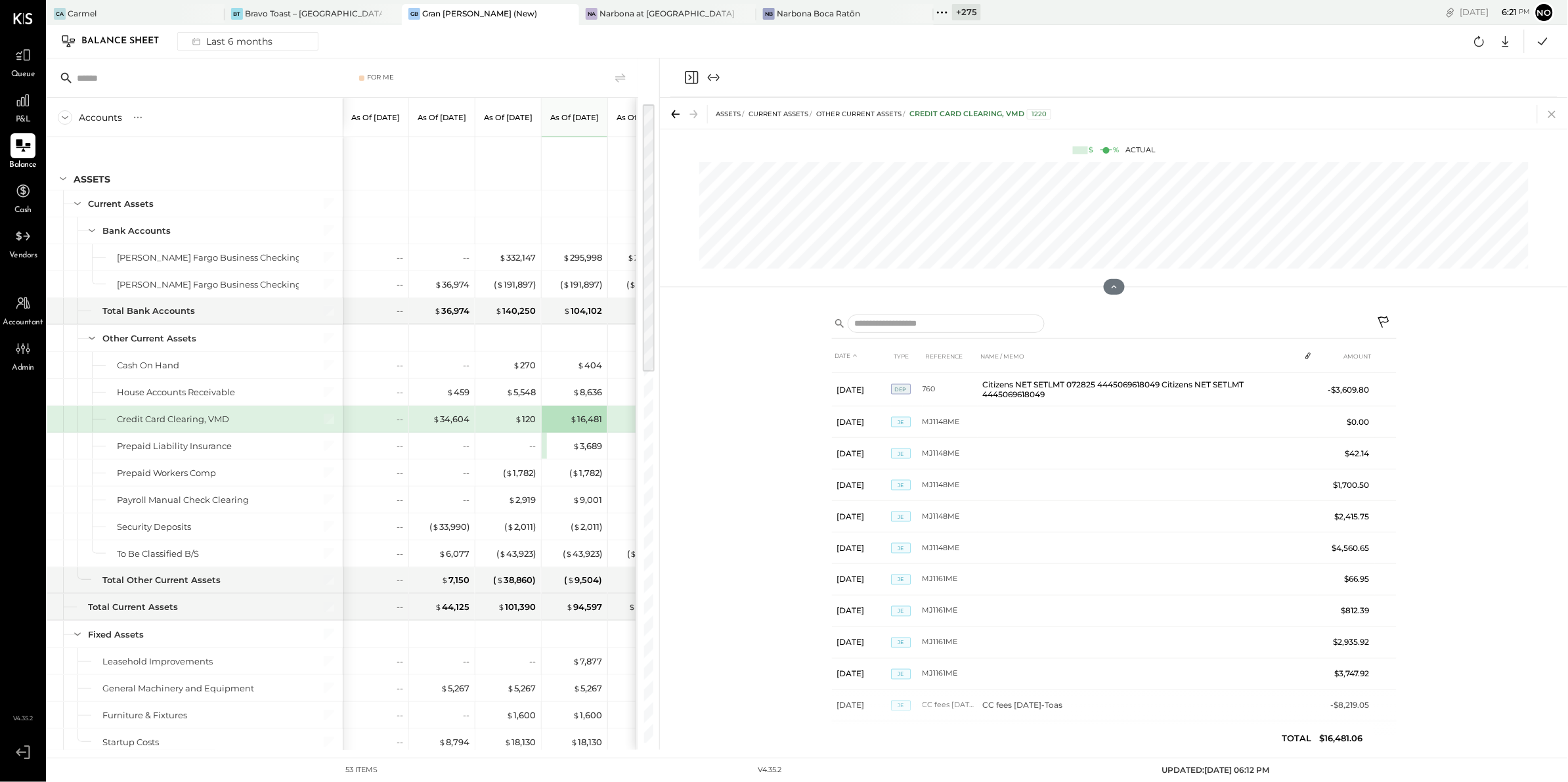
click at [1553, 113] on icon at bounding box center [1551, 115] width 7 height 7
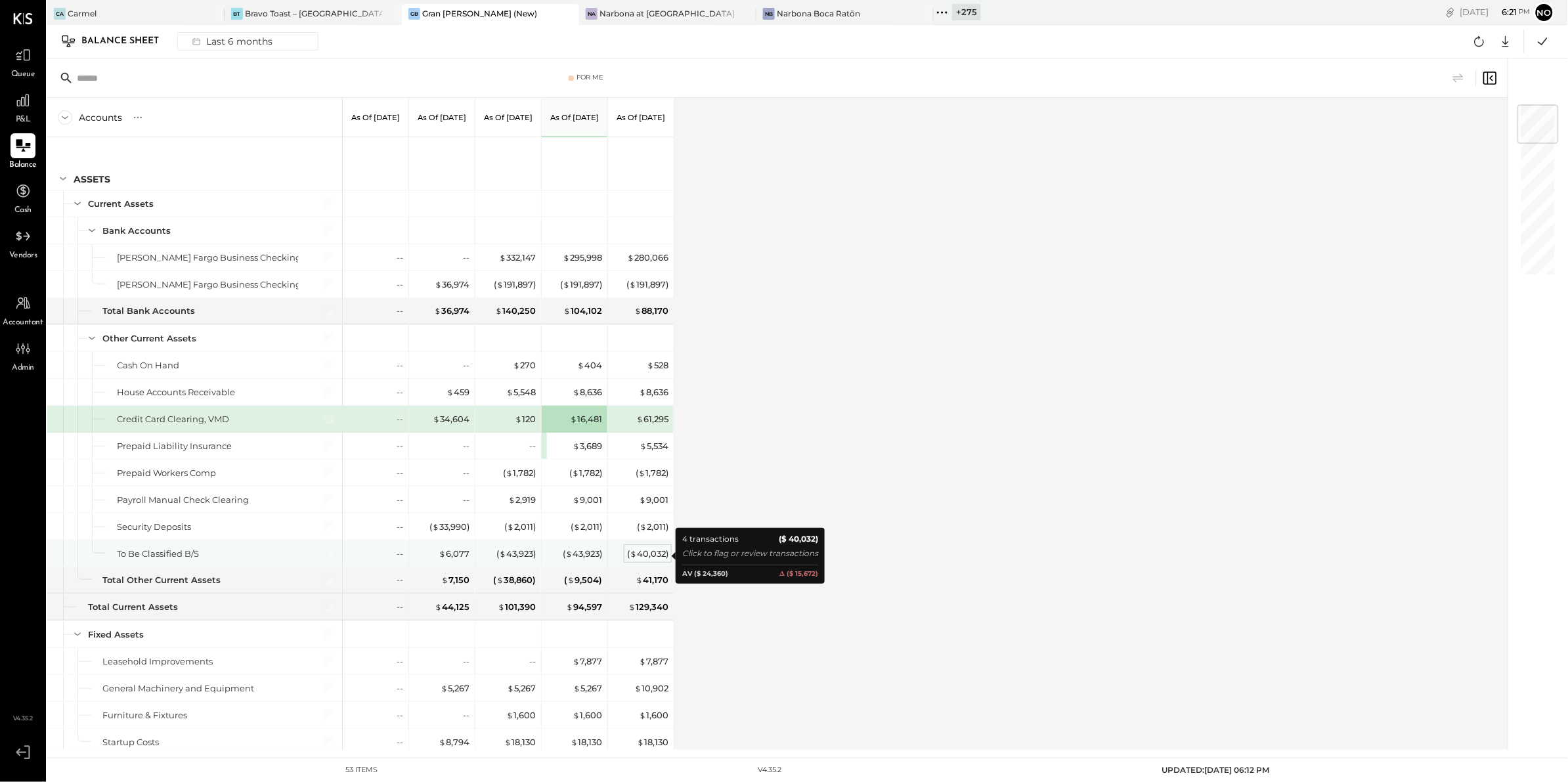
click at [653, 552] on div "( $ 40,032 )" at bounding box center [647, 554] width 41 height 13
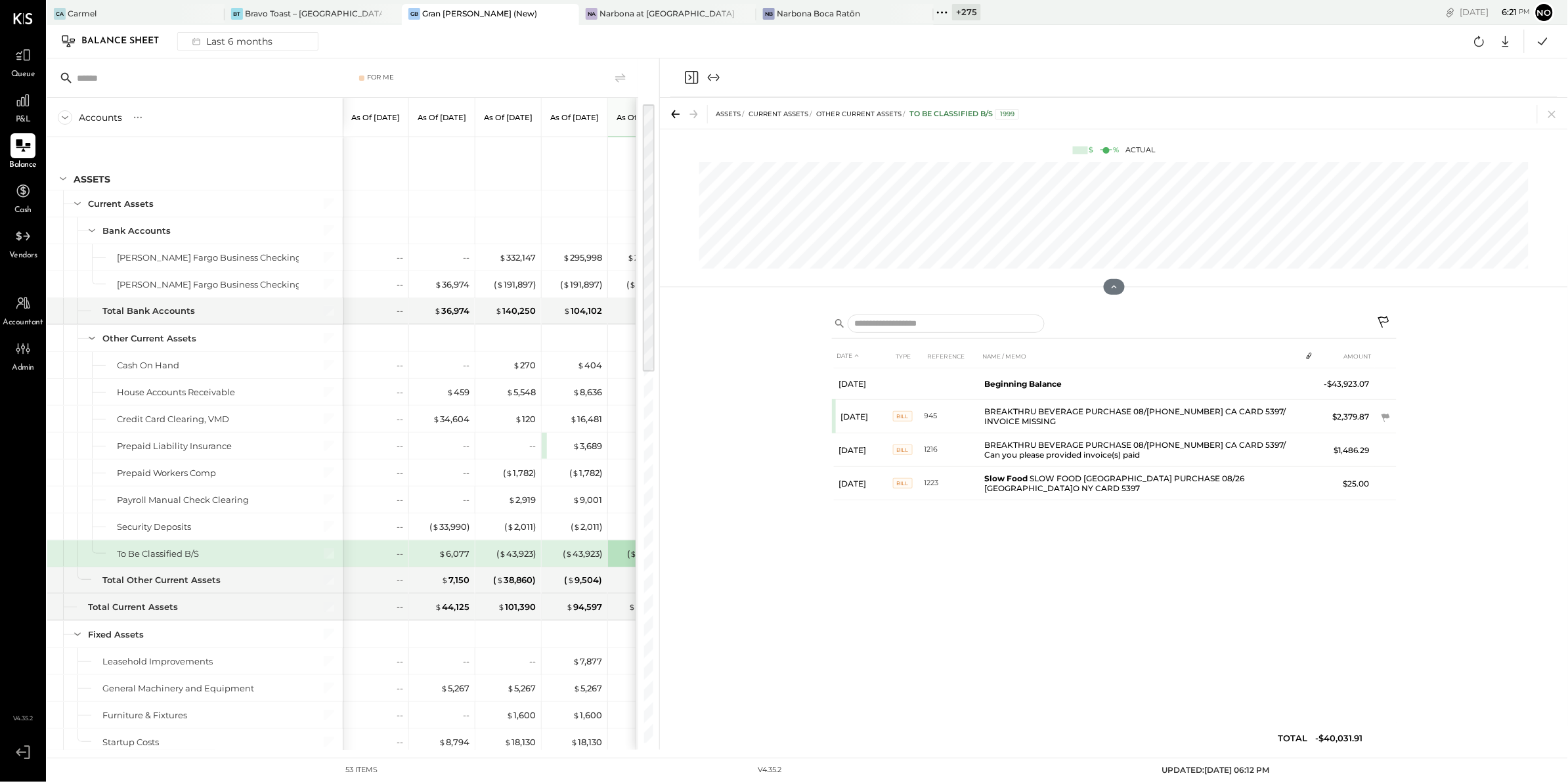
drag, startPoint x: 1551, startPoint y: 117, endPoint x: 1488, endPoint y: 124, distance: 63.4
click at [1549, 116] on icon at bounding box center [1552, 115] width 19 height 19
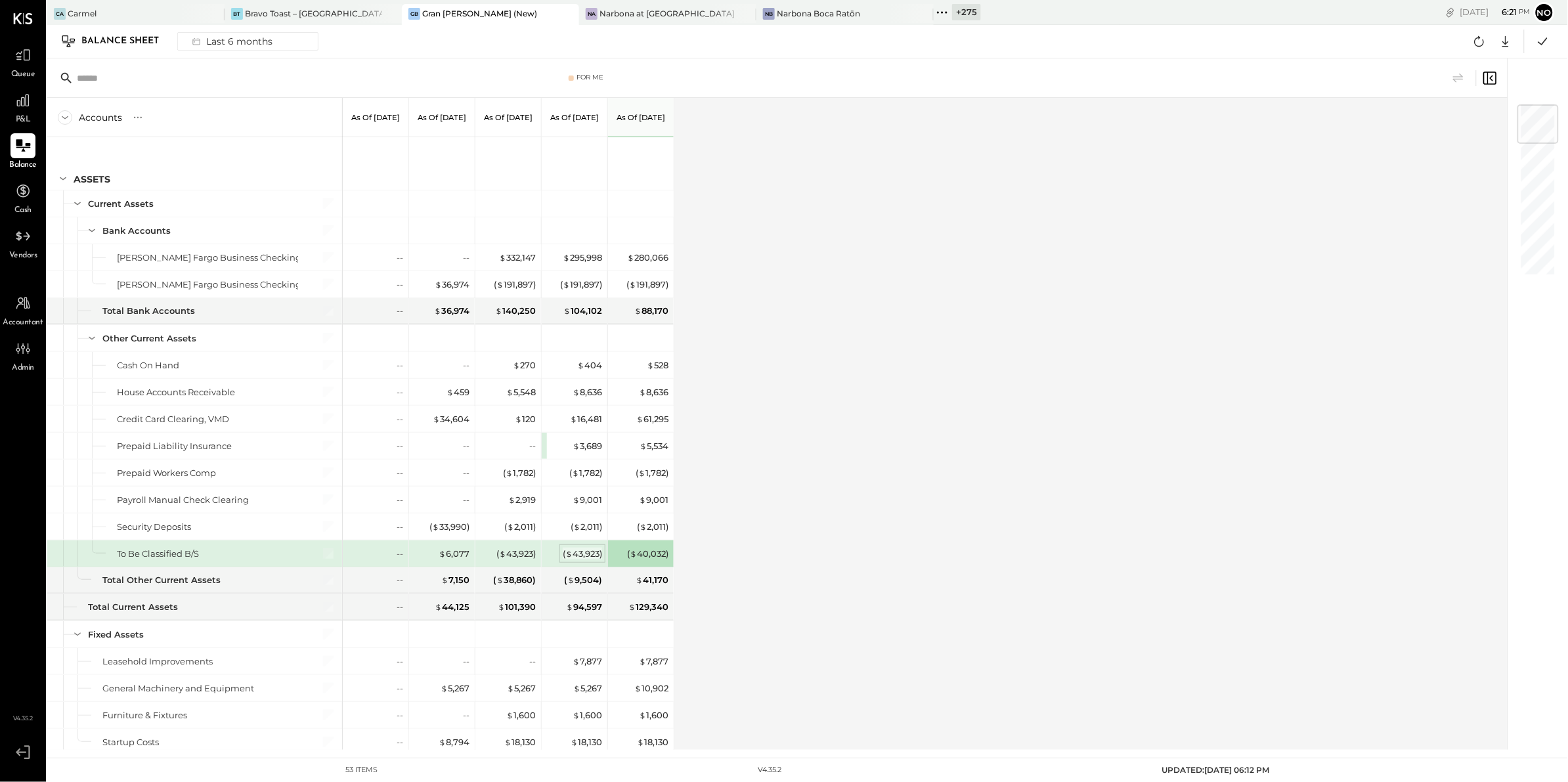
click at [577, 552] on div "( $ 43,923 )" at bounding box center [582, 554] width 39 height 13
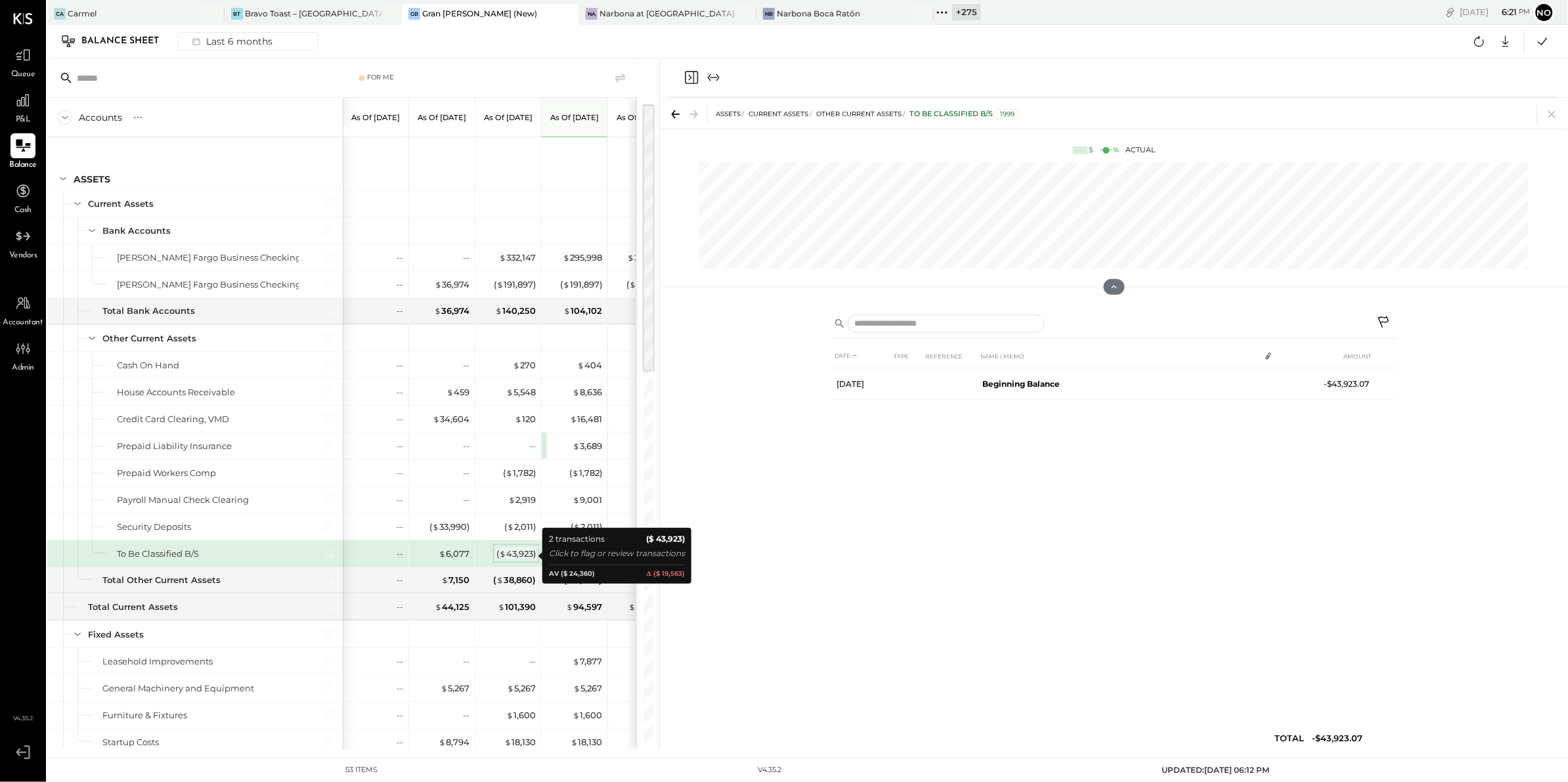
click at [513, 554] on div "( $ 43,923 )" at bounding box center [516, 554] width 39 height 13
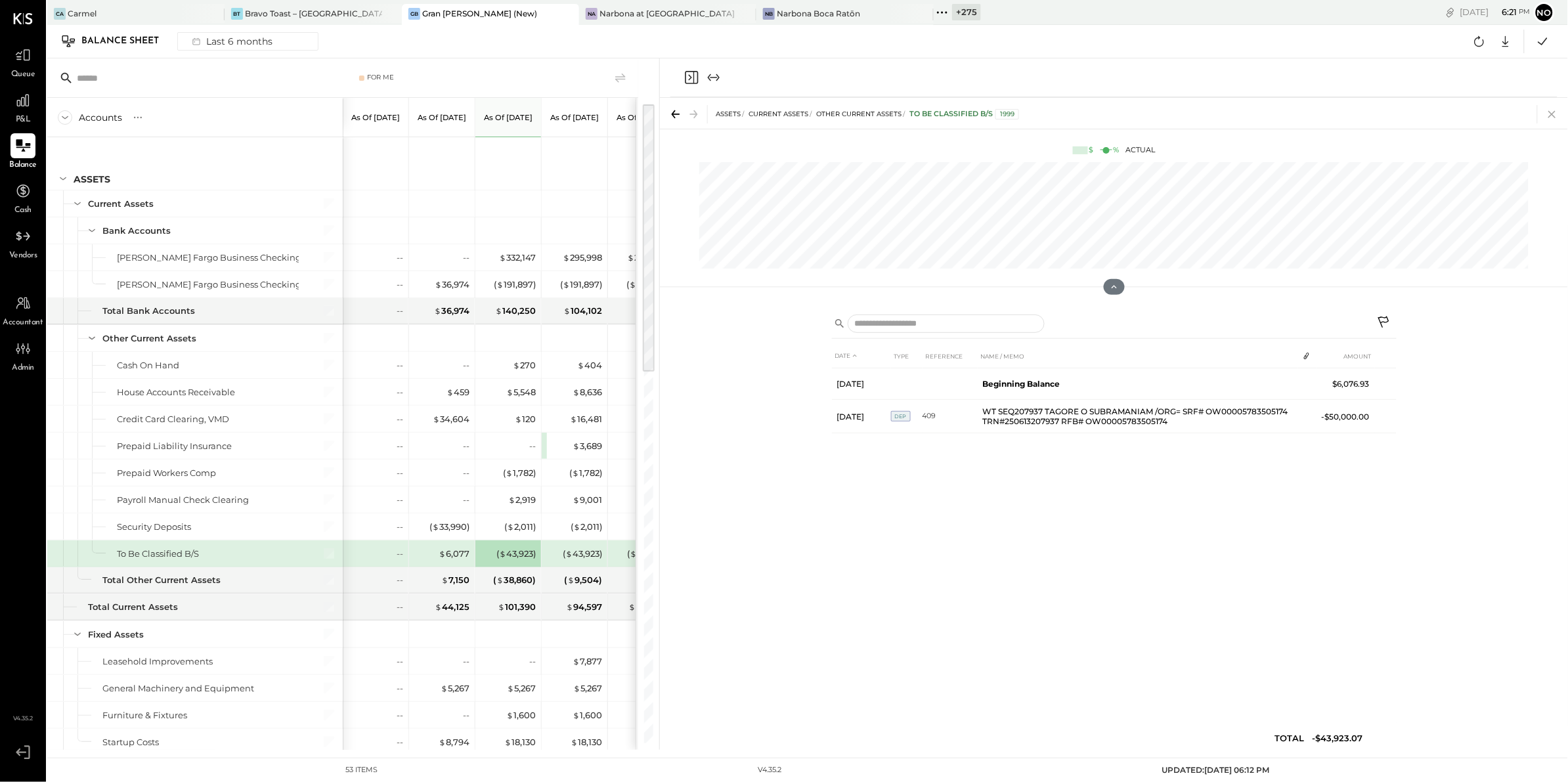
click at [1547, 111] on icon at bounding box center [1552, 115] width 19 height 19
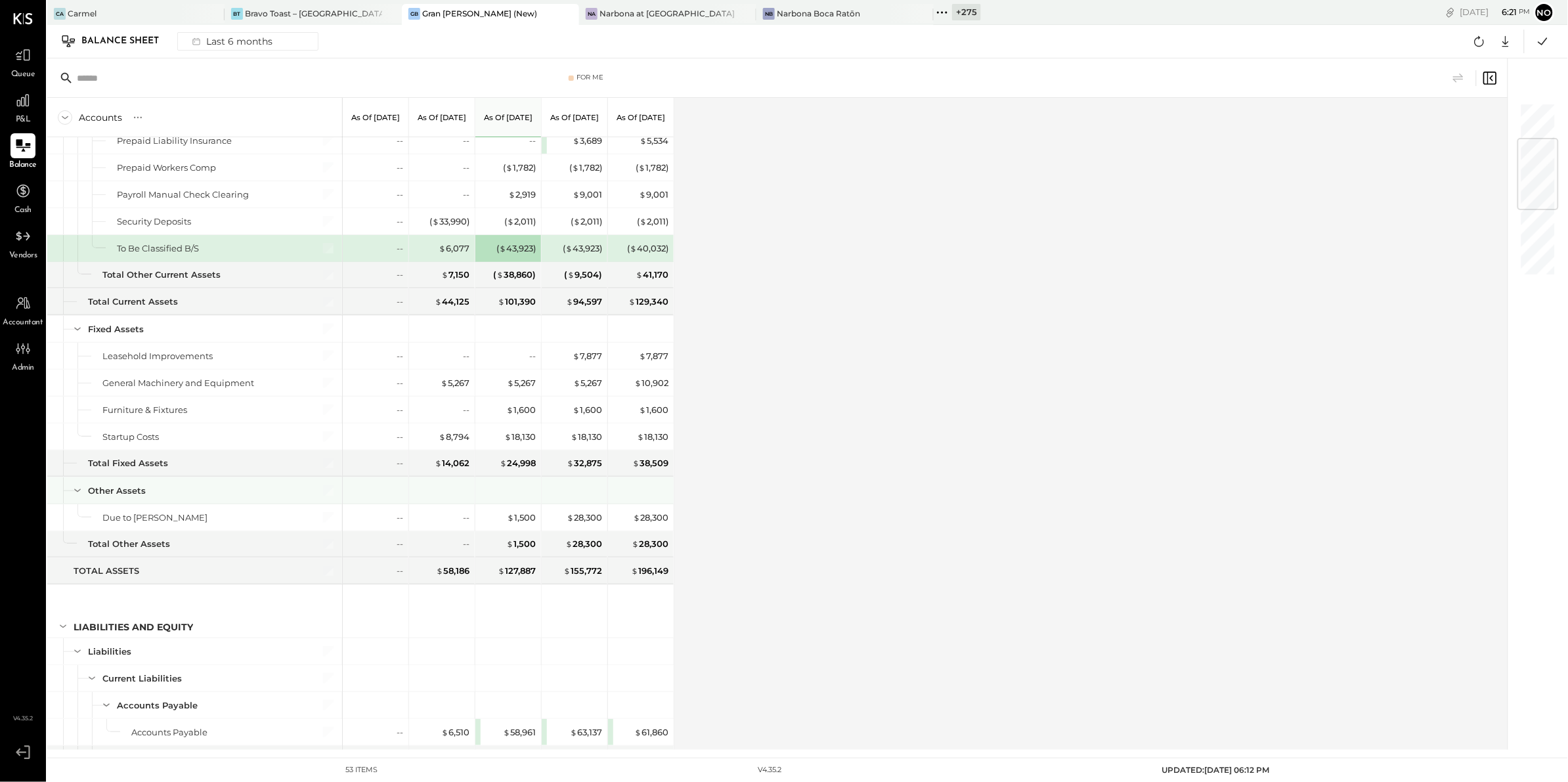
scroll to position [326, 0]
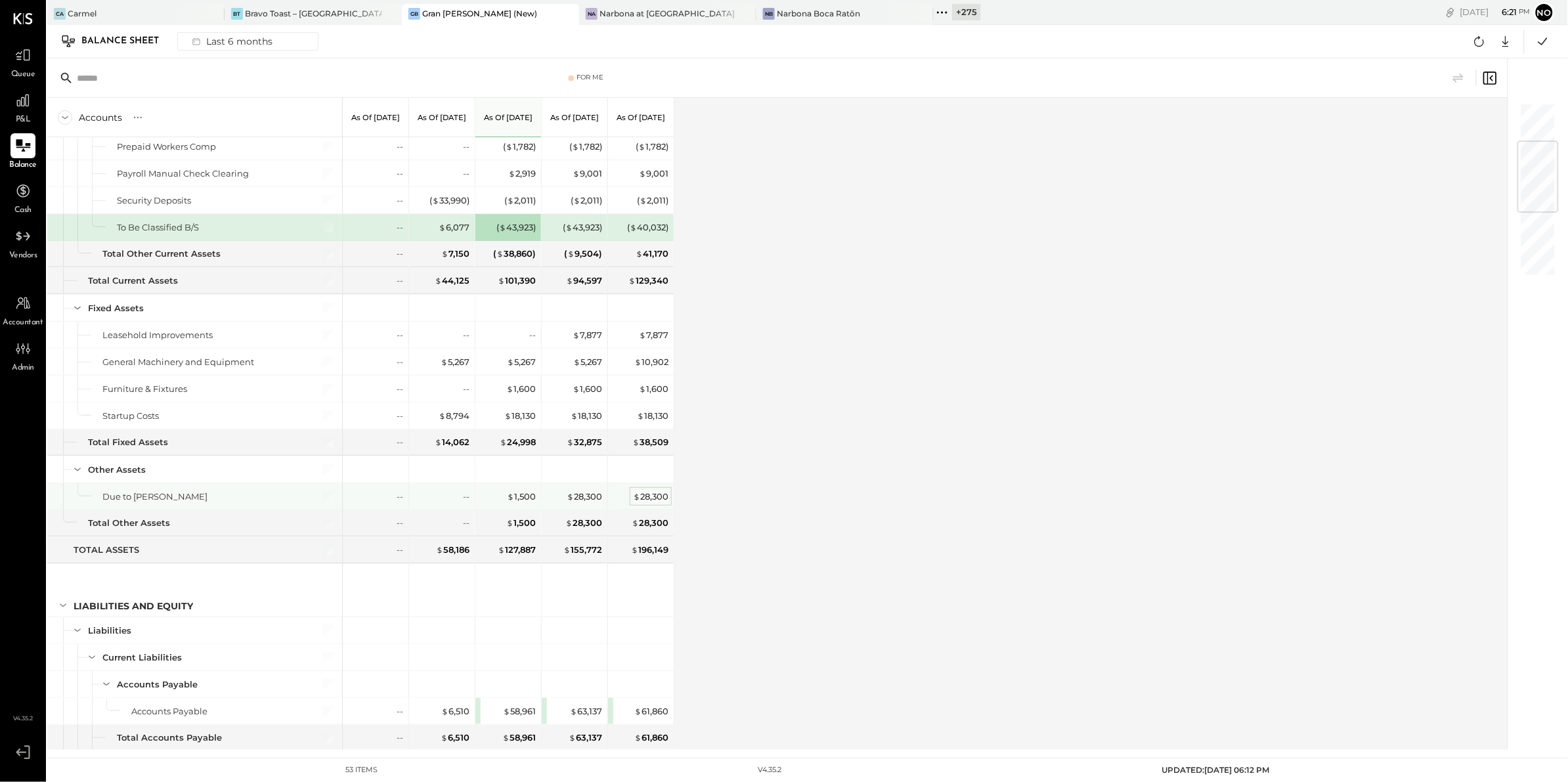
click at [642, 497] on div "$ 28,300" at bounding box center [650, 496] width 35 height 13
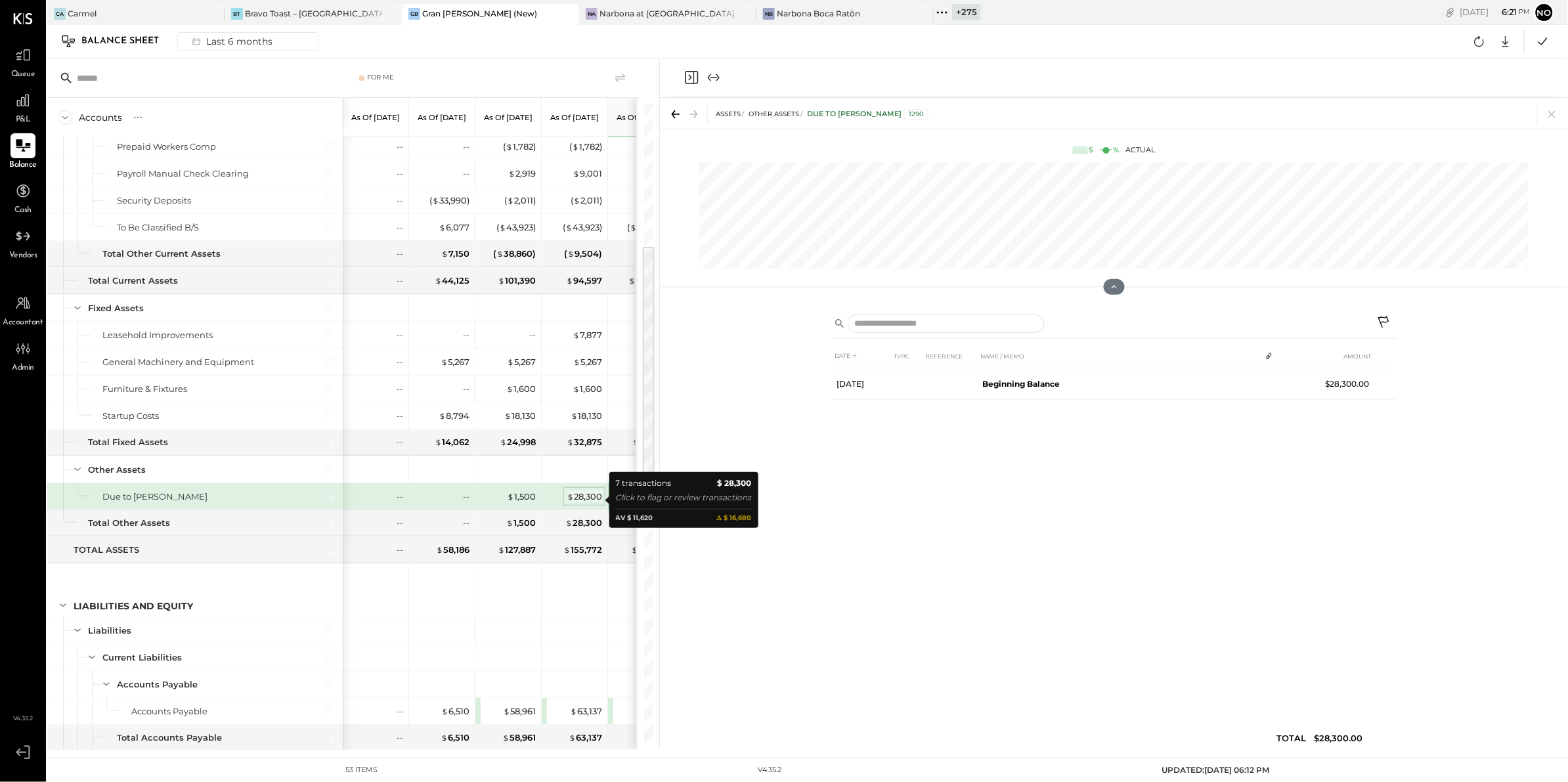
click at [572, 497] on span "$" at bounding box center [570, 496] width 7 height 11
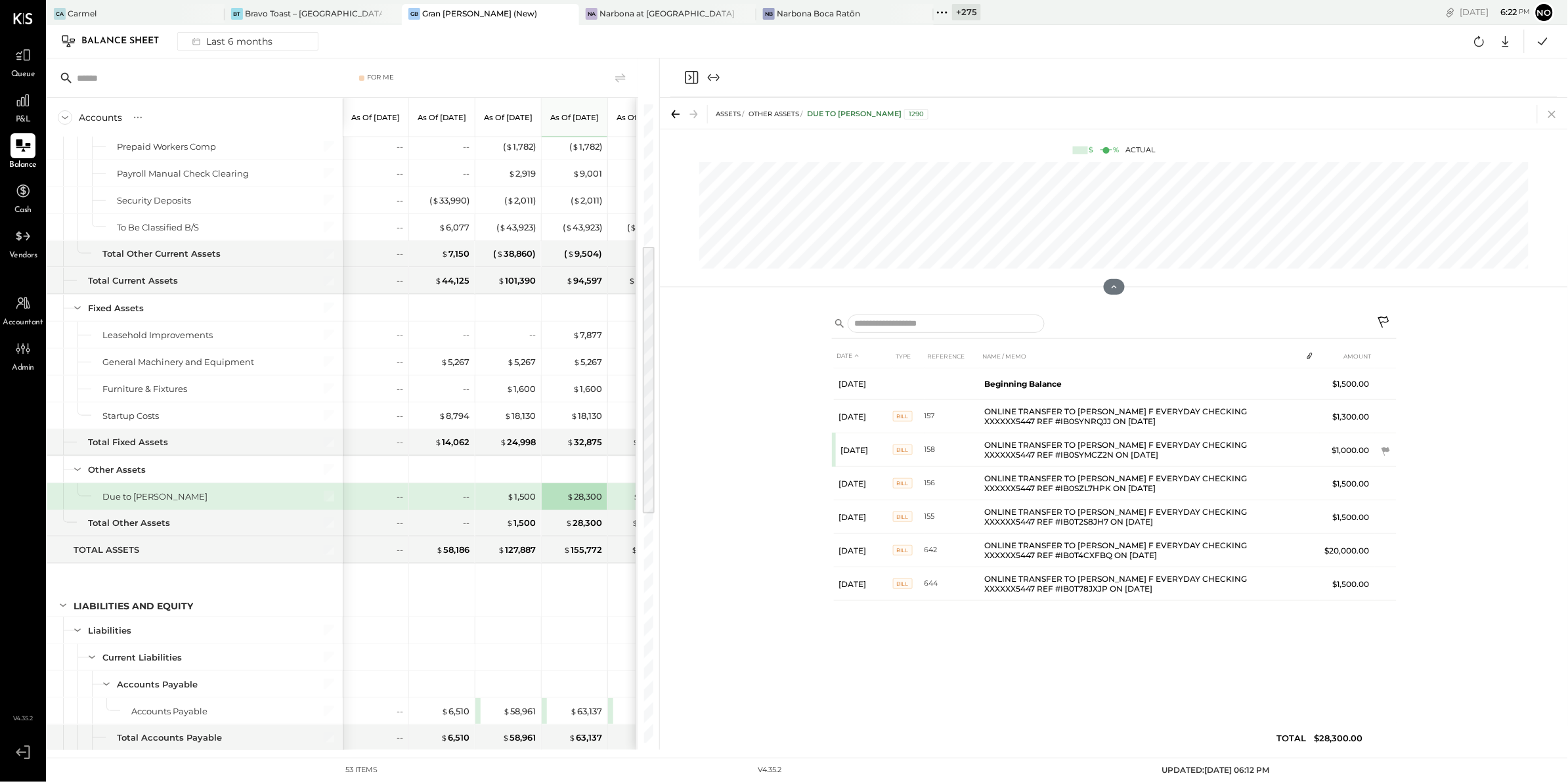
click at [1552, 114] on icon at bounding box center [1551, 115] width 7 height 7
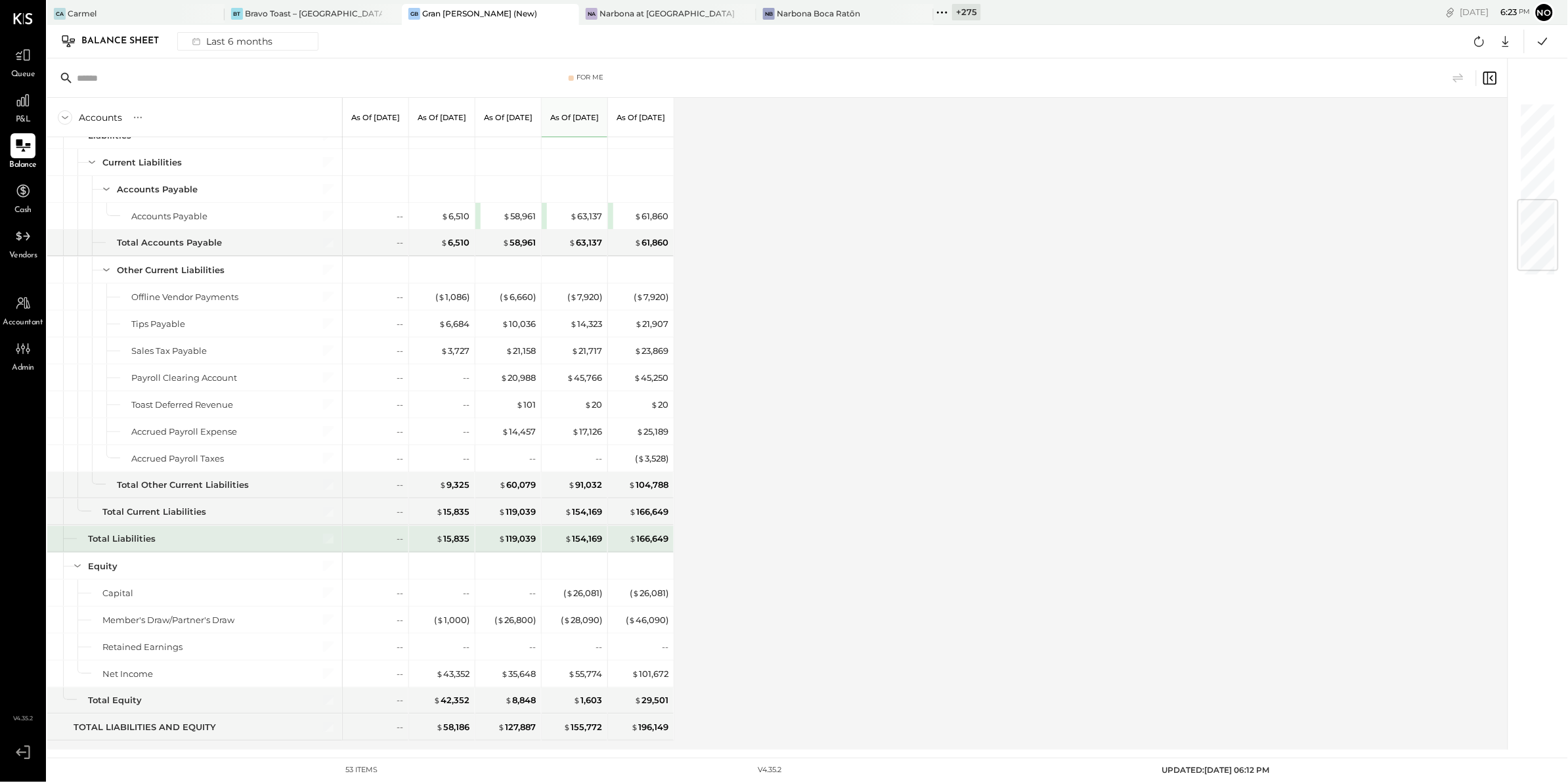
scroll to position [852, 0]
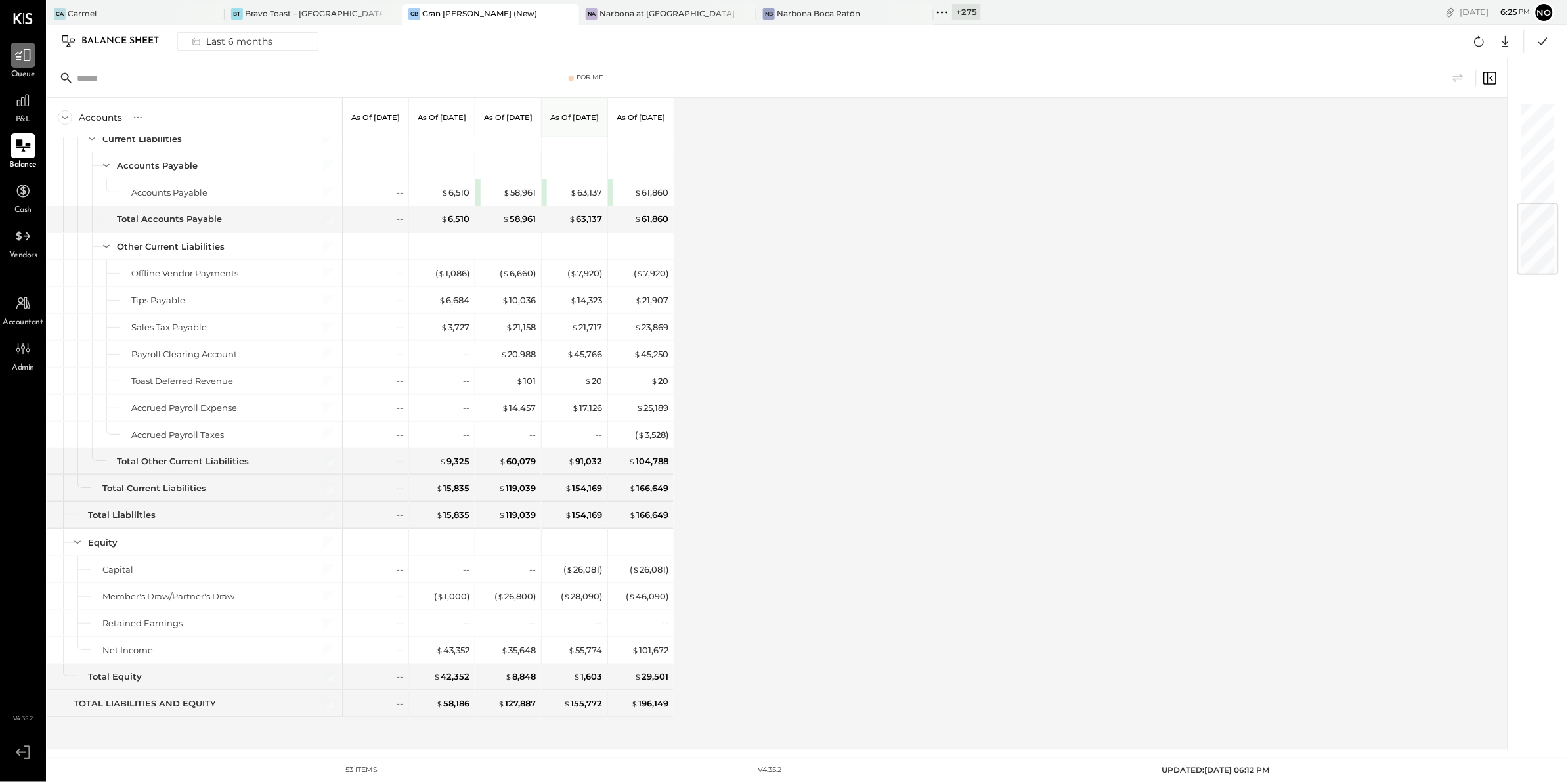
click at [26, 65] on div at bounding box center [23, 55] width 25 height 25
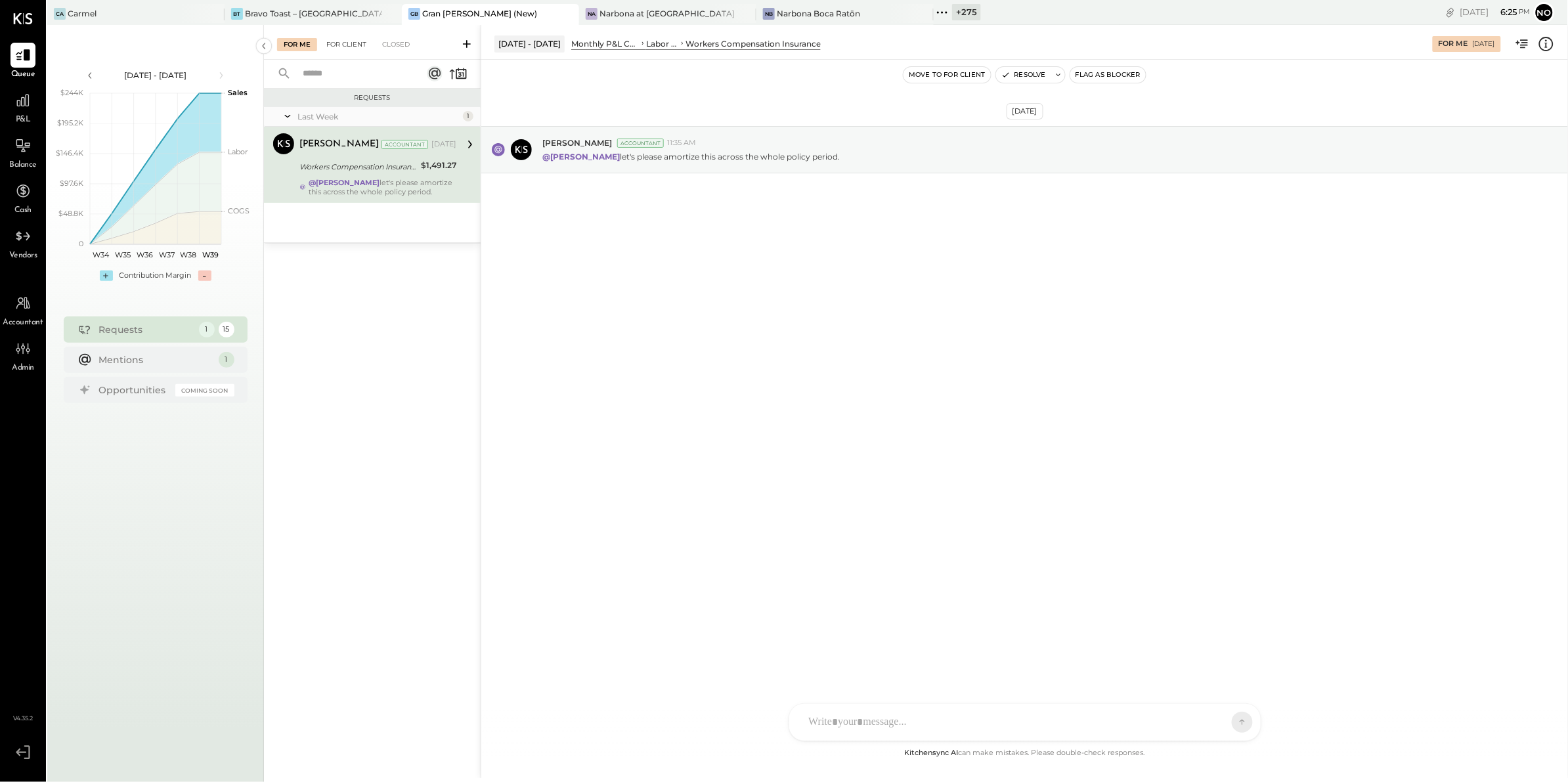
click at [352, 43] on div "For Client" at bounding box center [346, 45] width 53 height 13
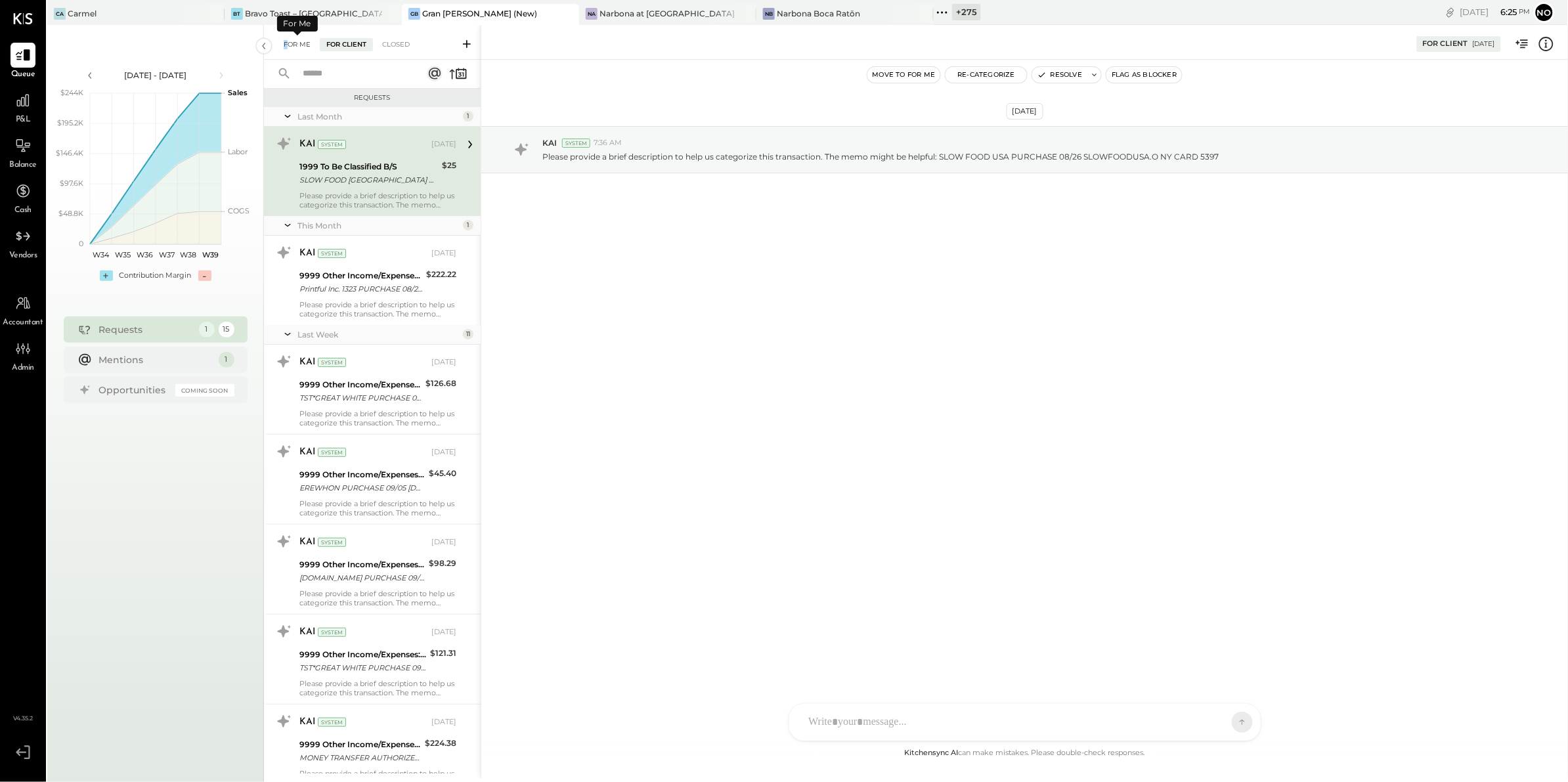
click at [289, 39] on div "For Me" at bounding box center [297, 45] width 40 height 13
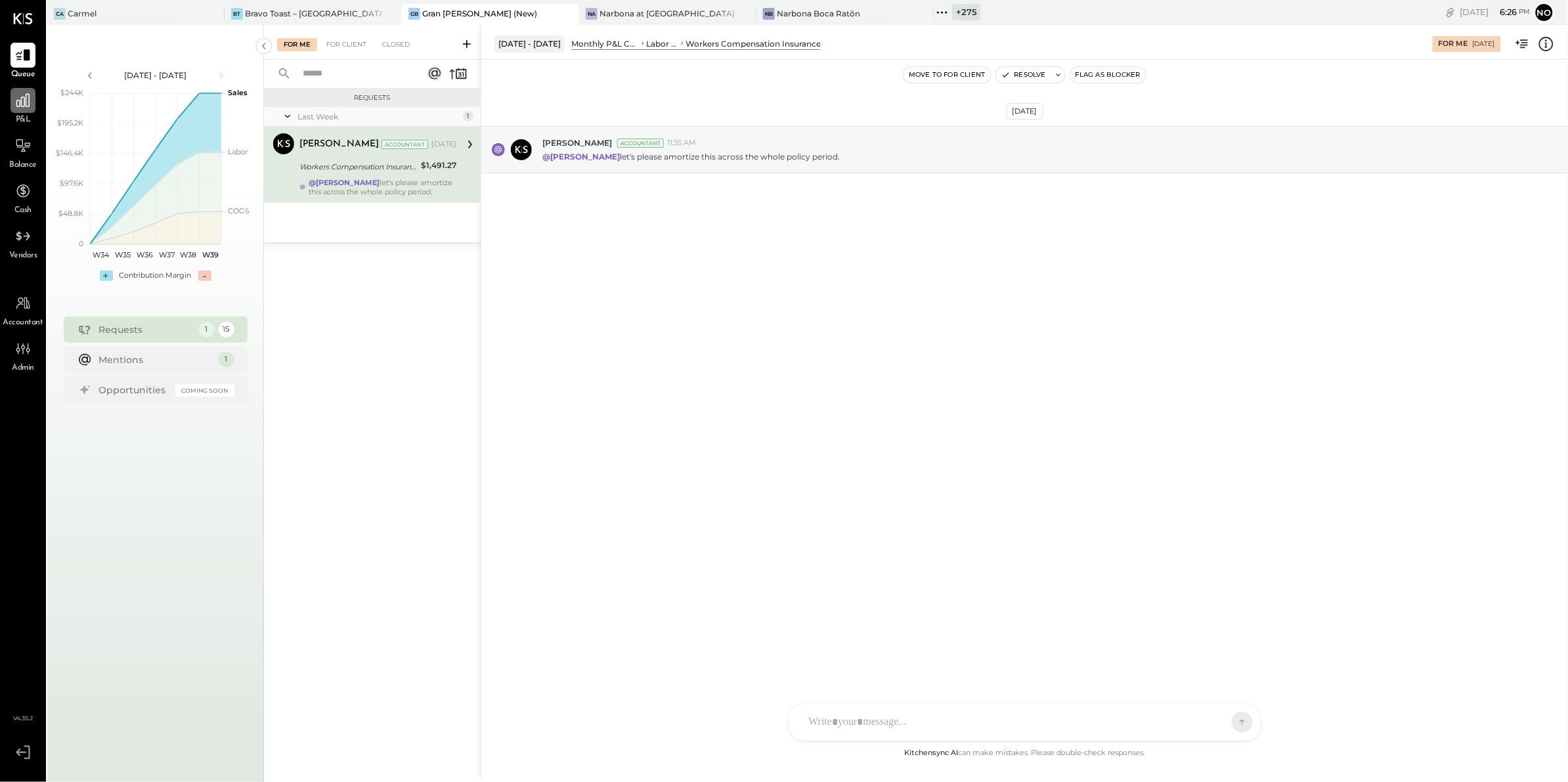
click at [17, 104] on icon at bounding box center [23, 101] width 13 height 13
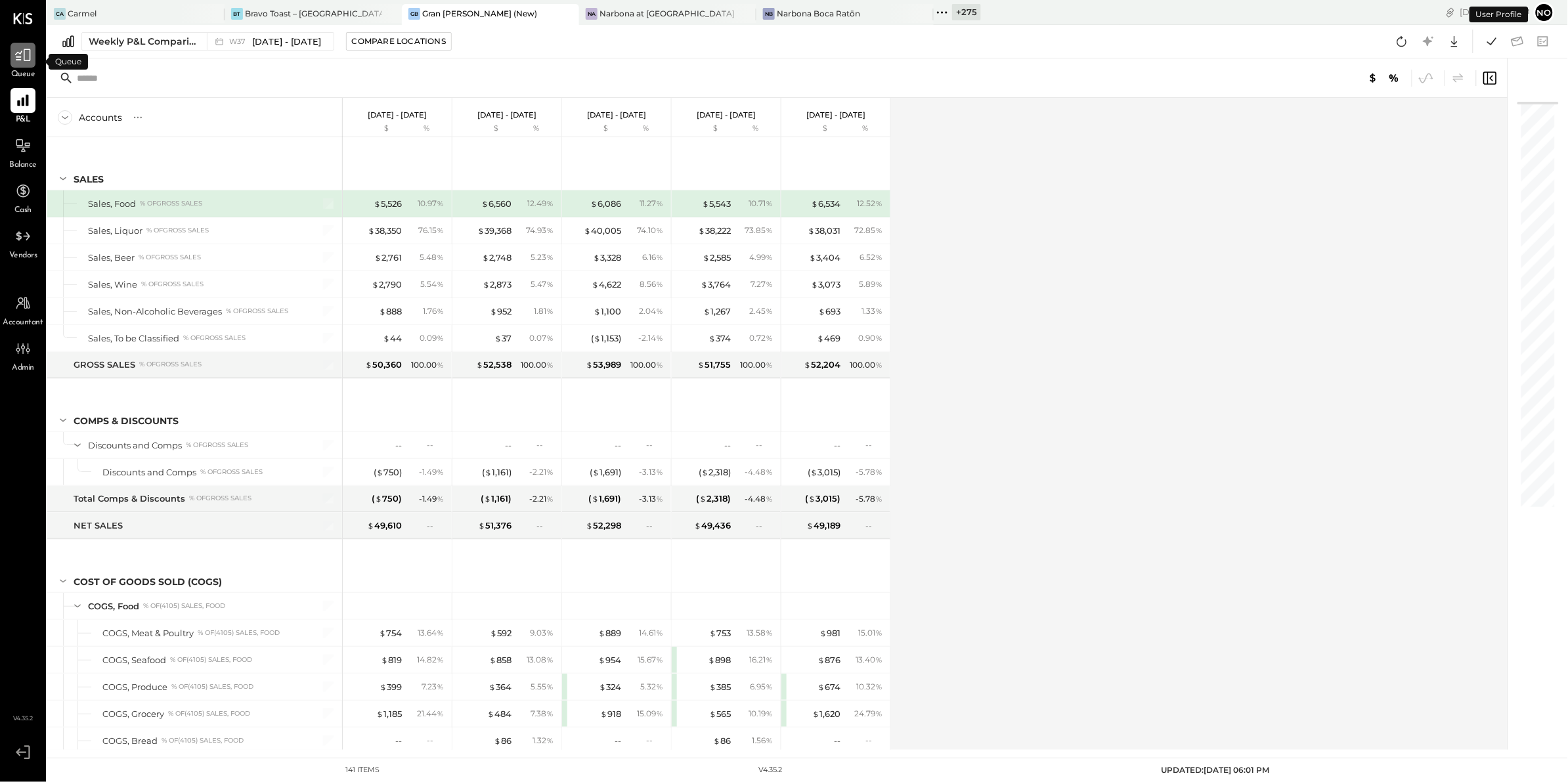
click at [18, 49] on icon at bounding box center [23, 55] width 17 height 17
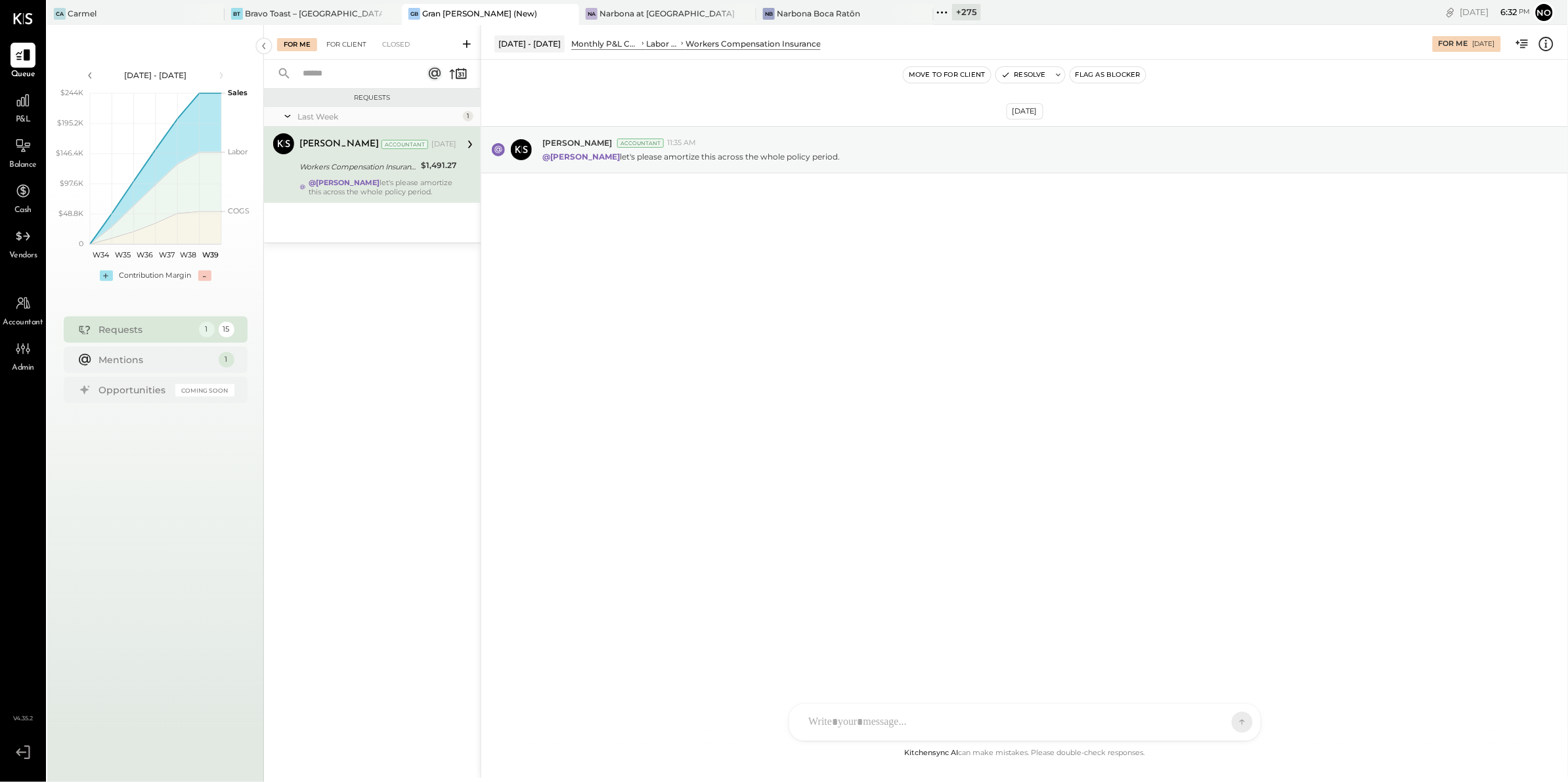
click at [358, 42] on div "For Client" at bounding box center [346, 45] width 53 height 13
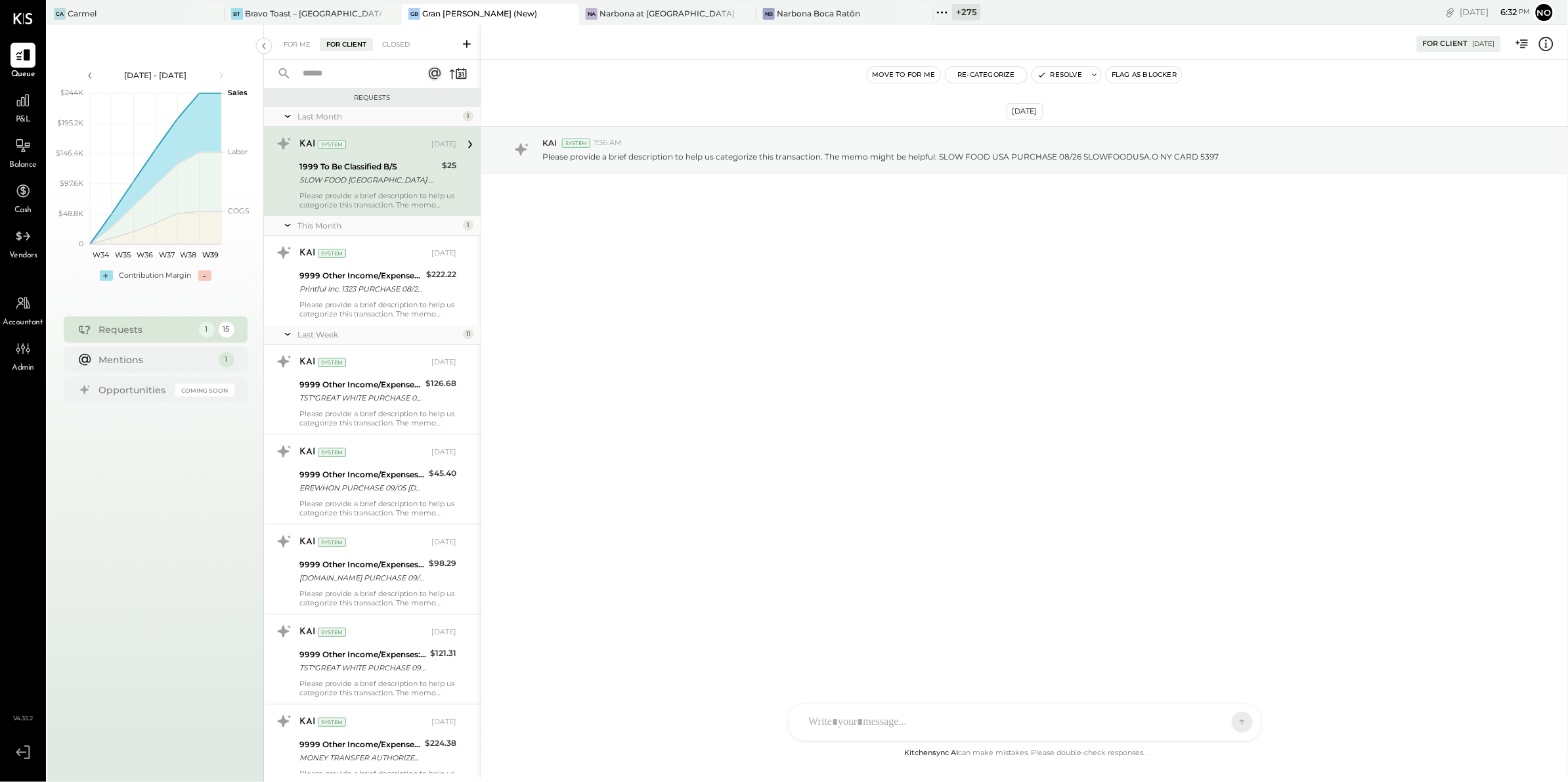
click at [345, 65] on input "text" at bounding box center [354, 74] width 119 height 22
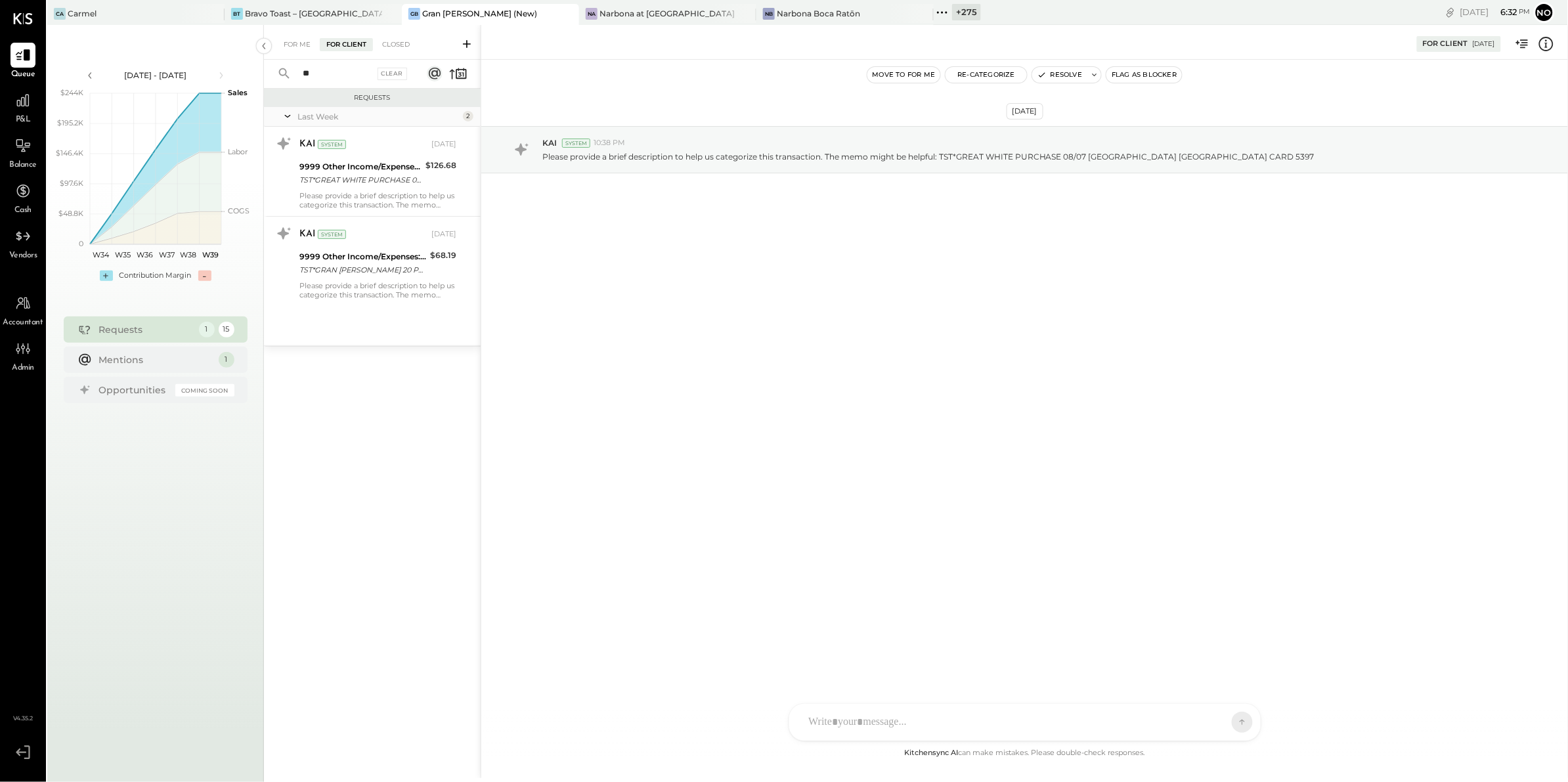
type input "*"
